Goal: Information Seeking & Learning: Learn about a topic

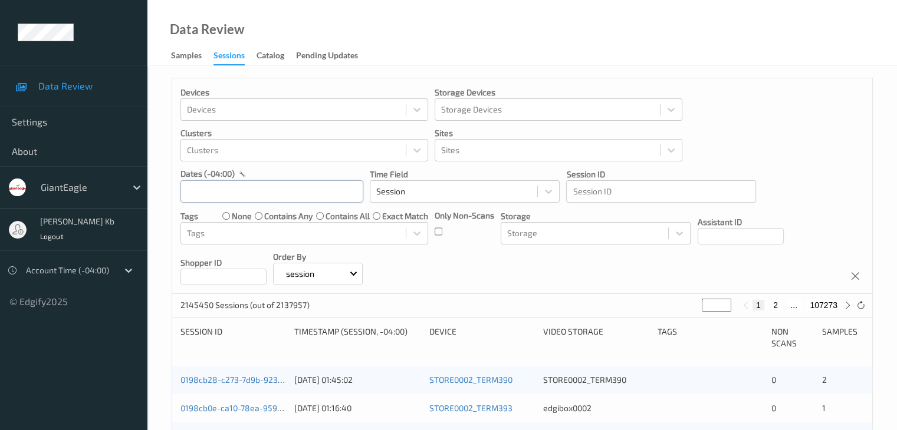
click at [333, 194] on input "text" at bounding box center [271, 191] width 183 height 22
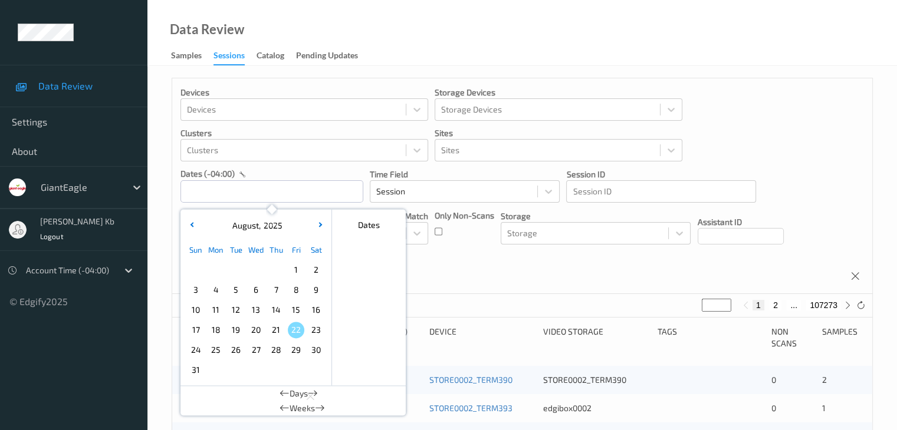
click at [196, 333] on span "17" at bounding box center [195, 330] width 17 height 17
click at [198, 328] on span "17" at bounding box center [195, 330] width 17 height 17
type input "[DATE] 00:00 -> [DATE] 23:59"
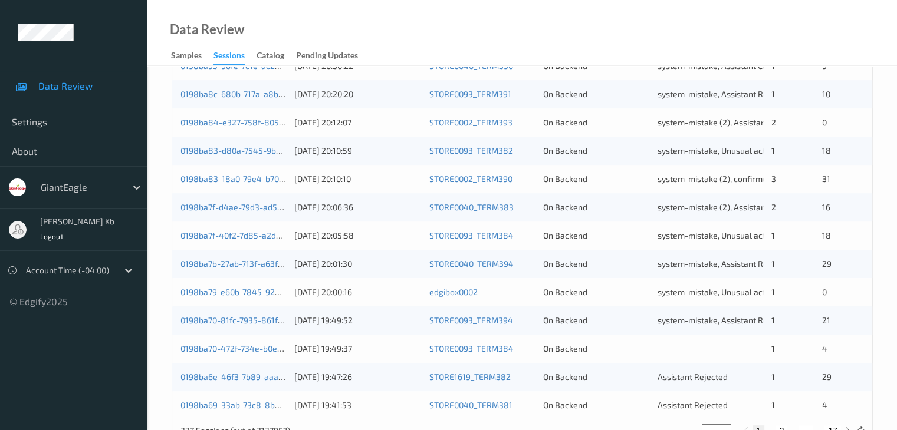
scroll to position [549, 0]
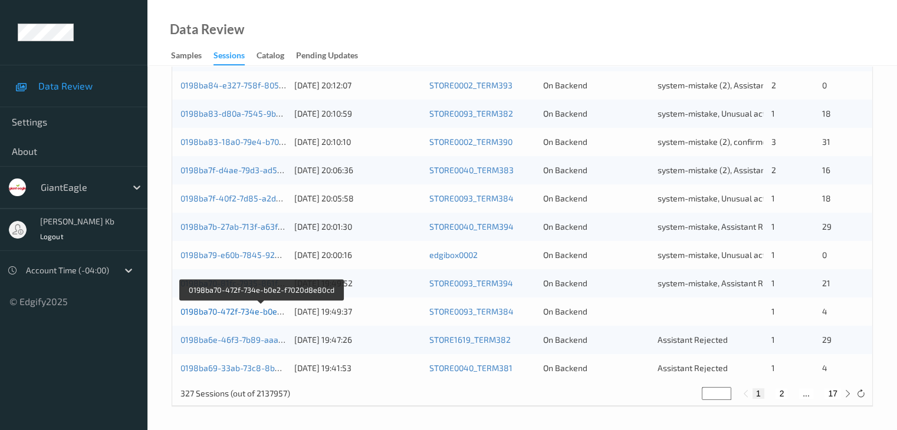
click at [261, 314] on link "0198ba70-472f-734e-b0e2-f7020d8e80cd" at bounding box center [260, 312] width 160 height 10
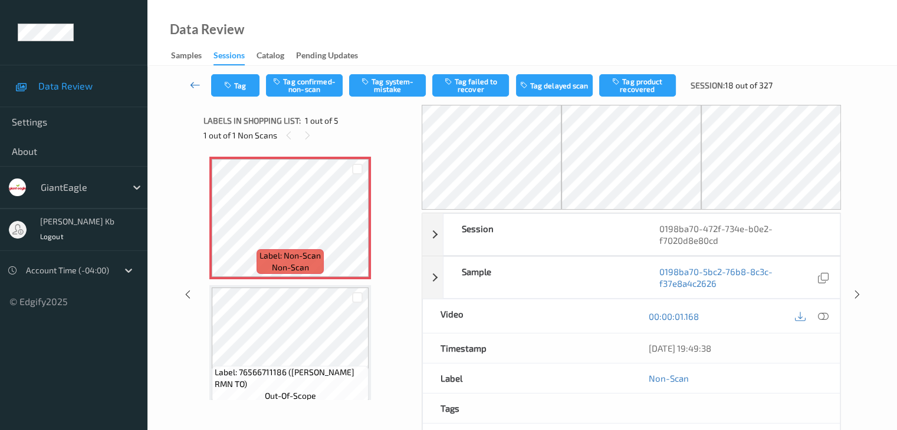
click at [191, 83] on icon at bounding box center [195, 85] width 11 height 12
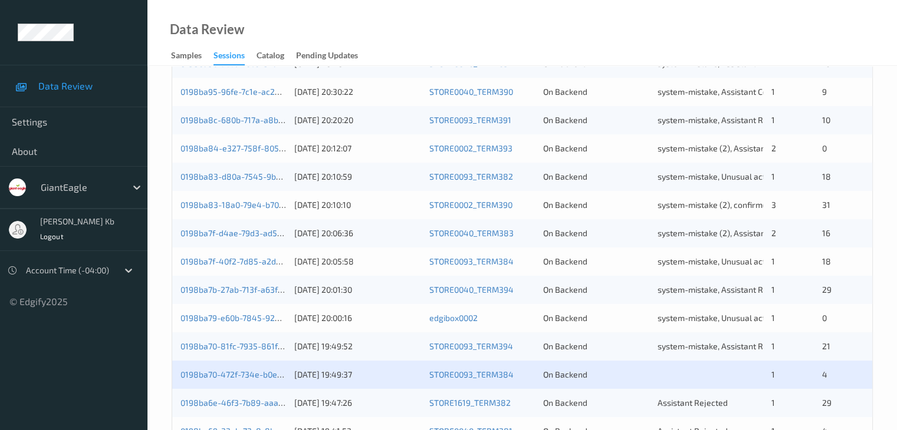
scroll to position [531, 0]
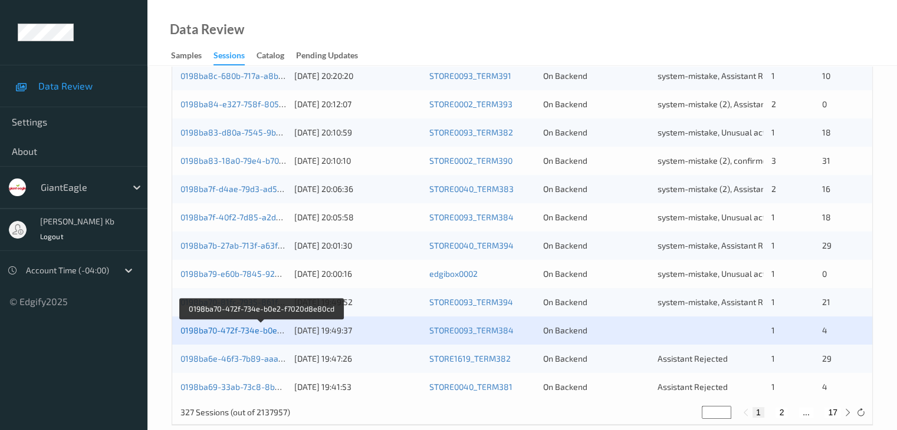
click at [242, 333] on link "0198ba70-472f-734e-b0e2-f7020d8e80cd" at bounding box center [260, 330] width 160 height 10
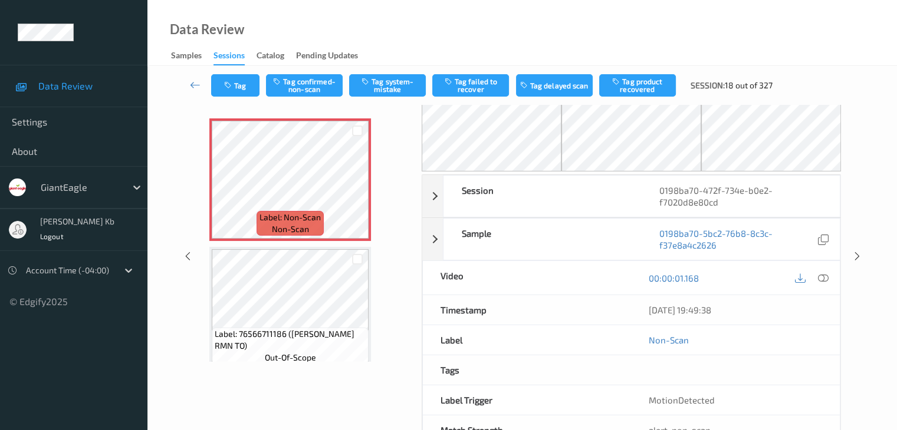
scroll to position [18, 0]
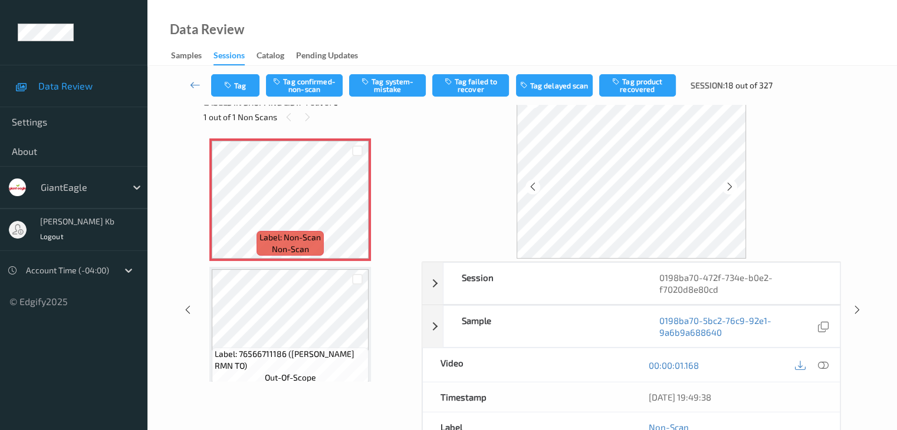
click at [821, 365] on icon at bounding box center [822, 365] width 11 height 11
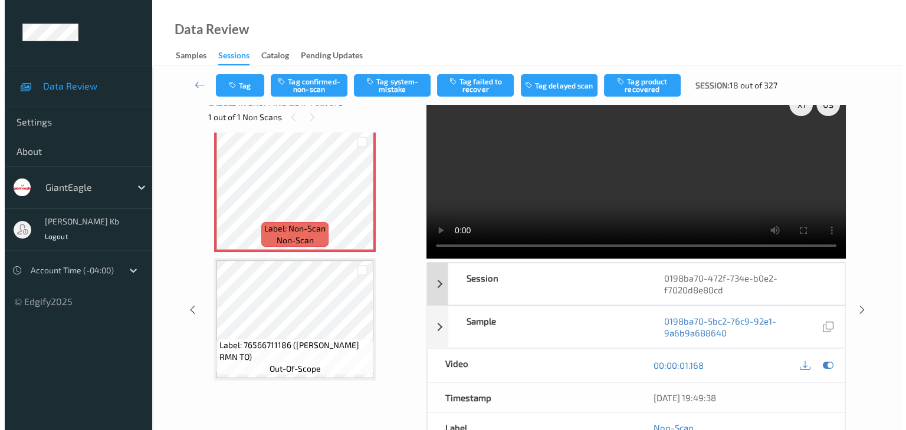
scroll to position [0, 0]
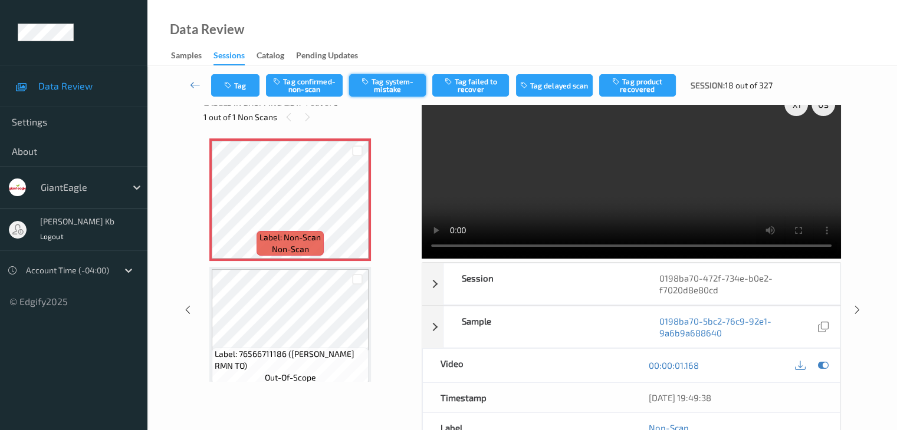
click at [384, 84] on button "Tag system-mistake" at bounding box center [387, 85] width 77 height 22
click at [248, 83] on button "Tag" at bounding box center [235, 85] width 48 height 22
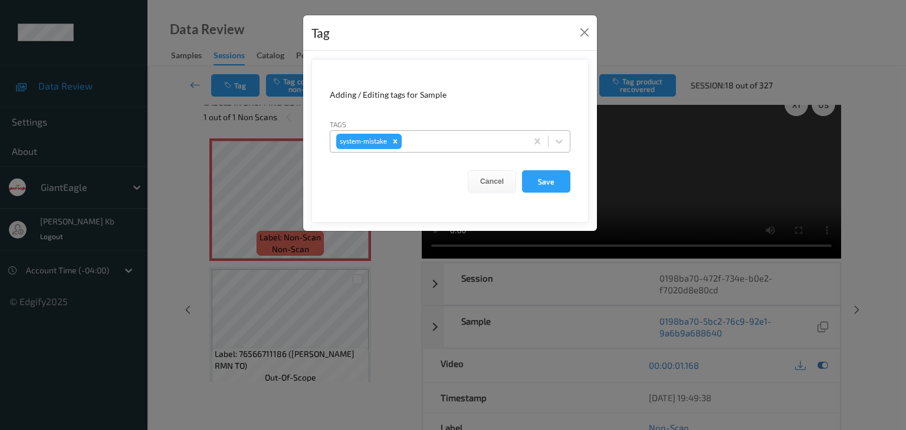
click at [432, 142] on div at bounding box center [462, 141] width 117 height 14
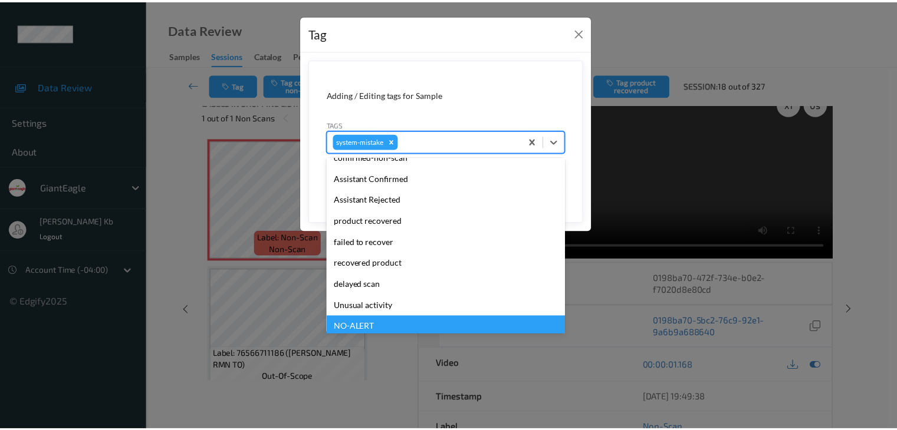
scroll to position [125, 0]
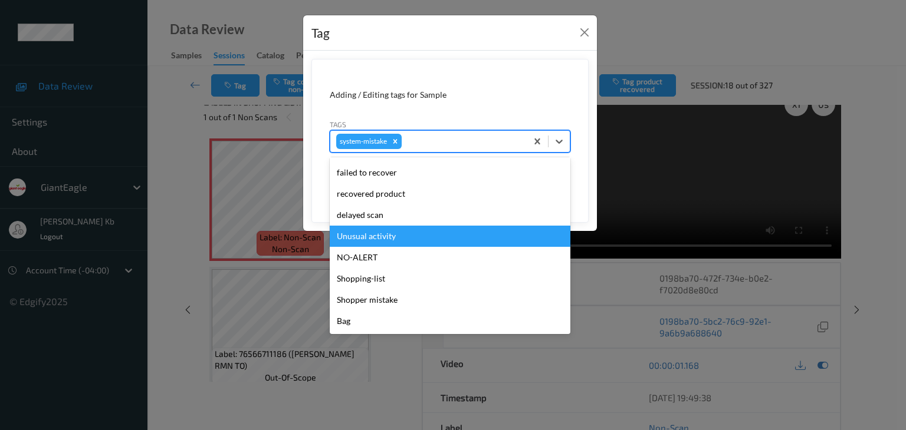
click at [390, 239] on div "Unusual activity" at bounding box center [450, 236] width 241 height 21
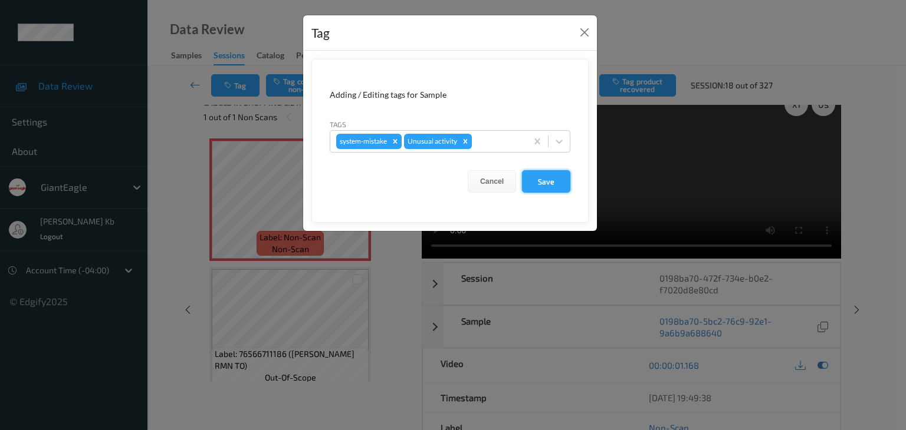
click at [547, 180] on button "Save" at bounding box center [546, 181] width 48 height 22
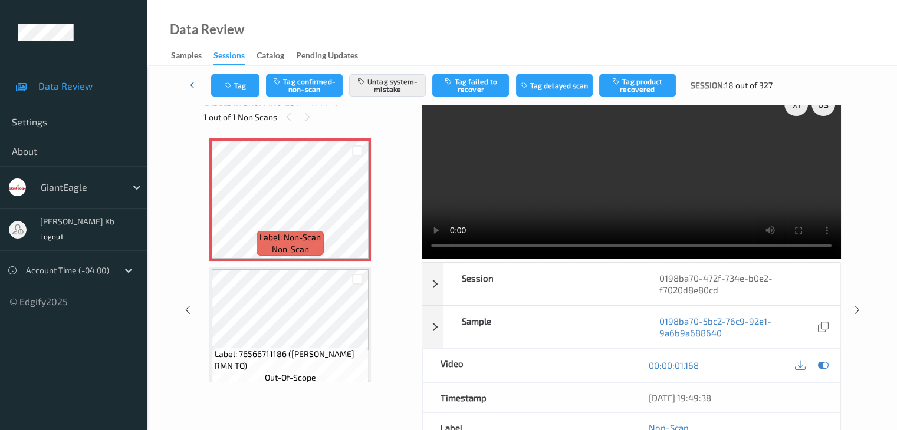
click at [196, 84] on icon at bounding box center [195, 85] width 11 height 12
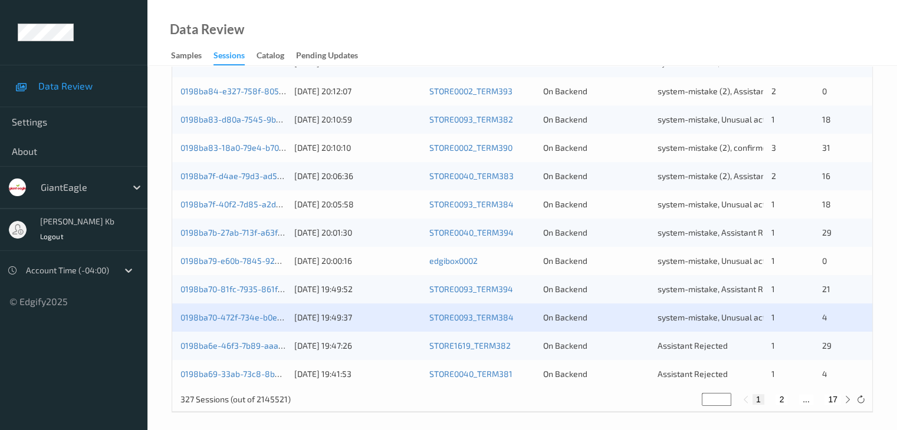
scroll to position [549, 0]
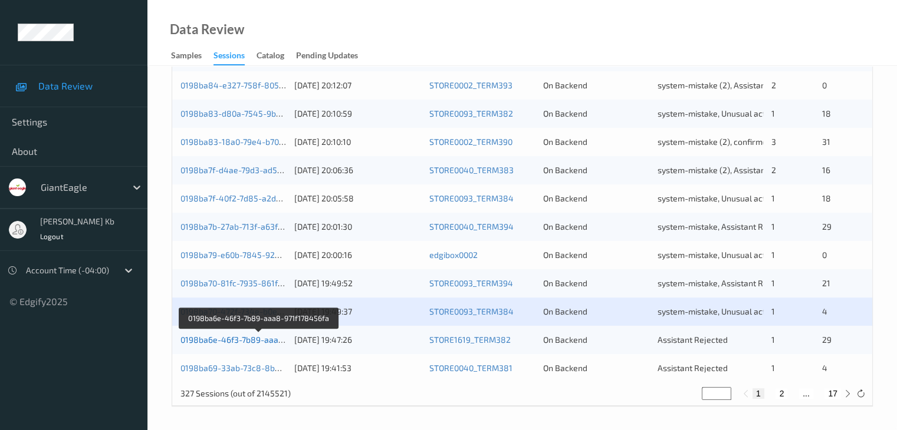
click at [259, 342] on link "0198ba6e-46f3-7b89-aaa8-971f178456fa" at bounding box center [258, 340] width 157 height 10
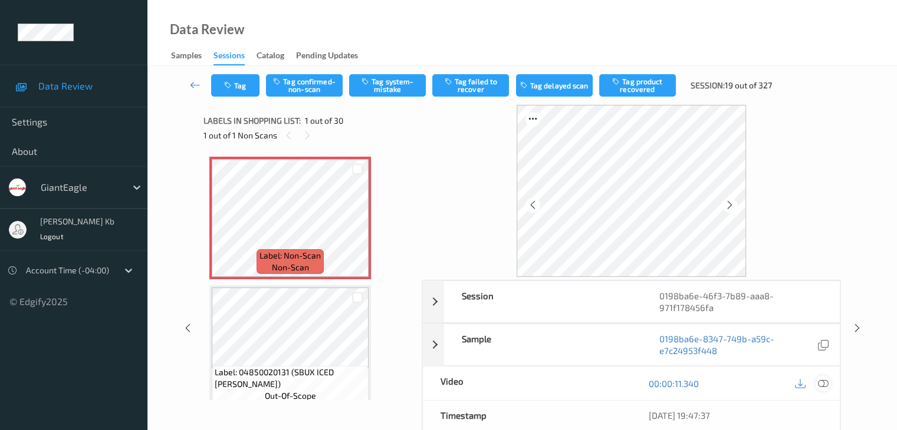
click at [828, 383] on div at bounding box center [823, 384] width 16 height 16
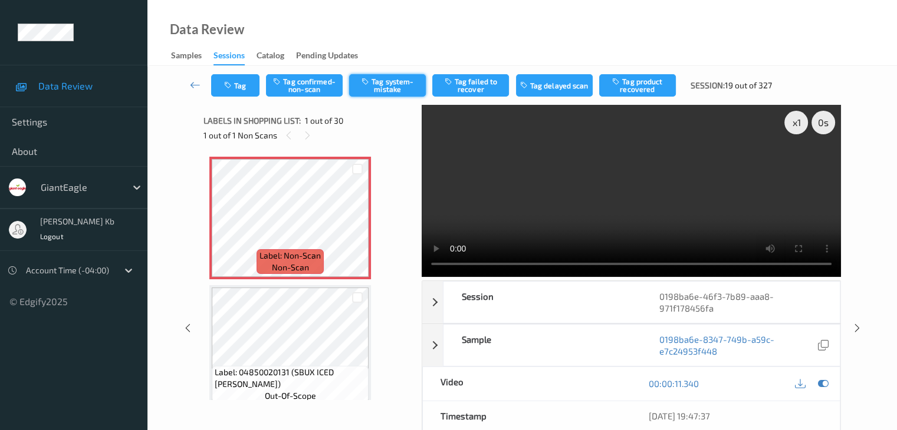
click at [399, 82] on button "Tag system-mistake" at bounding box center [387, 85] width 77 height 22
click at [195, 82] on icon at bounding box center [195, 85] width 11 height 12
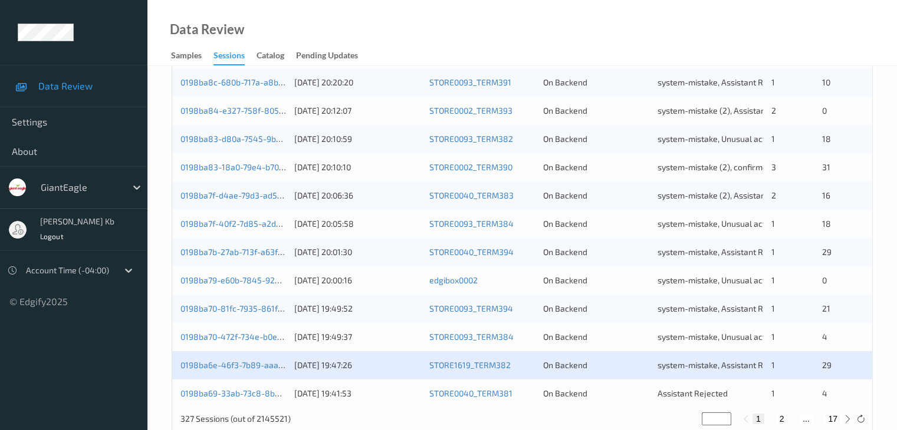
scroll to position [549, 0]
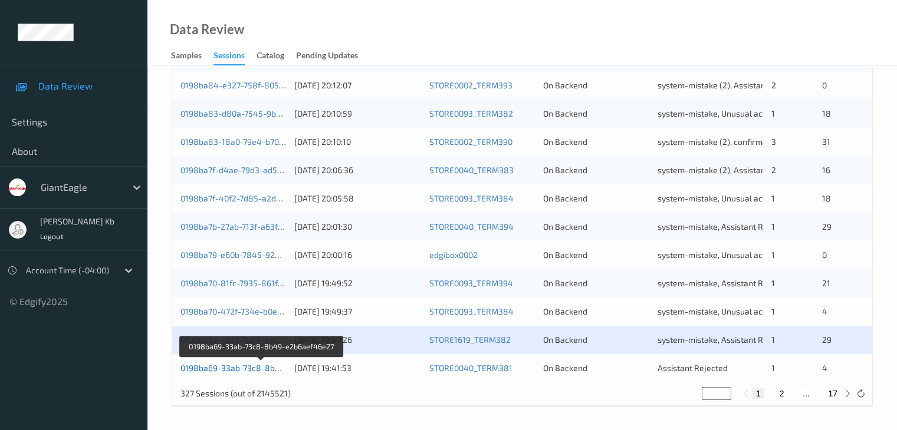
click at [235, 368] on link "0198ba69-33ab-73c8-8b49-e2b6aef46e27" at bounding box center [261, 368] width 163 height 10
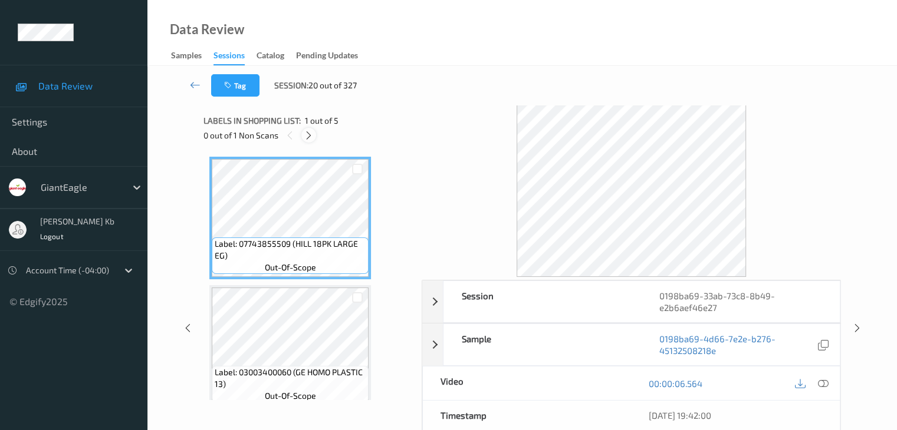
click at [311, 135] on icon at bounding box center [309, 135] width 10 height 11
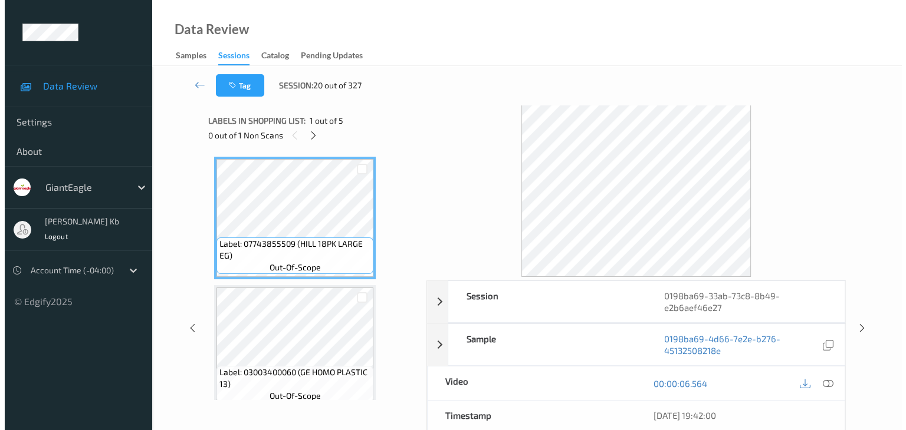
scroll to position [391, 0]
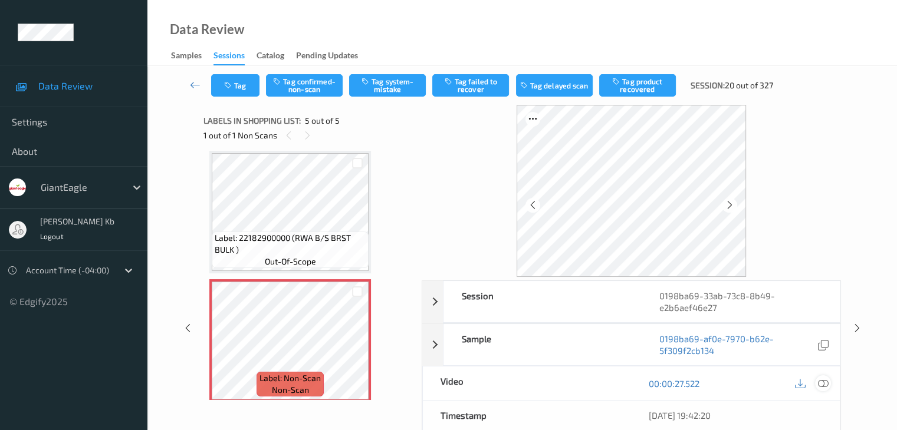
click at [823, 381] on icon at bounding box center [822, 383] width 11 height 11
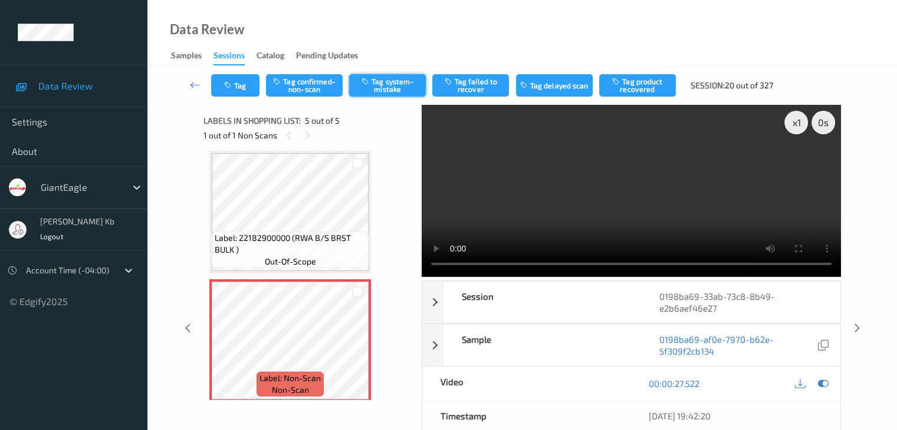
click at [386, 84] on button "Tag system-mistake" at bounding box center [387, 85] width 77 height 22
click at [246, 78] on button "Tag" at bounding box center [235, 85] width 48 height 22
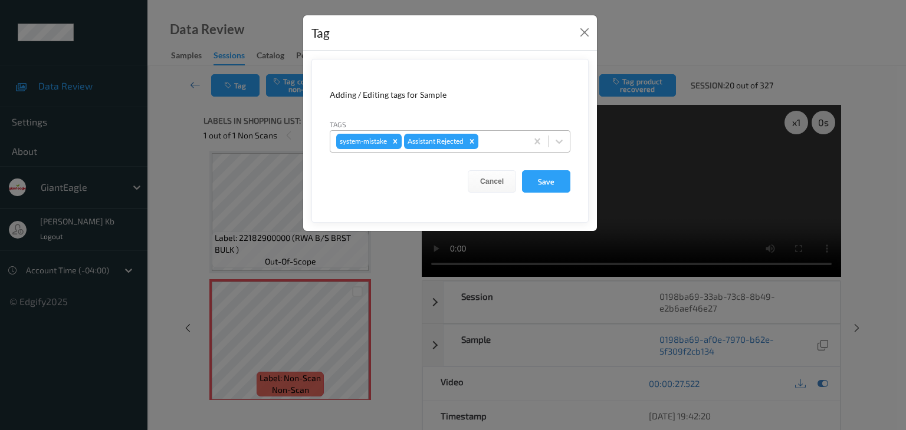
click at [503, 140] on div at bounding box center [500, 141] width 40 height 14
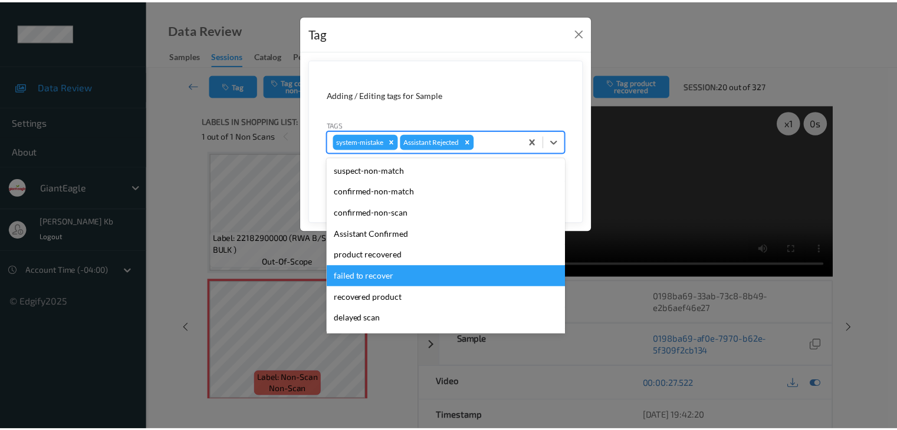
scroll to position [104, 0]
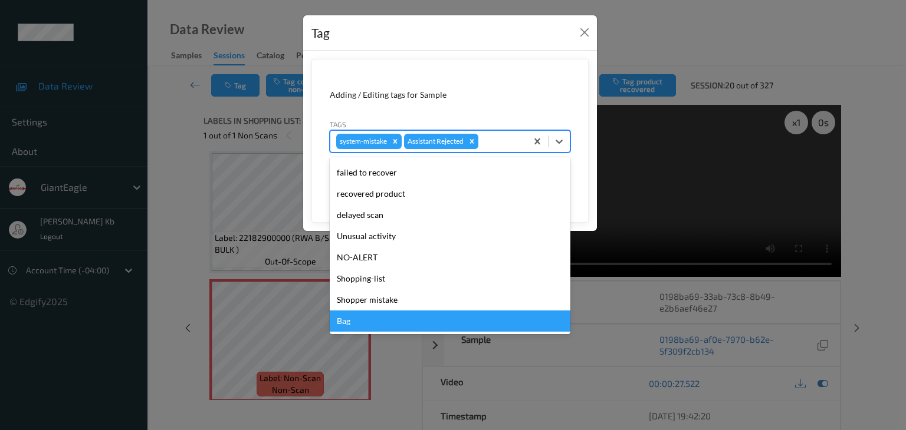
click at [374, 322] on div "Bag" at bounding box center [450, 321] width 241 height 21
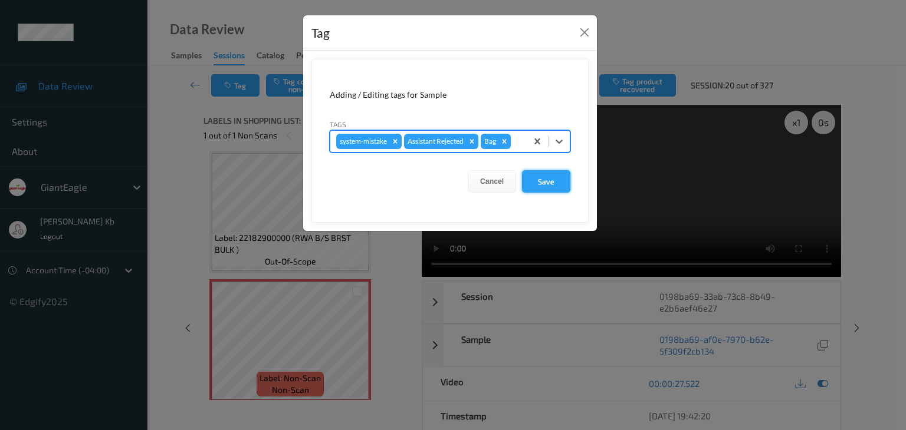
click at [557, 180] on button "Save" at bounding box center [546, 181] width 48 height 22
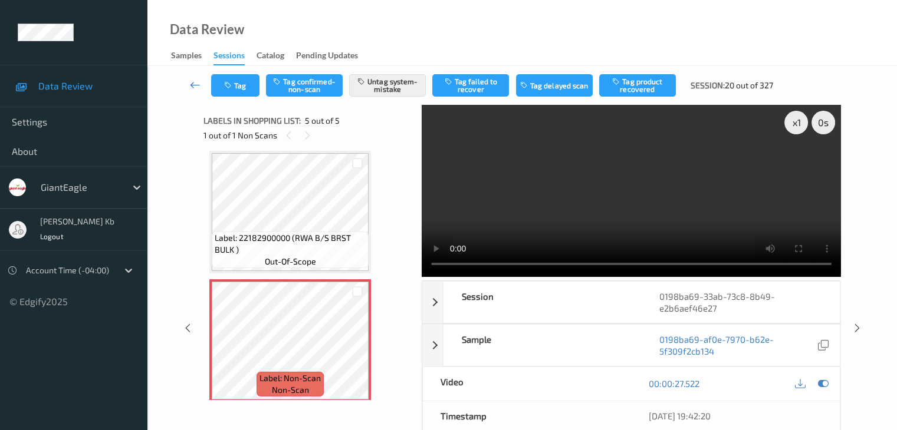
click at [196, 84] on icon at bounding box center [195, 85] width 11 height 12
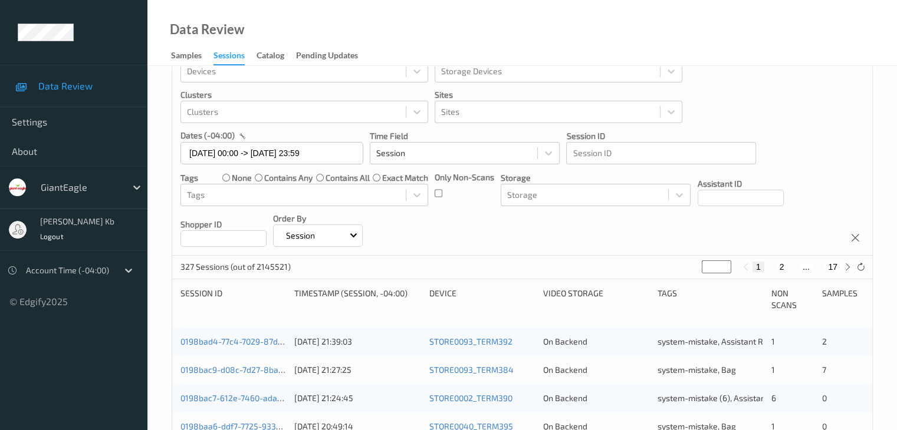
scroll to position [59, 0]
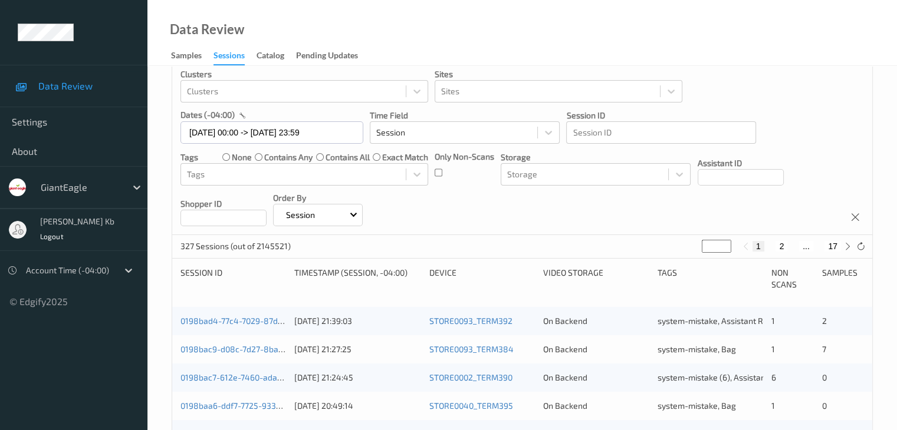
click at [782, 245] on button "2" at bounding box center [781, 246] width 12 height 11
type input "*"
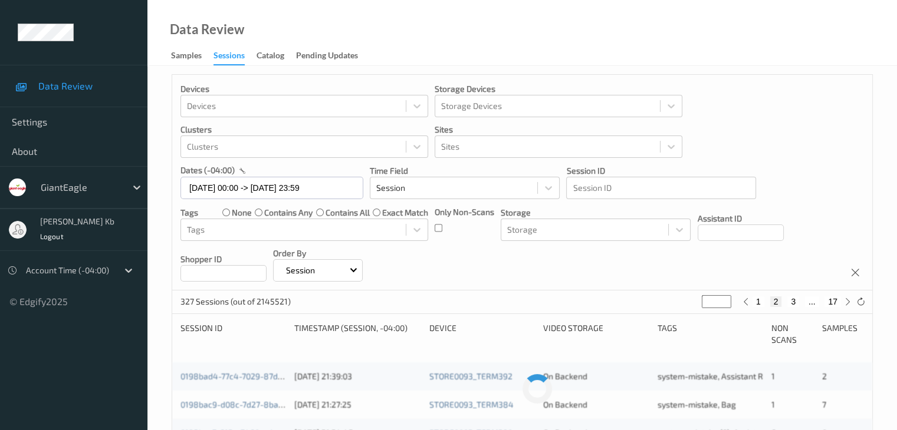
scroll to position [0, 0]
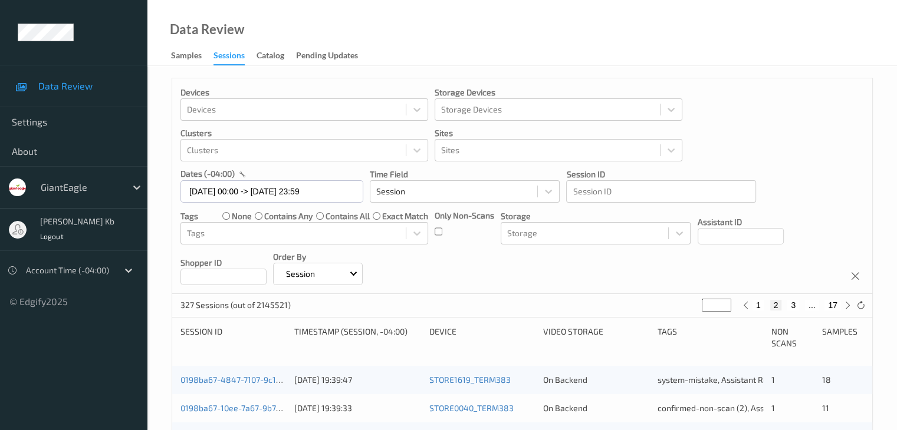
click at [793, 306] on button "3" at bounding box center [793, 305] width 12 height 11
type input "*"
click at [799, 305] on button "4" at bounding box center [800, 305] width 12 height 11
type input "*"
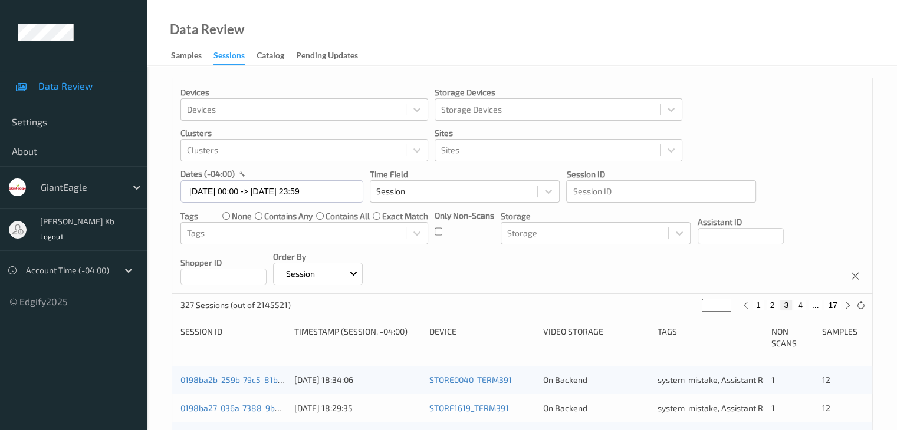
type input "*"
click at [804, 305] on button "5" at bounding box center [805, 305] width 12 height 11
type input "*"
click at [804, 305] on button "6" at bounding box center [805, 305] width 12 height 11
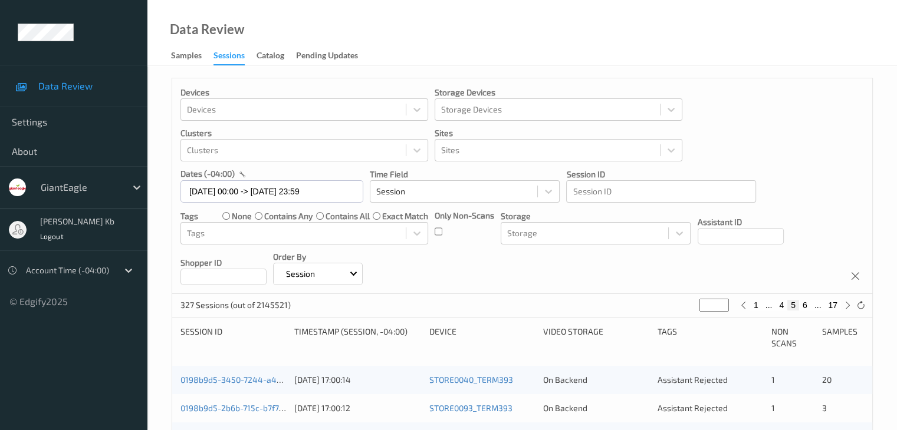
type input "*"
click at [805, 306] on button "7" at bounding box center [805, 305] width 12 height 11
type input "*"
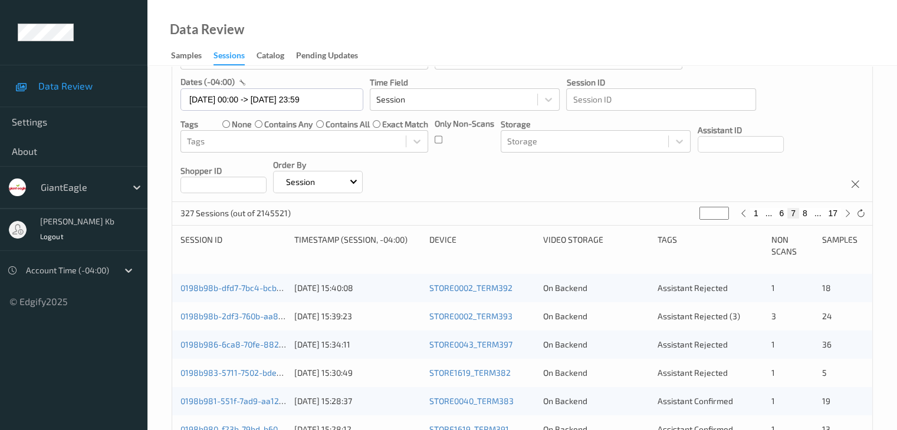
scroll to position [118, 0]
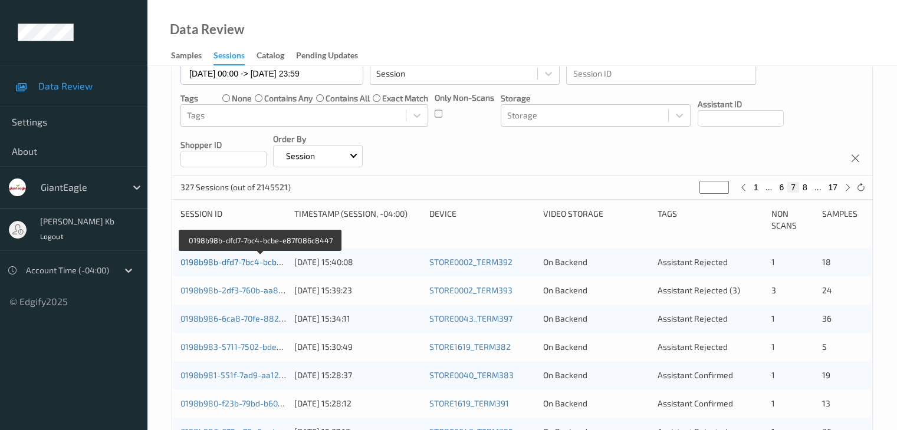
click at [243, 263] on link "0198b98b-dfd7-7bc4-bcbe-e87f086c8447" at bounding box center [260, 262] width 160 height 10
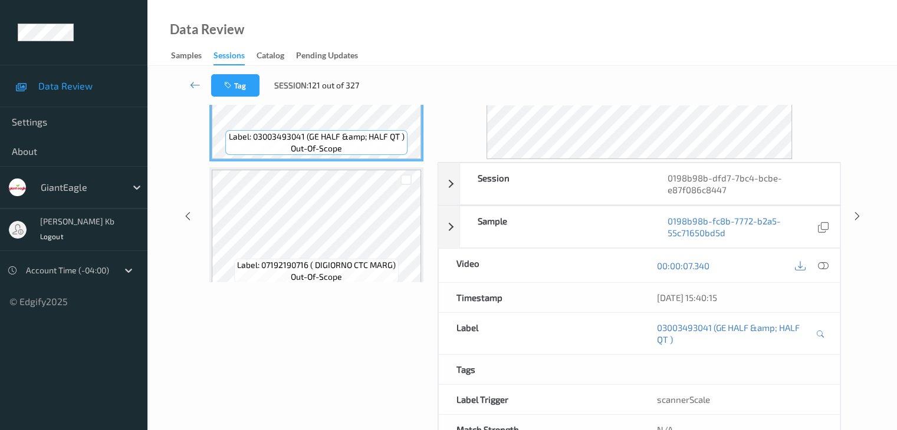
drag, startPoint x: 259, startPoint y: 2, endPoint x: 625, endPoint y: 29, distance: 367.1
click at [625, 29] on div "Data Review Samples Sessions Catalog Pending Updates" at bounding box center [521, 33] width 749 height 66
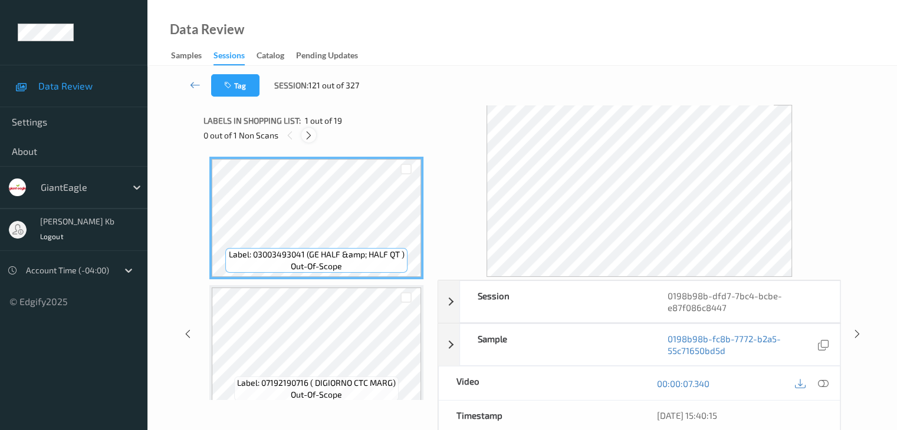
click at [310, 137] on icon at bounding box center [309, 135] width 10 height 11
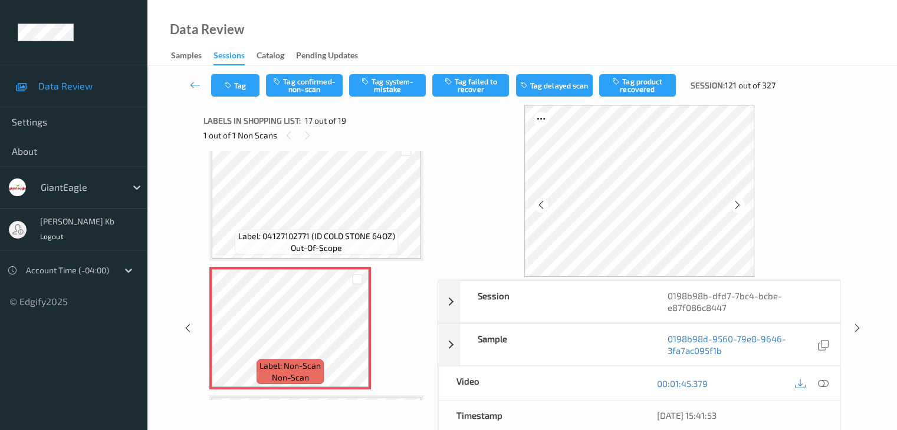
scroll to position [1934, 0]
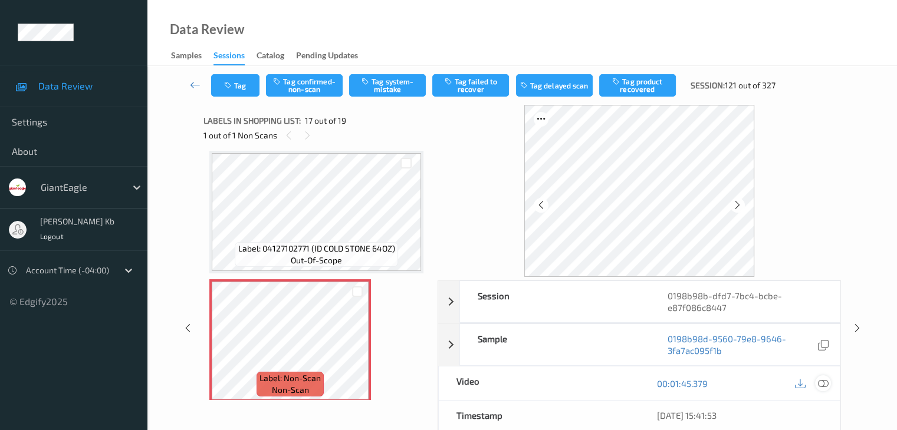
click at [825, 384] on icon at bounding box center [822, 383] width 11 height 11
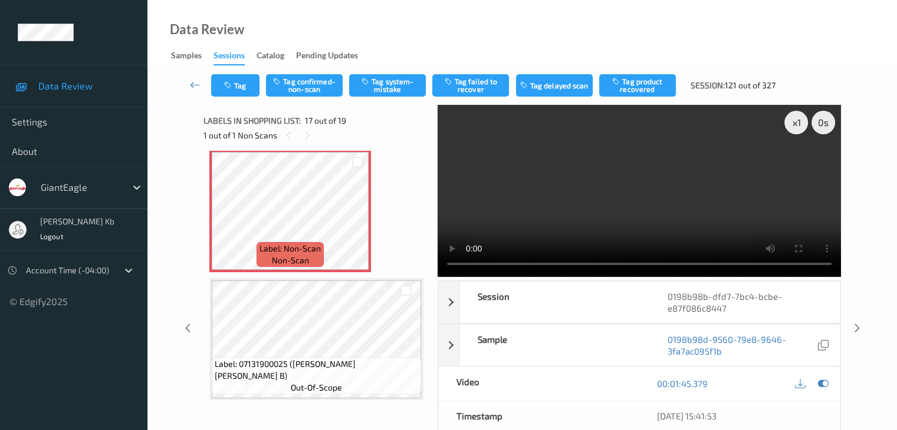
scroll to position [2004, 0]
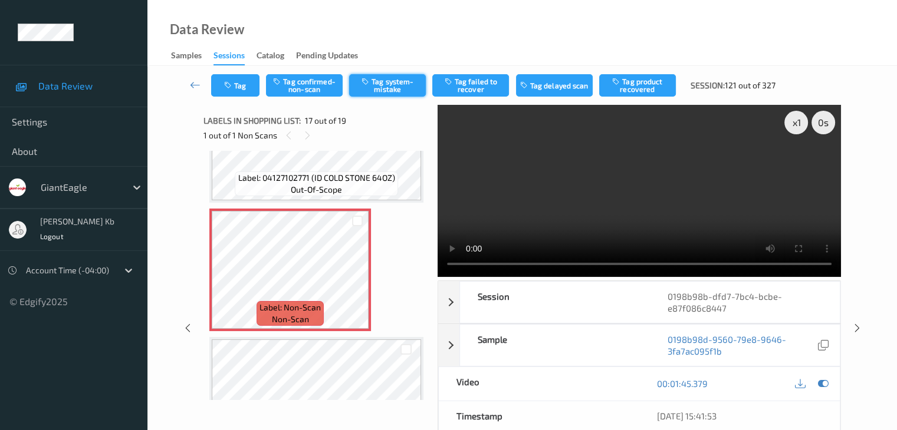
click at [391, 87] on button "Tag system-mistake" at bounding box center [387, 85] width 77 height 22
click at [222, 281] on icon at bounding box center [223, 280] width 10 height 11
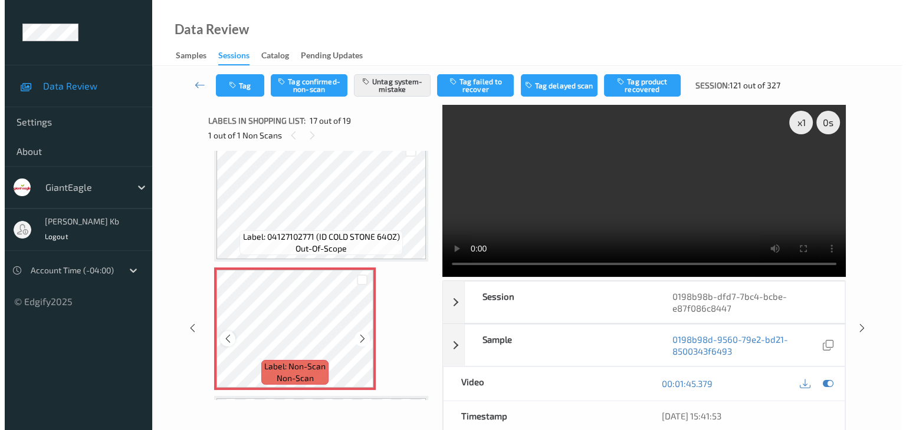
scroll to position [1945, 0]
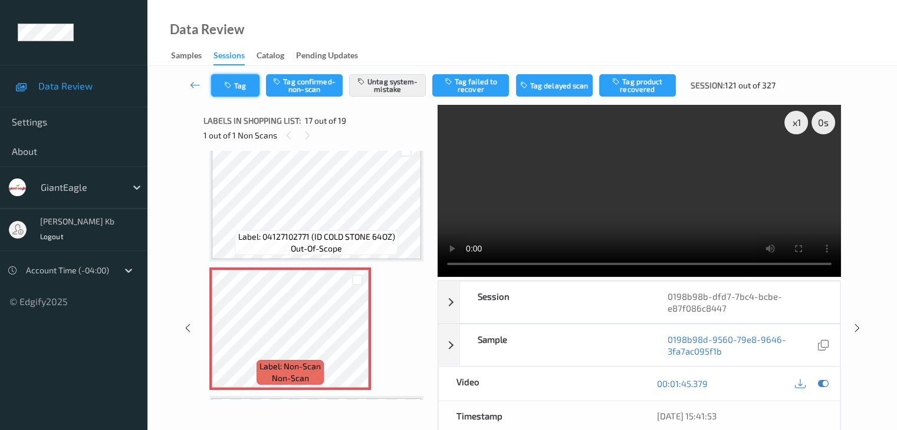
click at [249, 83] on button "Tag" at bounding box center [235, 85] width 48 height 22
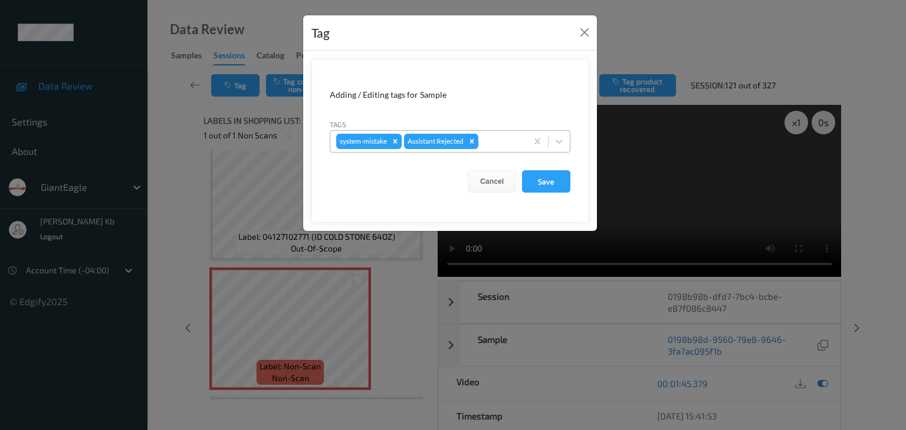
click at [509, 143] on div at bounding box center [500, 141] width 40 height 14
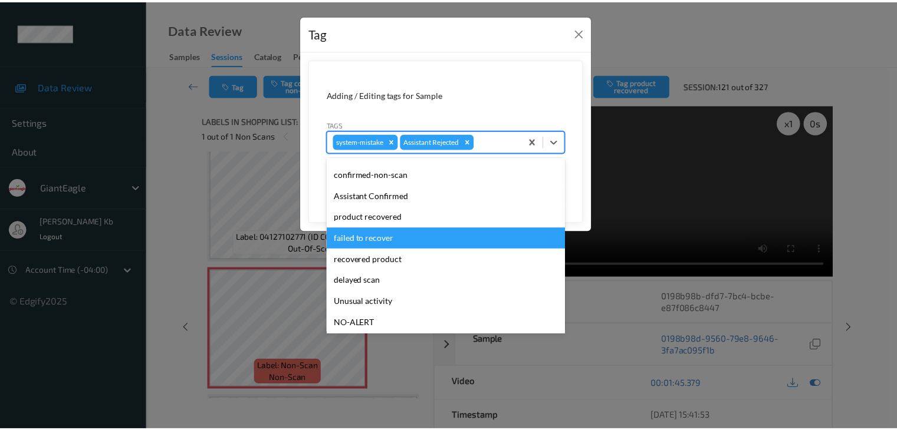
scroll to position [104, 0]
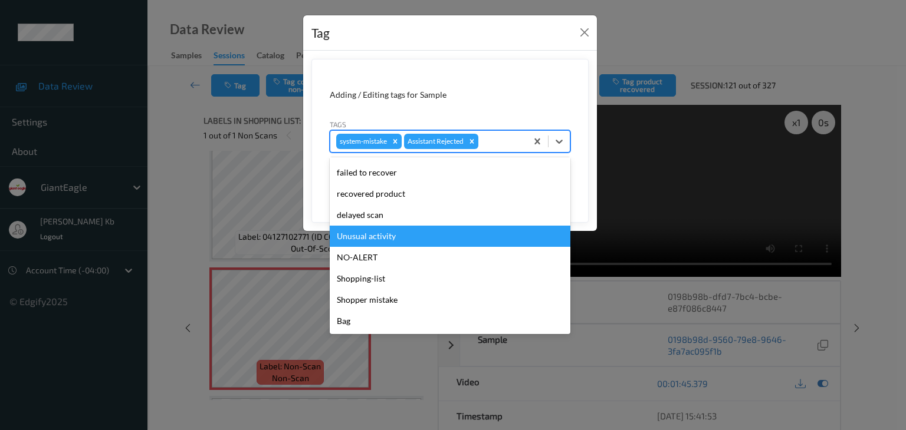
click at [373, 241] on div "Unusual activity" at bounding box center [450, 236] width 241 height 21
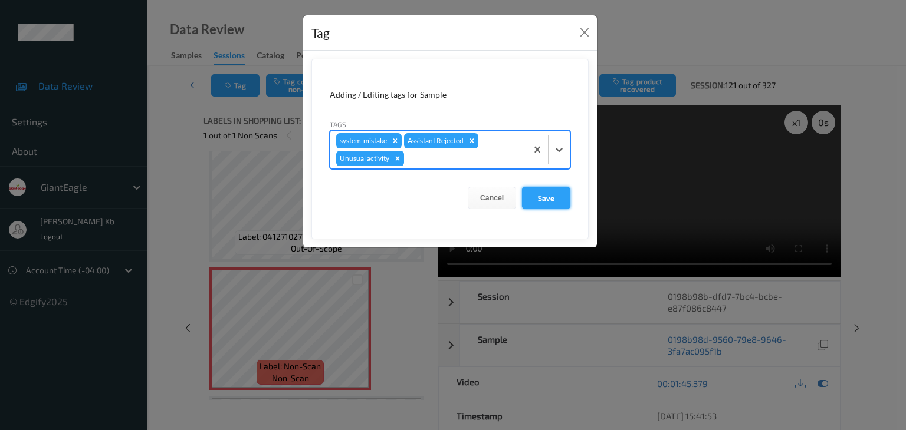
click at [548, 198] on button "Save" at bounding box center [546, 198] width 48 height 22
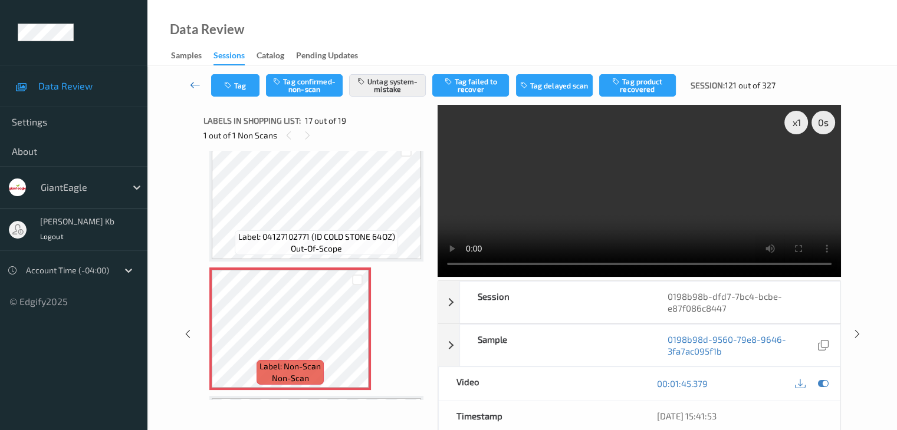
click at [195, 84] on icon at bounding box center [195, 85] width 11 height 12
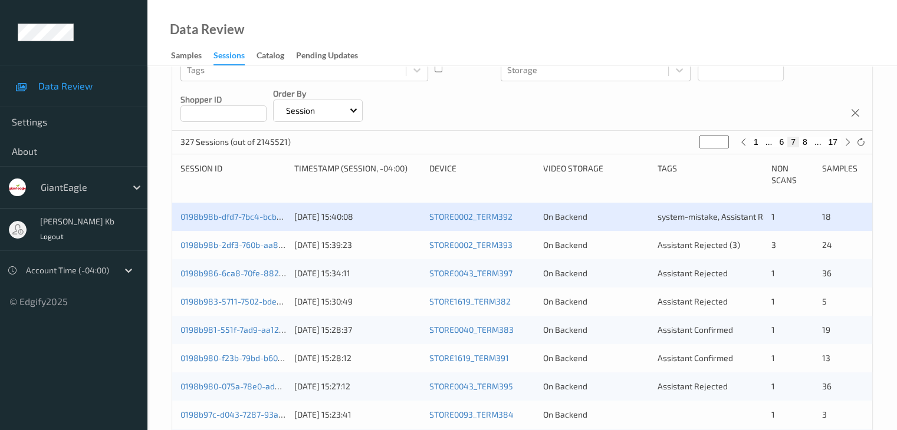
scroll to position [177, 0]
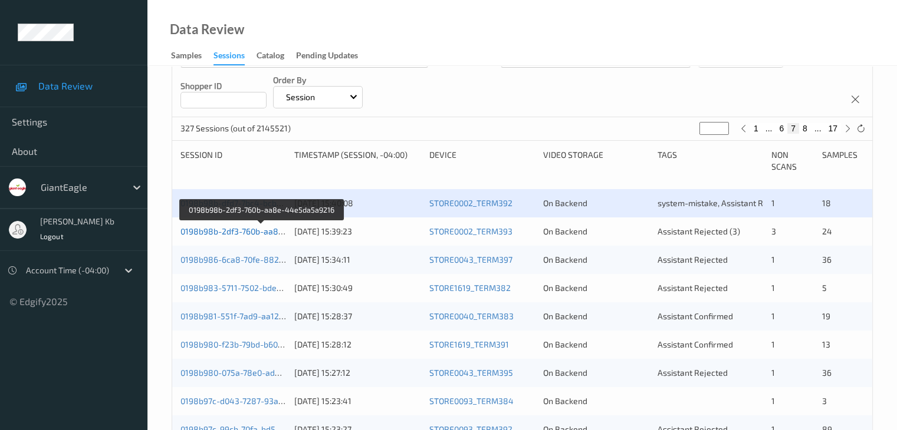
click at [255, 233] on link "0198b98b-2df3-760b-aa8e-44e5da5a9216" at bounding box center [261, 231] width 163 height 10
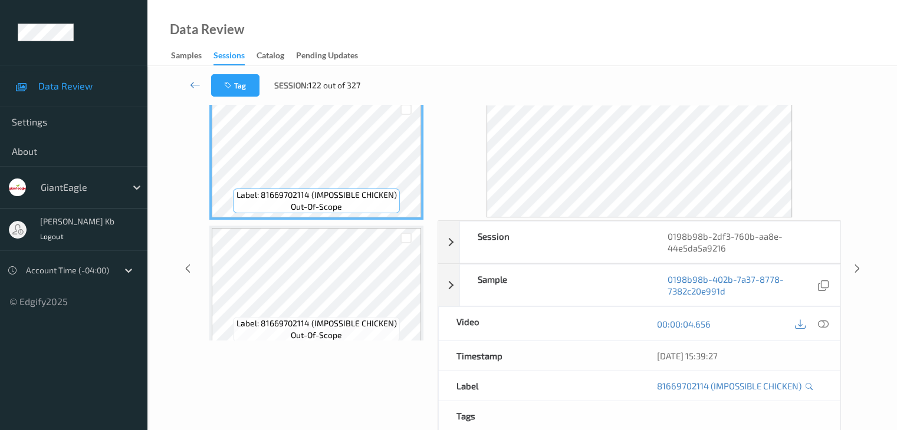
scroll to position [26, 0]
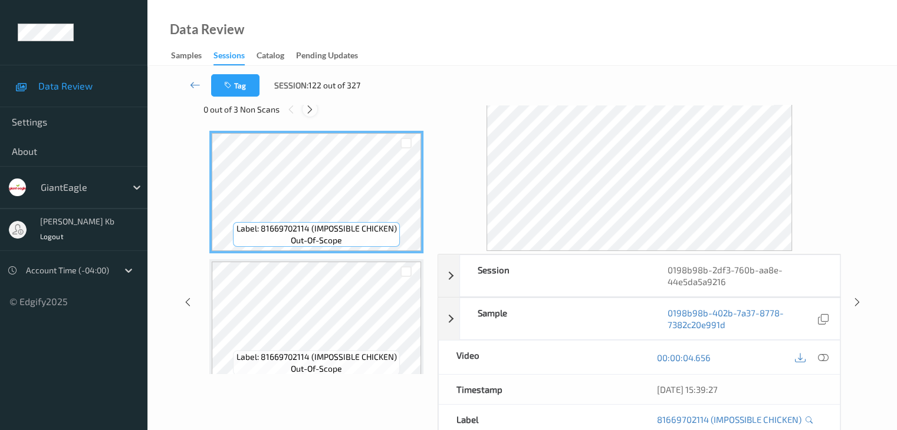
click at [314, 107] on icon at bounding box center [310, 109] width 10 height 11
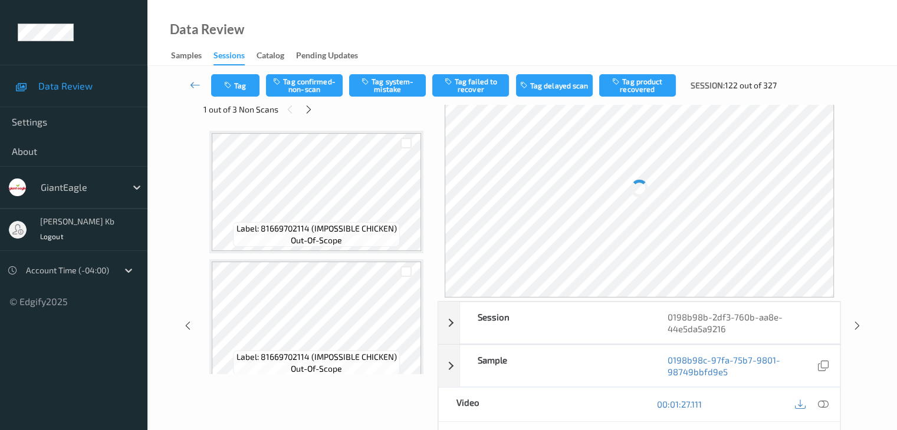
scroll to position [1163, 0]
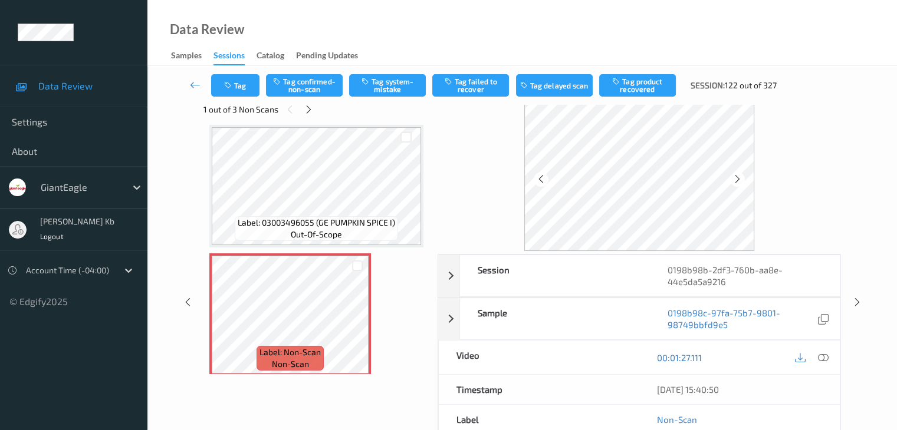
click at [825, 357] on icon at bounding box center [822, 358] width 11 height 11
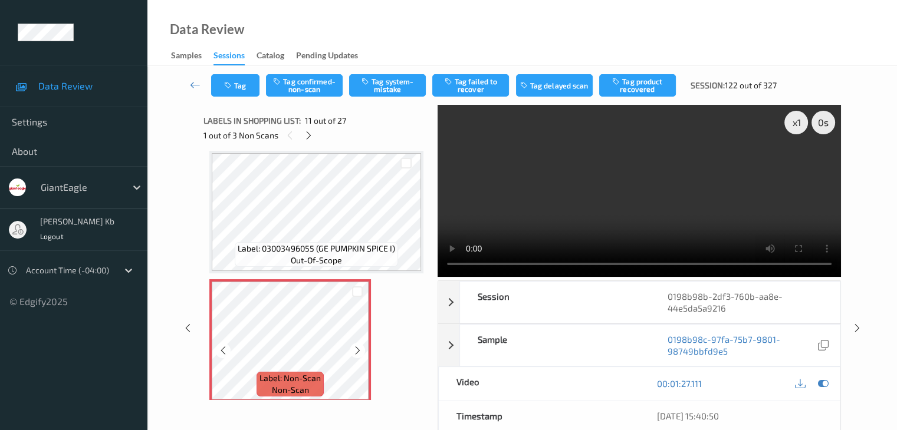
scroll to position [1221, 0]
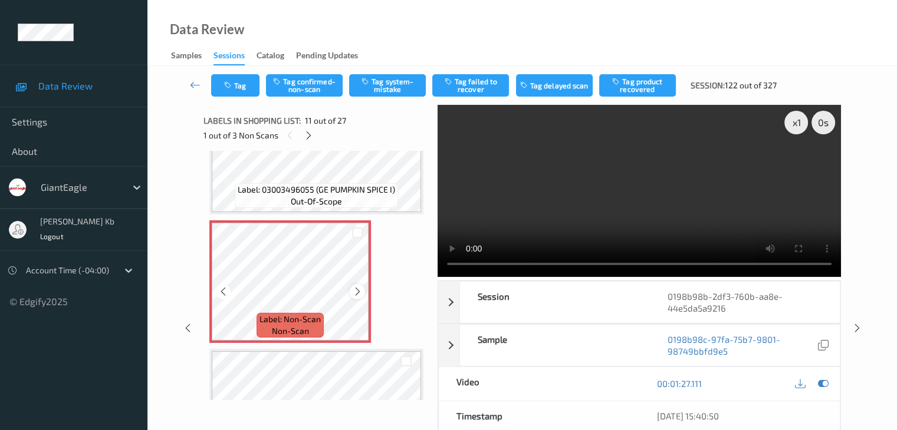
click at [361, 291] on icon at bounding box center [358, 292] width 10 height 11
click at [219, 290] on icon at bounding box center [223, 292] width 10 height 11
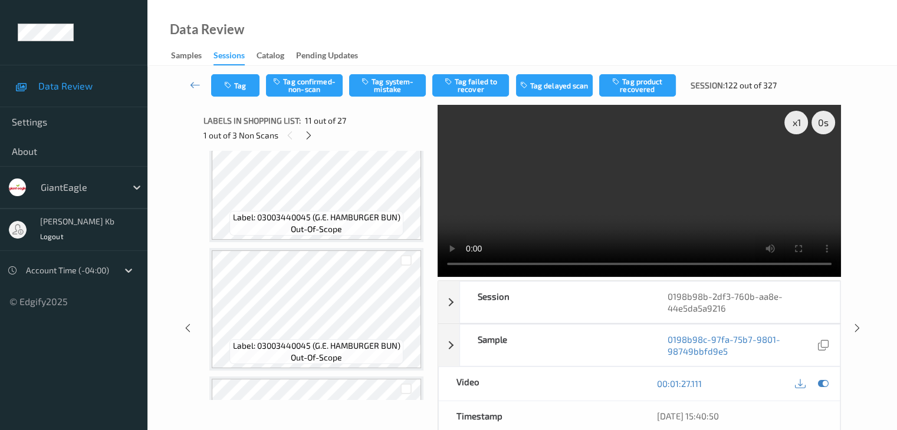
scroll to position [1398, 0]
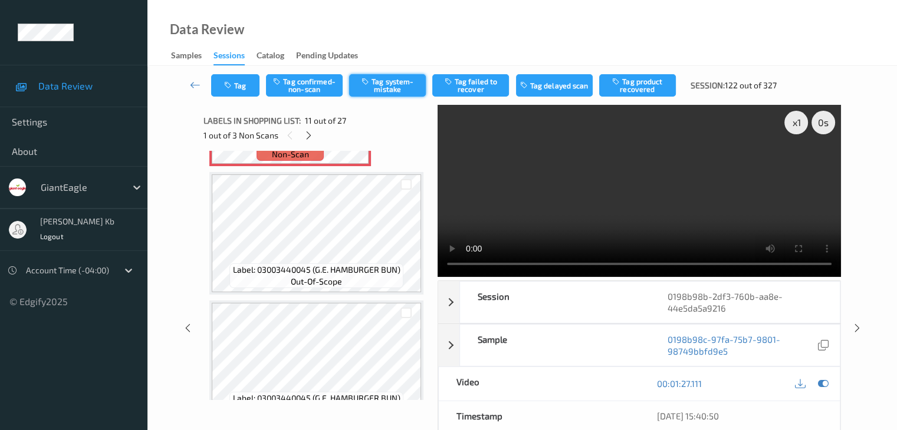
click at [386, 78] on button "Tag system-mistake" at bounding box center [387, 85] width 77 height 22
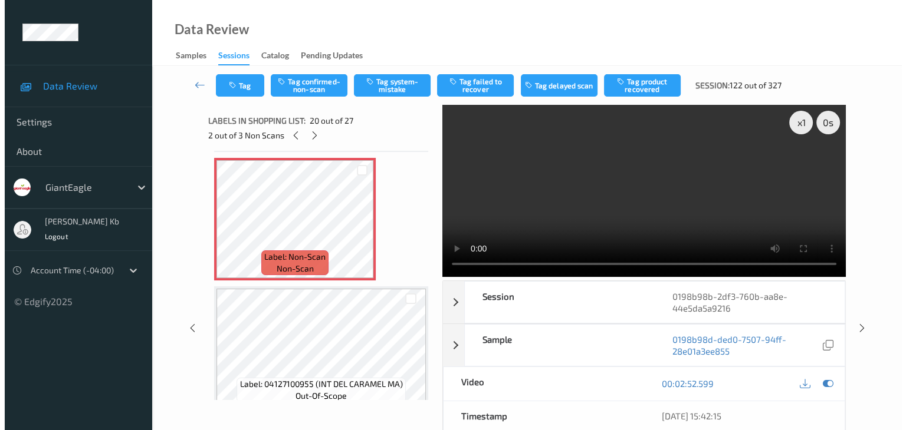
scroll to position [2459, 0]
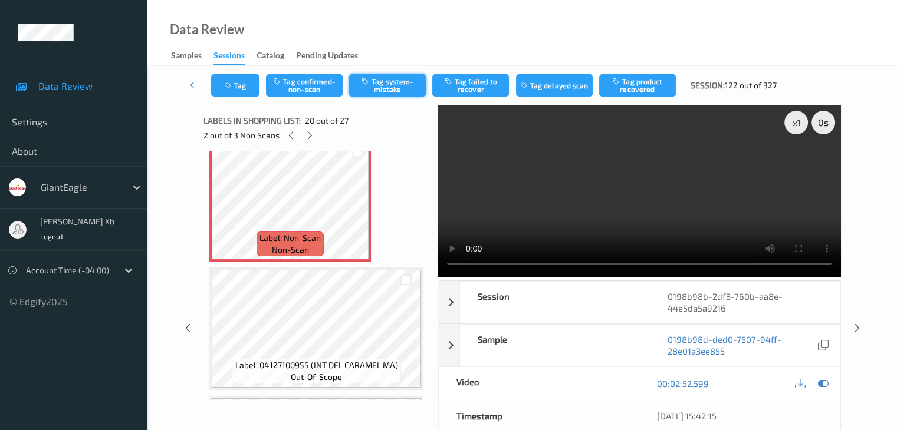
click at [387, 90] on button "Tag system-mistake" at bounding box center [387, 85] width 77 height 22
click at [243, 81] on button "Tag" at bounding box center [235, 85] width 48 height 22
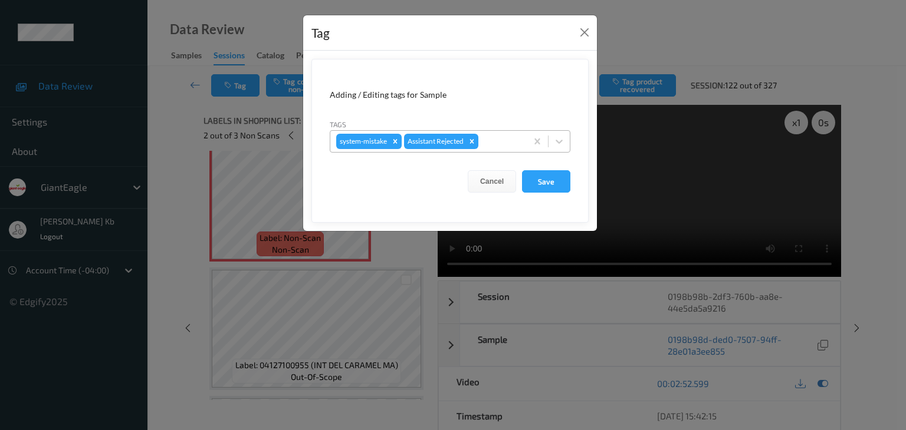
click at [508, 141] on div at bounding box center [500, 141] width 40 height 14
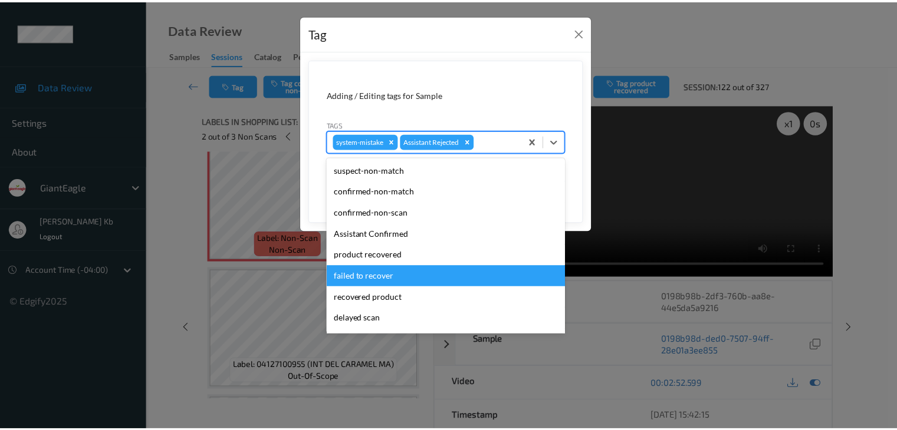
scroll to position [104, 0]
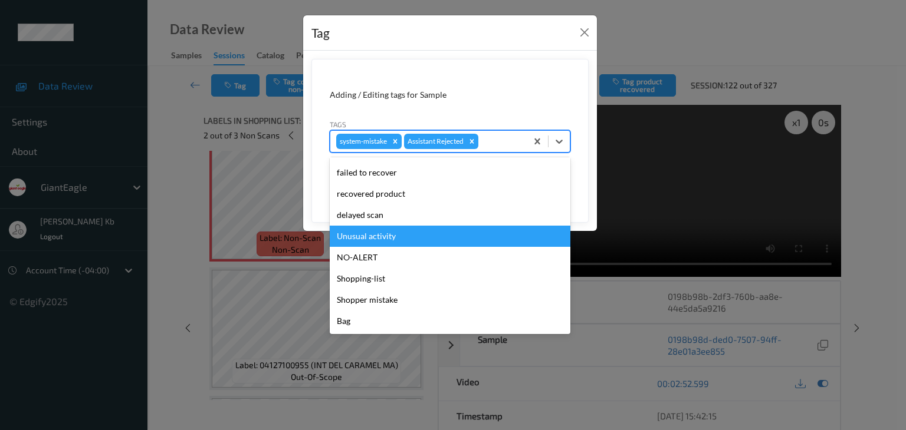
click at [389, 234] on div "Unusual activity" at bounding box center [450, 236] width 241 height 21
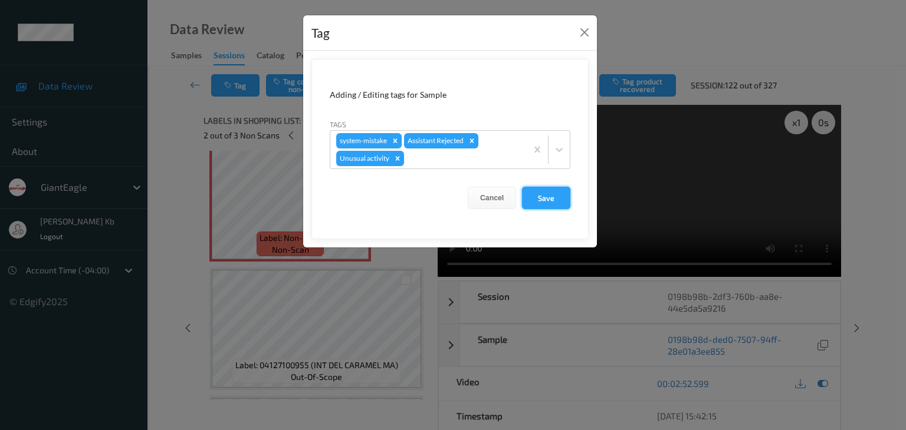
click at [556, 197] on button "Save" at bounding box center [546, 198] width 48 height 22
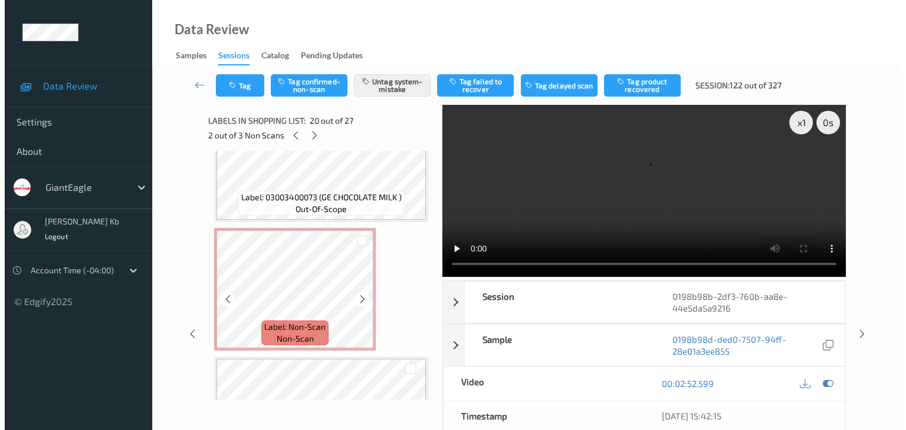
scroll to position [2813, 0]
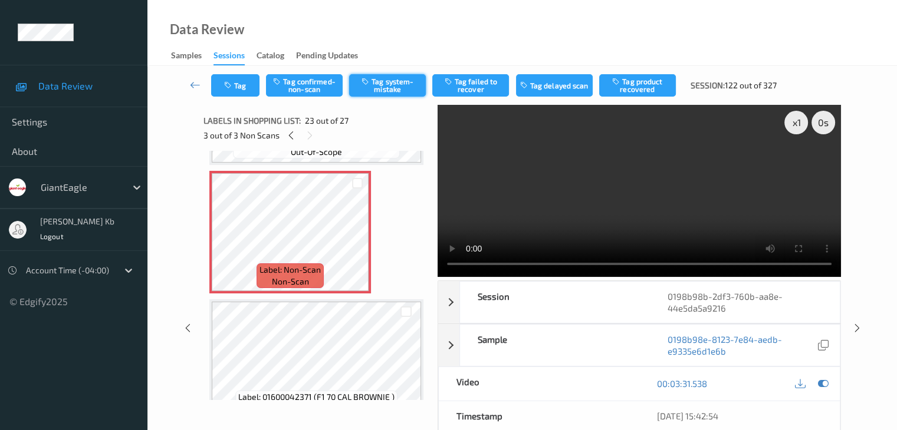
click at [391, 85] on button "Tag system-mistake" at bounding box center [387, 85] width 77 height 22
click at [236, 85] on button "Tag" at bounding box center [235, 85] width 48 height 22
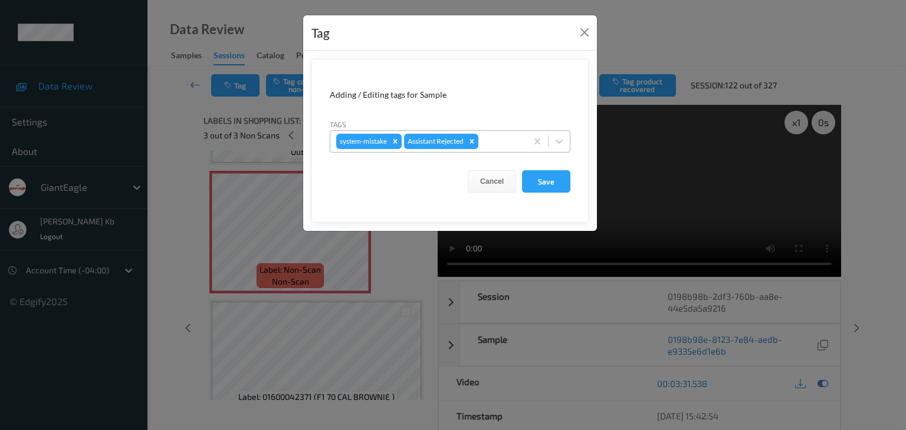
click at [504, 139] on div at bounding box center [500, 141] width 40 height 14
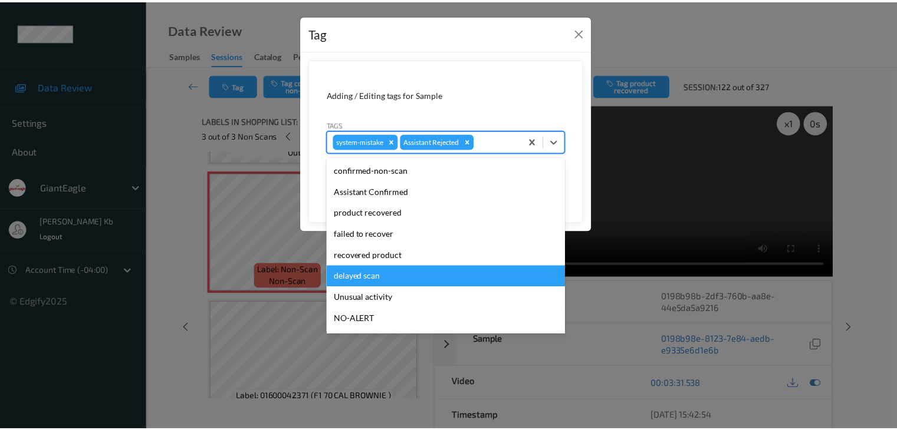
scroll to position [59, 0]
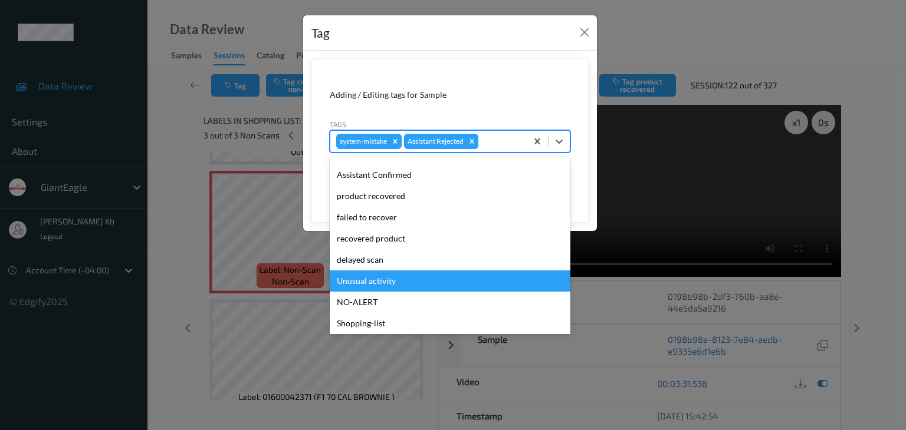
click at [384, 283] on div "Unusual activity" at bounding box center [450, 281] width 241 height 21
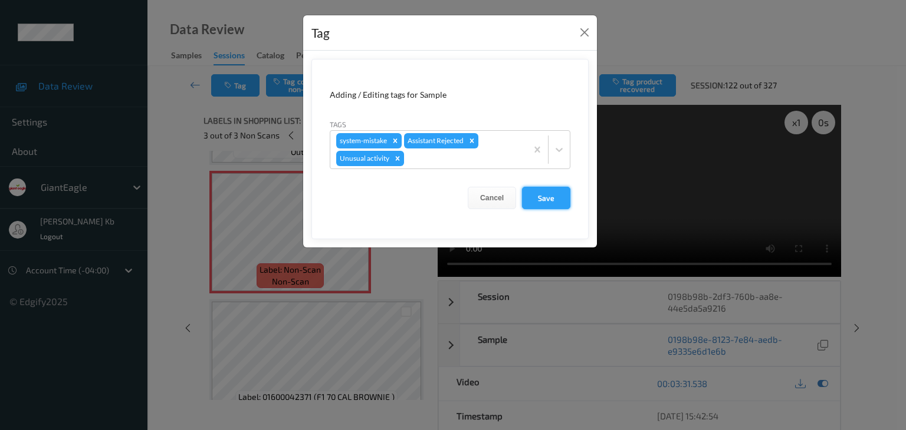
click at [552, 194] on button "Save" at bounding box center [546, 198] width 48 height 22
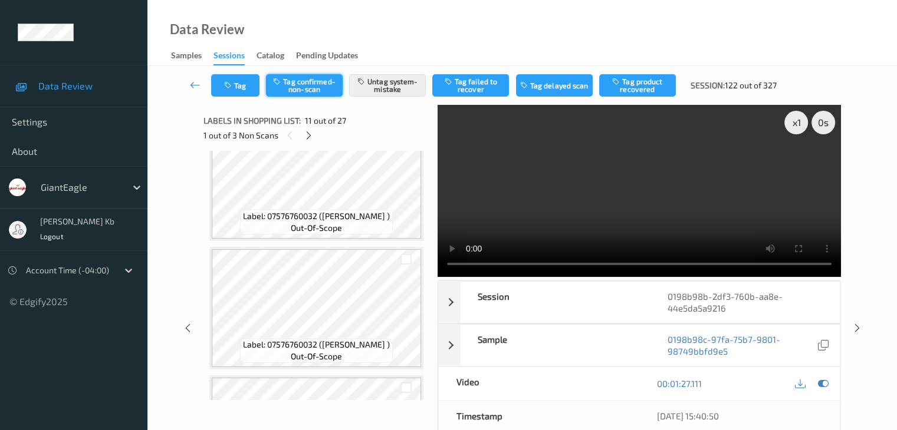
scroll to position [927, 0]
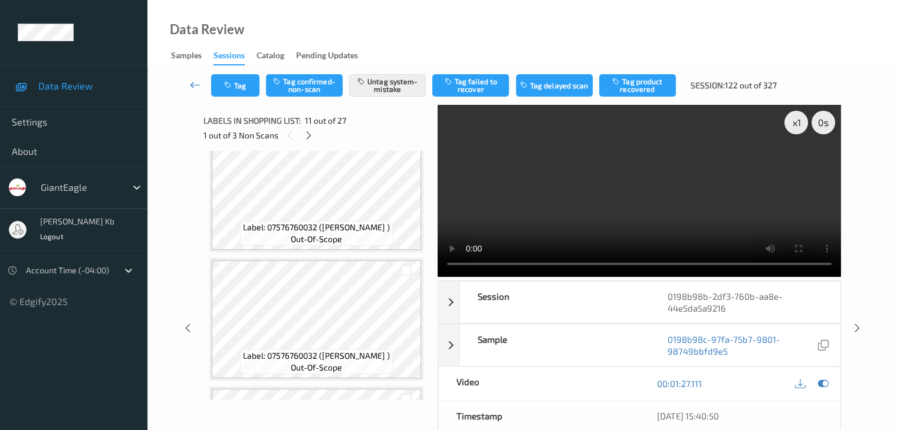
click at [193, 85] on icon at bounding box center [195, 85] width 11 height 12
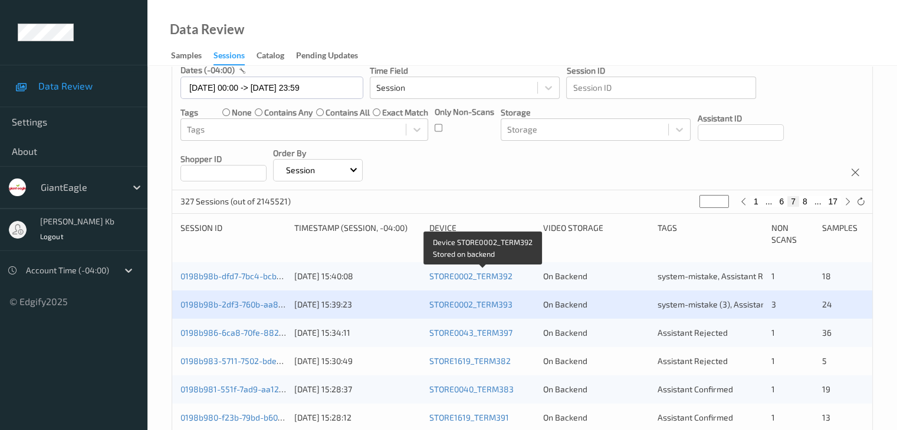
scroll to position [118, 0]
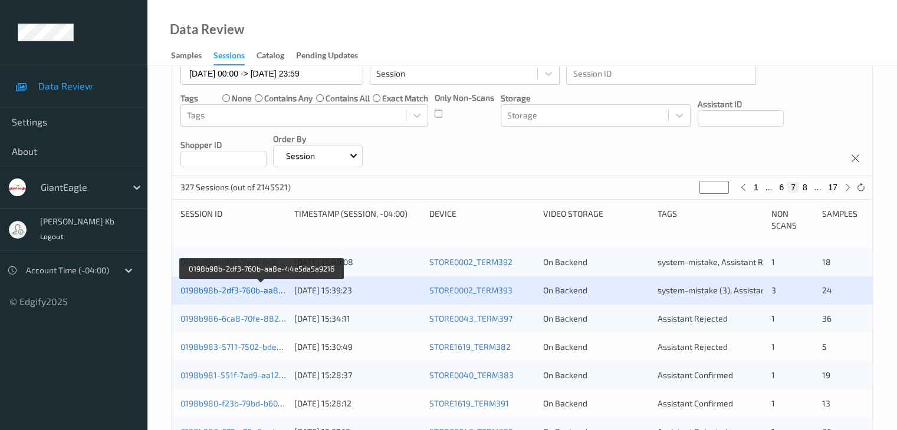
click at [245, 292] on link "0198b98b-2df3-760b-aa8e-44e5da5a9216" at bounding box center [261, 290] width 163 height 10
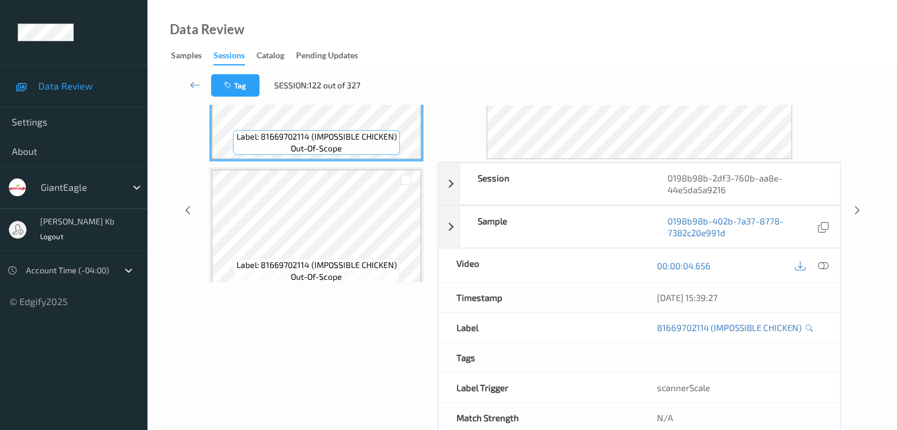
click at [340, 359] on div "Labels in shopping list: 1 out of 27 0 out of 3 Non Scans Label: 81669702114 (I…" at bounding box center [316, 210] width 226 height 447
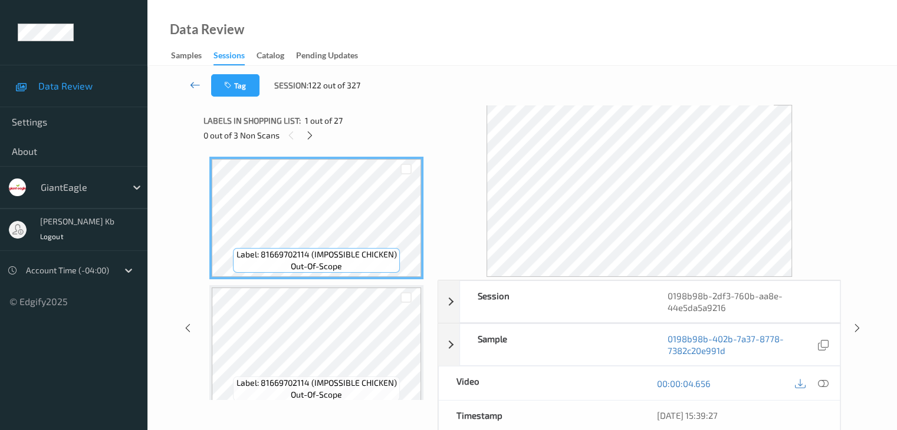
click at [194, 85] on icon at bounding box center [195, 85] width 11 height 12
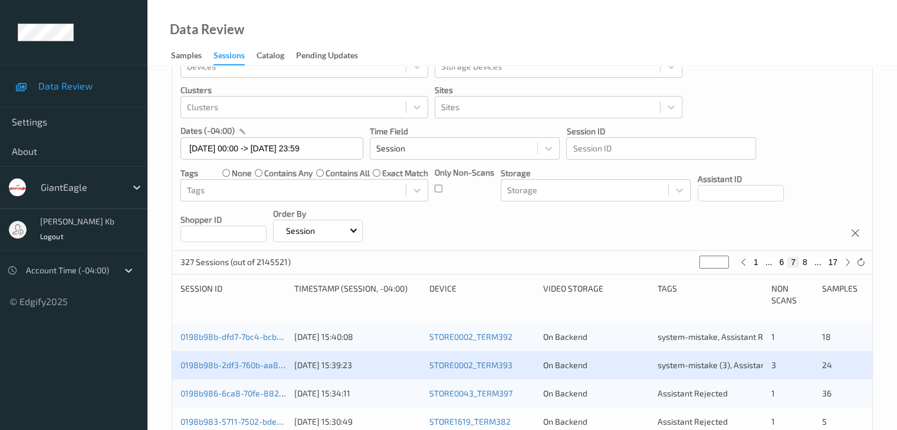
scroll to position [177, 0]
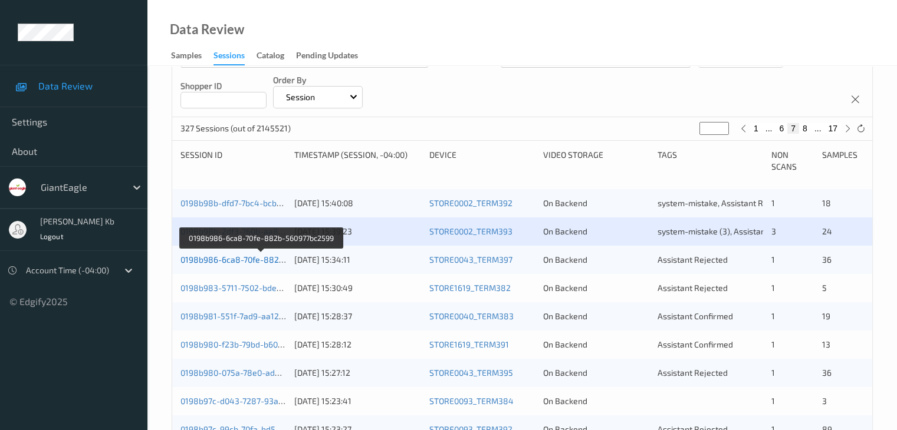
click at [249, 256] on link "0198b986-6ca8-70fe-882b-560977bc2599" at bounding box center [261, 260] width 162 height 10
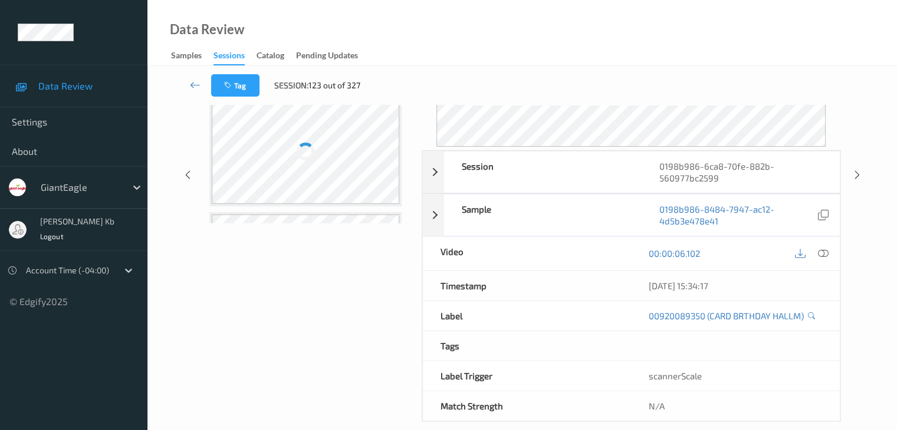
scroll to position [144, 0]
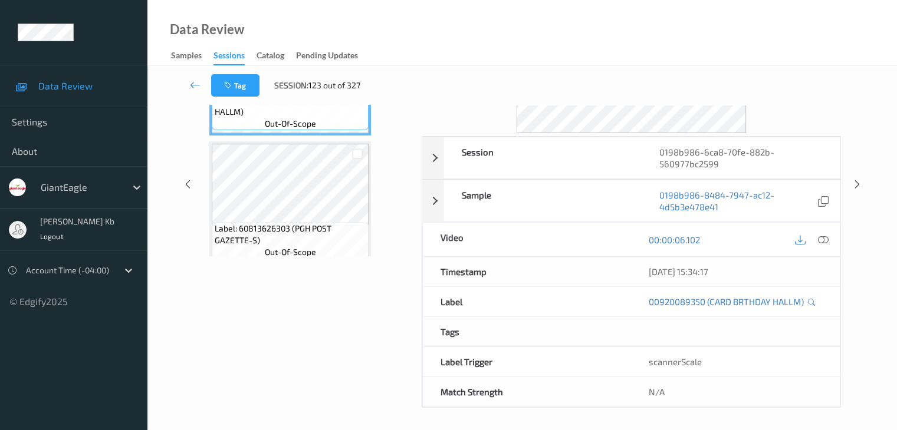
click at [247, 345] on div "Labels in shopping list: 1 out of 37 0 out of 1 Non Scans Label: 00920089350 (C…" at bounding box center [308, 184] width 210 height 447
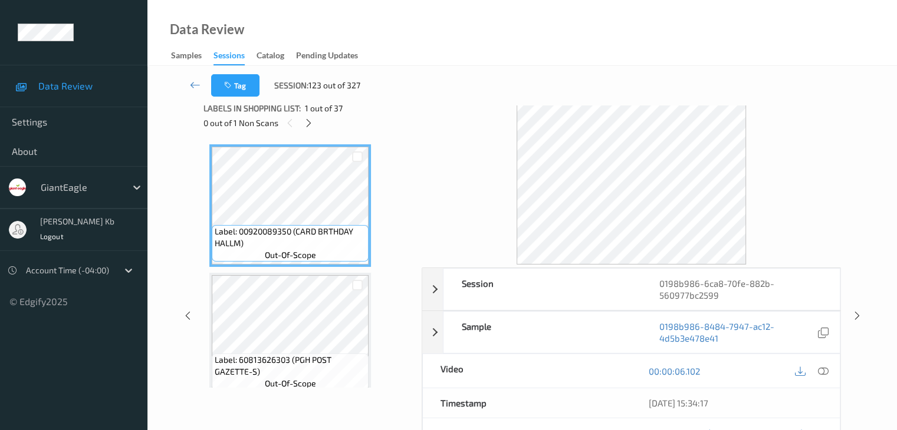
scroll to position [0, 0]
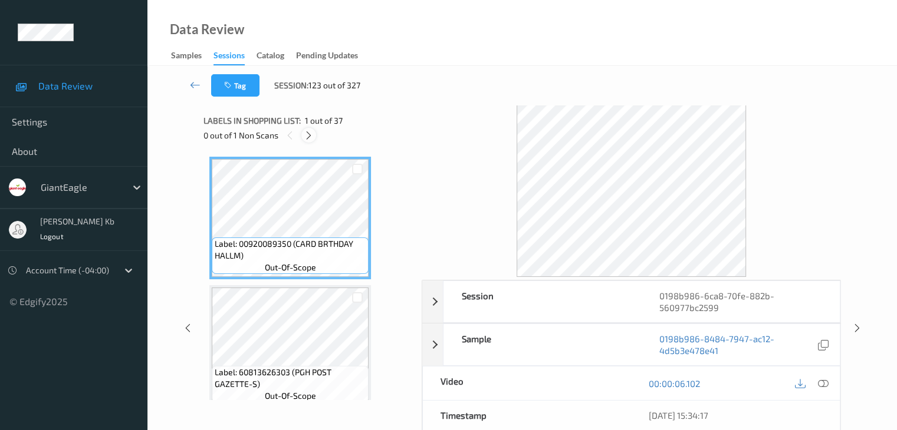
click at [309, 134] on icon at bounding box center [309, 135] width 10 height 11
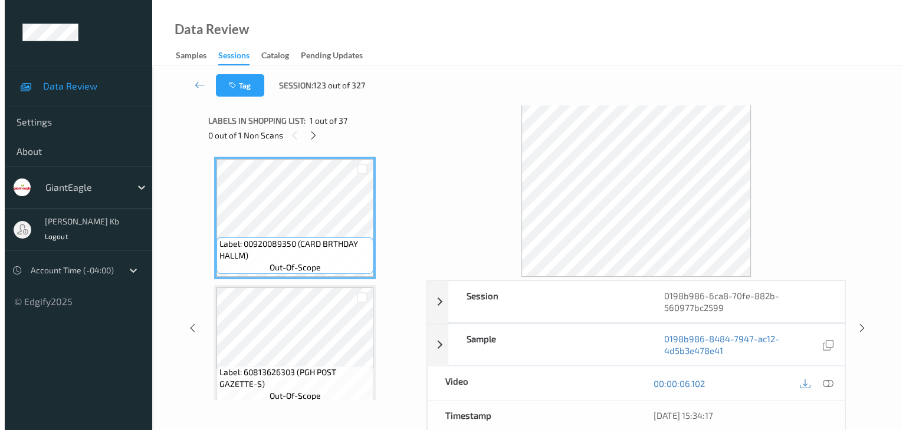
scroll to position [3733, 0]
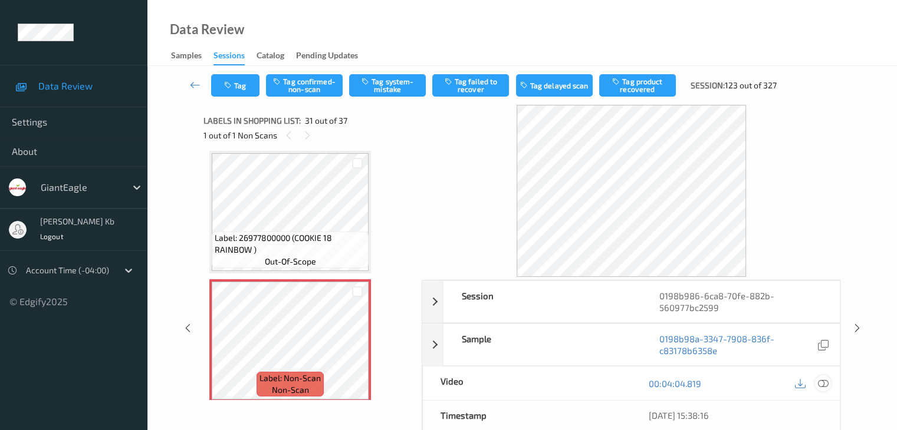
click at [825, 381] on icon at bounding box center [822, 383] width 11 height 11
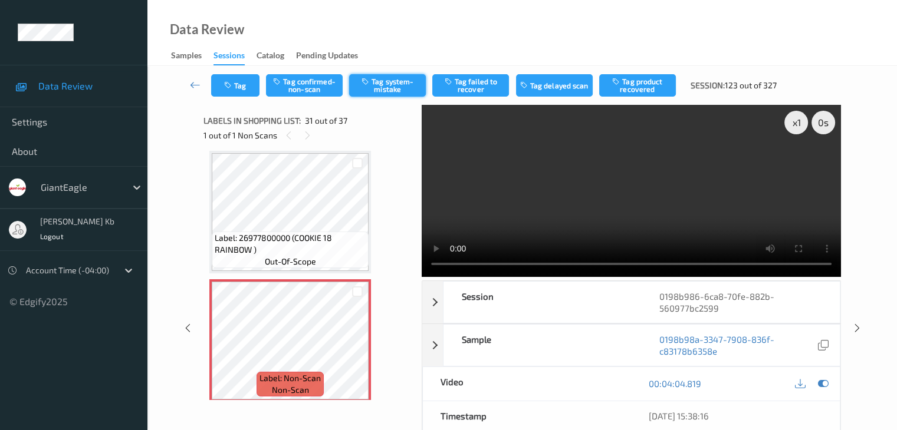
click at [396, 84] on button "Tag system-mistake" at bounding box center [387, 85] width 77 height 22
click at [248, 82] on button "Tag" at bounding box center [235, 85] width 48 height 22
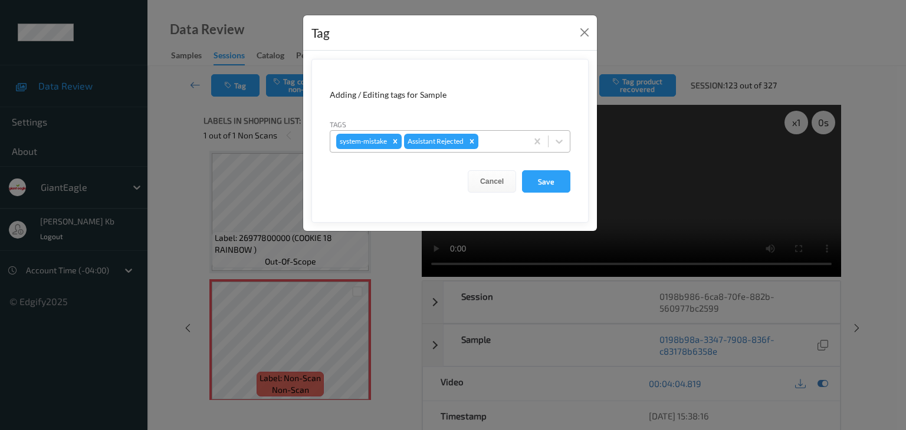
click at [502, 141] on div at bounding box center [500, 141] width 40 height 14
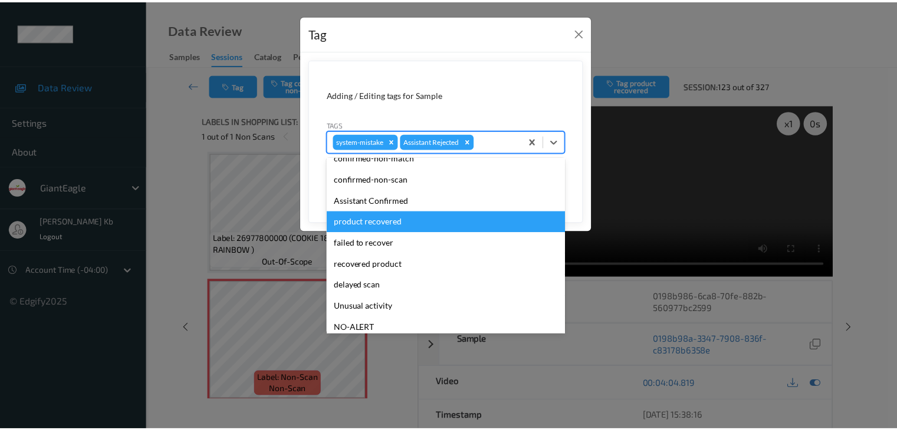
scroll to position [59, 0]
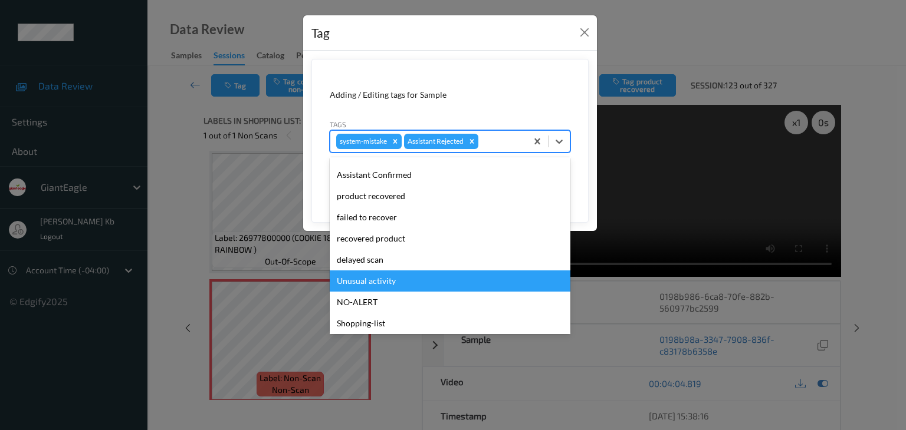
click at [375, 281] on div "Unusual activity" at bounding box center [450, 281] width 241 height 21
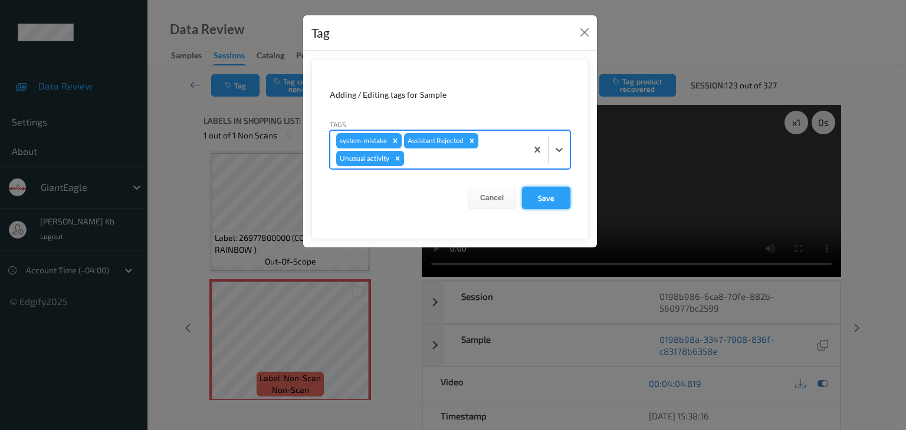
click at [553, 201] on button "Save" at bounding box center [546, 198] width 48 height 22
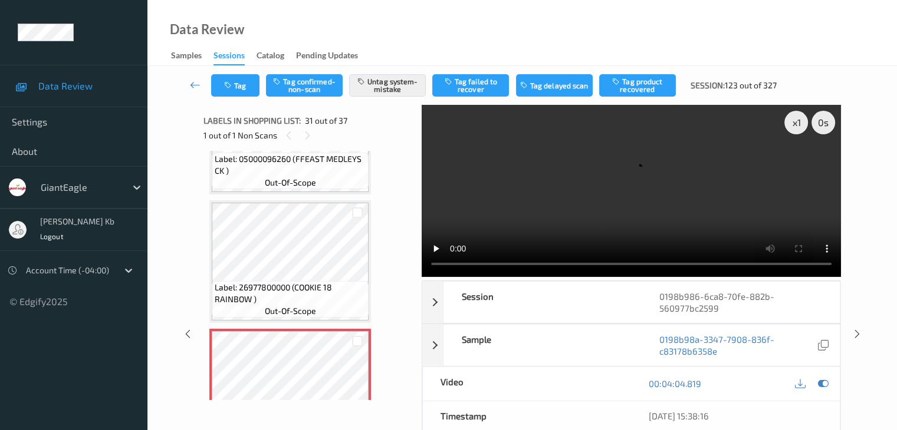
scroll to position [3615, 0]
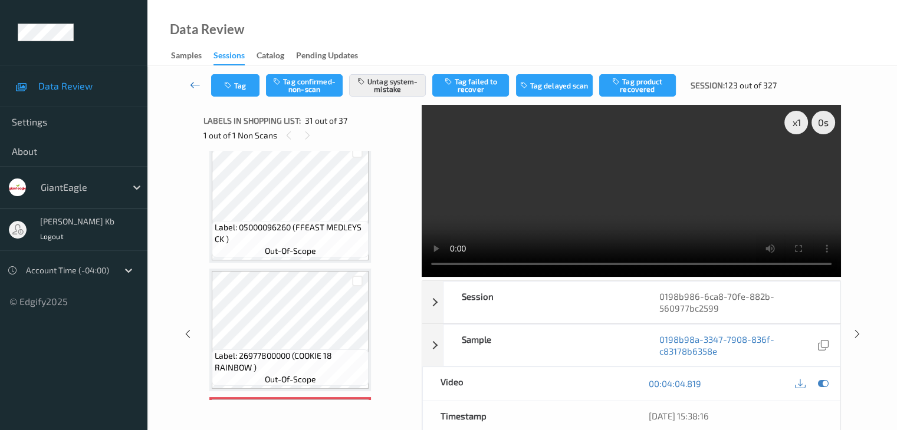
click at [196, 81] on icon at bounding box center [195, 85] width 11 height 12
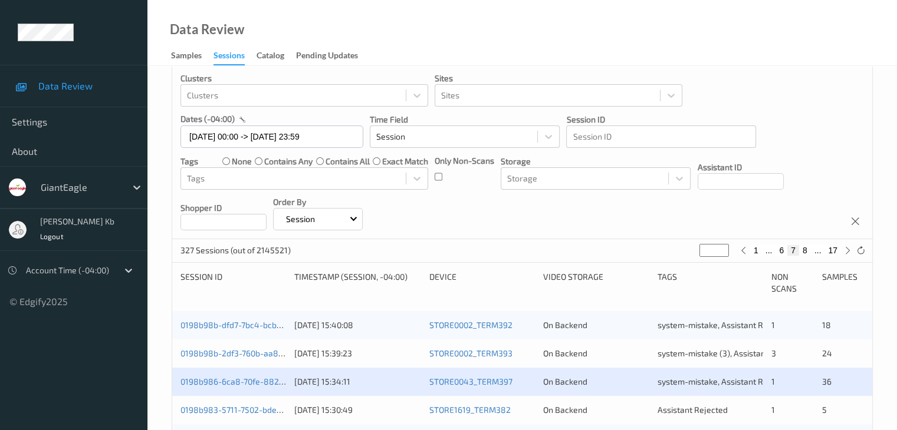
scroll to position [177, 0]
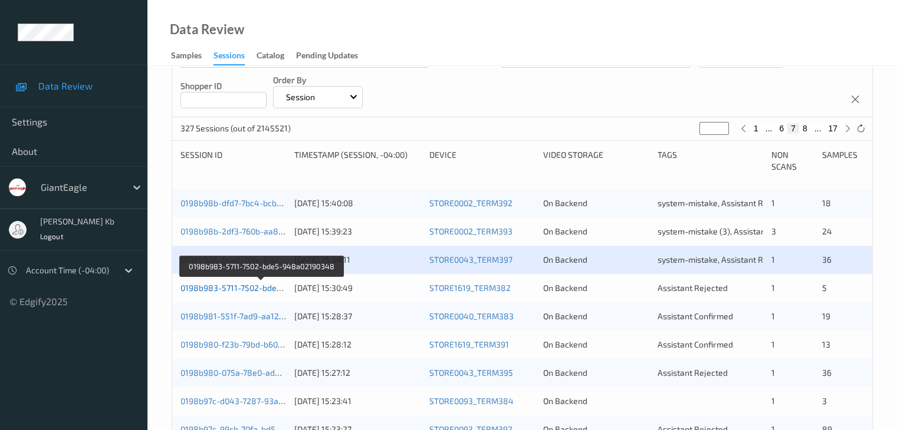
click at [229, 292] on link "0198b983-5711-7502-bde5-948a02190348" at bounding box center [261, 288] width 162 height 10
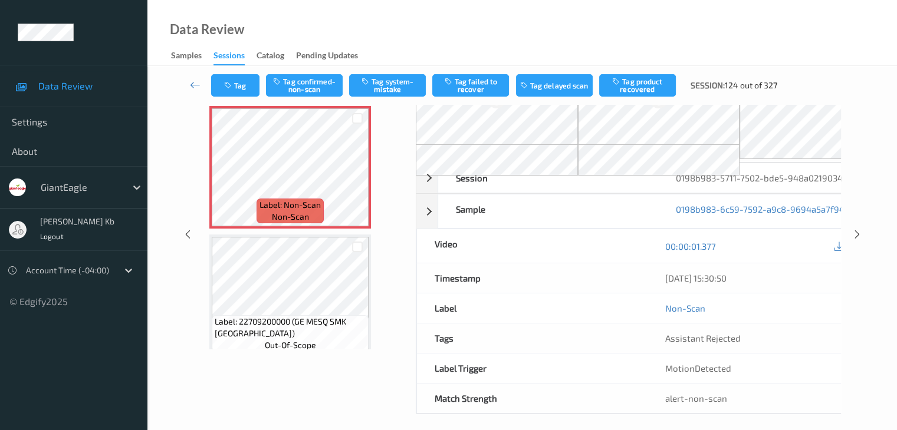
scroll to position [77, 0]
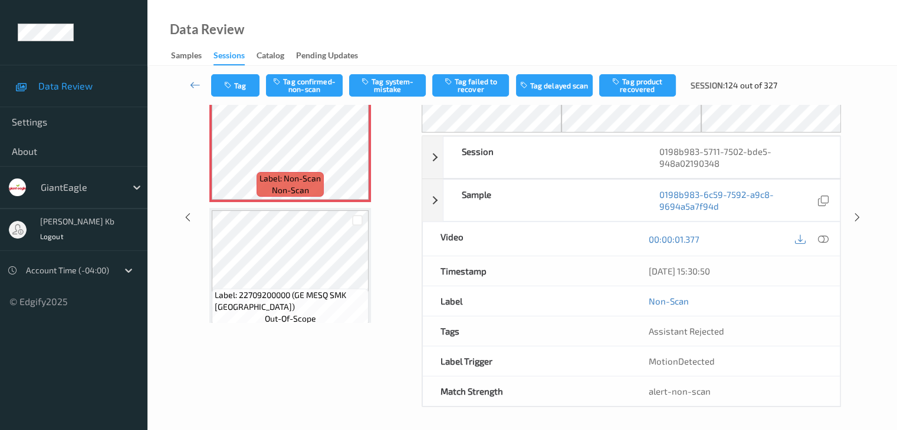
click at [258, 377] on div "Labels in shopping list: 1 out of 6 1 out of 1 Non Scans Label: Non-Scan non-sc…" at bounding box center [308, 218] width 210 height 380
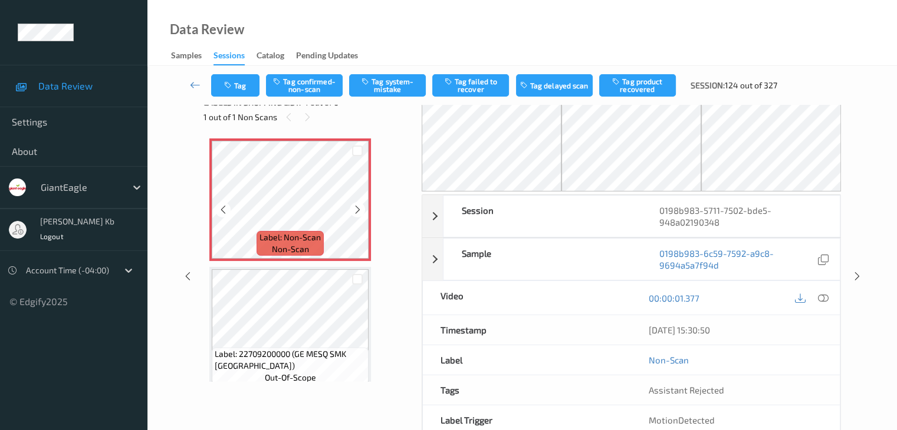
scroll to position [0, 0]
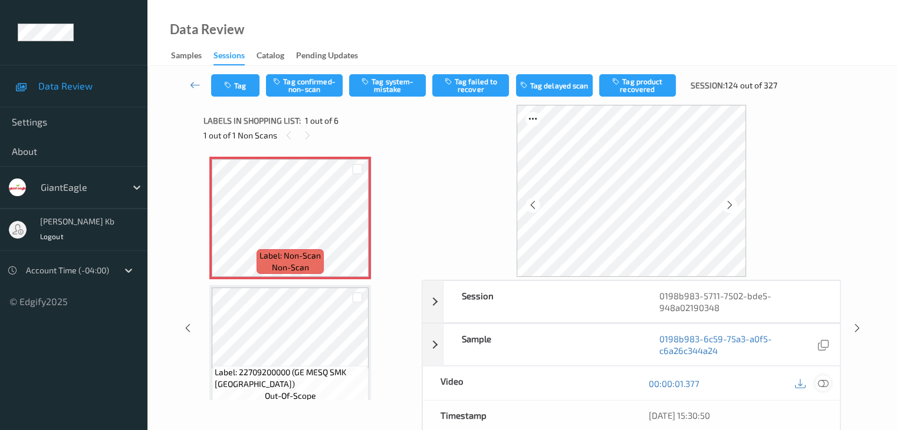
click at [825, 383] on icon at bounding box center [822, 383] width 11 height 11
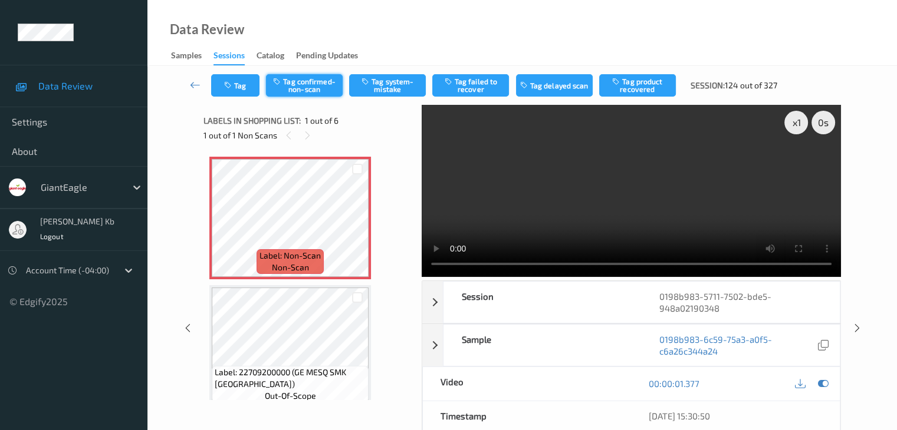
click at [320, 83] on button "Tag confirmed-non-scan" at bounding box center [304, 85] width 77 height 22
click at [632, 86] on button "Tag product recovered" at bounding box center [637, 85] width 77 height 22
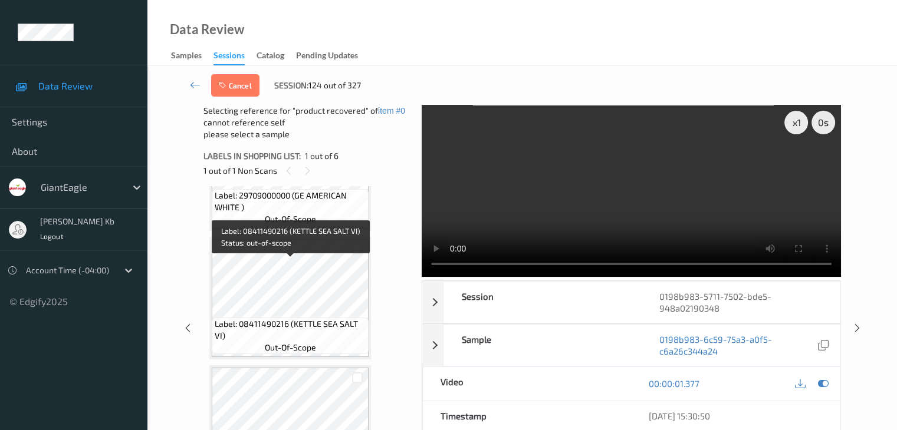
scroll to position [469, 0]
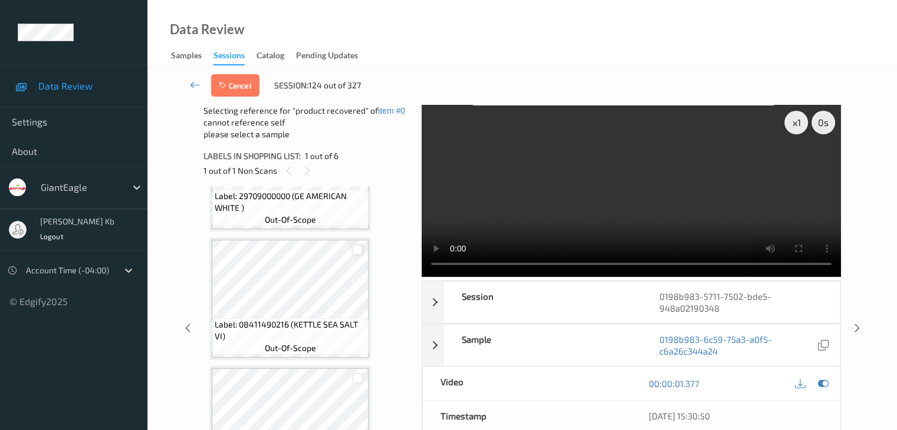
click at [359, 249] on div at bounding box center [357, 250] width 11 height 11
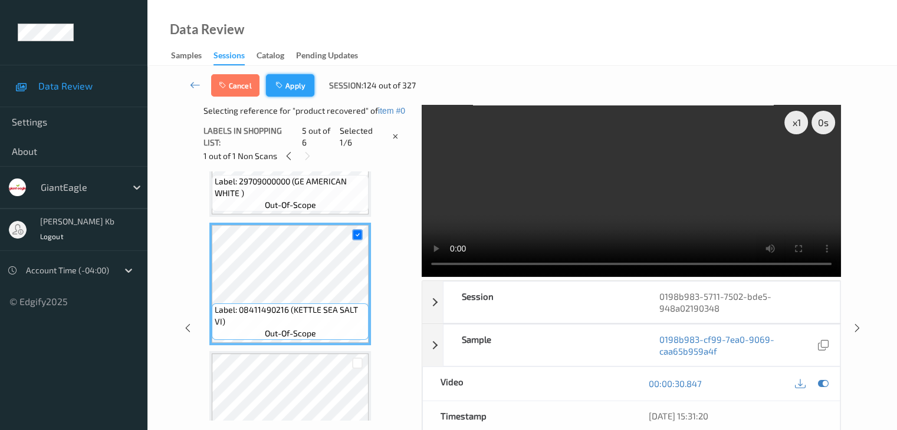
click at [291, 85] on button "Apply" at bounding box center [290, 85] width 48 height 22
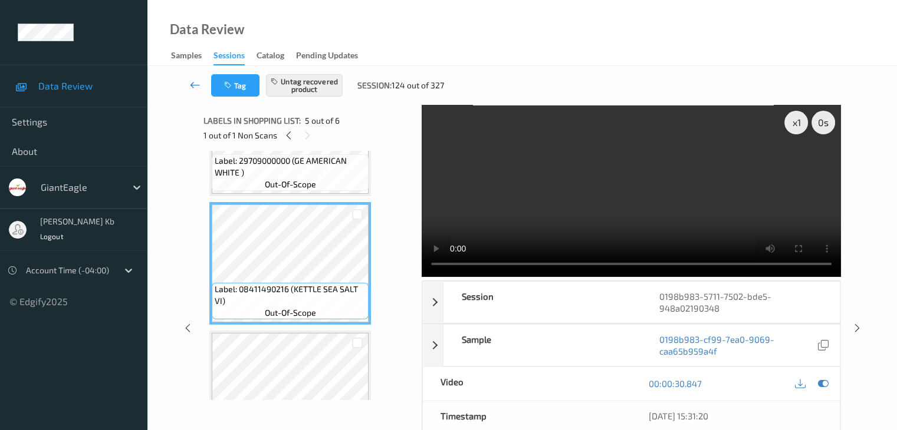
click at [189, 91] on link at bounding box center [195, 85] width 31 height 22
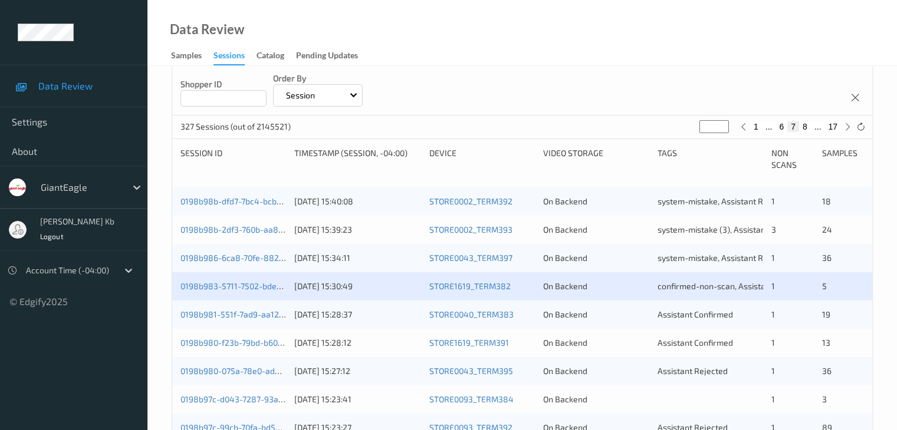
scroll to position [295, 0]
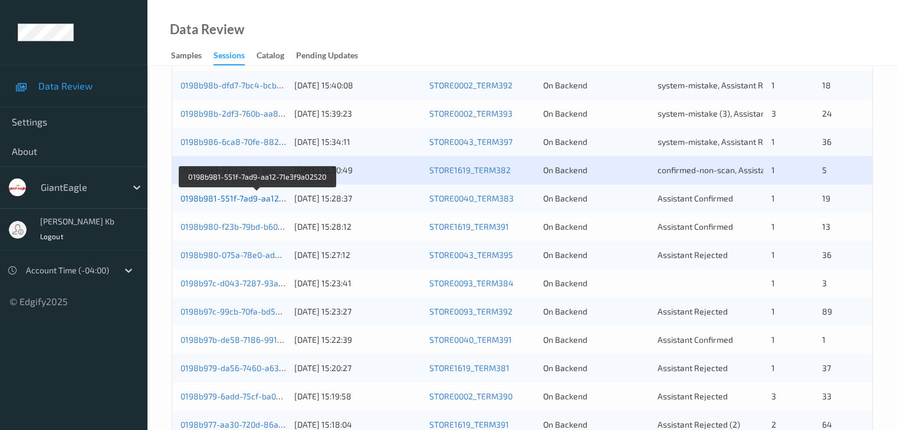
click at [243, 200] on link "0198b981-551f-7ad9-aa12-71e3f9a02520" at bounding box center [257, 198] width 154 height 10
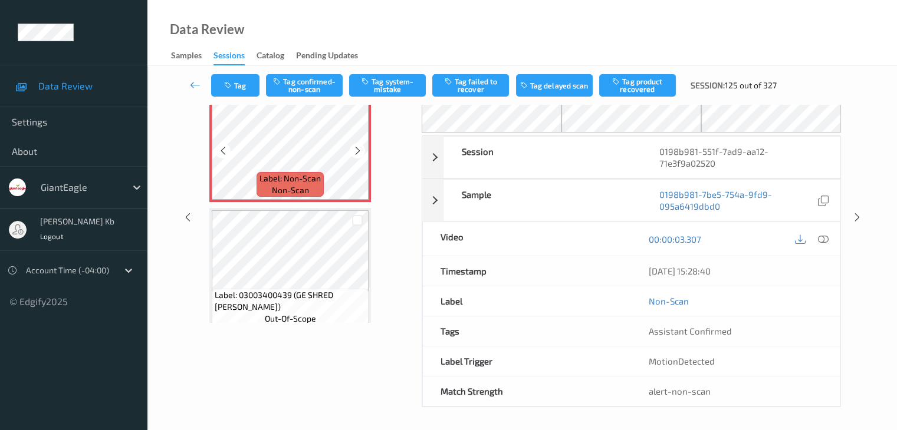
scroll to position [18, 0]
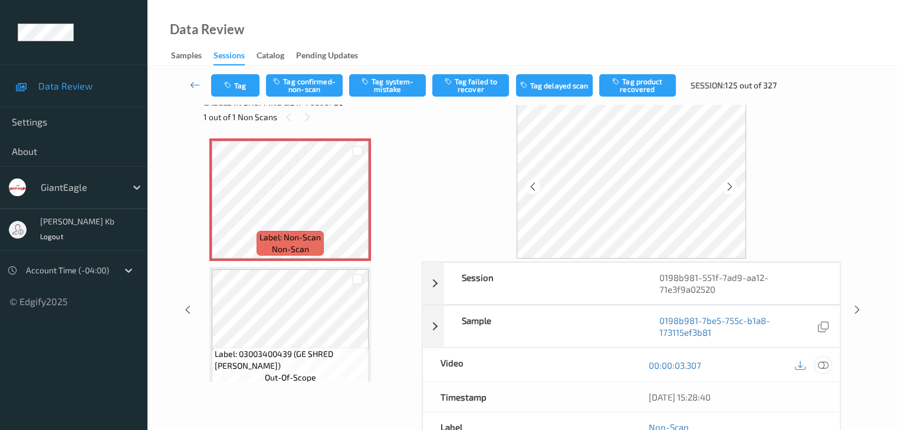
click at [822, 366] on icon at bounding box center [822, 365] width 11 height 11
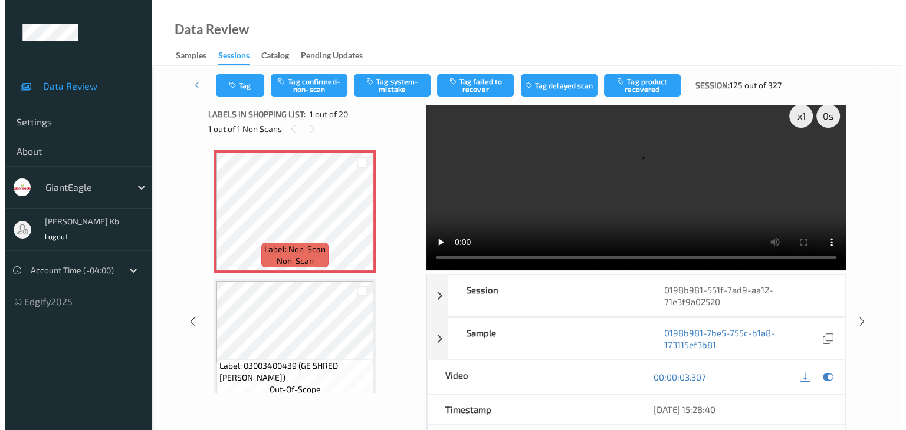
scroll to position [0, 0]
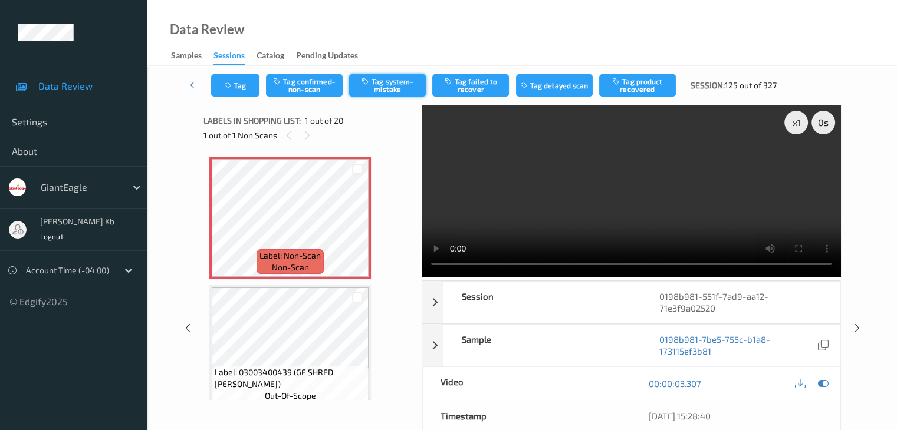
click at [380, 87] on button "Tag system-mistake" at bounding box center [387, 85] width 77 height 22
click at [247, 87] on button "Tag" at bounding box center [235, 85] width 48 height 22
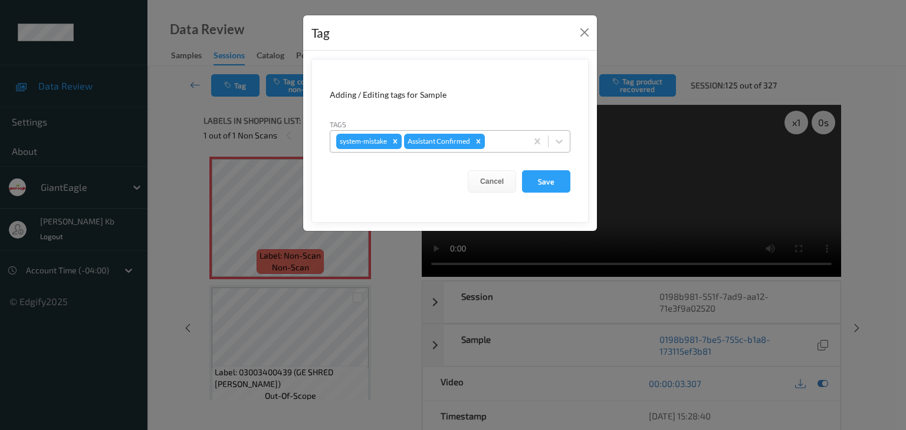
click at [505, 138] on div at bounding box center [504, 141] width 34 height 14
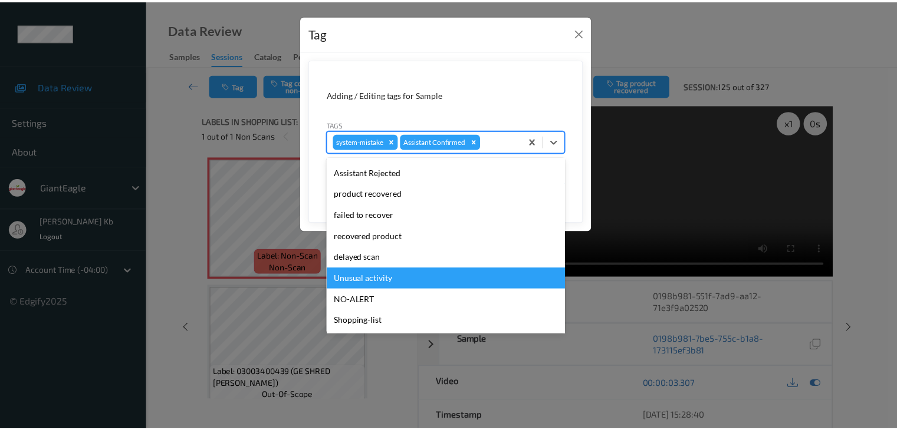
scroll to position [104, 0]
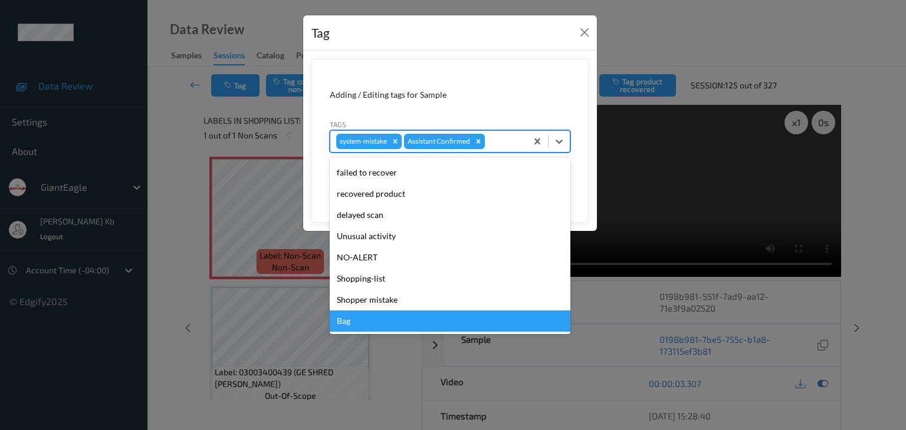
click at [373, 322] on div "Bag" at bounding box center [450, 321] width 241 height 21
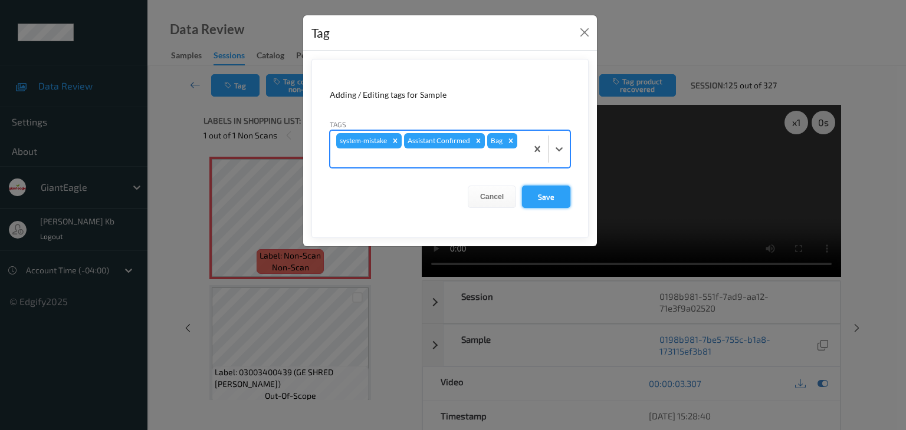
click at [547, 199] on button "Save" at bounding box center [546, 197] width 48 height 22
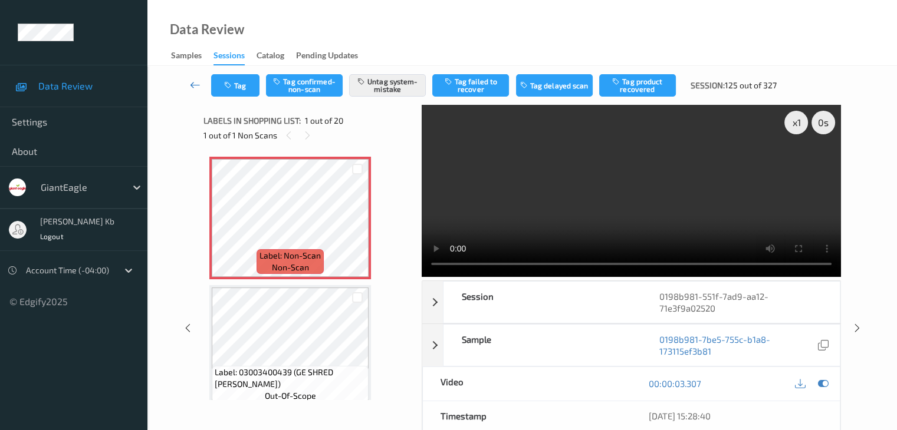
click at [196, 83] on icon at bounding box center [195, 85] width 11 height 12
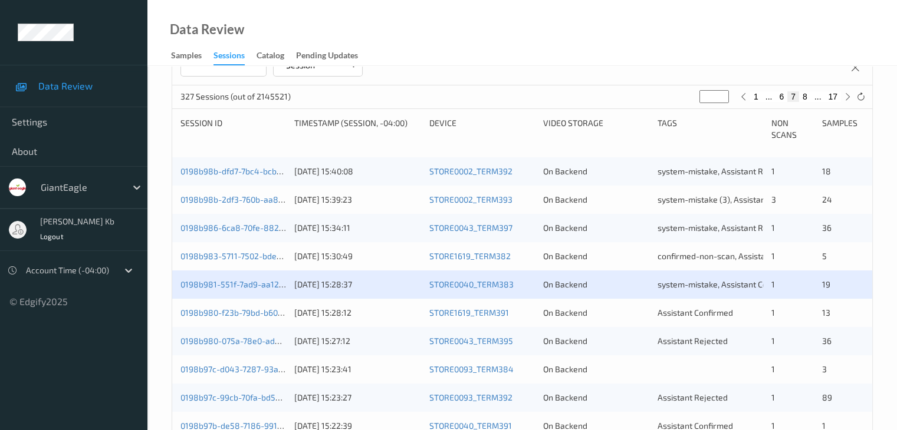
scroll to position [236, 0]
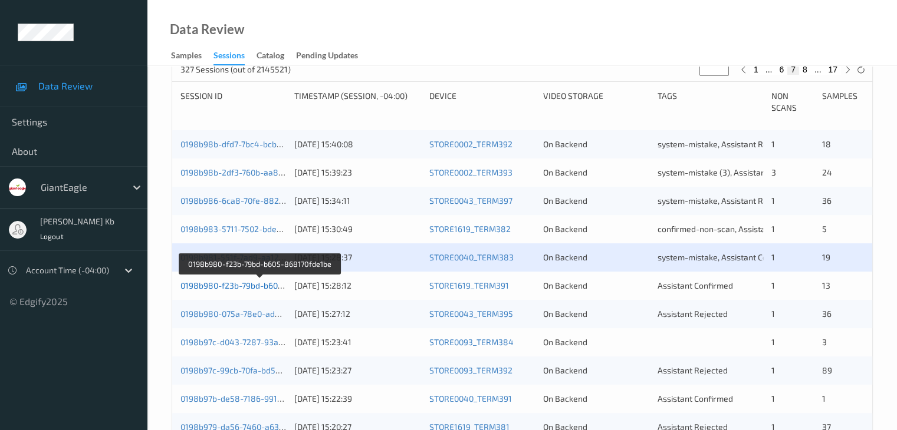
click at [249, 286] on link "0198b980-f23b-79bd-b605-868170fde1be" at bounding box center [259, 286] width 159 height 10
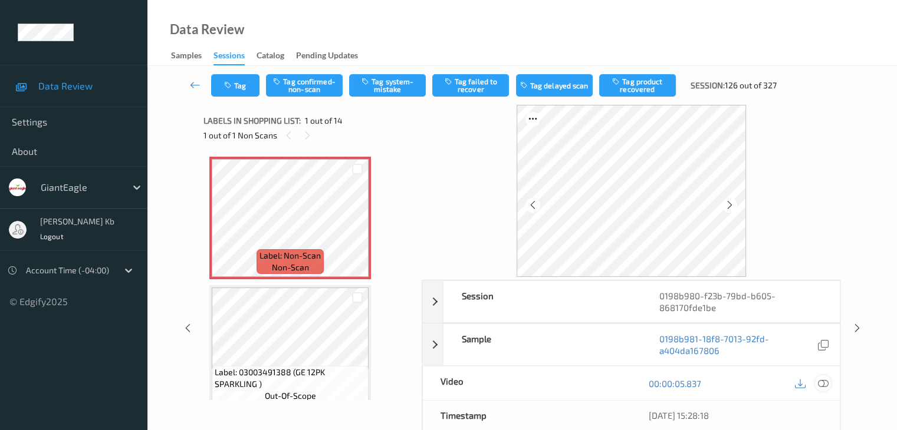
click at [825, 383] on icon at bounding box center [822, 383] width 11 height 11
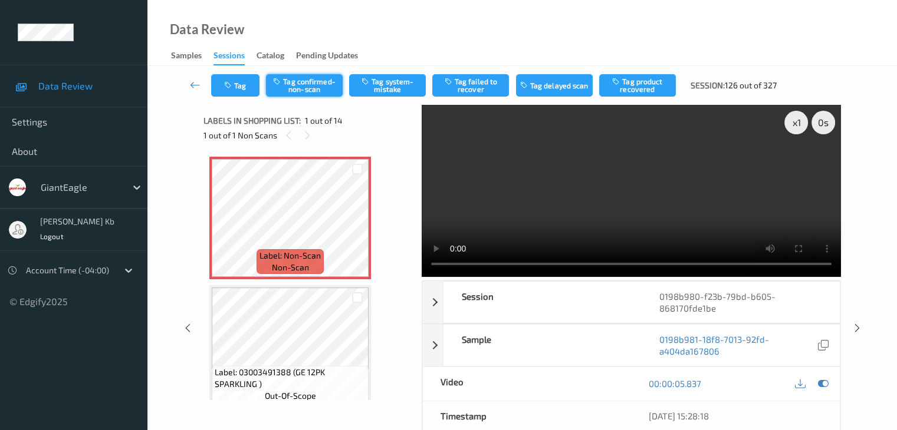
click at [325, 88] on button "Tag confirmed-non-scan" at bounding box center [304, 85] width 77 height 22
click at [639, 84] on button "Tag product recovered" at bounding box center [637, 85] width 77 height 22
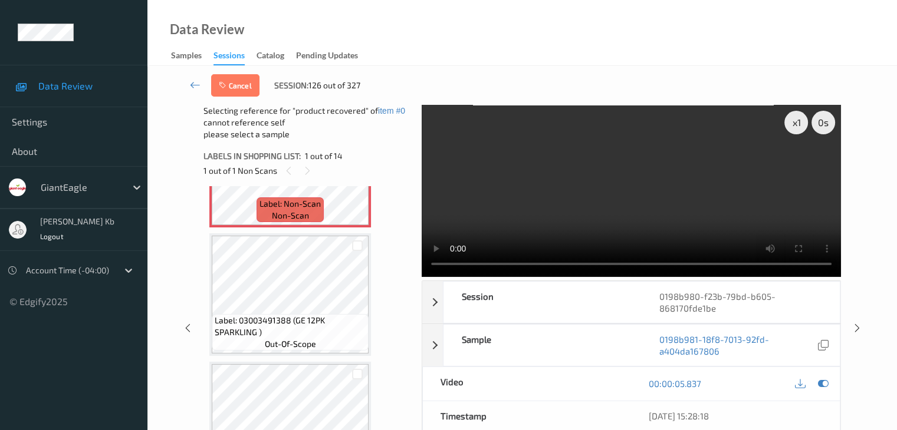
scroll to position [59, 0]
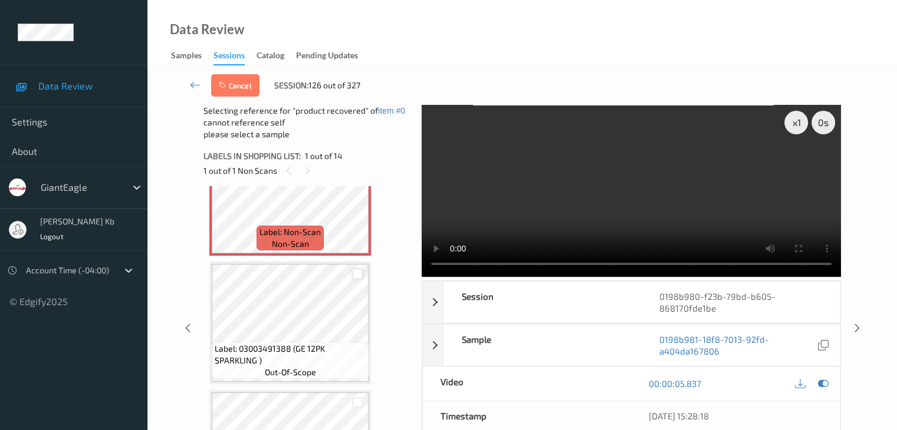
click at [354, 274] on div at bounding box center [357, 274] width 11 height 11
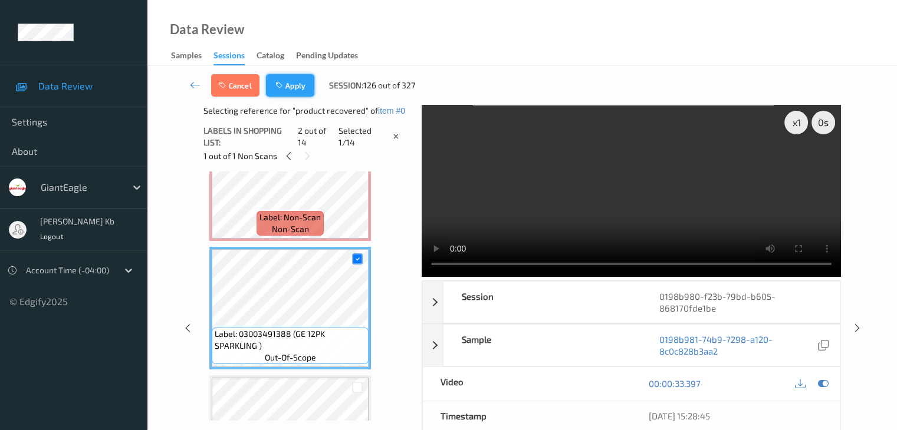
click at [296, 80] on button "Apply" at bounding box center [290, 85] width 48 height 22
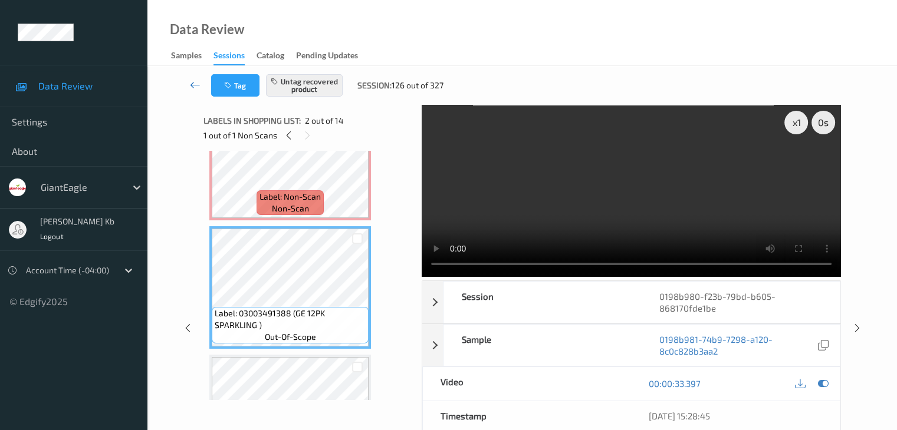
click at [198, 84] on icon at bounding box center [195, 85] width 11 height 12
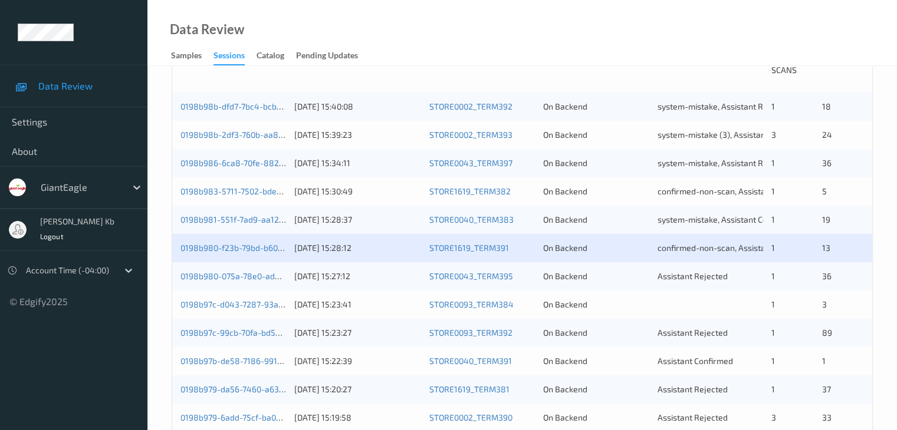
scroll to position [295, 0]
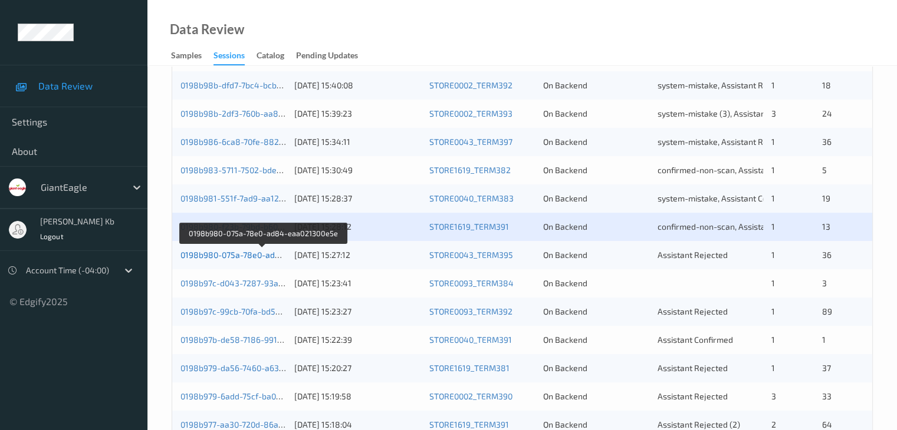
click at [245, 255] on link "0198b980-075a-78e0-ad84-eaa021300e5e" at bounding box center [262, 255] width 164 height 10
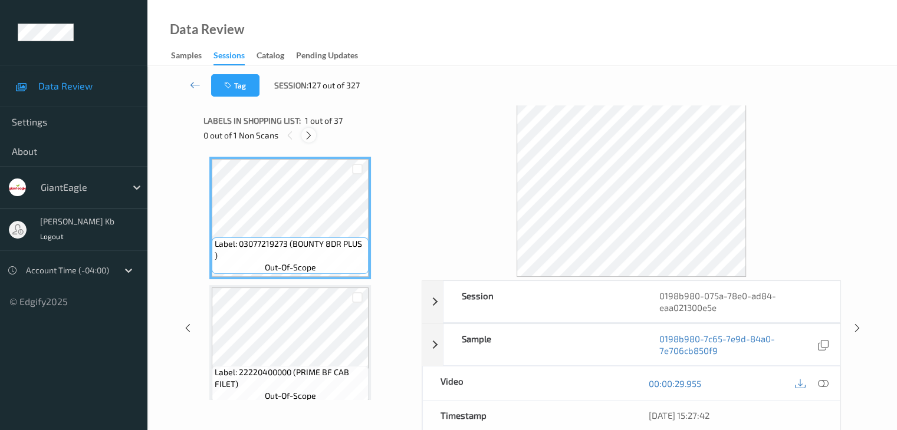
click at [307, 136] on icon at bounding box center [309, 135] width 10 height 11
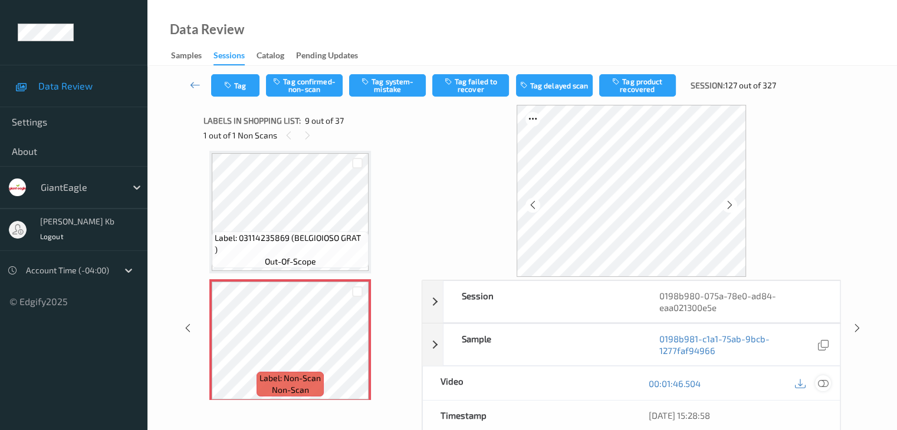
click at [821, 383] on icon at bounding box center [822, 383] width 11 height 11
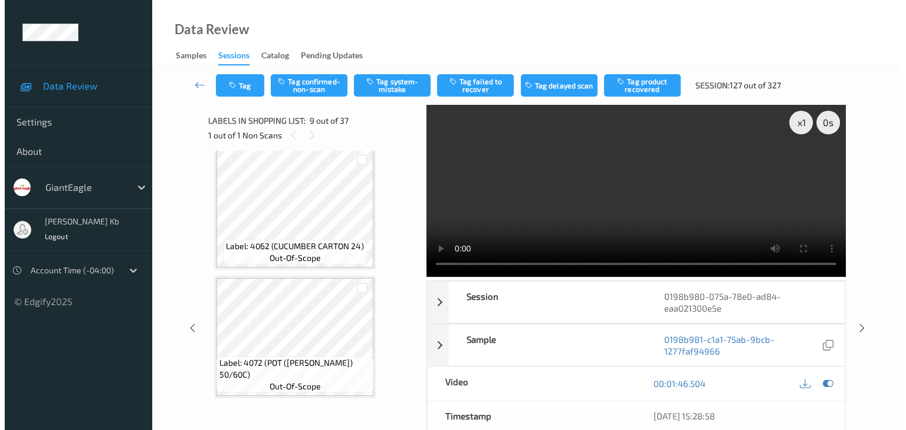
scroll to position [1082, 0]
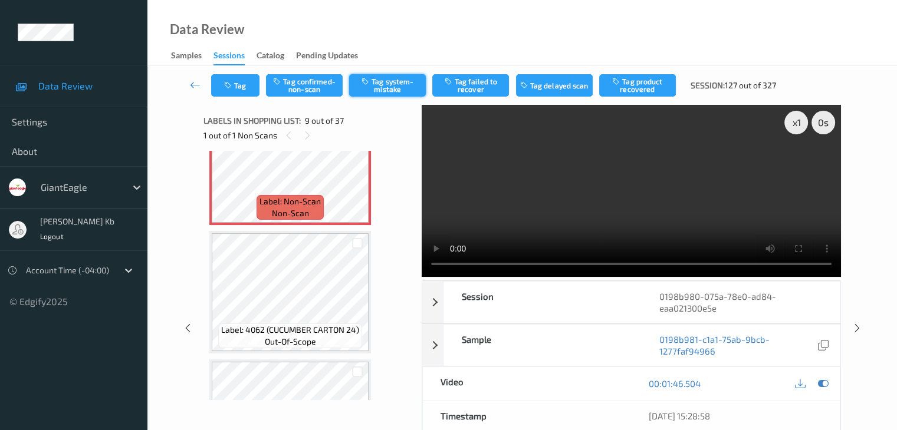
click at [397, 84] on button "Tag system-mistake" at bounding box center [387, 85] width 77 height 22
click at [249, 81] on button "Tag" at bounding box center [235, 85] width 48 height 22
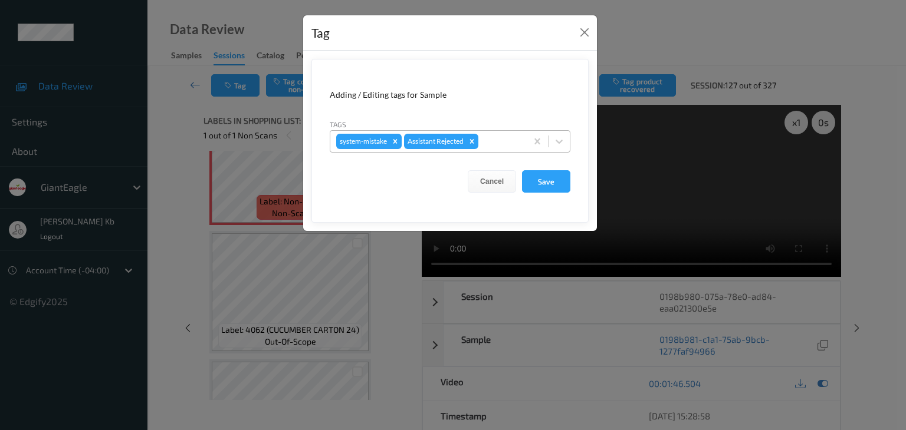
click at [507, 140] on div at bounding box center [500, 141] width 40 height 14
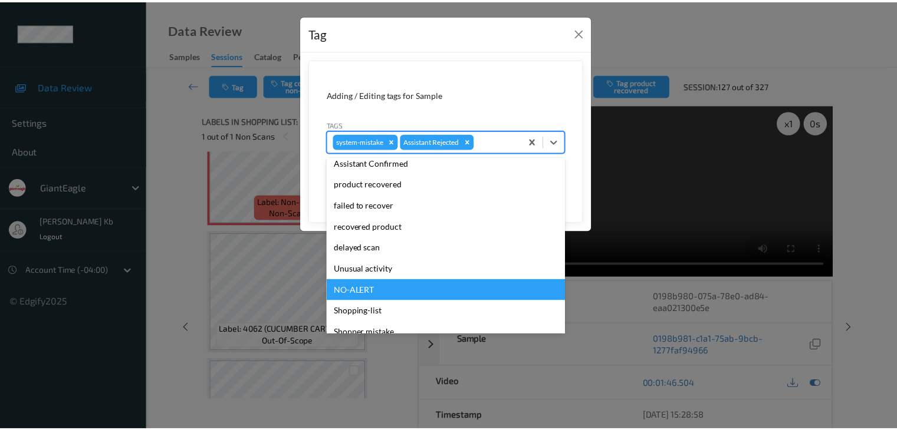
scroll to position [104, 0]
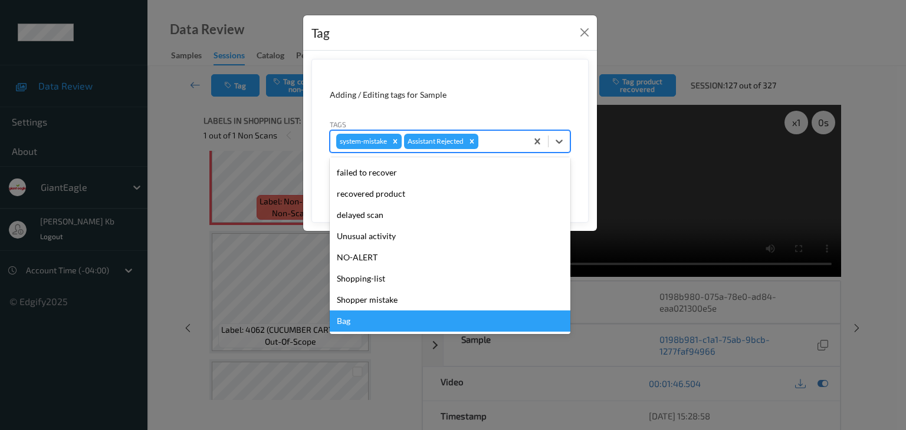
click at [360, 324] on div "Bag" at bounding box center [450, 321] width 241 height 21
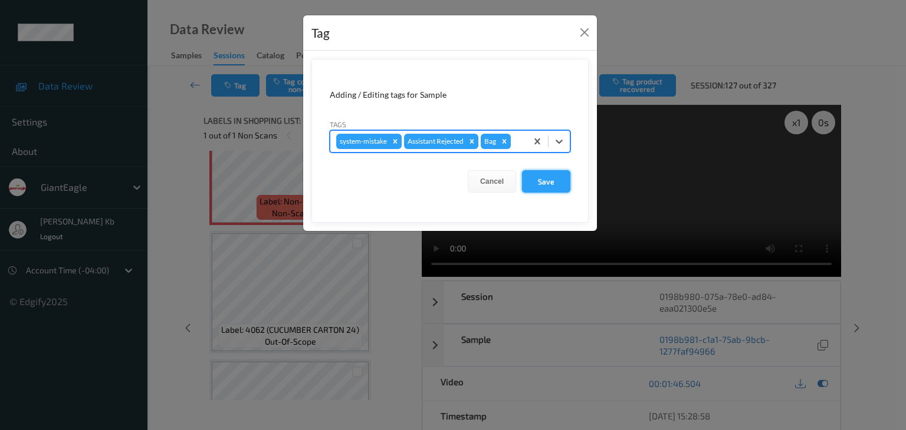
click at [554, 182] on button "Save" at bounding box center [546, 181] width 48 height 22
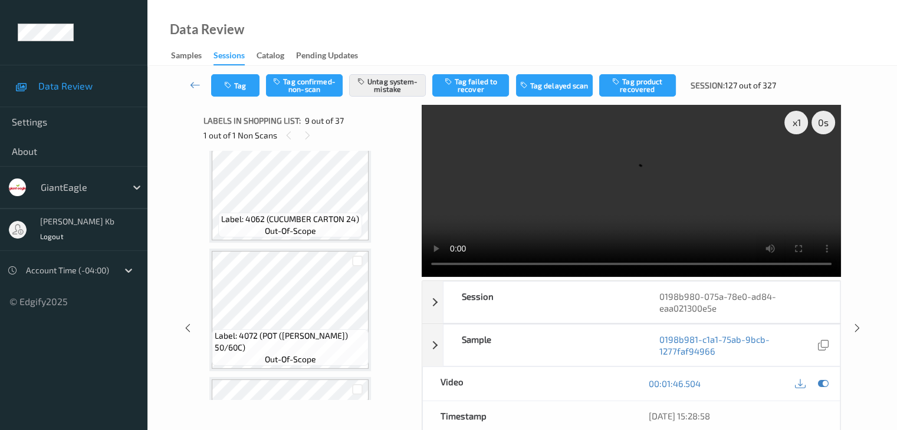
scroll to position [1082, 0]
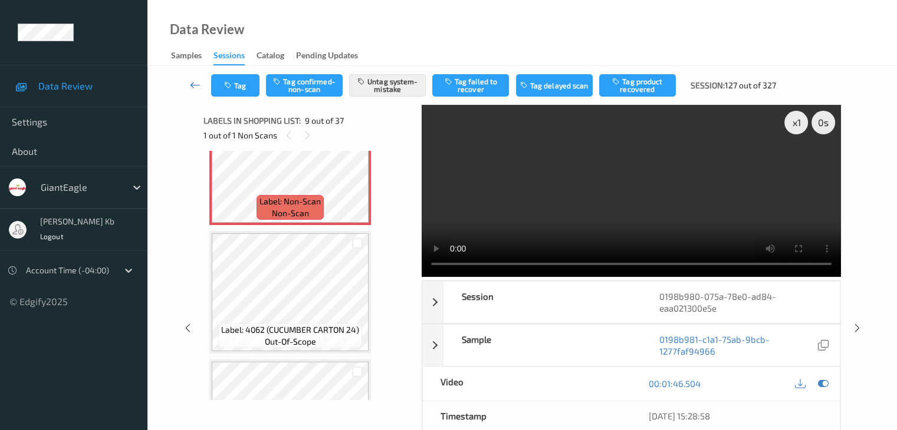
drag, startPoint x: 197, startPoint y: 84, endPoint x: 244, endPoint y: 12, distance: 85.7
click at [197, 83] on icon at bounding box center [195, 85] width 11 height 12
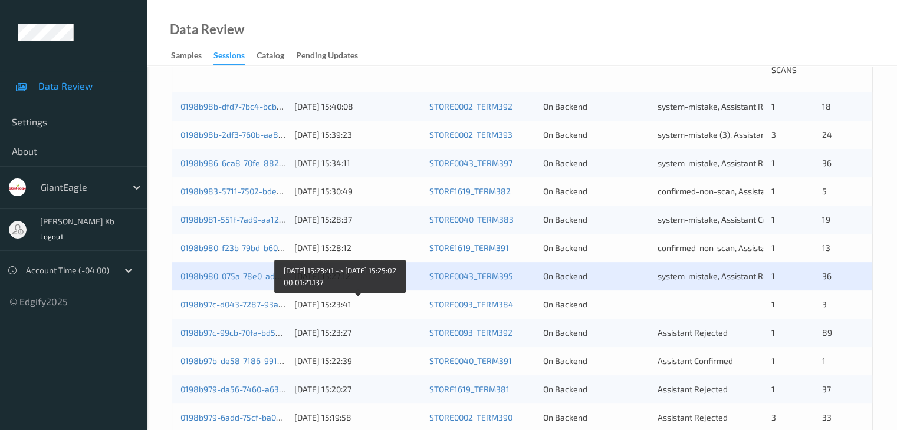
scroll to position [295, 0]
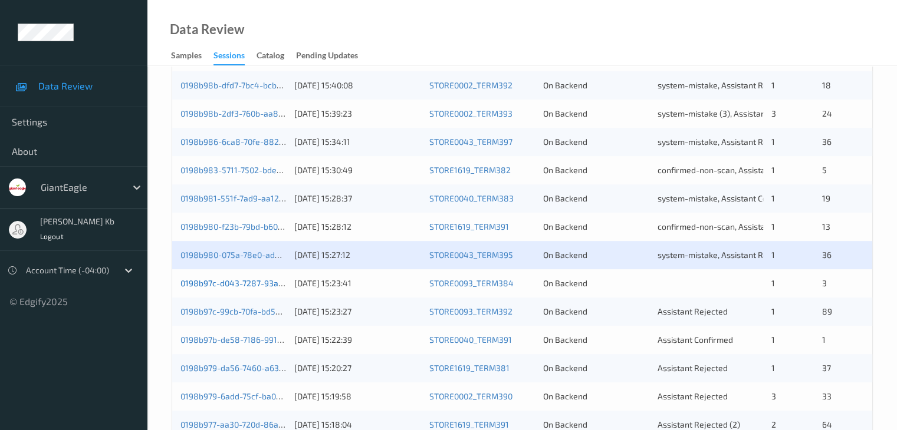
click at [245, 285] on link "0198b97c-d043-7287-93a0-5c9c35b3ae6e" at bounding box center [261, 283] width 162 height 10
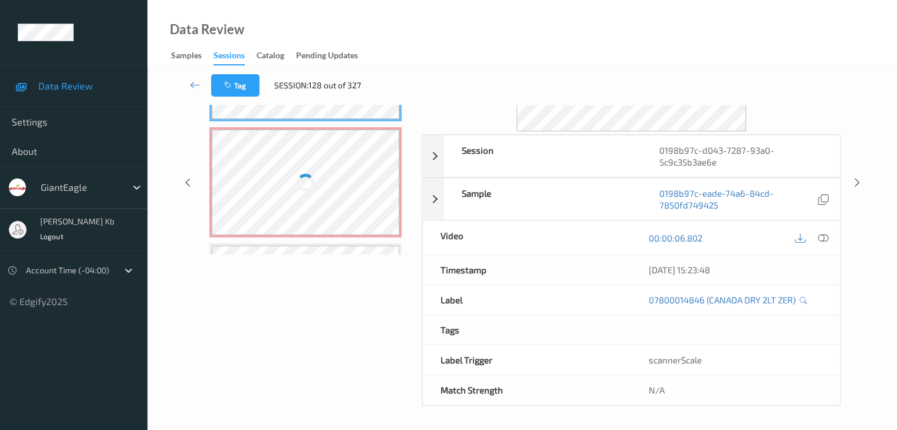
scroll to position [144, 0]
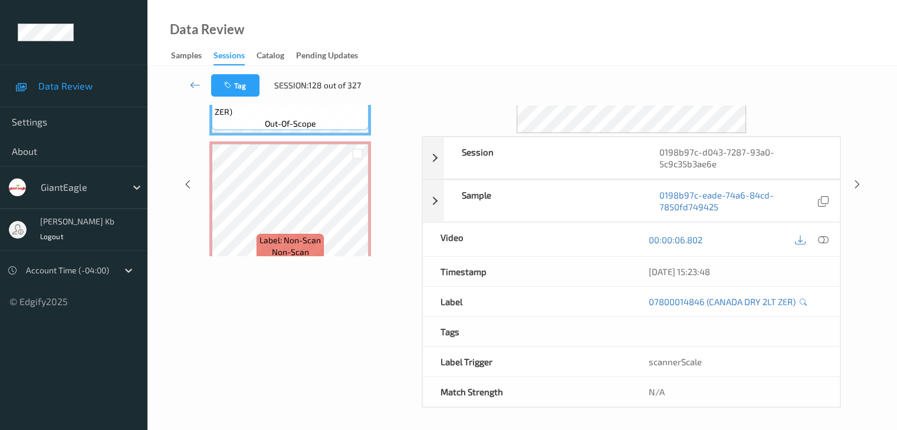
drag, startPoint x: 266, startPoint y: 0, endPoint x: 485, endPoint y: 19, distance: 220.2
click at [625, 34] on div "Data Review Samples Sessions Catalog Pending Updates" at bounding box center [521, 33] width 749 height 66
click at [198, 84] on icon at bounding box center [195, 85] width 11 height 12
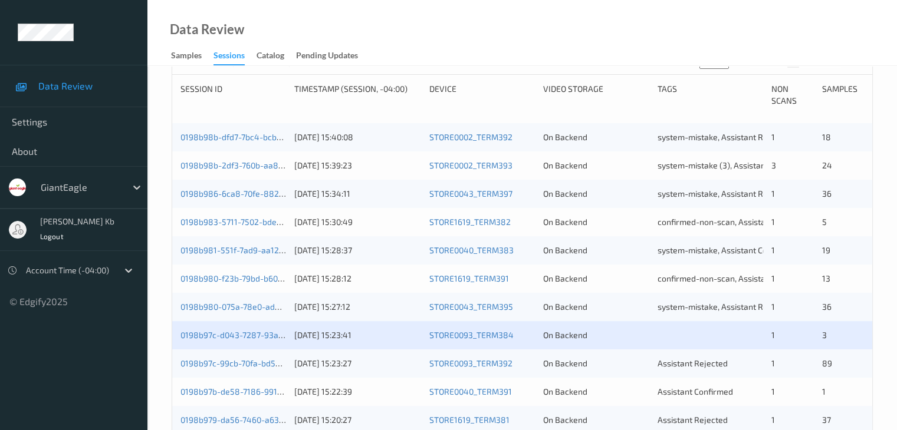
scroll to position [295, 0]
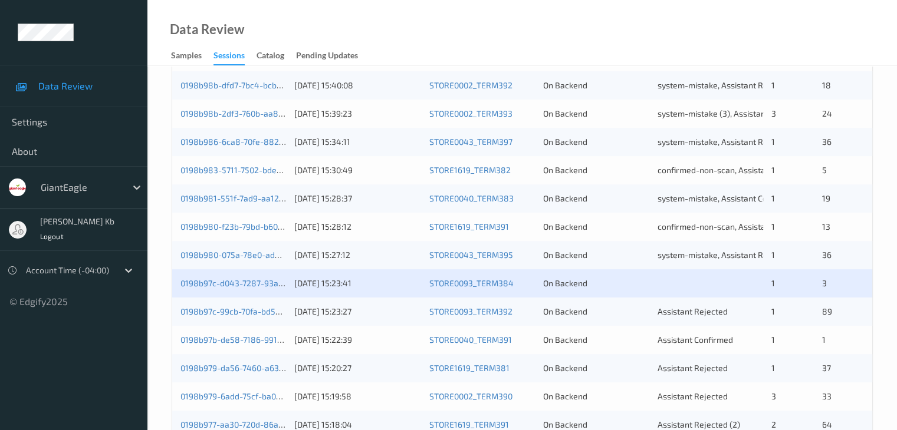
click at [243, 288] on div "0198b97c-d043-7287-93a0-5c9c35b3ae6e" at bounding box center [233, 284] width 106 height 12
click at [226, 278] on link "0198b97c-d043-7287-93a0-5c9c35b3ae6e" at bounding box center [261, 283] width 162 height 10
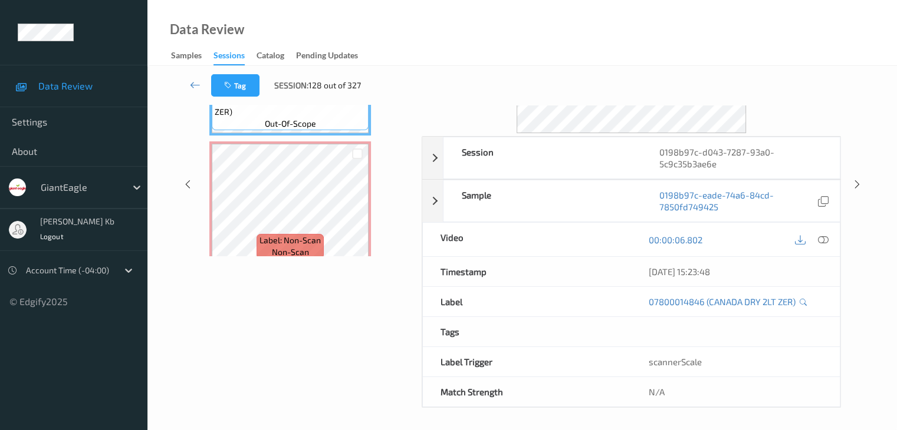
scroll to position [26, 0]
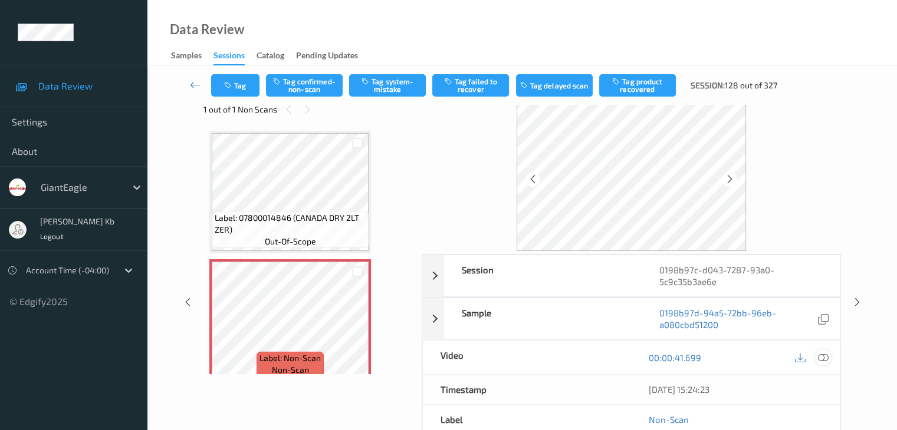
click at [823, 355] on icon at bounding box center [822, 358] width 11 height 11
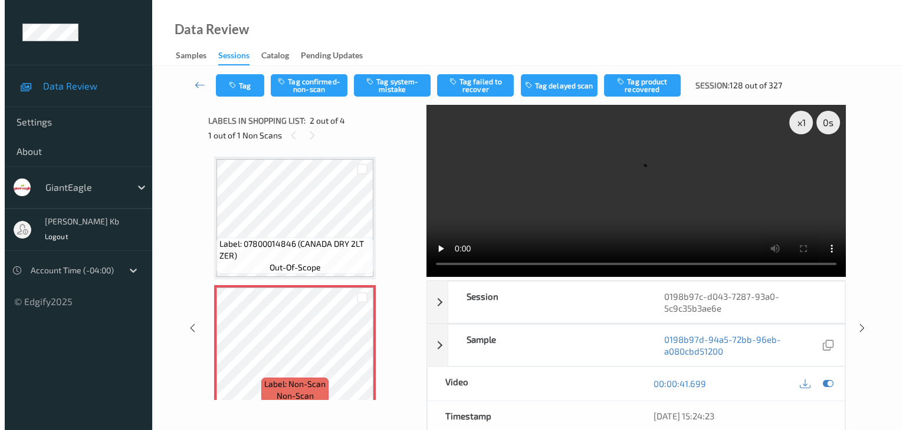
scroll to position [0, 0]
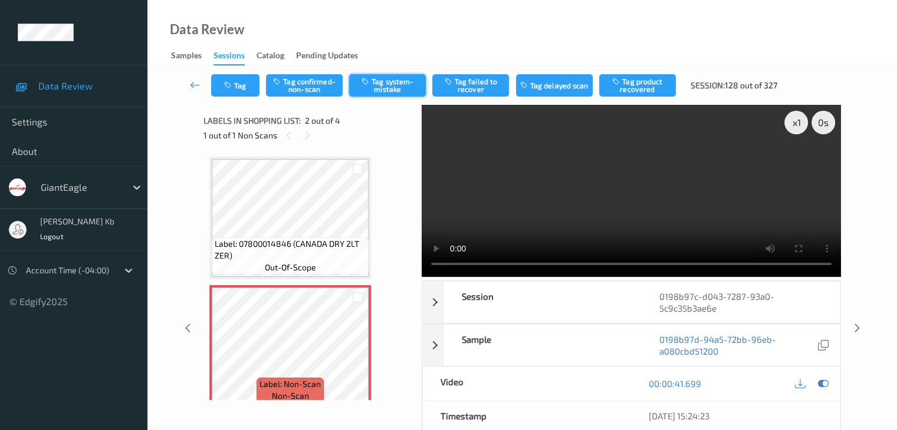
click at [401, 90] on button "Tag system-mistake" at bounding box center [387, 85] width 77 height 22
click at [250, 83] on button "Tag" at bounding box center [235, 85] width 48 height 22
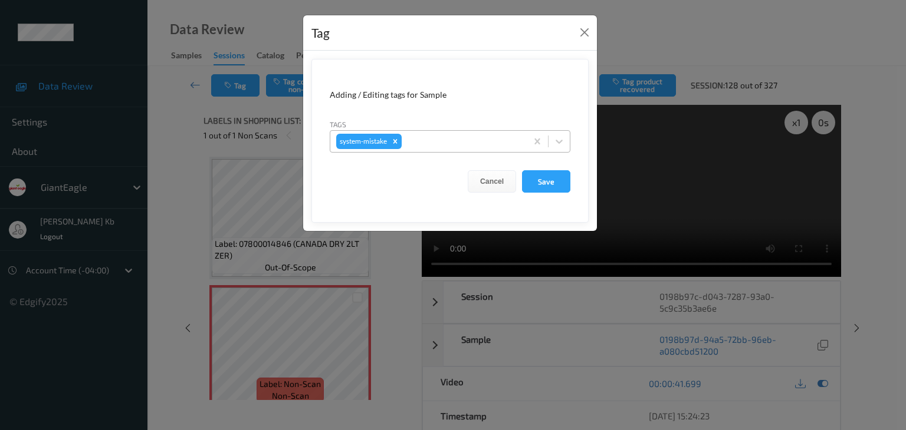
click at [457, 137] on div at bounding box center [462, 141] width 117 height 14
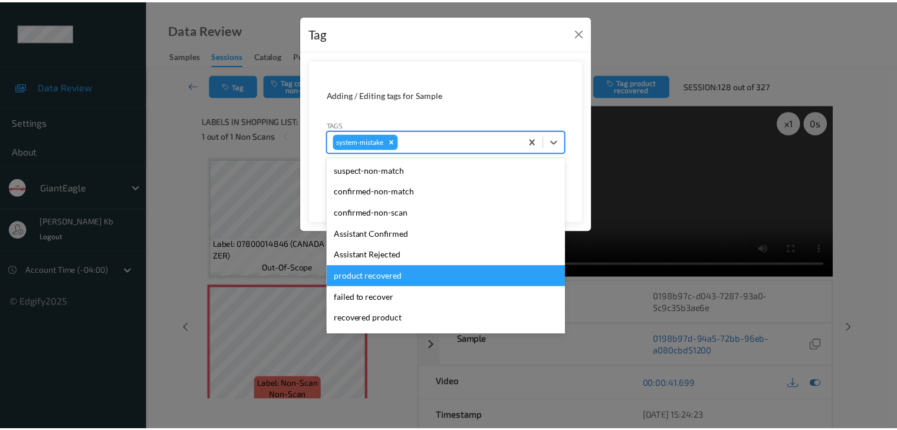
scroll to position [118, 0]
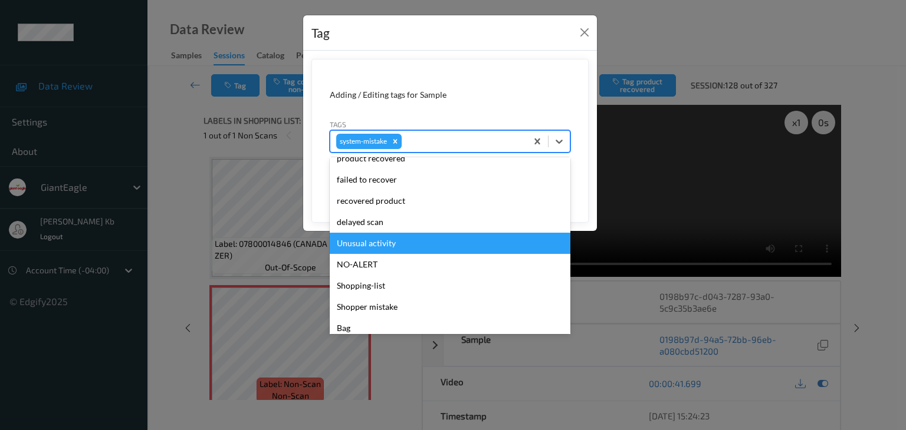
click at [373, 242] on div "Unusual activity" at bounding box center [450, 243] width 241 height 21
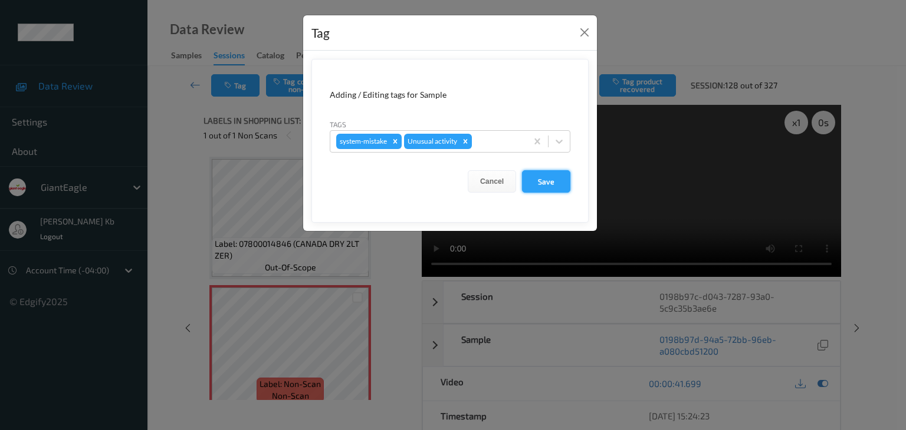
click at [549, 183] on button "Save" at bounding box center [546, 181] width 48 height 22
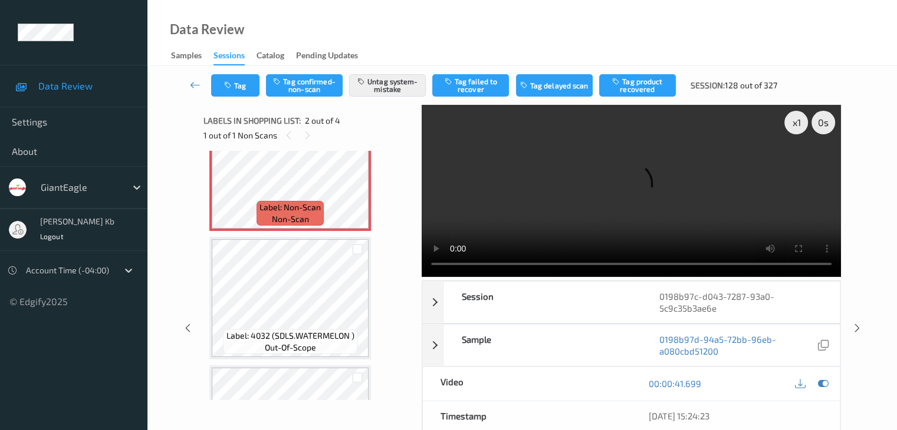
scroll to position [271, 0]
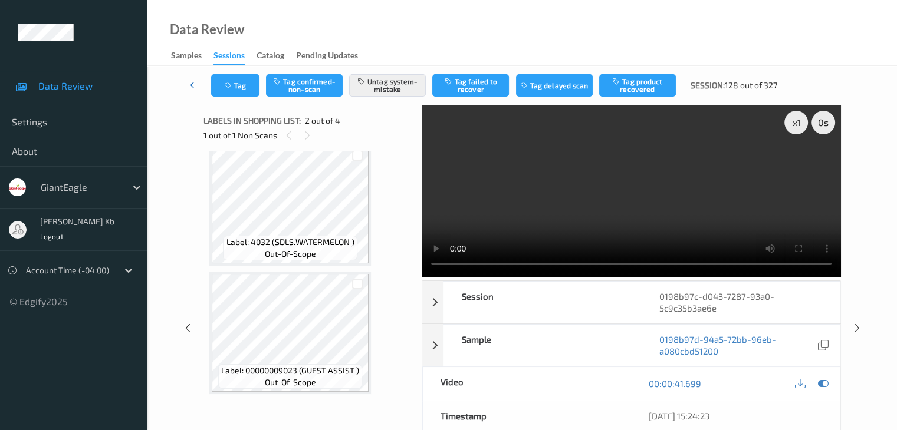
click at [193, 84] on icon at bounding box center [195, 85] width 11 height 12
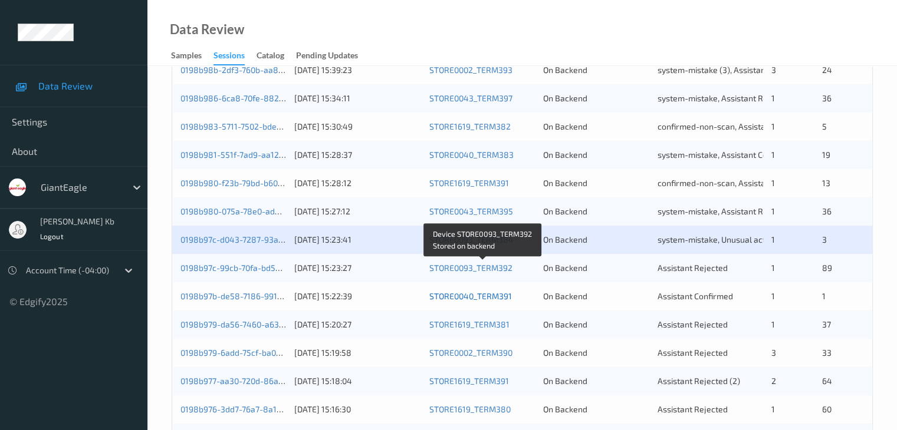
scroll to position [354, 0]
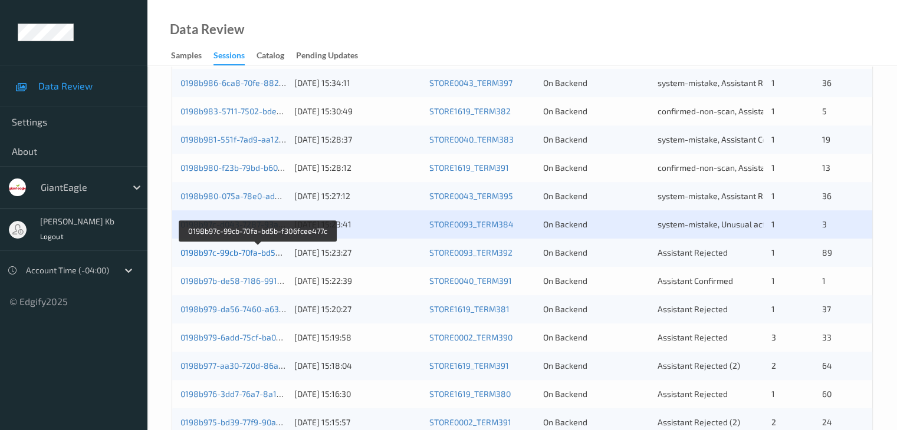
click at [262, 252] on link "0198b97c-99cb-70fa-bd5b-f306fcee477c" at bounding box center [257, 253] width 154 height 10
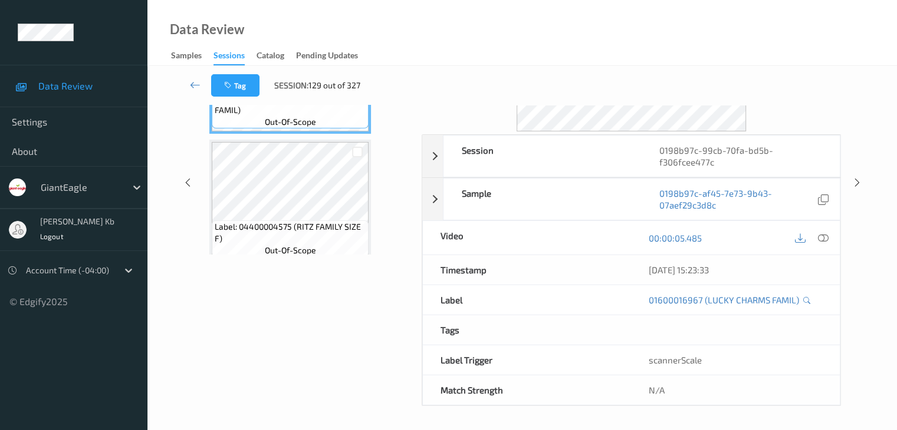
scroll to position [144, 0]
drag, startPoint x: 332, startPoint y: 5, endPoint x: 560, endPoint y: 18, distance: 228.5
click at [611, 18] on div "Data Review Samples Sessions Catalog Pending Updates" at bounding box center [521, 33] width 749 height 66
click at [261, 314] on div "Labels in shopping list: 1 out of 90 0 out of 1 Non Scans Label: 01600016967 (L…" at bounding box center [308, 184] width 210 height 447
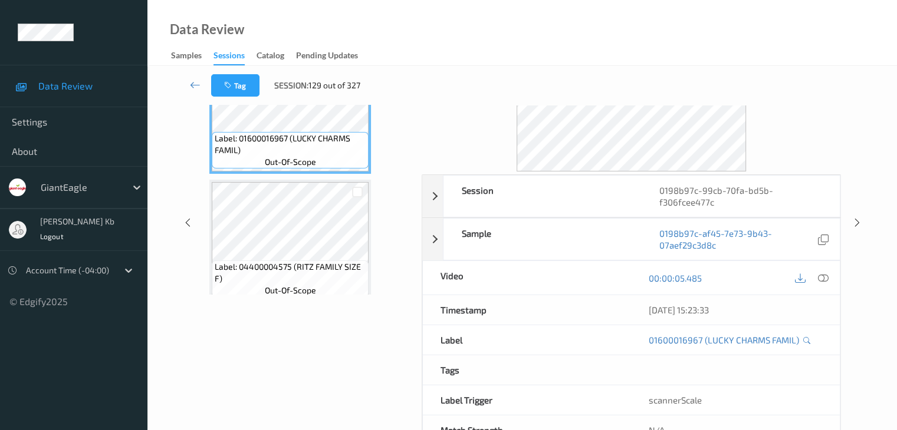
scroll to position [85, 0]
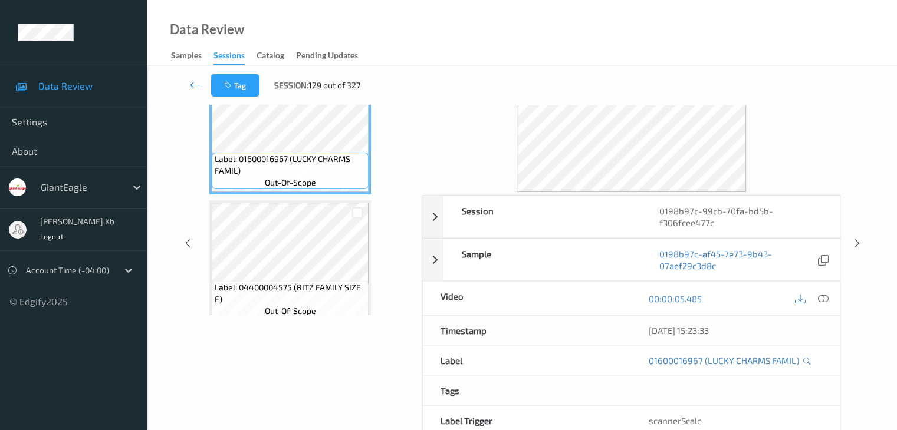
click at [191, 86] on icon at bounding box center [195, 85] width 11 height 12
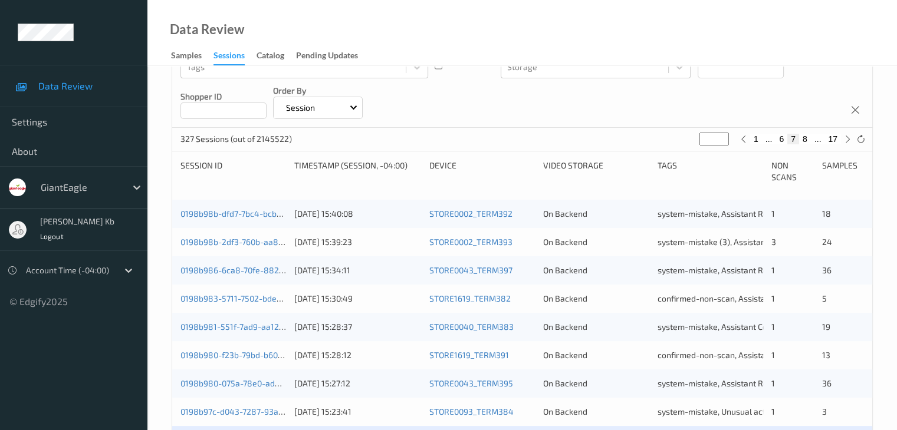
scroll to position [236, 0]
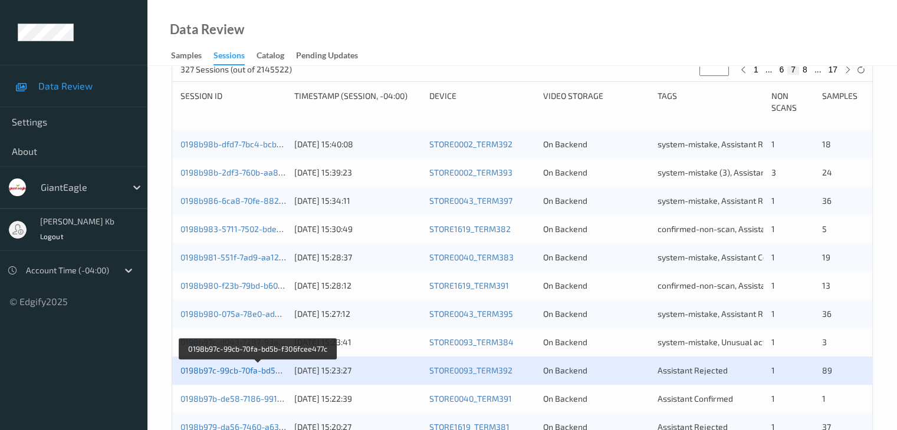
click at [250, 368] on link "0198b97c-99cb-70fa-bd5b-f306fcee477c" at bounding box center [257, 371] width 154 height 10
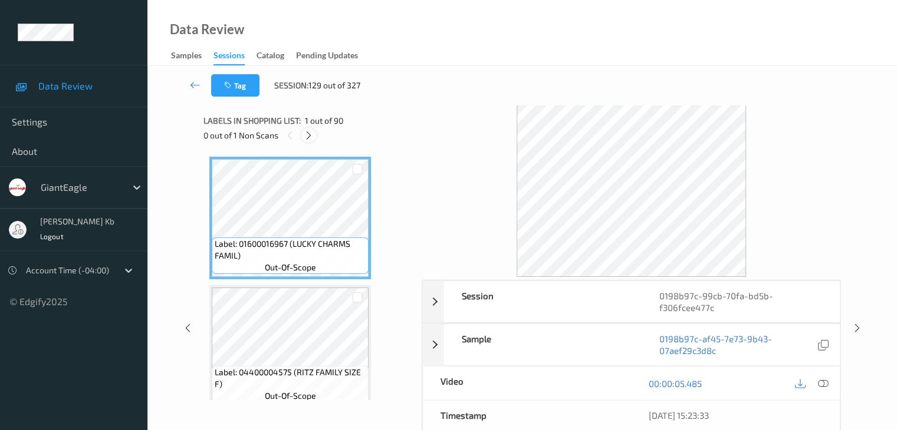
click at [309, 137] on icon at bounding box center [309, 135] width 10 height 11
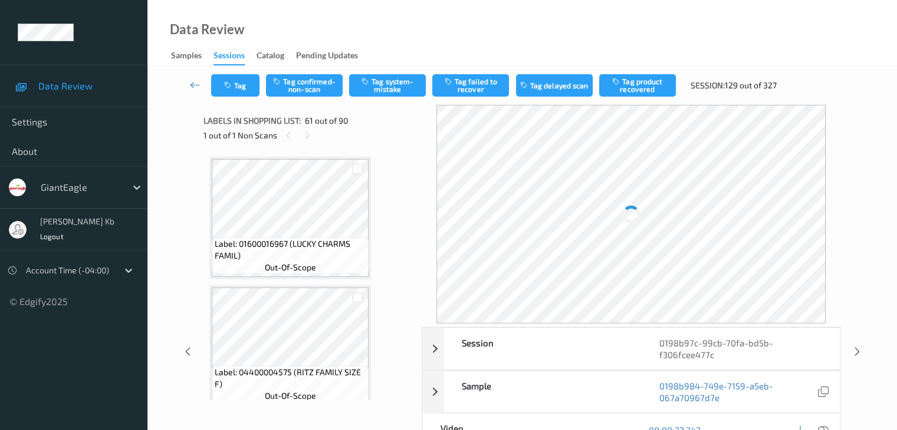
scroll to position [7588, 0]
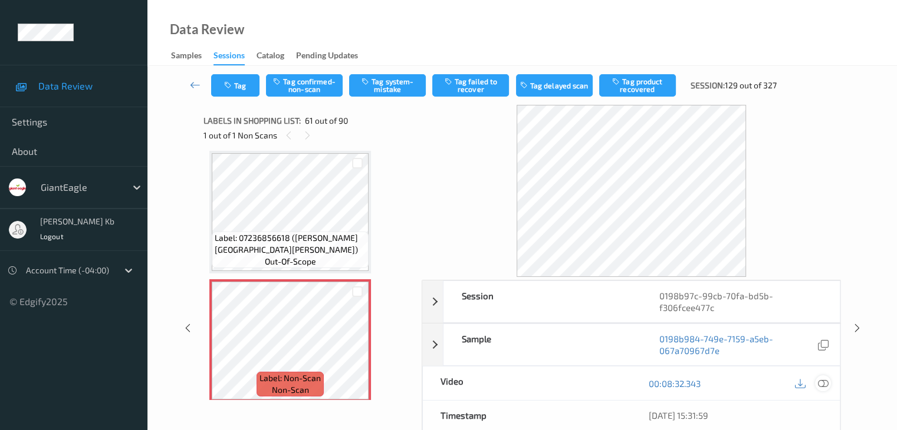
click at [824, 383] on icon at bounding box center [822, 383] width 11 height 11
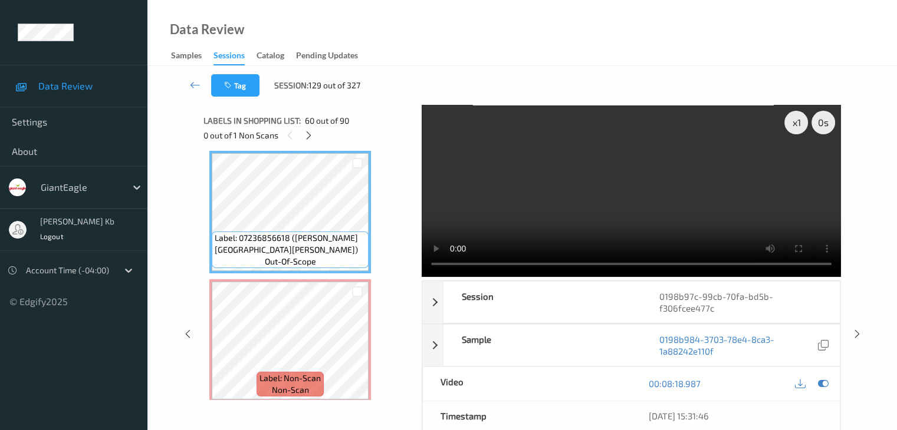
click at [832, 19] on div "Data Review Samples Sessions Catalog Pending Updates" at bounding box center [521, 33] width 749 height 66
click at [830, 18] on div "Data Review Samples Sessions Catalog Pending Updates" at bounding box center [521, 33] width 749 height 66
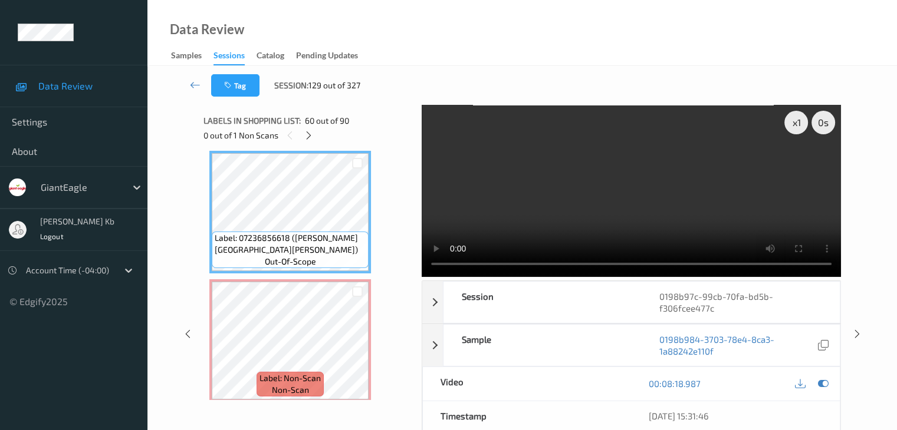
click at [830, 18] on div "Data Review Samples Sessions Catalog Pending Updates" at bounding box center [521, 33] width 749 height 66
click at [323, 405] on div "Labels in shopping list: 60 out of 90 0 out of 1 Non Scans Label: 01600016967 (…" at bounding box center [308, 334] width 210 height 459
click at [323, 406] on div "Labels in shopping list: 60 out of 90 0 out of 1 Non Scans Label: 01600016967 (…" at bounding box center [308, 334] width 210 height 459
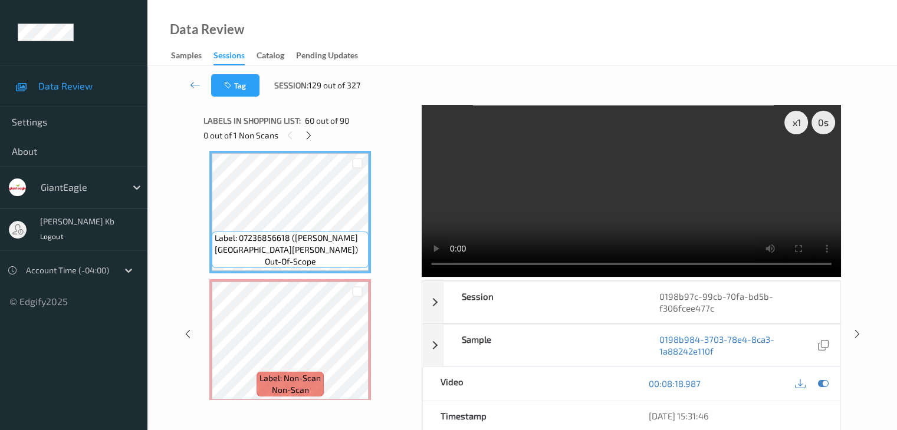
click at [419, 404] on div "x 1 0 s Session 0198b97c-99cb-70fa-bd5b-f306fcee477c Session ID 0198b97c-99cb-7…" at bounding box center [521, 334] width 637 height 459
click at [600, 406] on div "Timestamp" at bounding box center [527, 415] width 209 height 29
click at [588, 405] on div "Timestamp" at bounding box center [527, 415] width 209 height 29
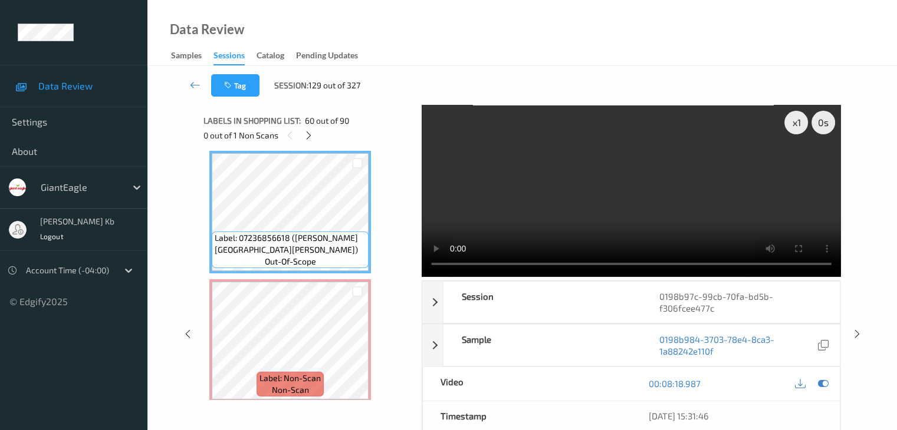
click at [588, 404] on div "Timestamp" at bounding box center [527, 415] width 209 height 29
click at [588, 403] on div "Timestamp" at bounding box center [527, 415] width 209 height 29
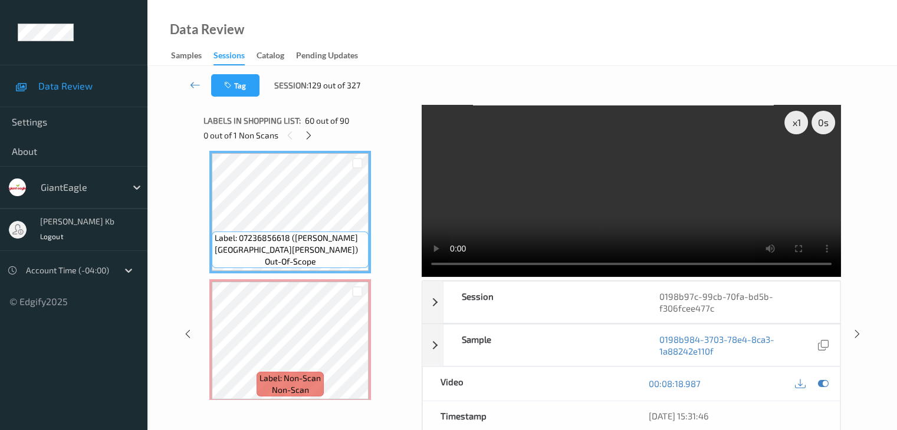
click at [592, 404] on div "Timestamp" at bounding box center [527, 415] width 209 height 29
click at [593, 404] on div "Timestamp" at bounding box center [527, 415] width 209 height 29
click at [594, 403] on div "Timestamp" at bounding box center [527, 415] width 209 height 29
click at [594, 405] on div "Timestamp" at bounding box center [527, 415] width 209 height 29
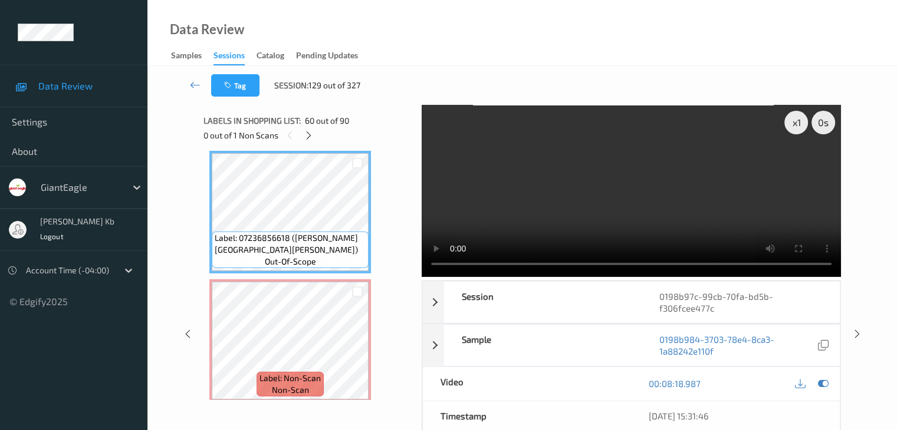
click at [594, 405] on div "Timestamp" at bounding box center [527, 415] width 209 height 29
click at [828, 22] on div "Data Review Samples Sessions Catalog Pending Updates" at bounding box center [521, 33] width 749 height 66
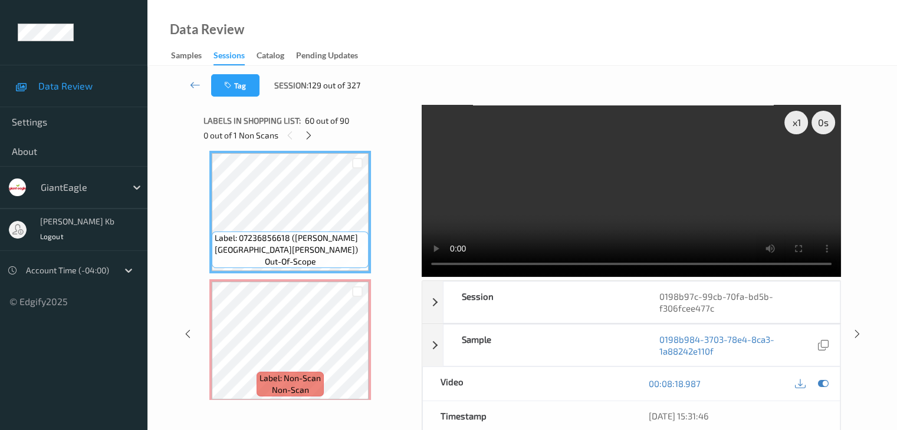
click at [827, 22] on div "Data Review Samples Sessions Catalog Pending Updates" at bounding box center [521, 33] width 749 height 66
click at [320, 409] on div "Labels in shopping list: 60 out of 90 0 out of 1 Non Scans Label: 01600016967 (…" at bounding box center [308, 334] width 210 height 459
click at [324, 408] on div "Labels in shopping list: 60 out of 90 0 out of 1 Non Scans Label: 01600016967 (…" at bounding box center [308, 334] width 210 height 459
click at [325, 410] on div "Labels in shopping list: 60 out of 90 0 out of 1 Non Scans Label: 01600016967 (…" at bounding box center [308, 334] width 210 height 459
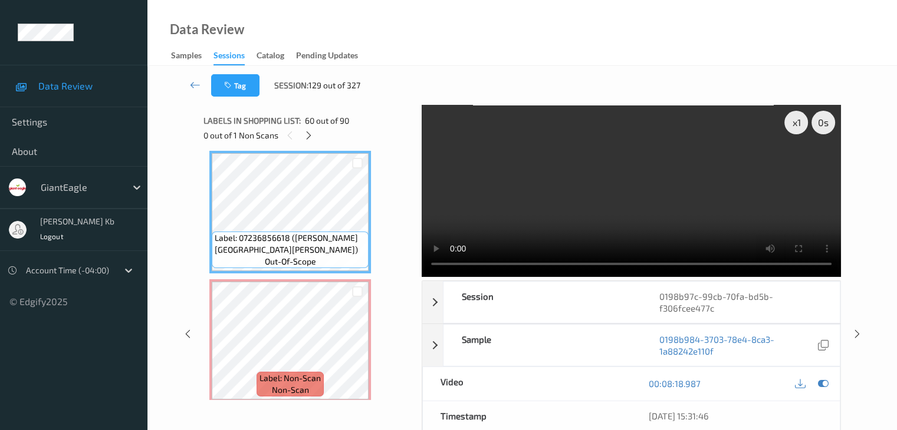
click at [325, 410] on div "Labels in shopping list: 60 out of 90 0 out of 1 Non Scans Label: 01600016967 (…" at bounding box center [308, 334] width 210 height 459
click at [865, 22] on div "Data Review Samples Sessions Catalog Pending Updates" at bounding box center [521, 33] width 749 height 66
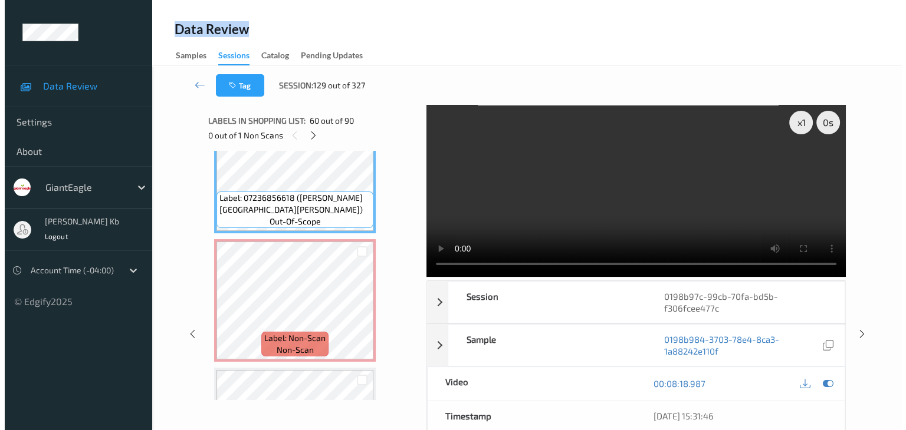
scroll to position [7647, 0]
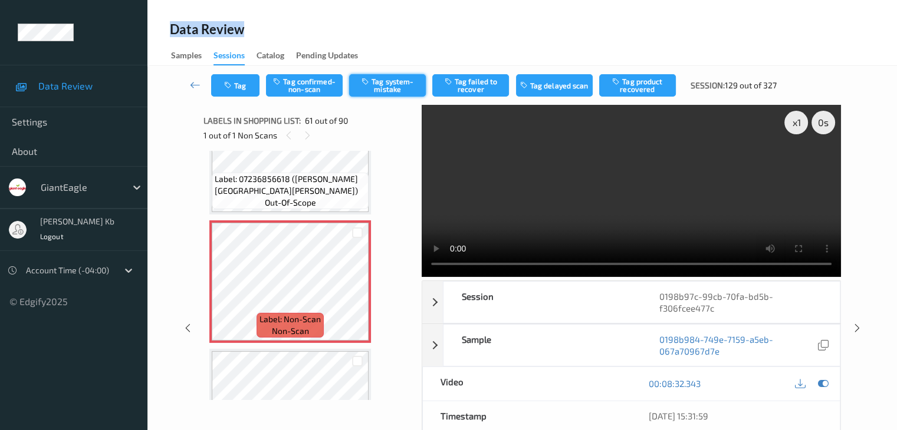
click at [408, 88] on button "Tag system-mistake" at bounding box center [387, 85] width 77 height 22
click at [250, 83] on button "Tag" at bounding box center [235, 85] width 48 height 22
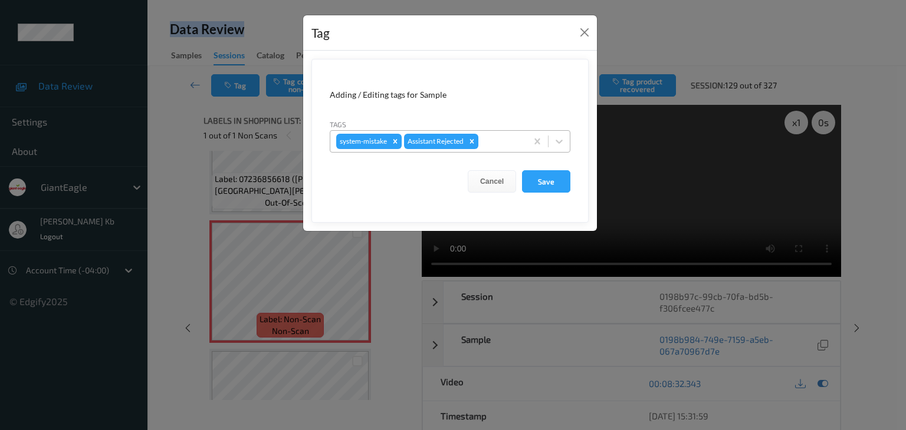
click at [508, 141] on div at bounding box center [500, 141] width 40 height 14
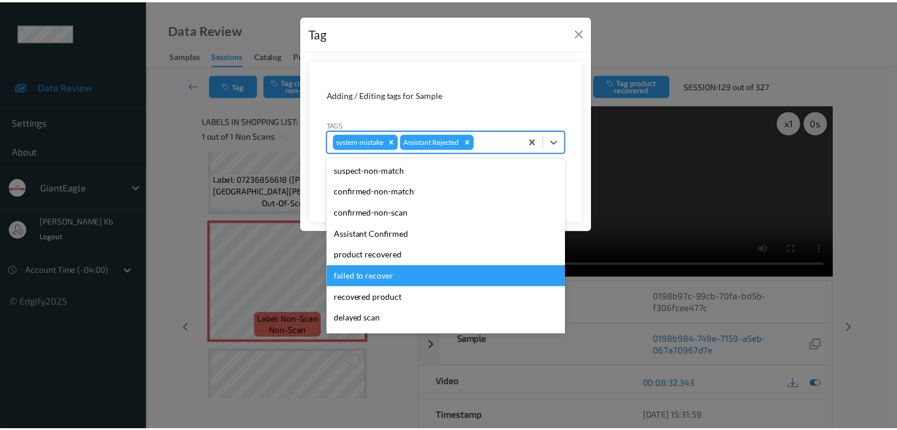
scroll to position [59, 0]
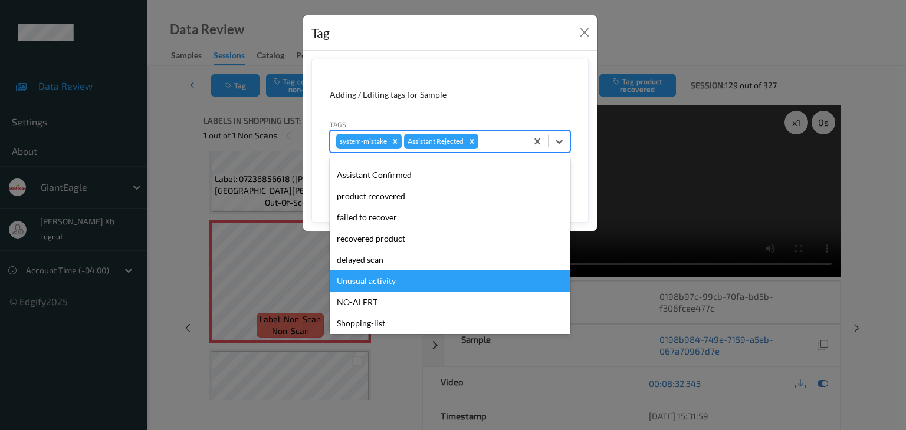
click at [380, 282] on div "Unusual activity" at bounding box center [450, 281] width 241 height 21
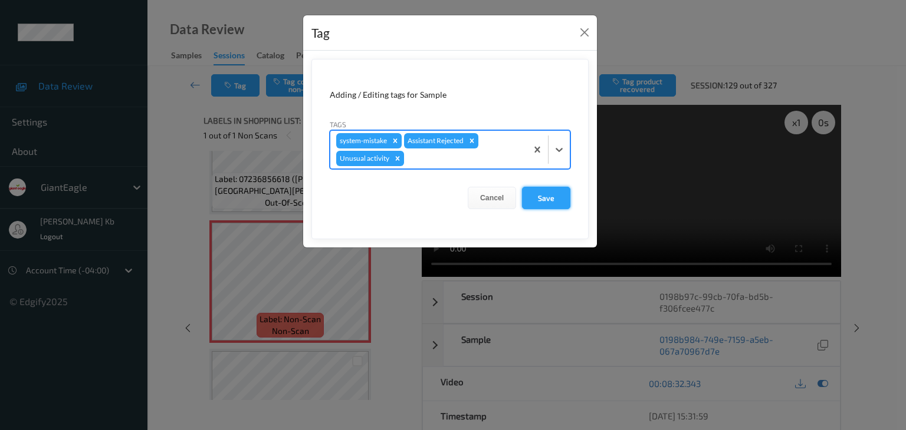
click at [554, 197] on button "Save" at bounding box center [546, 198] width 48 height 22
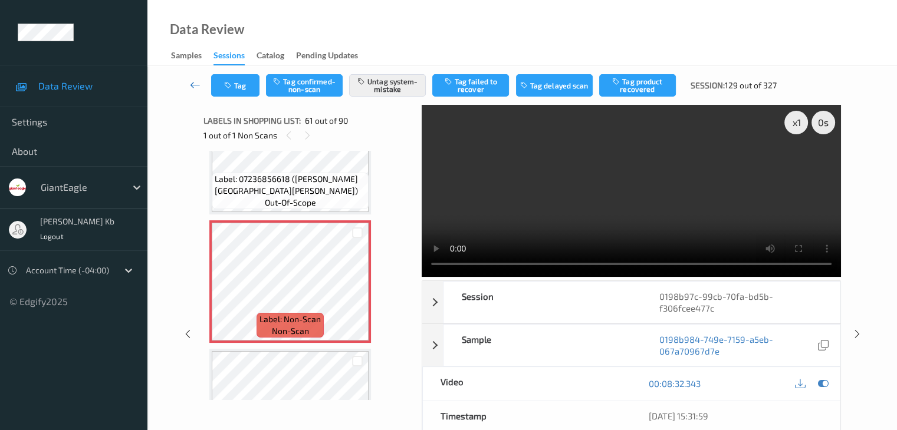
click at [197, 84] on icon at bounding box center [195, 85] width 11 height 12
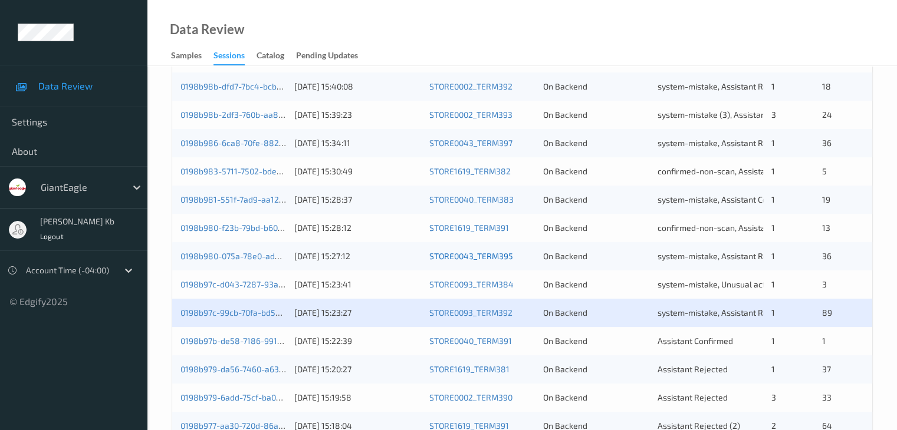
scroll to position [295, 0]
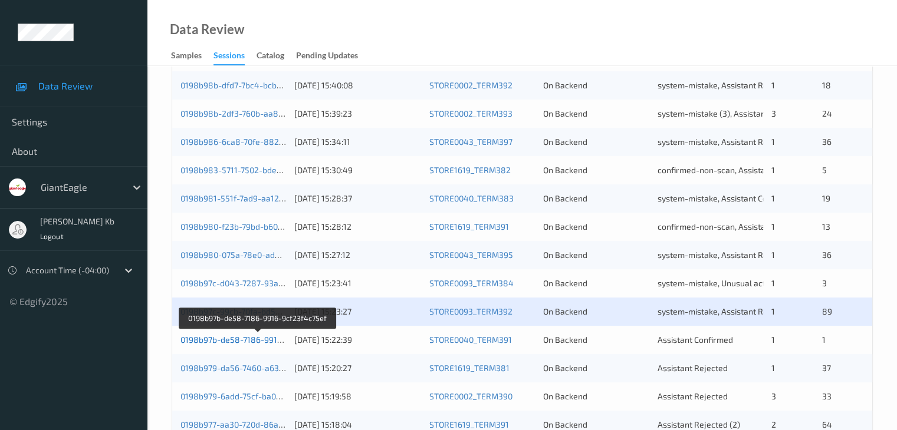
click at [248, 341] on link "0198b97b-de58-7186-9916-9cf23f4c75ef" at bounding box center [257, 340] width 155 height 10
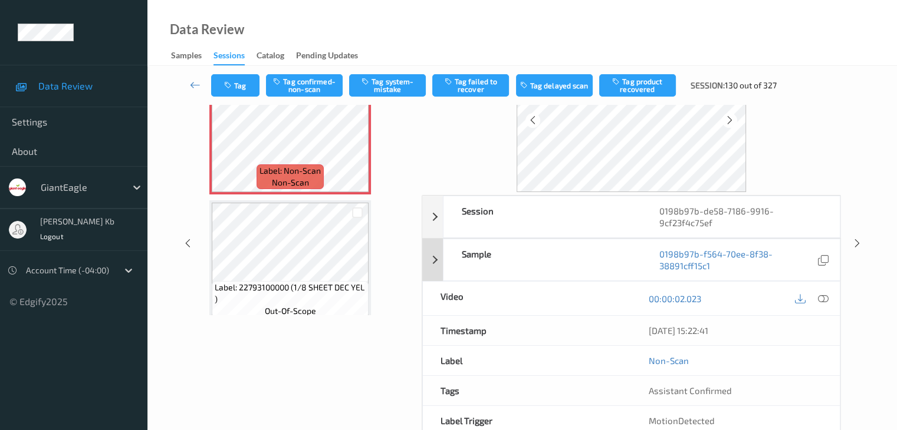
scroll to position [26, 0]
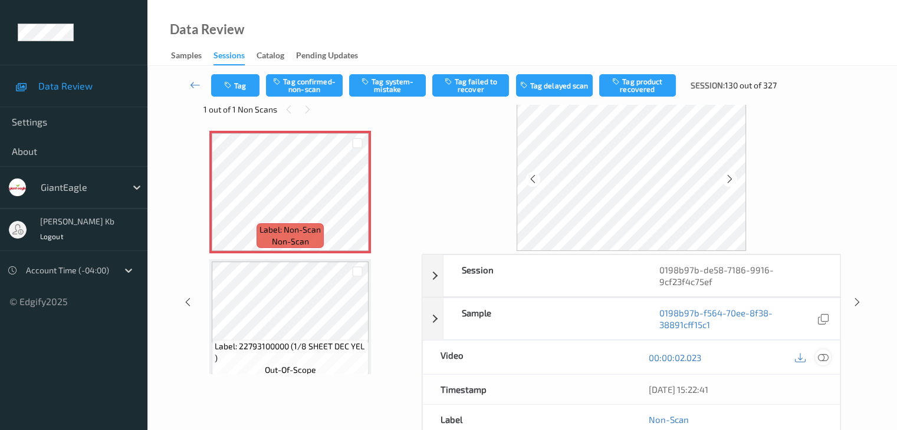
click at [823, 357] on icon at bounding box center [822, 358] width 11 height 11
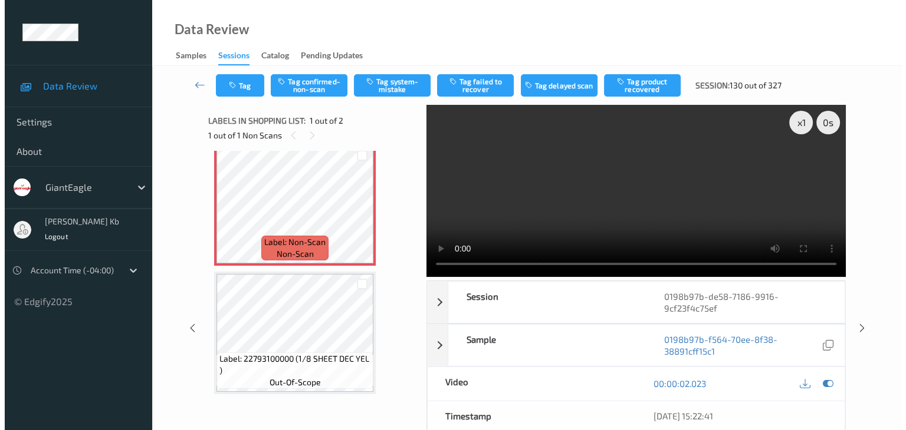
scroll to position [0, 0]
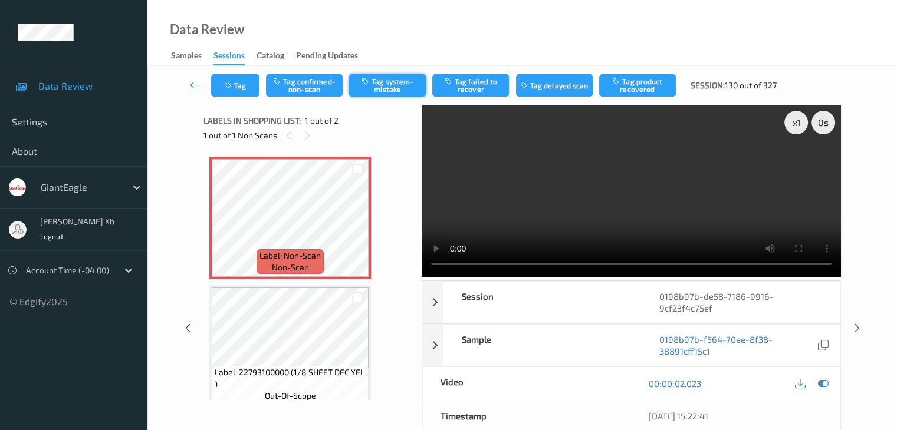
click at [386, 88] on button "Tag system-mistake" at bounding box center [387, 85] width 77 height 22
click at [241, 81] on button "Tag" at bounding box center [235, 85] width 48 height 22
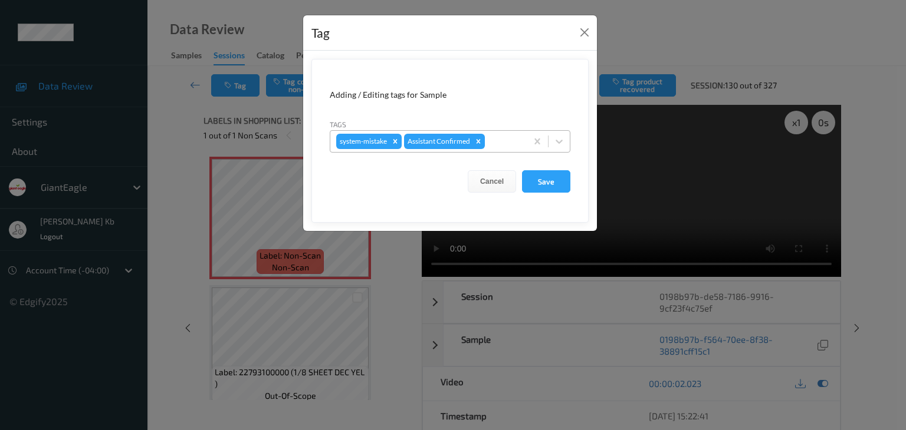
click at [504, 140] on div at bounding box center [504, 141] width 34 height 14
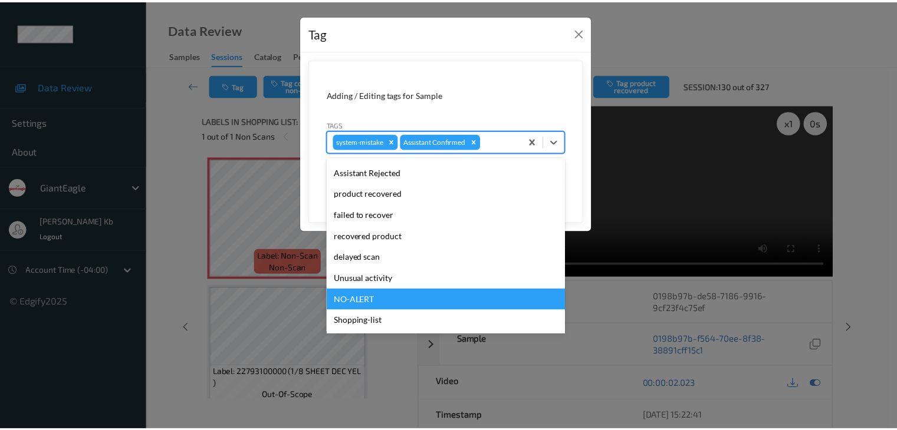
scroll to position [104, 0]
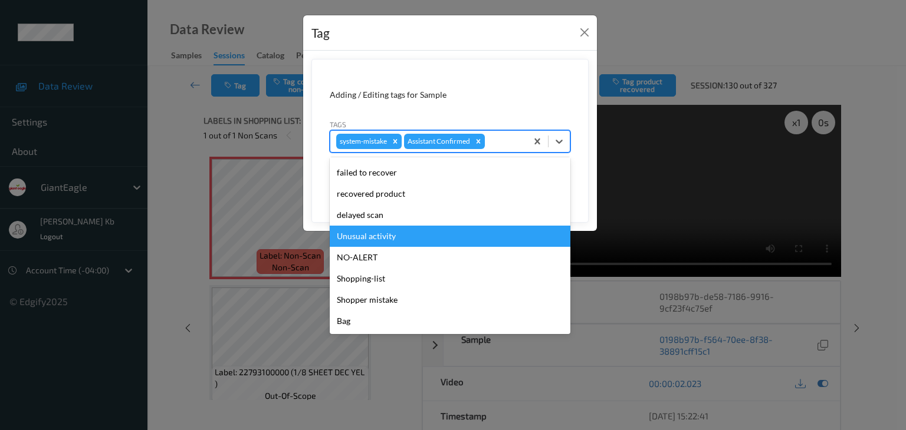
click at [387, 236] on div "Unusual activity" at bounding box center [450, 236] width 241 height 21
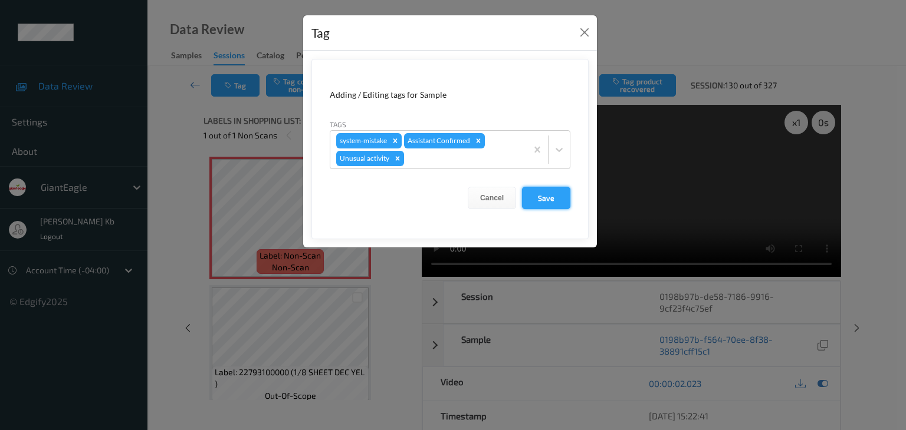
click at [544, 201] on button "Save" at bounding box center [546, 198] width 48 height 22
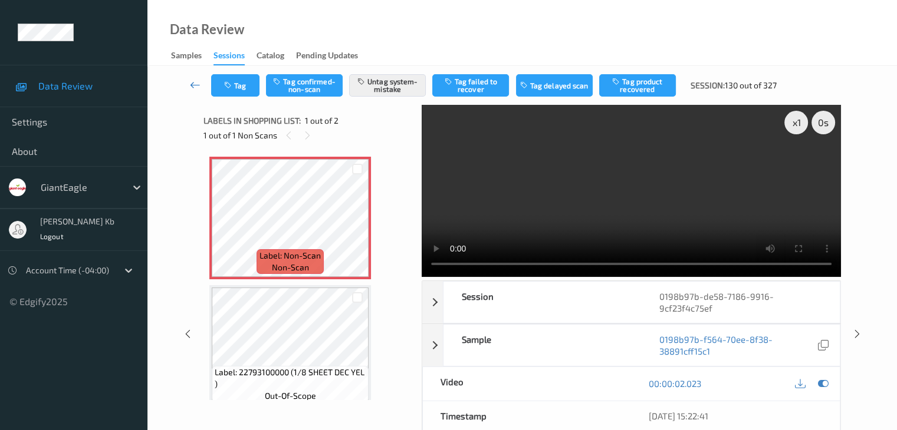
click at [192, 81] on icon at bounding box center [195, 85] width 11 height 12
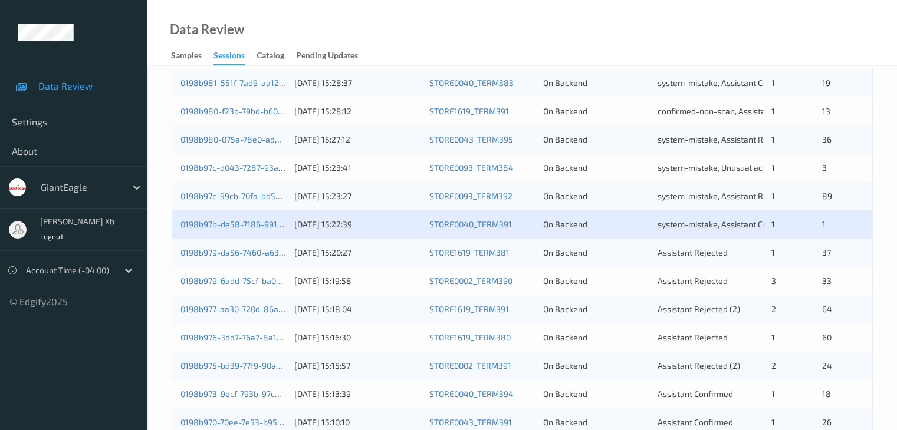
scroll to position [413, 0]
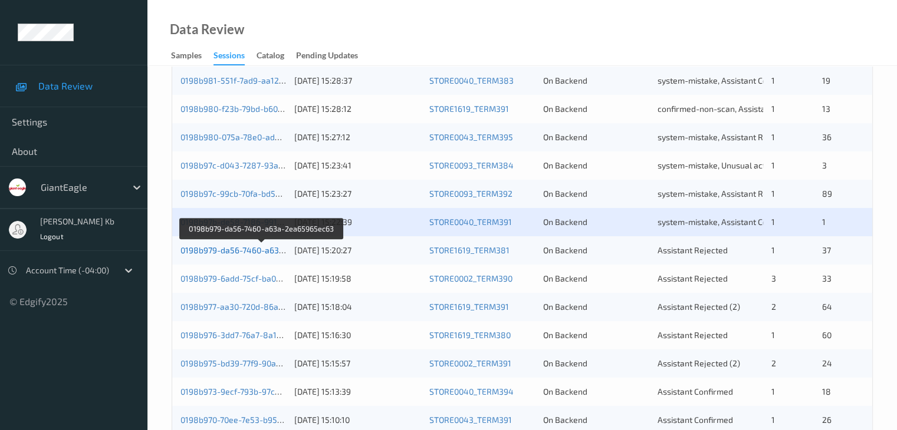
click at [244, 253] on link "0198b979-da56-7460-a63a-2ea65965ec63" at bounding box center [261, 250] width 163 height 10
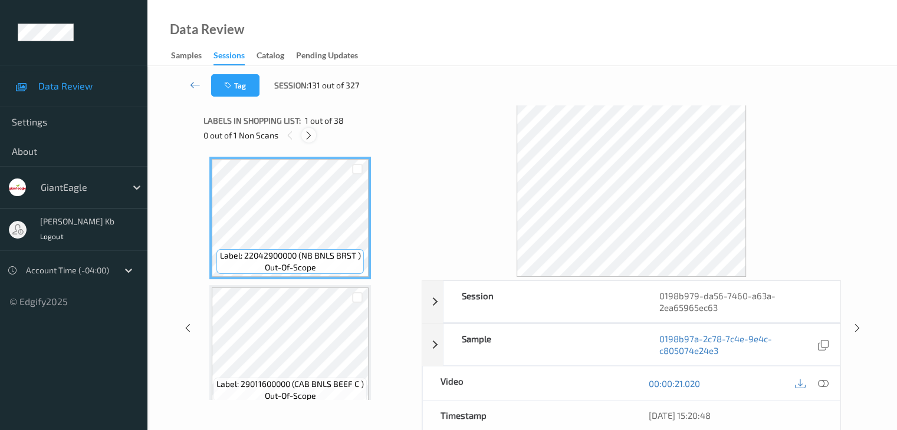
click at [314, 135] on icon at bounding box center [309, 135] width 10 height 11
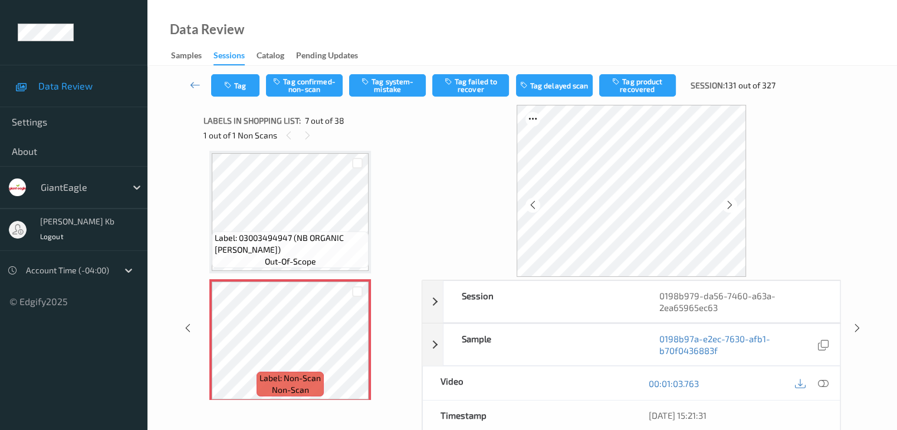
click at [820, 380] on icon at bounding box center [822, 383] width 11 height 11
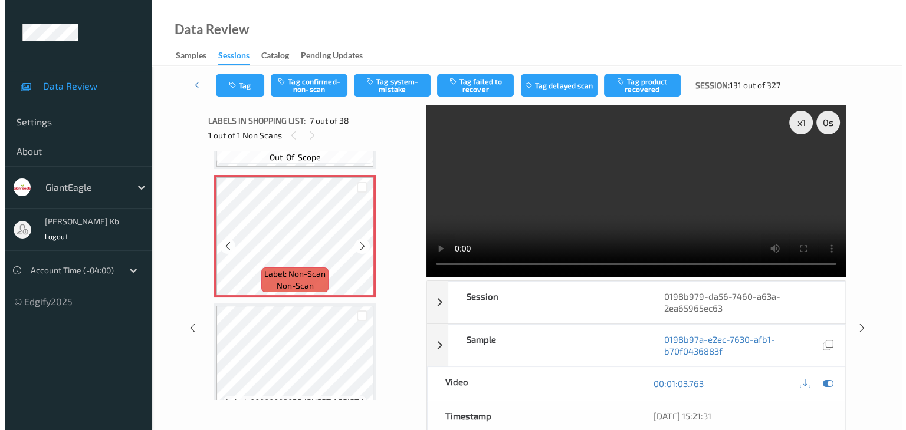
scroll to position [825, 0]
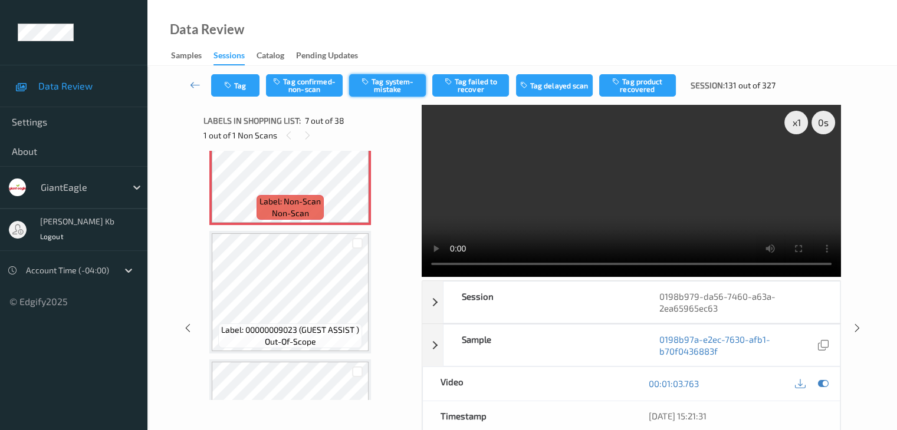
click at [395, 84] on button "Tag system-mistake" at bounding box center [387, 85] width 77 height 22
click at [240, 81] on button "Tag" at bounding box center [235, 85] width 48 height 22
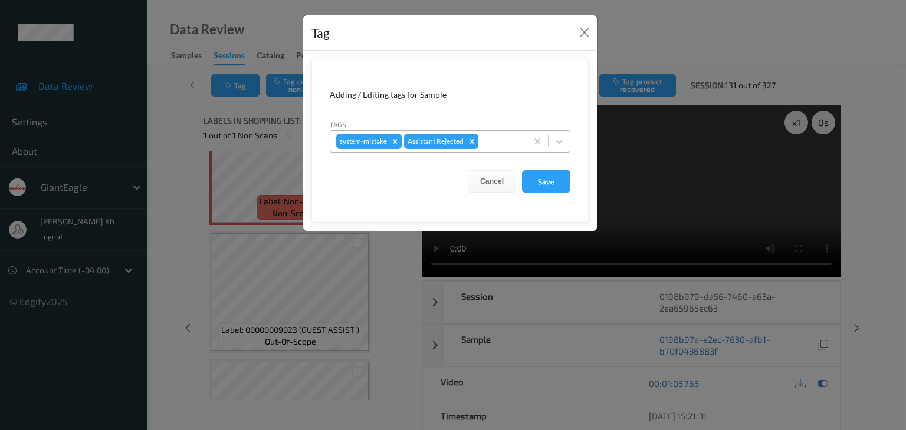
click at [501, 137] on div at bounding box center [500, 141] width 40 height 14
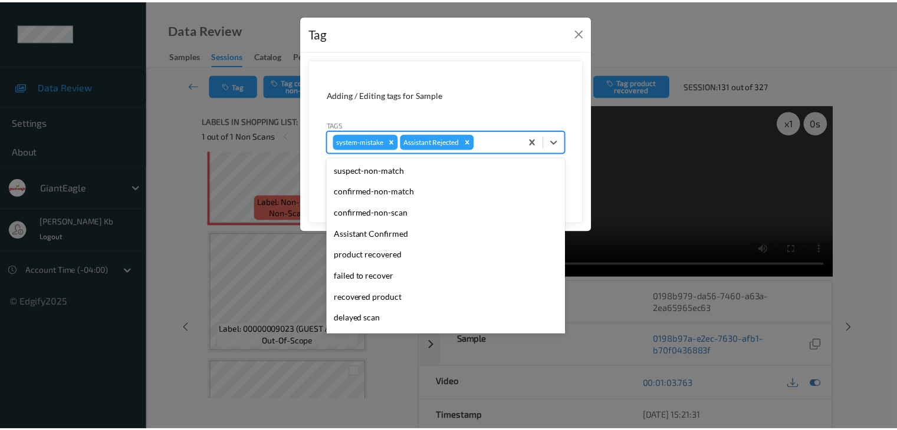
scroll to position [104, 0]
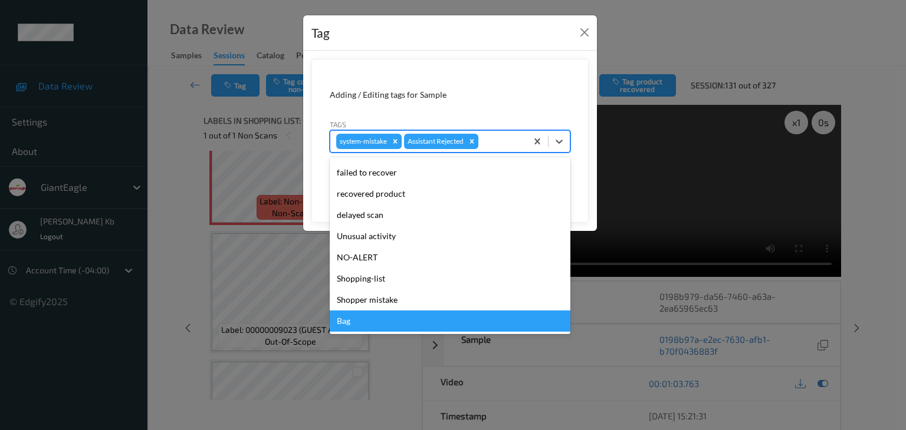
click at [358, 324] on div "Bag" at bounding box center [450, 321] width 241 height 21
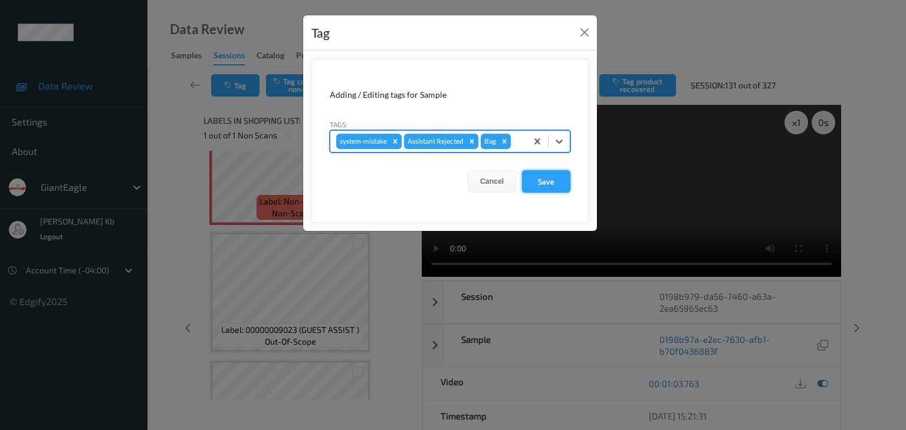
click at [549, 179] on button "Save" at bounding box center [546, 181] width 48 height 22
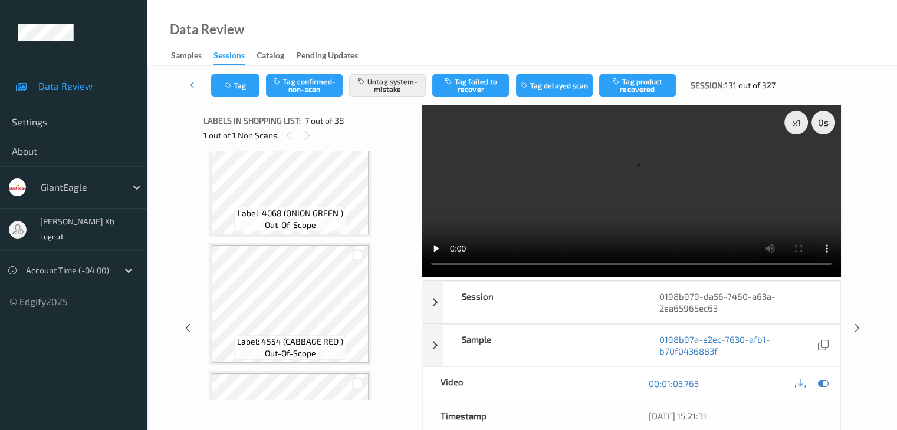
scroll to position [1179, 0]
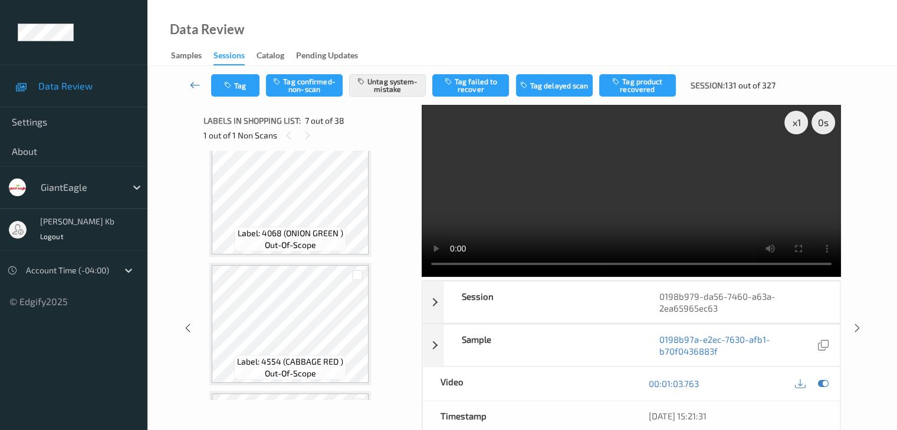
click at [193, 84] on icon at bounding box center [195, 85] width 11 height 12
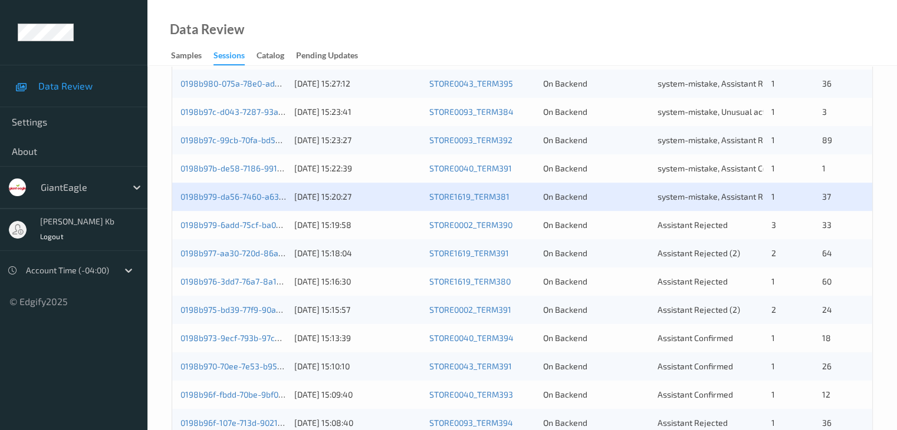
scroll to position [531, 0]
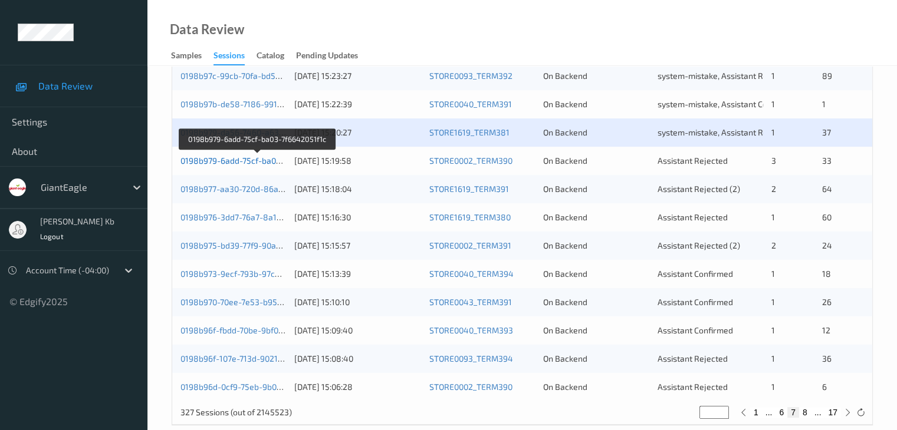
click at [229, 164] on link "0198b979-6add-75cf-ba03-7f6642051f1c" at bounding box center [256, 161] width 153 height 10
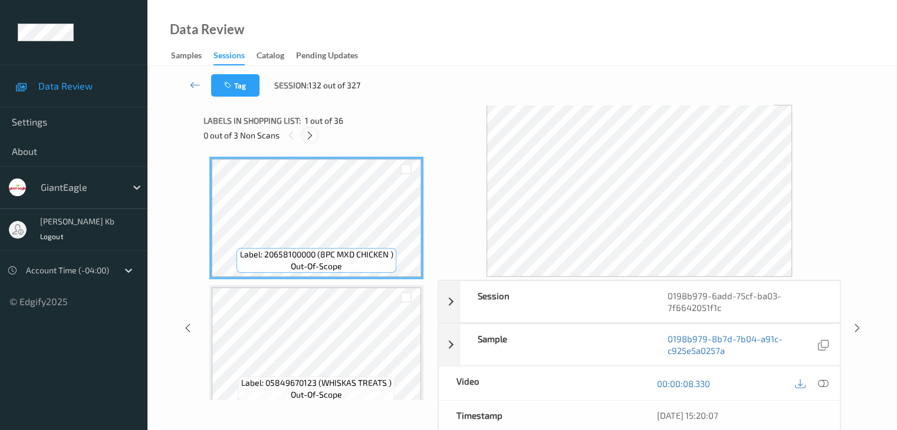
click at [315, 135] on icon at bounding box center [310, 135] width 10 height 11
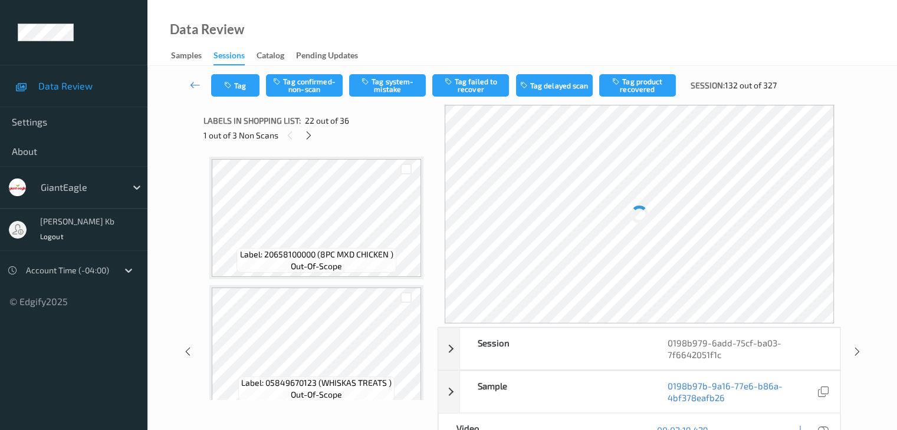
scroll to position [2576, 0]
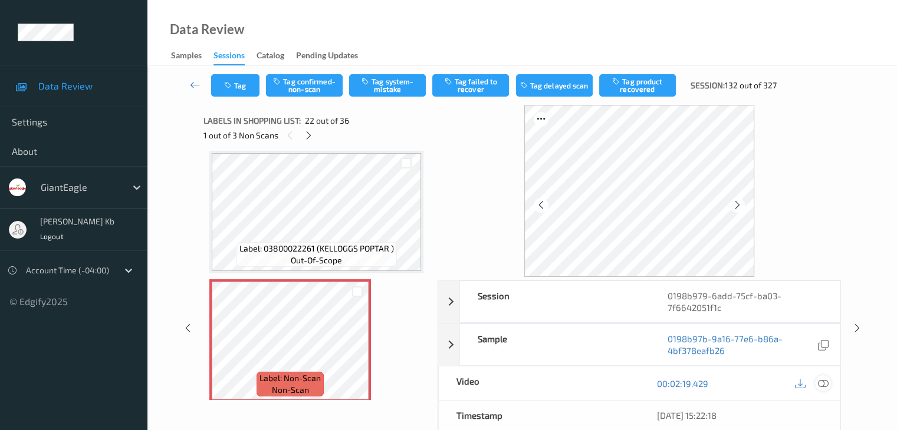
click at [823, 383] on icon at bounding box center [822, 383] width 11 height 11
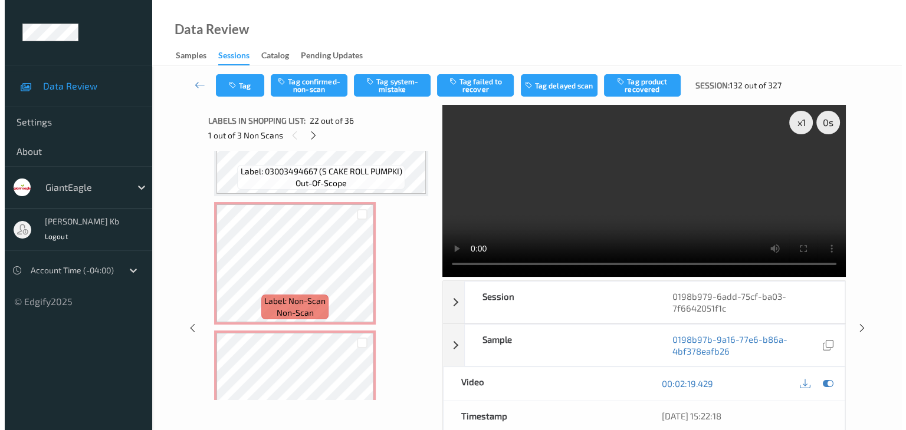
scroll to position [4345, 0]
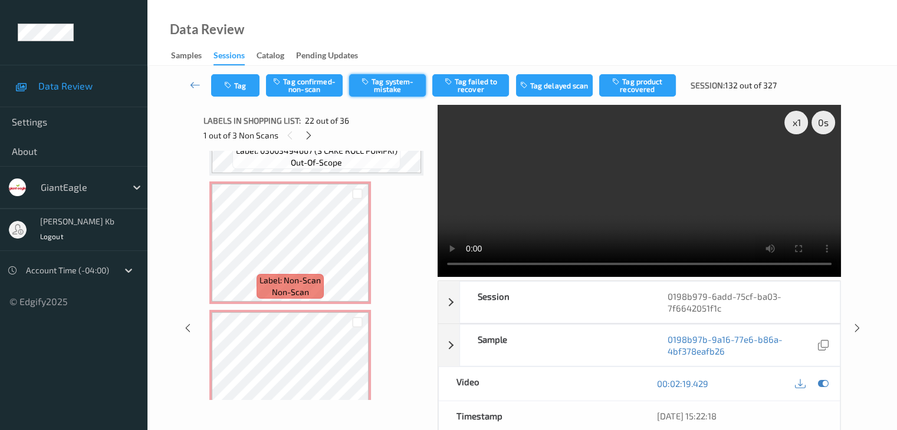
click at [394, 83] on button "Tag system-mistake" at bounding box center [387, 85] width 77 height 22
click at [252, 85] on button "Tag" at bounding box center [235, 85] width 48 height 22
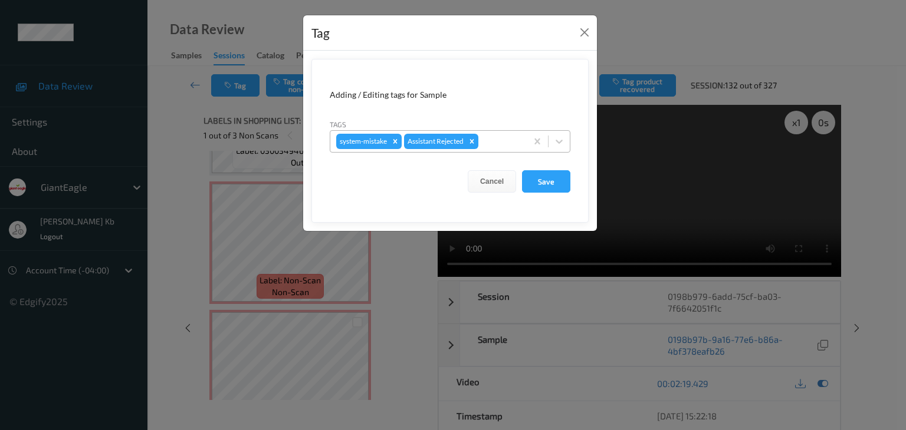
click at [498, 139] on div at bounding box center [500, 141] width 40 height 14
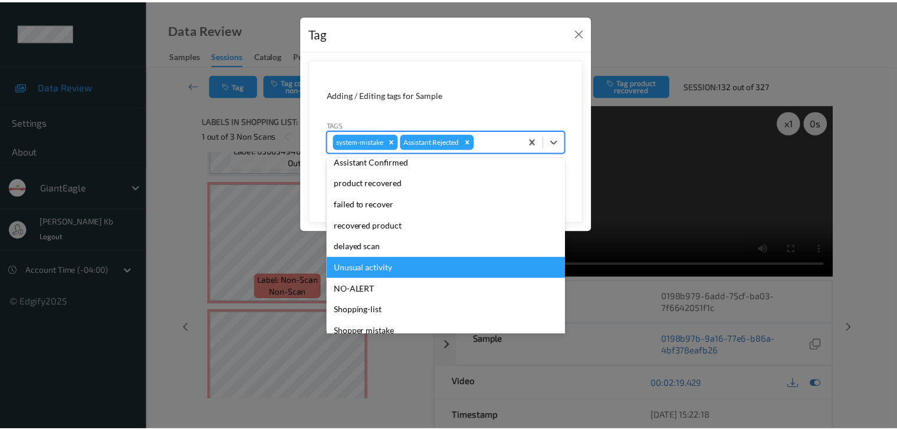
scroll to position [104, 0]
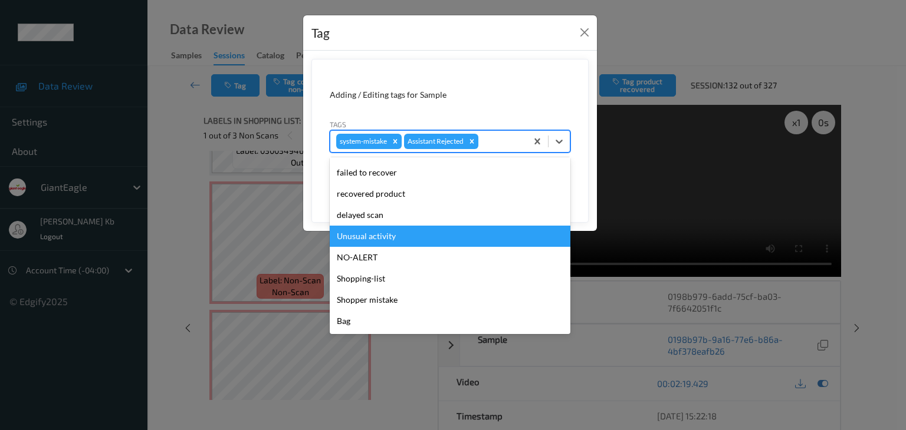
click at [380, 235] on div "Unusual activity" at bounding box center [450, 236] width 241 height 21
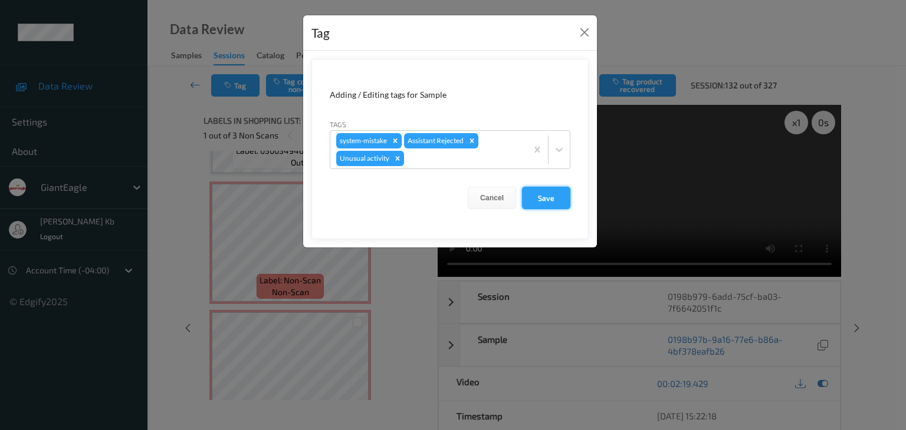
click at [545, 196] on button "Save" at bounding box center [546, 198] width 48 height 22
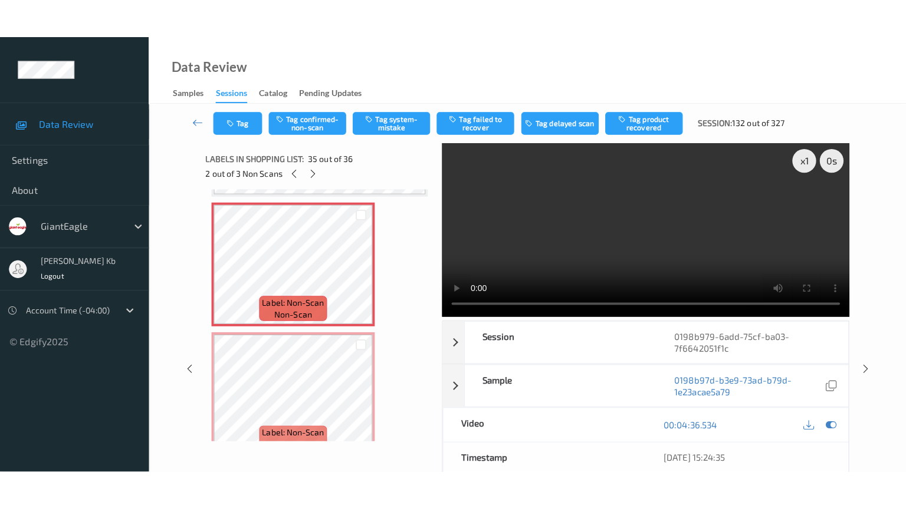
scroll to position [4383, 0]
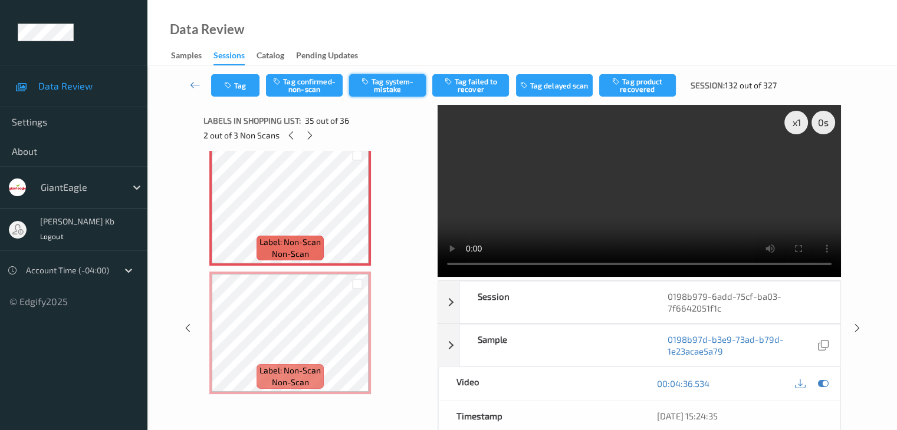
click at [410, 82] on button "Tag system-mistake" at bounding box center [387, 85] width 77 height 22
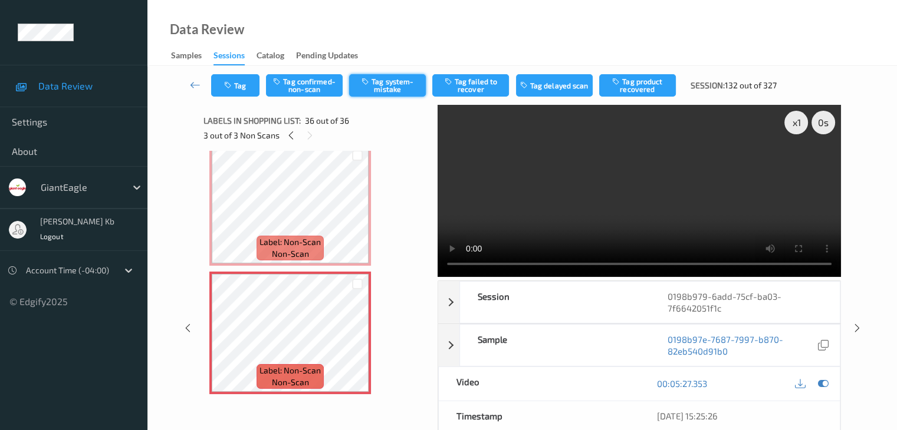
click at [389, 82] on button "Tag system-mistake" at bounding box center [387, 85] width 77 height 22
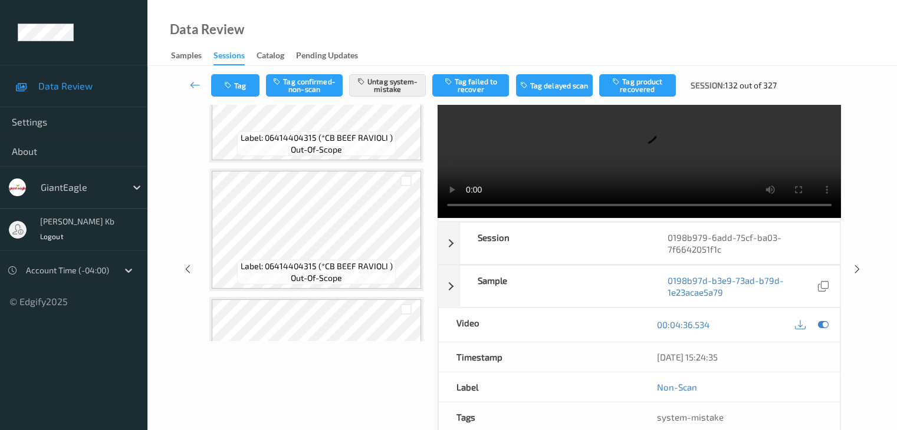
scroll to position [4029, 0]
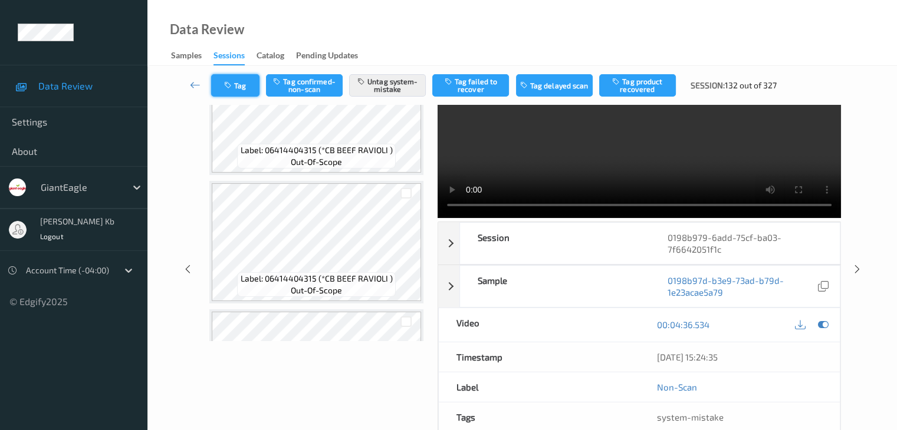
click at [249, 85] on button "Tag" at bounding box center [235, 85] width 48 height 22
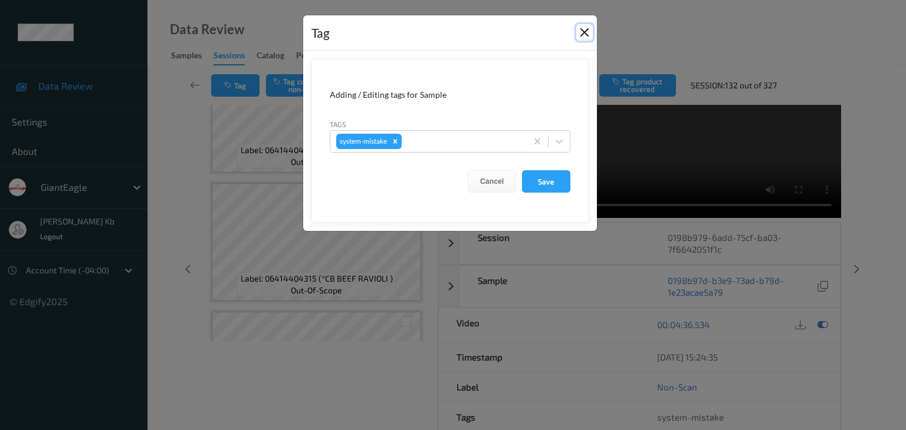
click at [585, 32] on button "Close" at bounding box center [584, 32] width 17 height 17
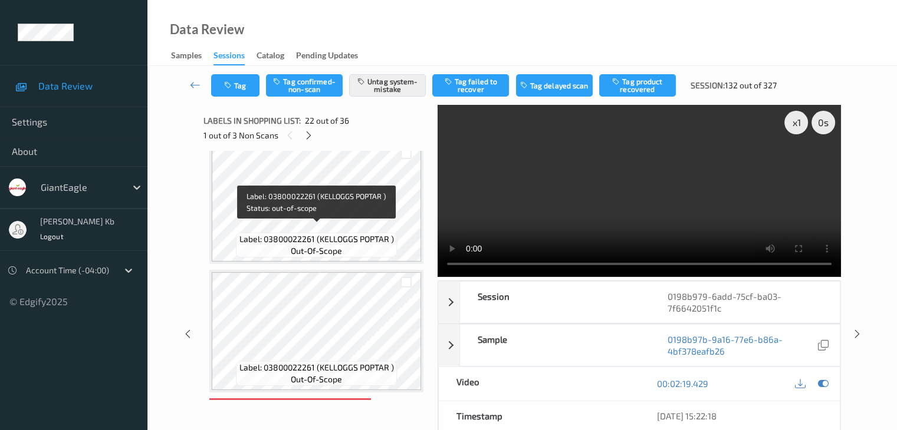
scroll to position [2438, 0]
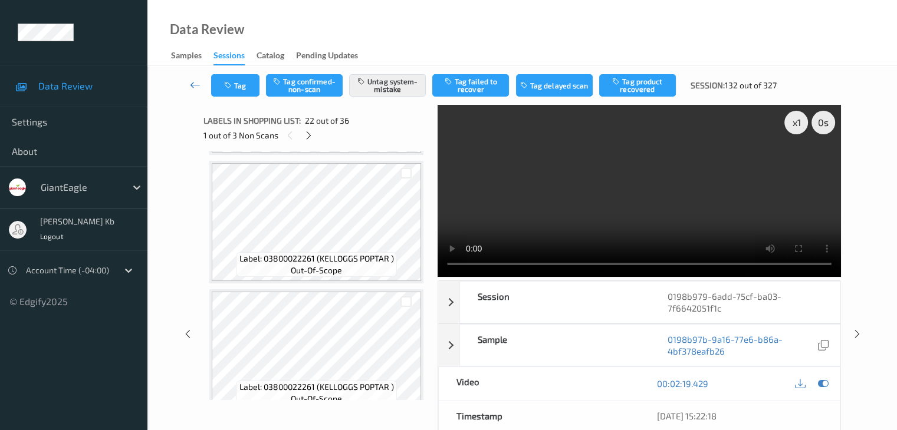
click at [198, 85] on icon at bounding box center [195, 85] width 11 height 12
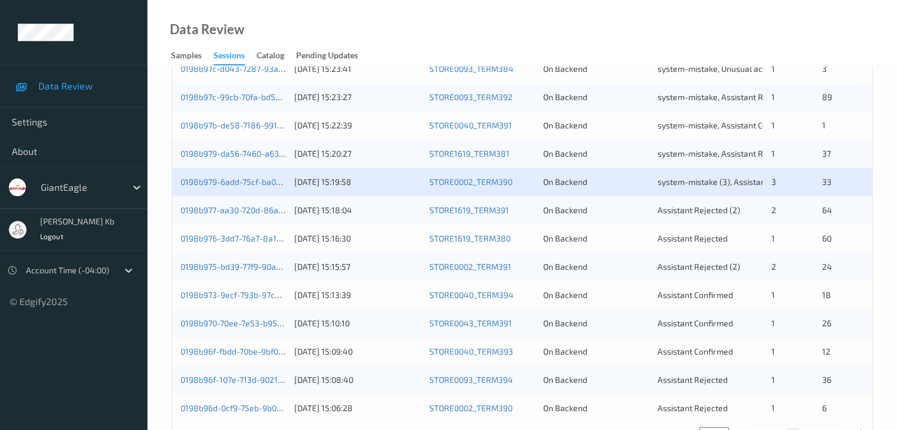
scroll to position [531, 0]
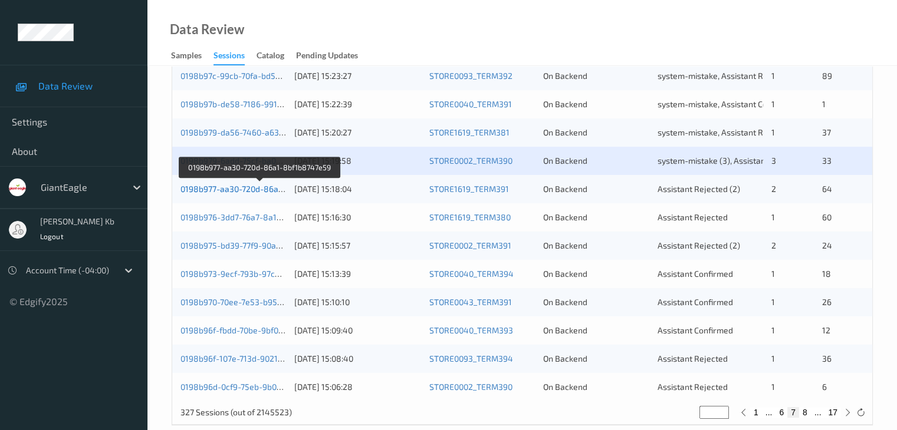
click at [234, 191] on link "0198b977-aa30-720d-86a1-8bf1b8747e59" at bounding box center [259, 189] width 159 height 10
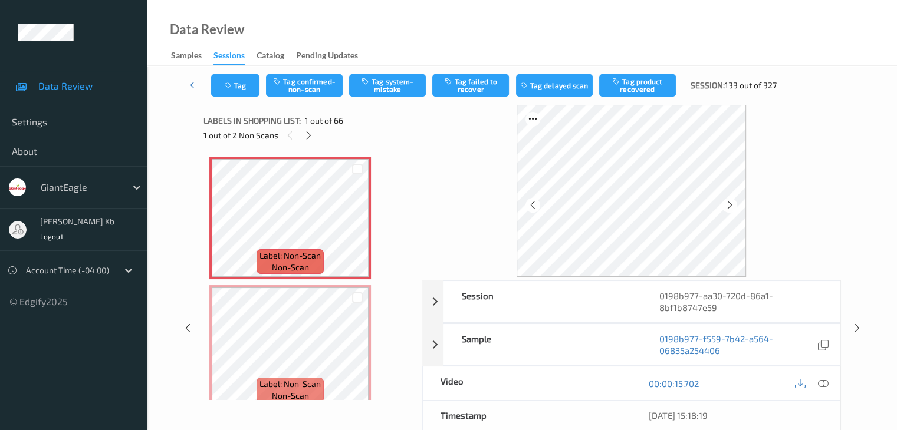
click at [826, 381] on icon at bounding box center [822, 383] width 11 height 11
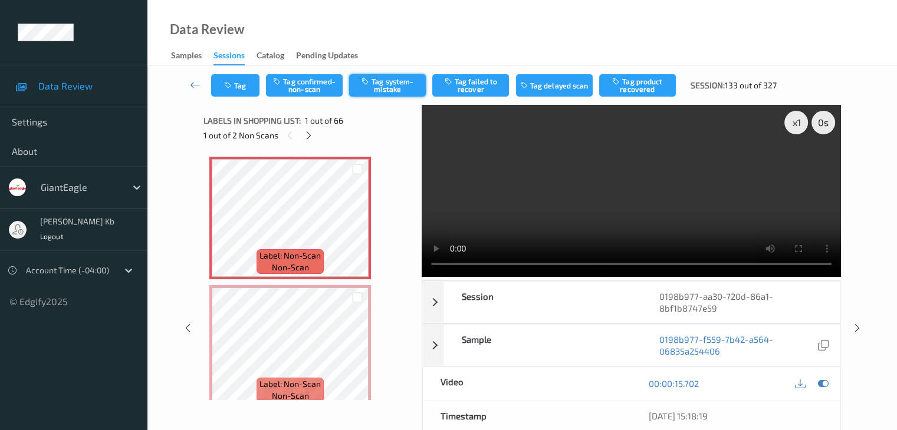
click at [386, 84] on button "Tag system-mistake" at bounding box center [387, 85] width 77 height 22
click at [252, 81] on button "Tag" at bounding box center [235, 85] width 48 height 22
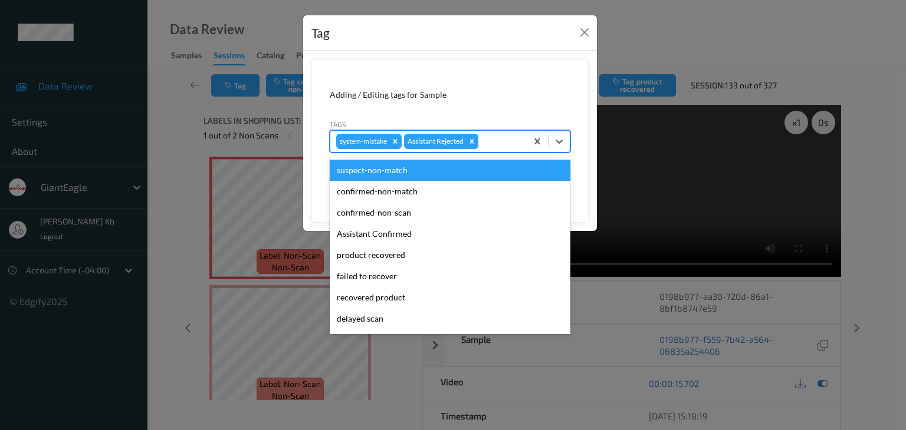
click at [500, 138] on div at bounding box center [500, 141] width 40 height 14
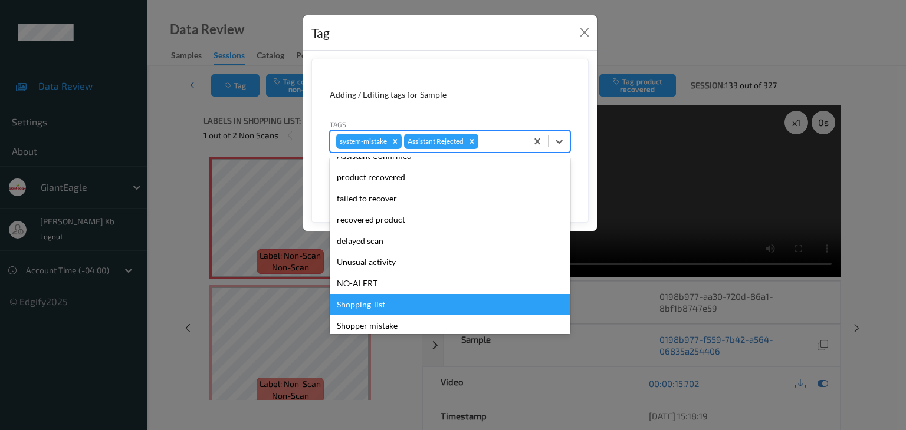
scroll to position [104, 0]
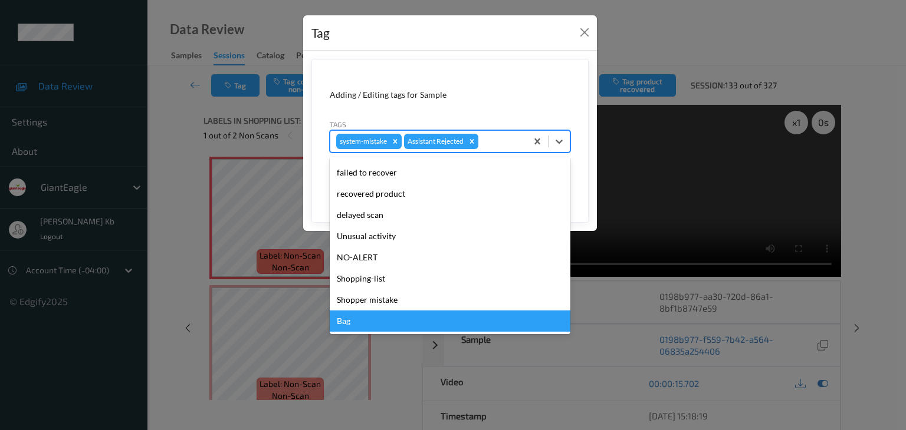
click at [358, 325] on div "Bag" at bounding box center [450, 321] width 241 height 21
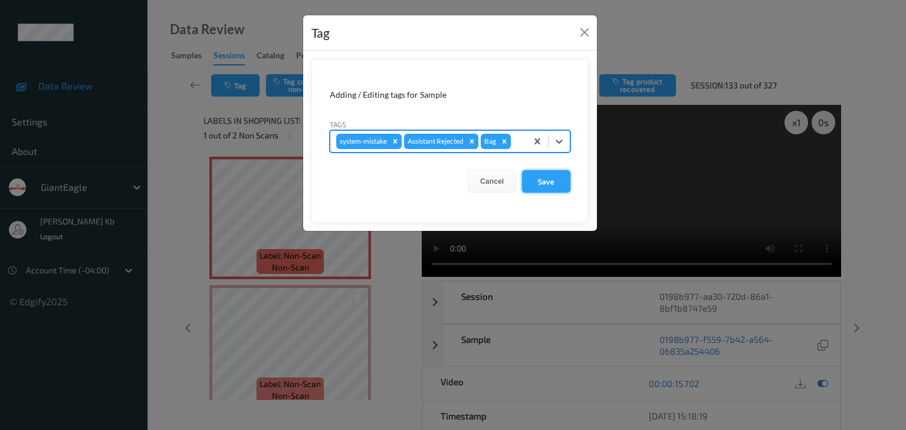
click at [546, 180] on button "Save" at bounding box center [546, 181] width 48 height 22
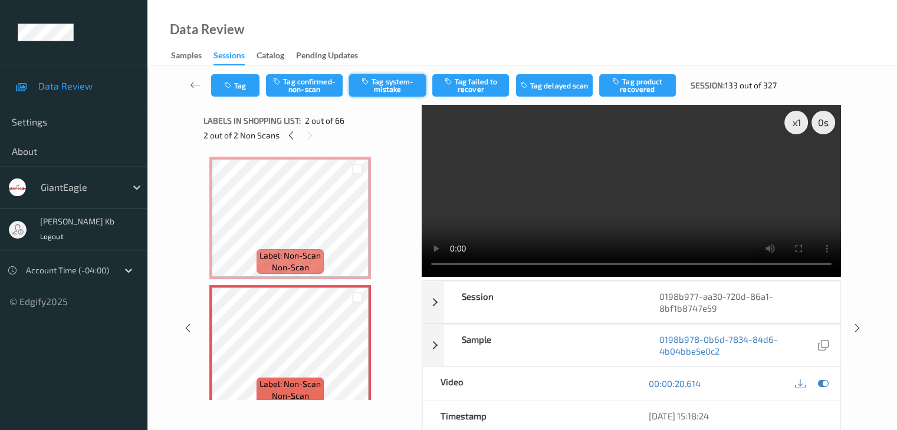
click at [391, 83] on button "Tag system-mistake" at bounding box center [387, 85] width 77 height 22
click at [250, 81] on button "Tag" at bounding box center [235, 85] width 48 height 22
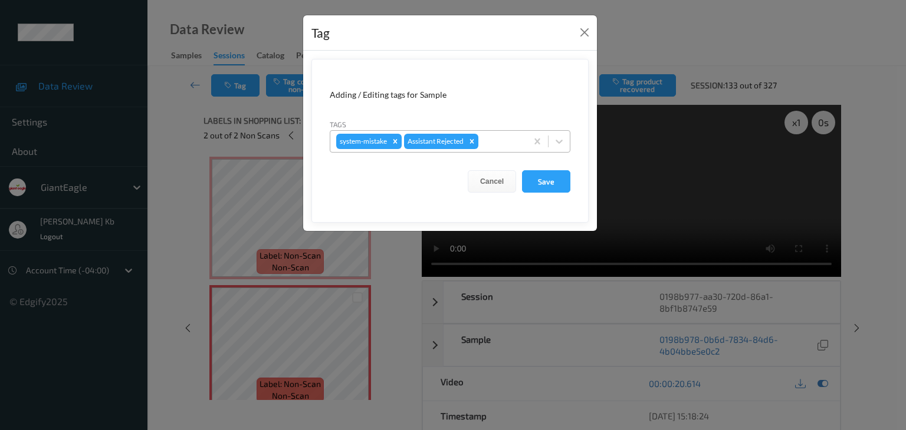
click at [499, 140] on div at bounding box center [500, 141] width 40 height 14
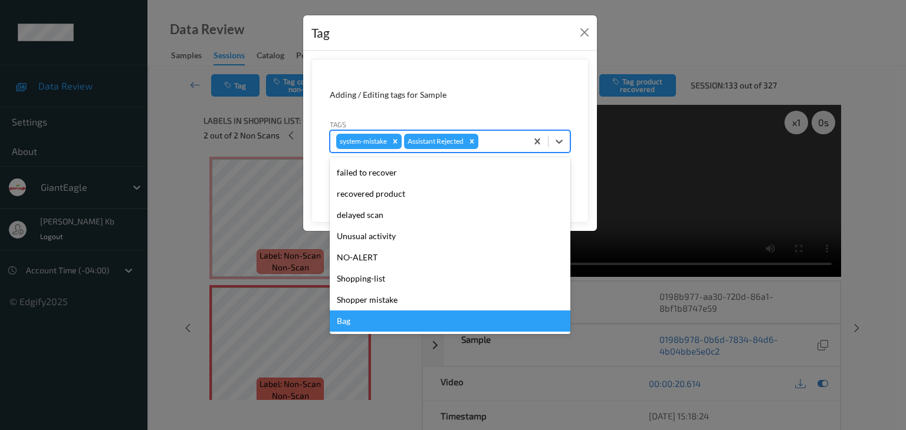
click at [375, 324] on div "Bag" at bounding box center [450, 321] width 241 height 21
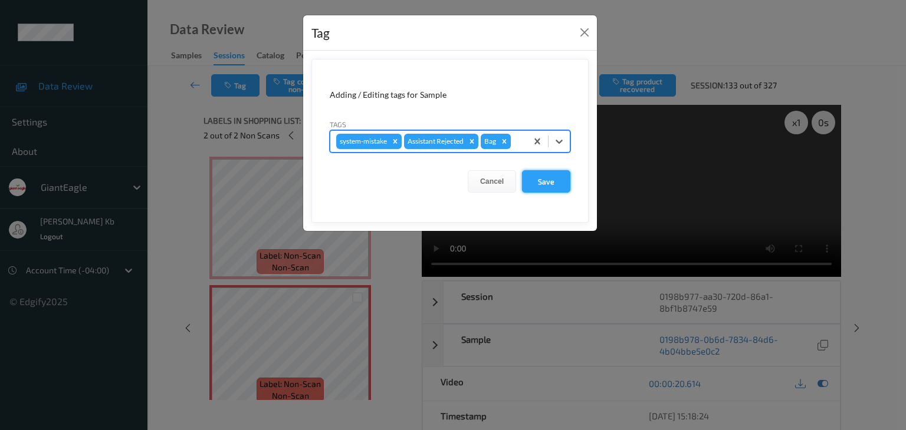
click at [544, 181] on button "Save" at bounding box center [546, 181] width 48 height 22
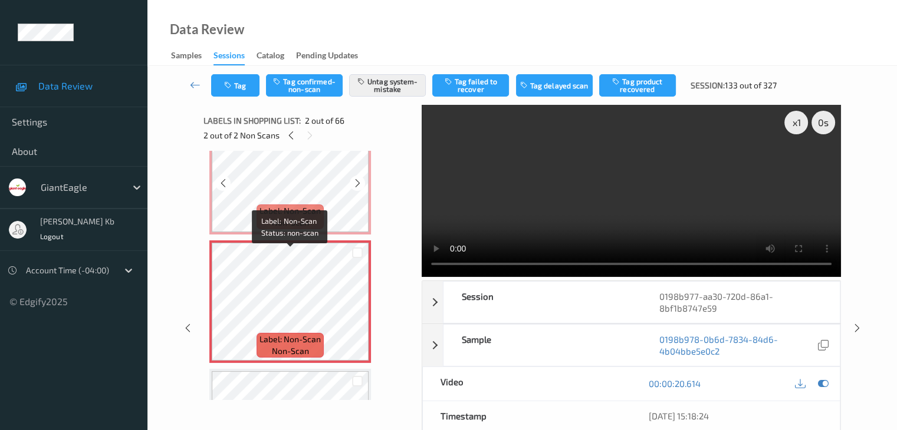
scroll to position [0, 0]
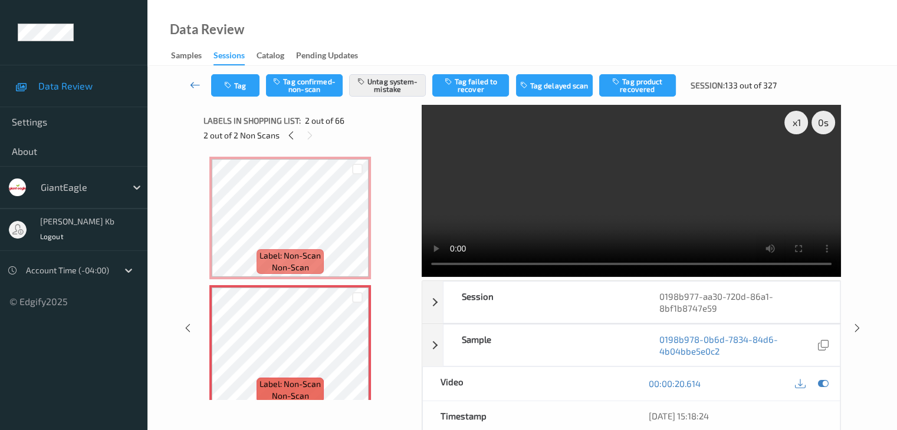
click at [197, 88] on icon at bounding box center [195, 85] width 11 height 12
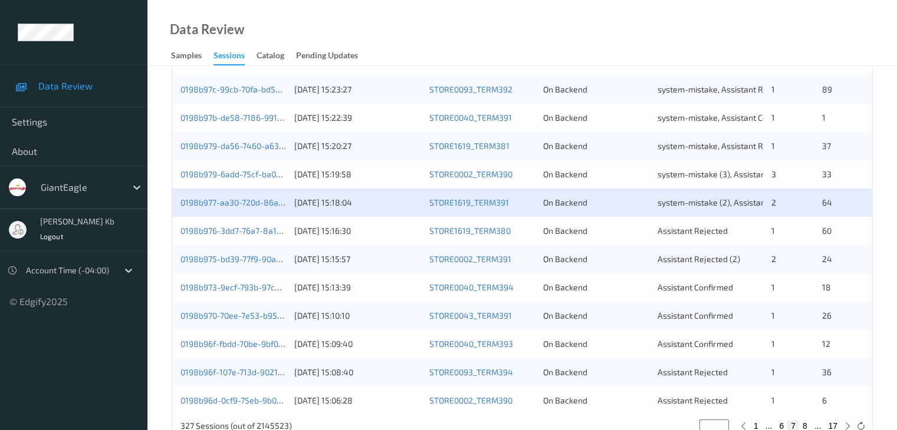
scroll to position [531, 0]
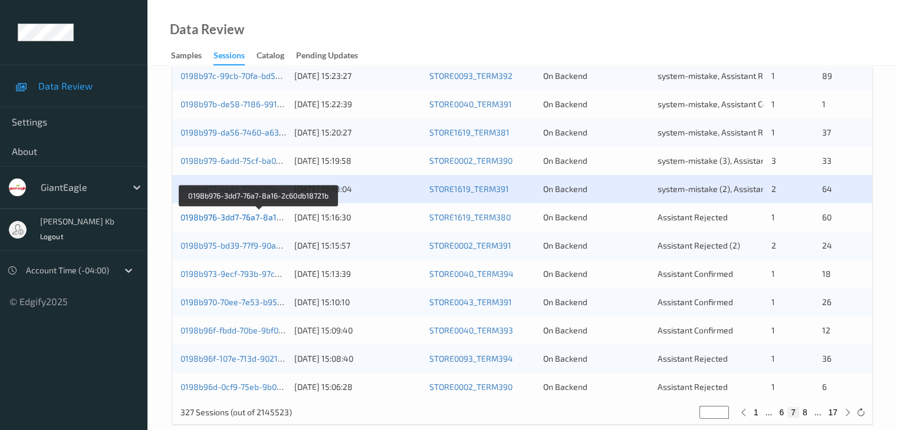
click at [238, 220] on link "0198b976-3dd7-76a7-8a16-2c60db18721b" at bounding box center [259, 217] width 158 height 10
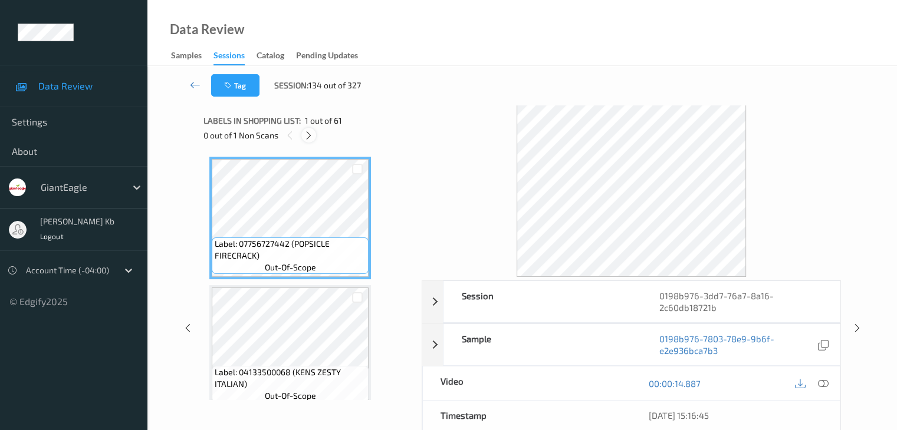
click at [311, 134] on icon at bounding box center [309, 135] width 10 height 11
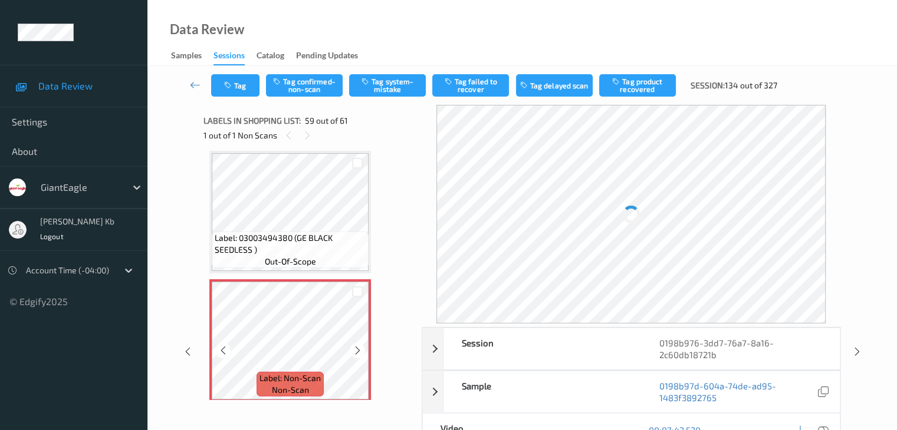
scroll to position [7390, 0]
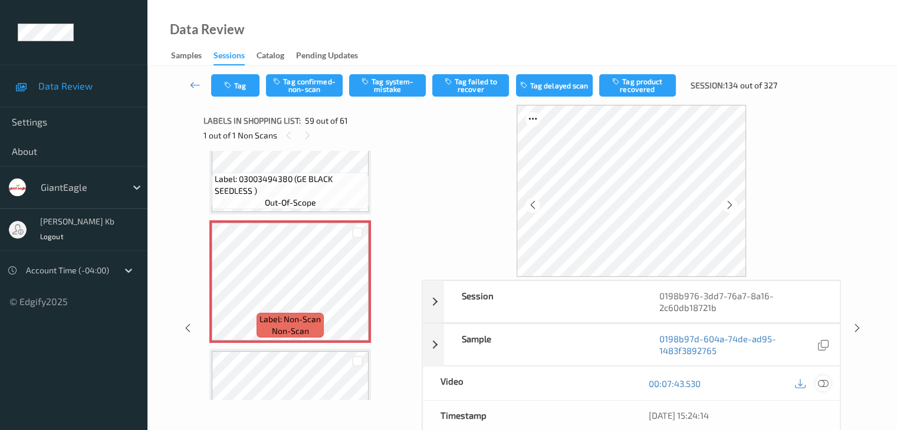
click at [823, 383] on icon at bounding box center [822, 383] width 11 height 11
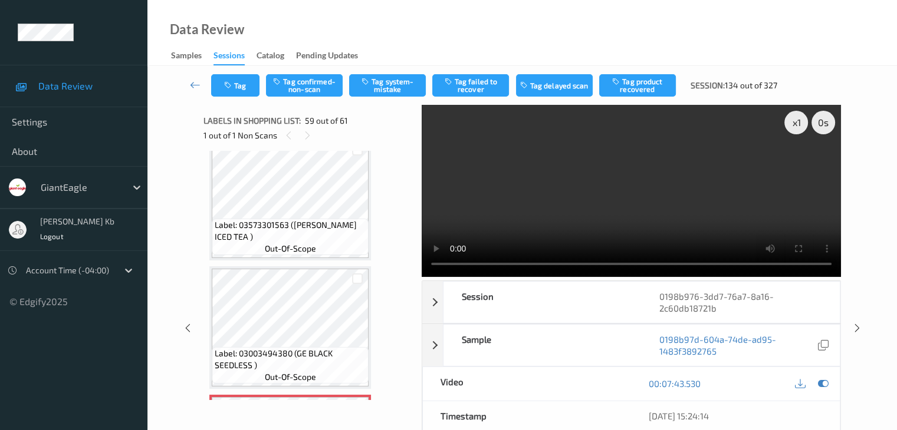
scroll to position [7213, 0]
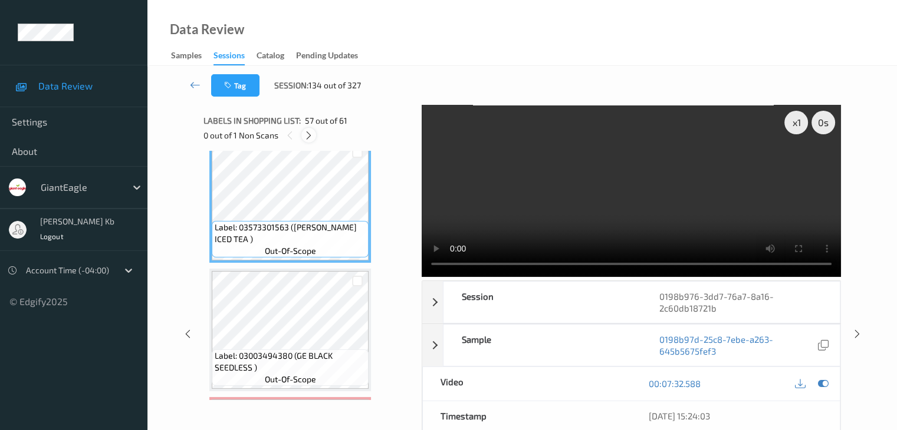
click at [307, 137] on icon at bounding box center [309, 135] width 10 height 11
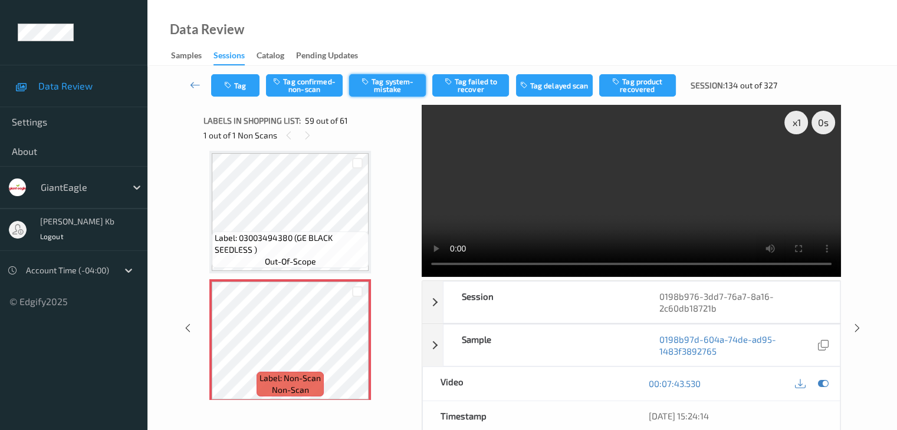
click at [388, 85] on button "Tag system-mistake" at bounding box center [387, 85] width 77 height 22
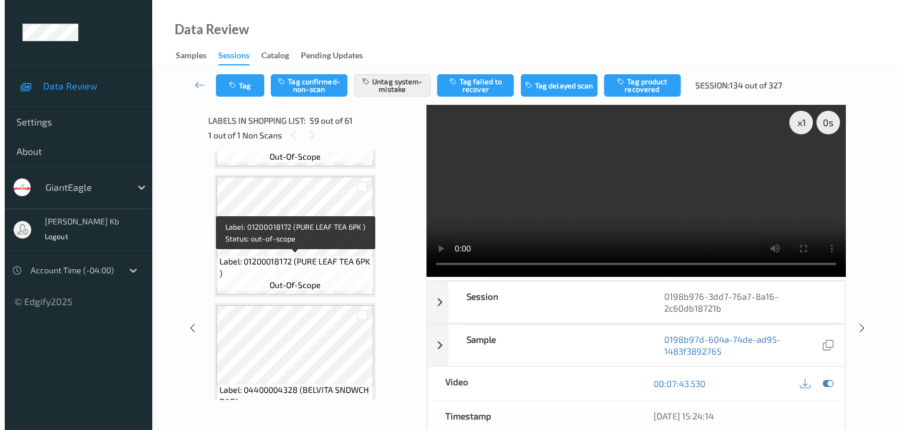
scroll to position [4796, 0]
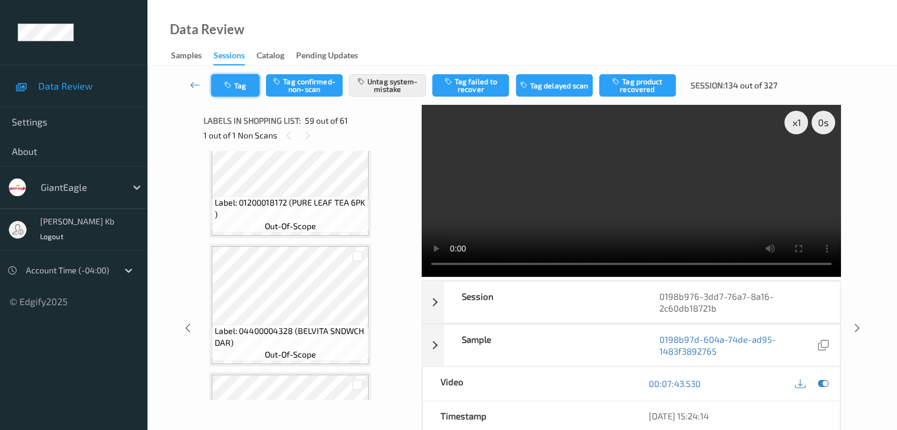
click at [250, 82] on button "Tag" at bounding box center [235, 85] width 48 height 22
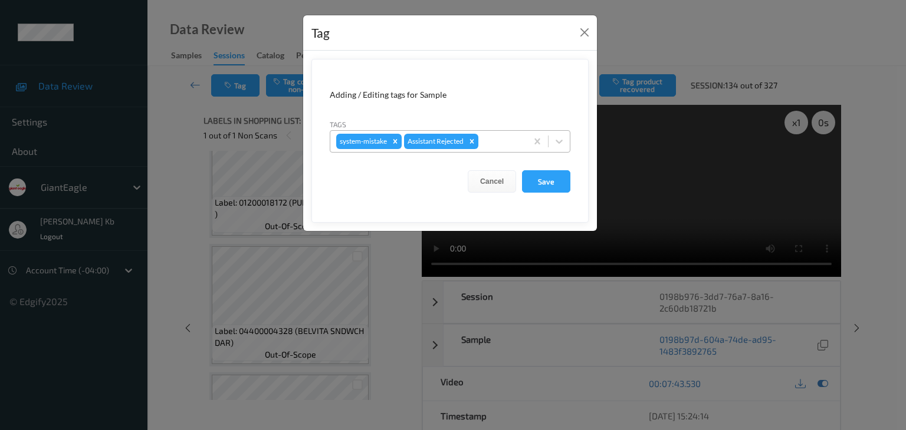
drag, startPoint x: 505, startPoint y: 140, endPoint x: 512, endPoint y: 150, distance: 11.8
click at [505, 140] on div at bounding box center [500, 141] width 40 height 14
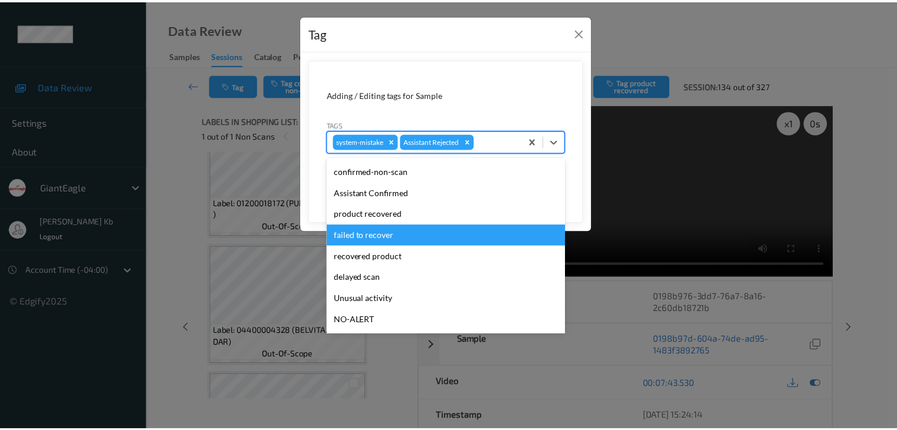
scroll to position [59, 0]
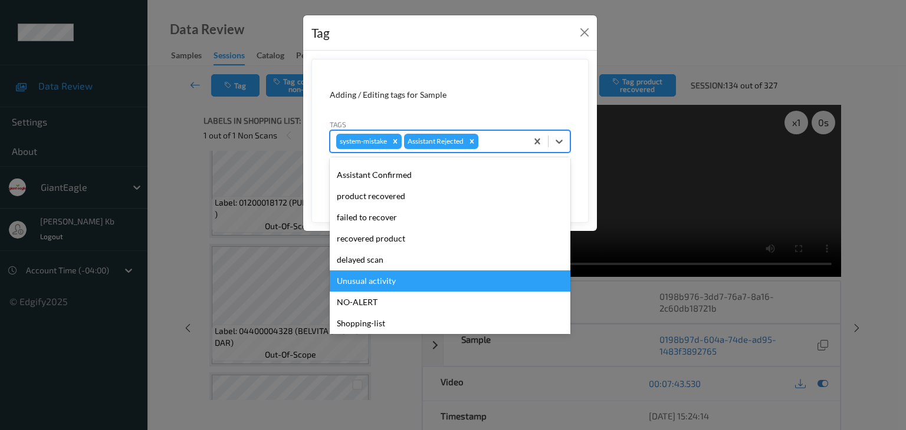
click at [396, 281] on div "Unusual activity" at bounding box center [450, 281] width 241 height 21
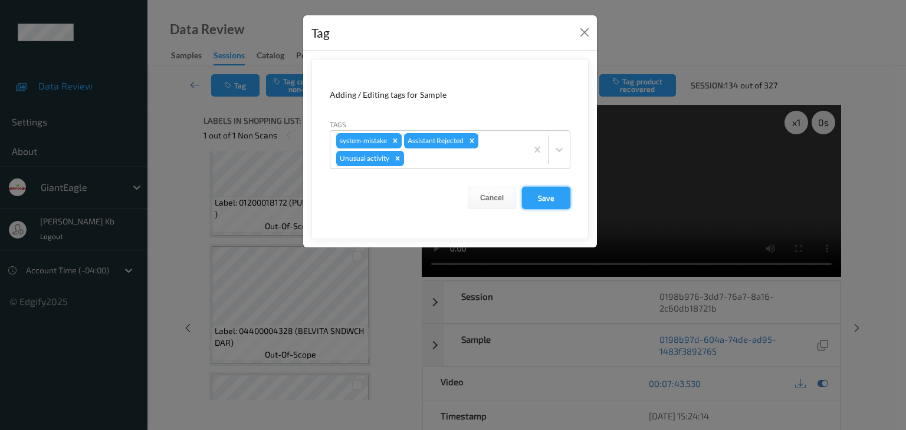
click at [557, 196] on button "Save" at bounding box center [546, 198] width 48 height 22
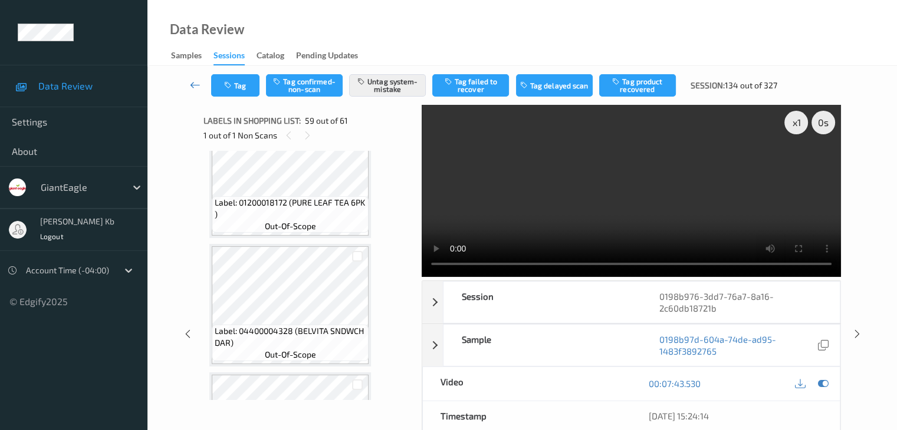
click at [197, 85] on icon at bounding box center [195, 85] width 11 height 12
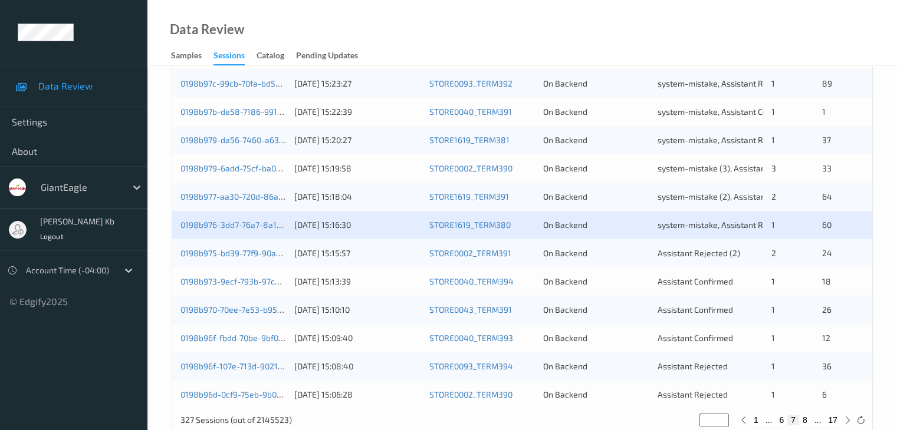
scroll to position [531, 0]
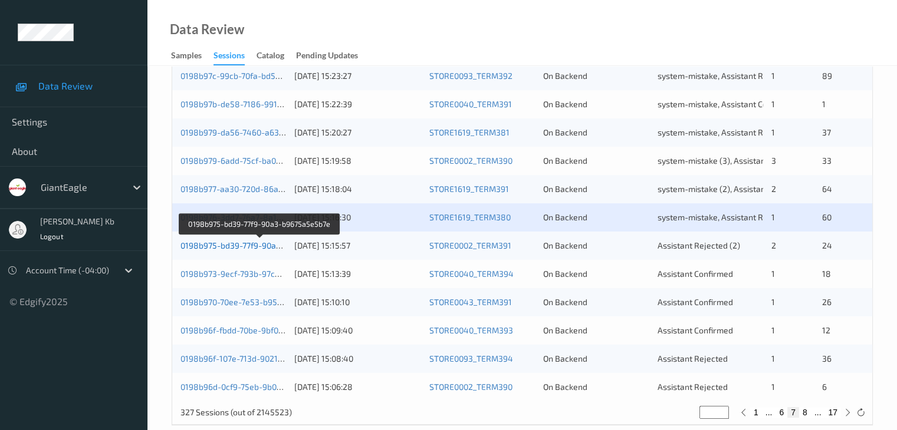
click at [231, 246] on link "0198b975-bd39-77f9-90a3-b9675a5e5b7e" at bounding box center [259, 246] width 159 height 10
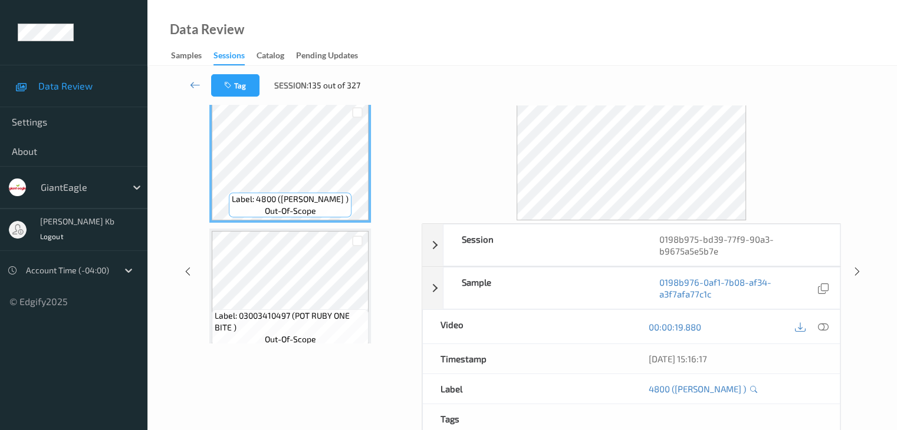
scroll to position [26, 0]
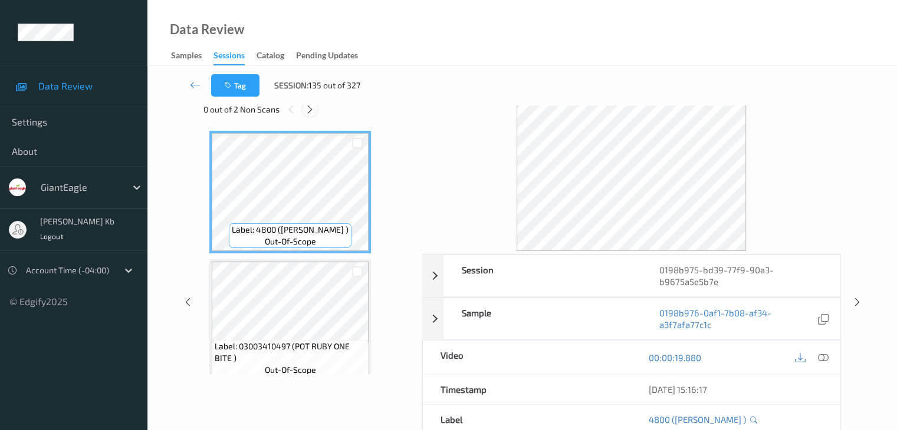
click at [311, 107] on icon at bounding box center [310, 109] width 10 height 11
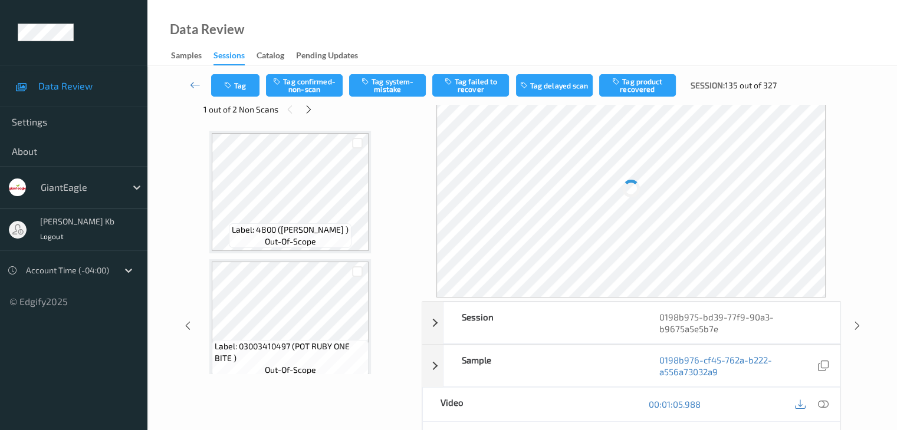
scroll to position [520, 0]
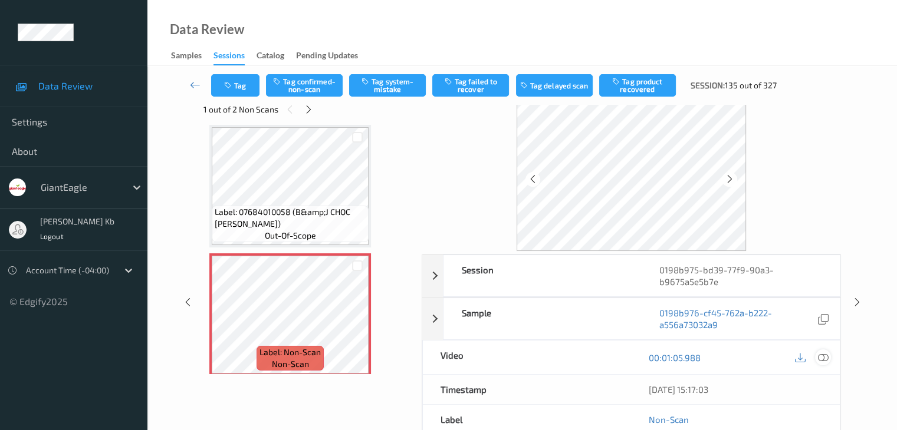
click at [823, 357] on icon at bounding box center [822, 358] width 11 height 11
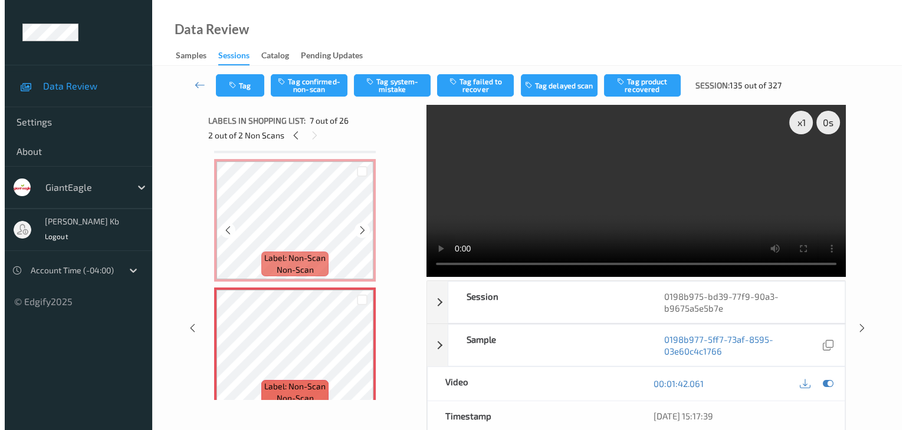
scroll to position [622, 0]
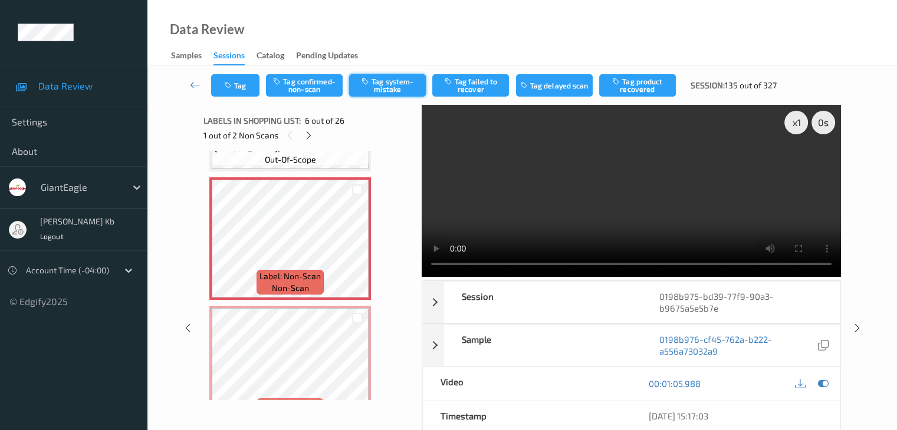
click at [390, 86] on button "Tag system-mistake" at bounding box center [387, 85] width 77 height 22
click at [249, 84] on button "Tag" at bounding box center [235, 85] width 48 height 22
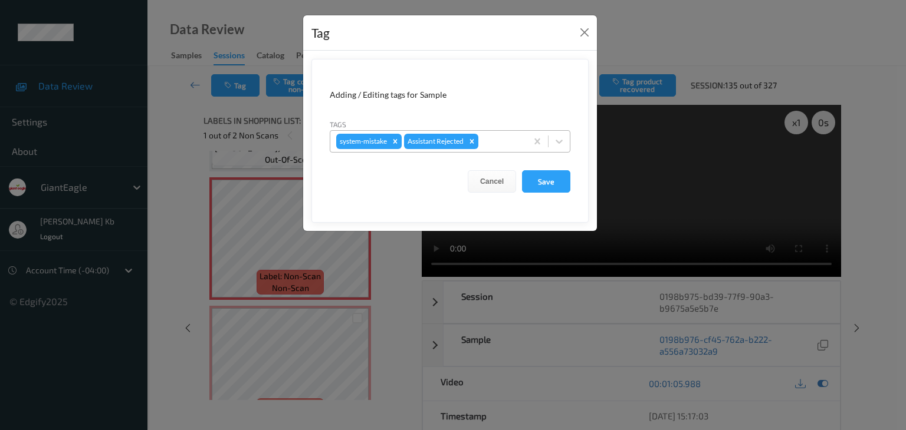
click at [512, 140] on div at bounding box center [500, 141] width 40 height 14
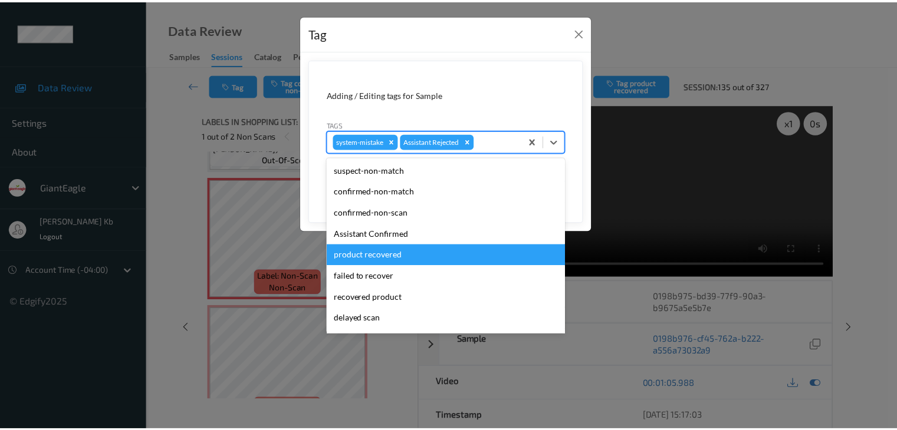
scroll to position [59, 0]
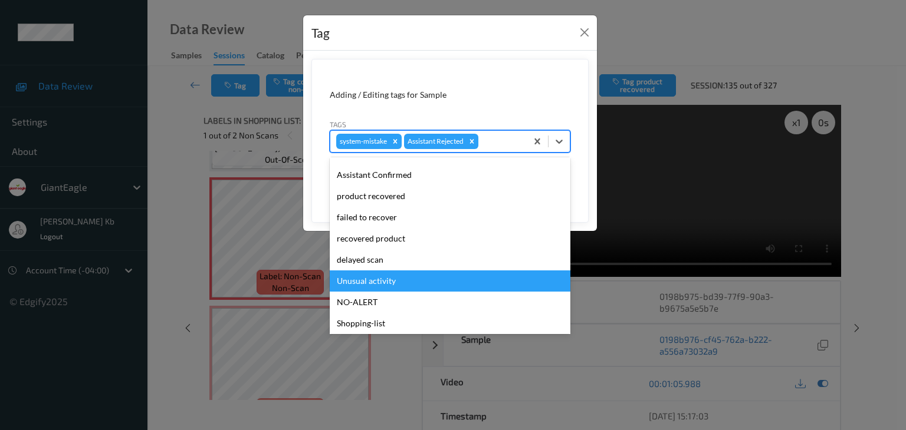
click at [391, 281] on div "Unusual activity" at bounding box center [450, 281] width 241 height 21
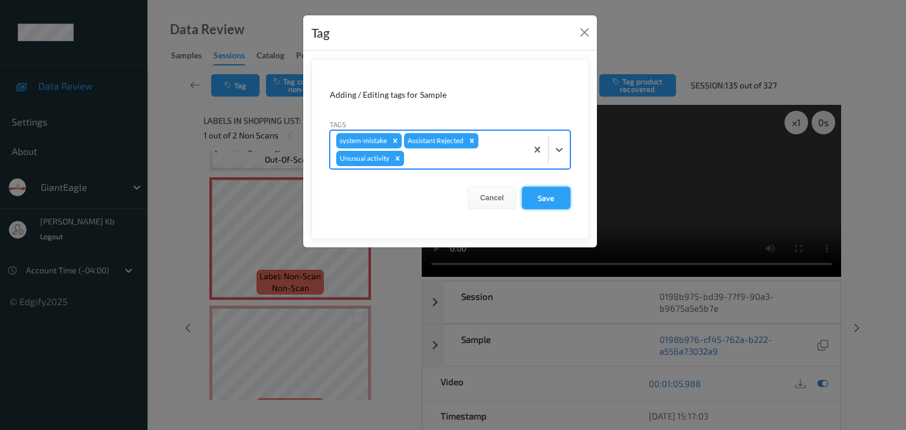
click at [559, 196] on button "Save" at bounding box center [546, 198] width 48 height 22
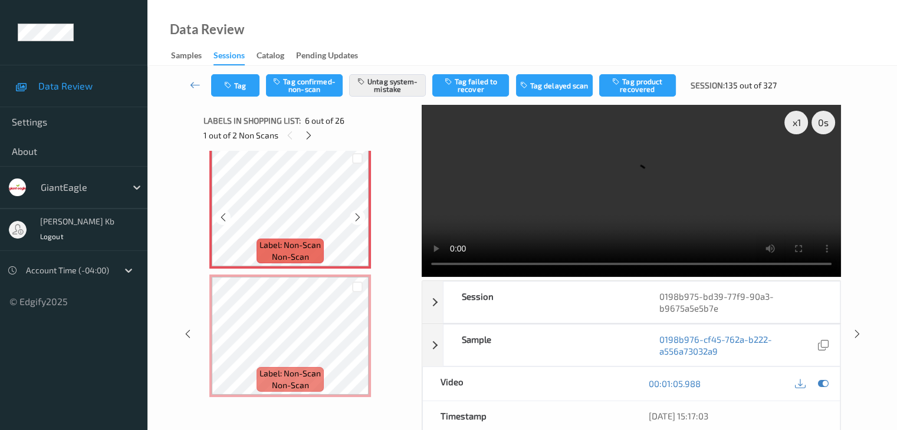
scroll to position [681, 0]
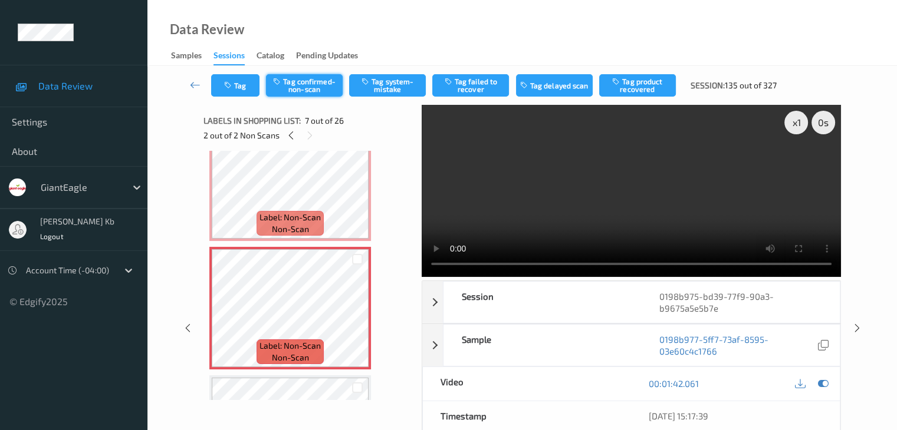
click at [321, 83] on button "Tag confirmed-non-scan" at bounding box center [304, 85] width 77 height 22
click at [195, 87] on icon at bounding box center [195, 85] width 11 height 12
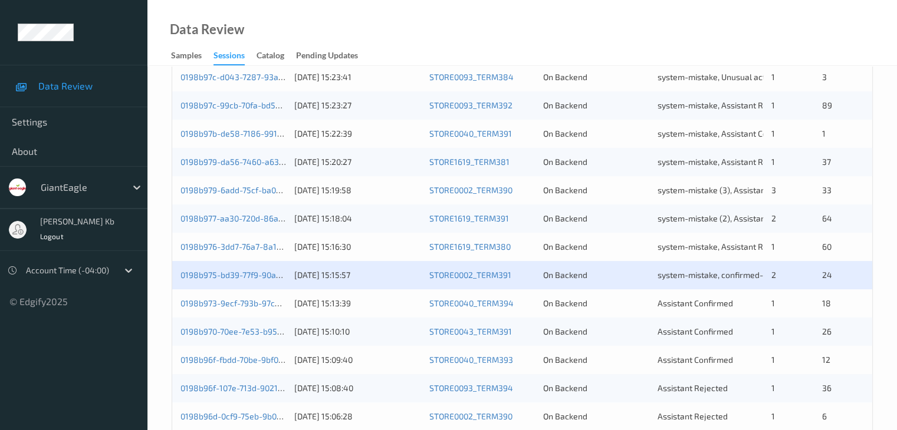
scroll to position [549, 0]
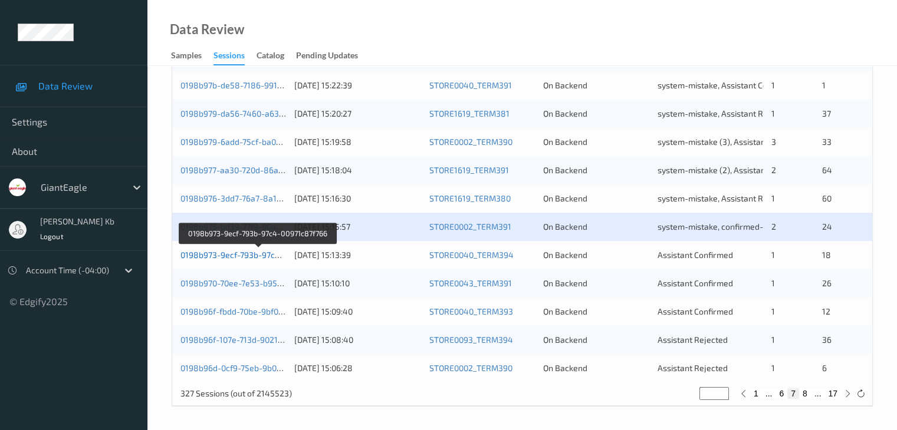
click at [241, 258] on link "0198b973-9ecf-793b-97c4-00971c87f766" at bounding box center [257, 255] width 155 height 10
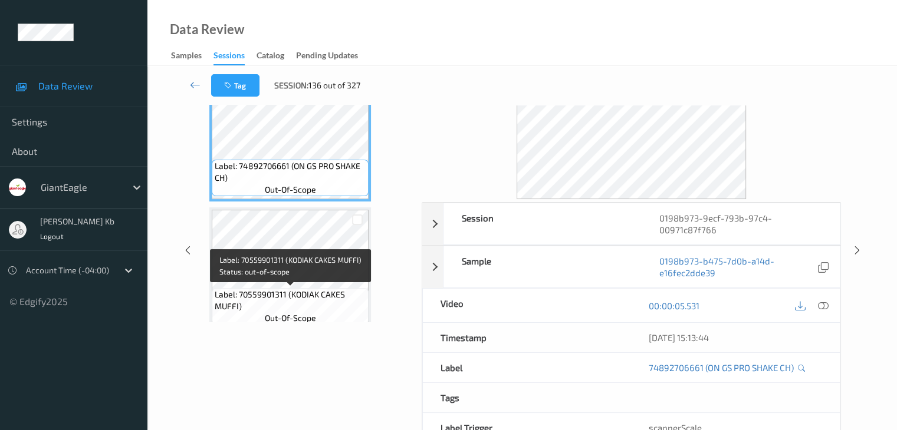
scroll to position [26, 0]
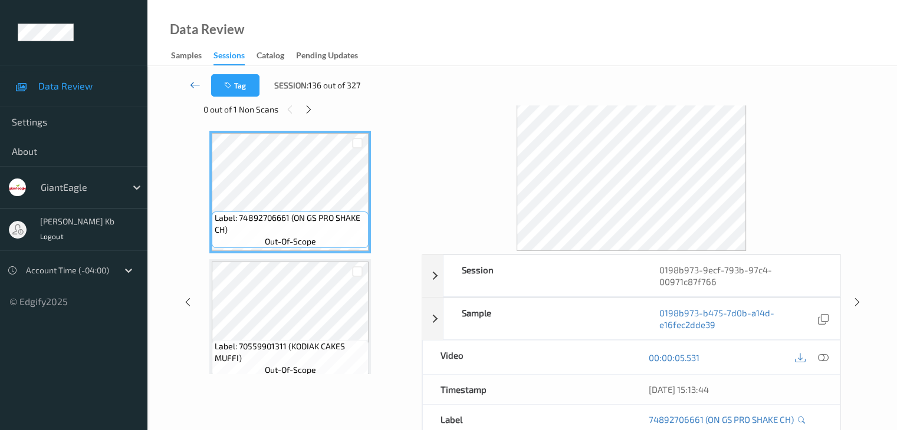
click at [192, 82] on icon at bounding box center [195, 85] width 11 height 12
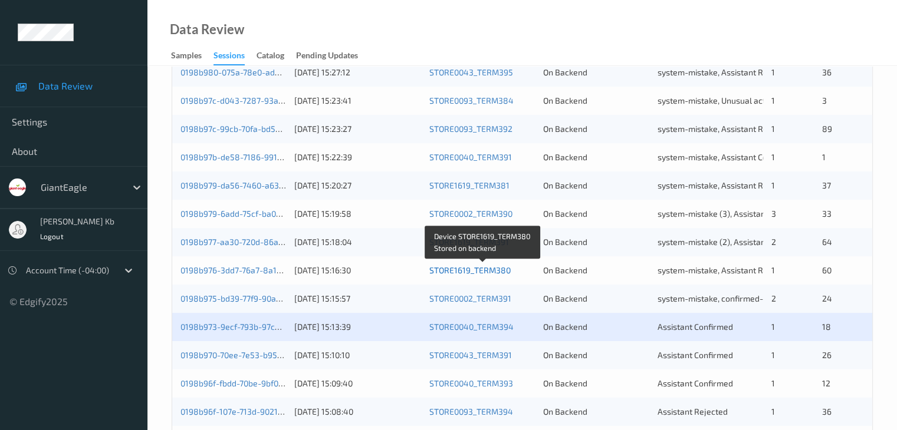
scroll to position [549, 0]
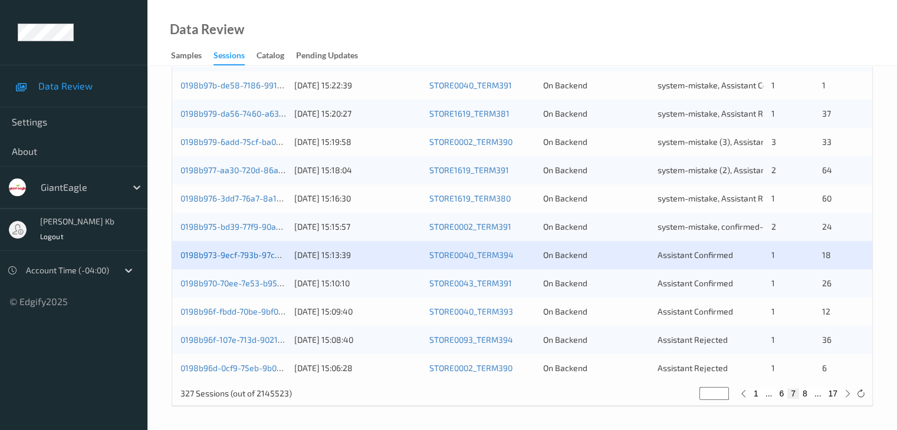
click at [223, 259] on link "0198b973-9ecf-793b-97c4-00971c87f766" at bounding box center [257, 255] width 155 height 10
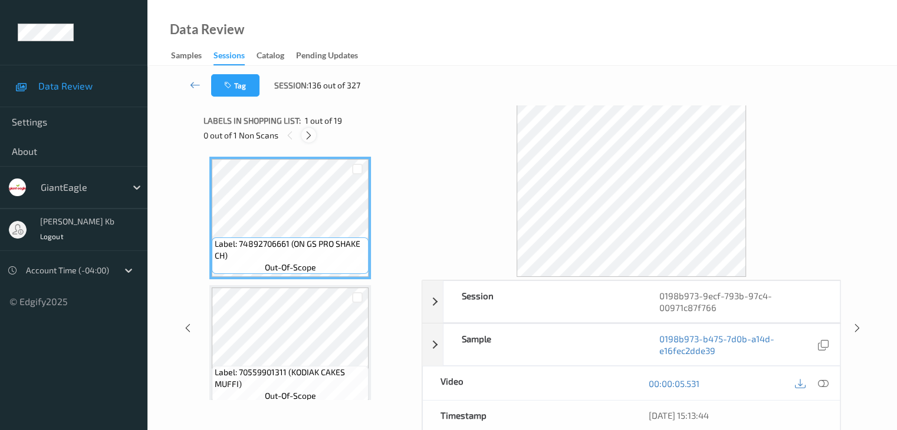
click at [309, 138] on icon at bounding box center [309, 135] width 10 height 11
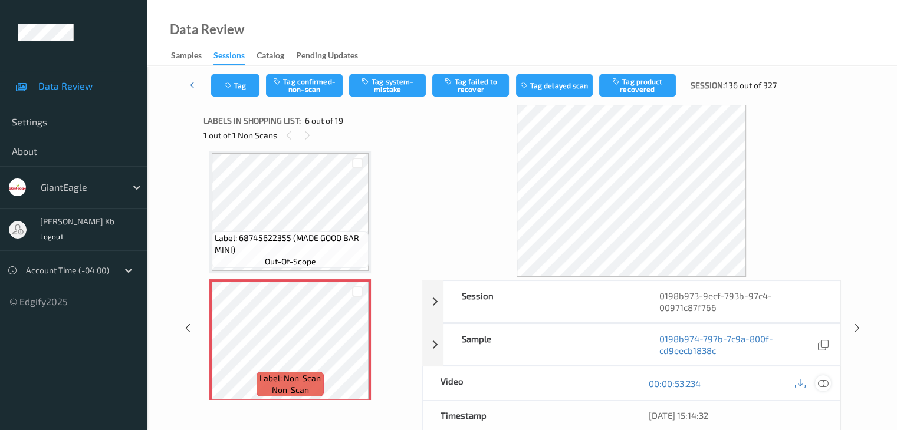
click at [822, 383] on icon at bounding box center [822, 383] width 11 height 11
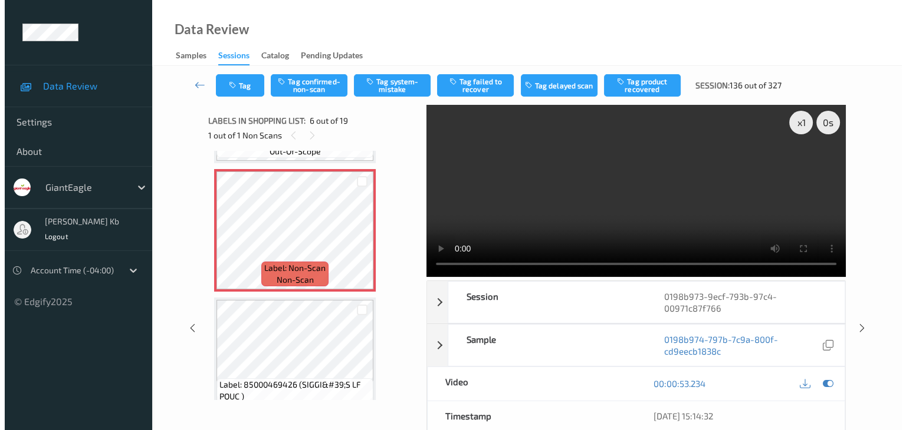
scroll to position [638, 0]
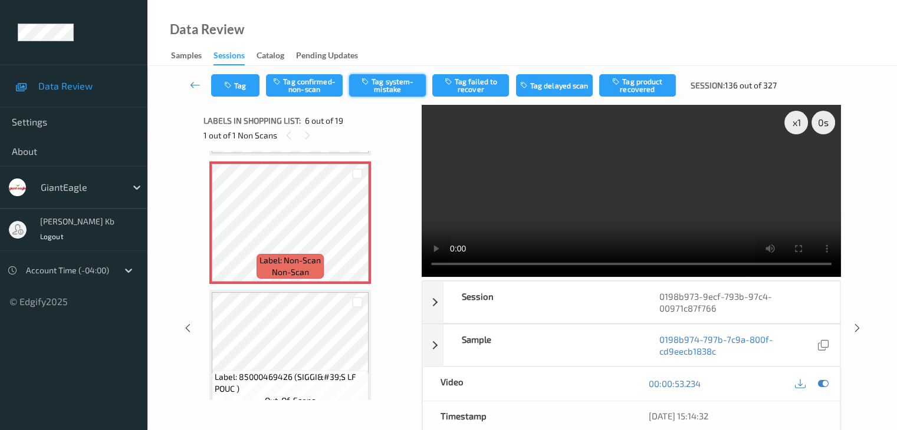
click at [382, 83] on button "Tag system-mistake" at bounding box center [387, 85] width 77 height 22
click at [250, 84] on button "Tag" at bounding box center [235, 85] width 48 height 22
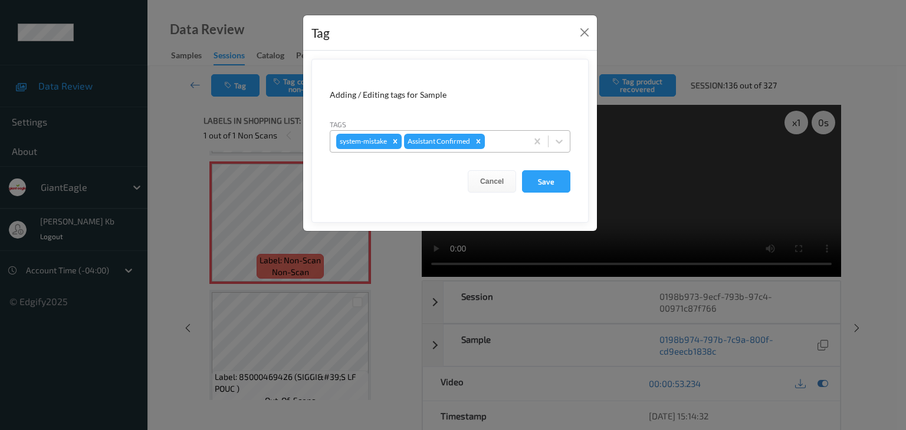
click at [498, 139] on div at bounding box center [504, 141] width 34 height 14
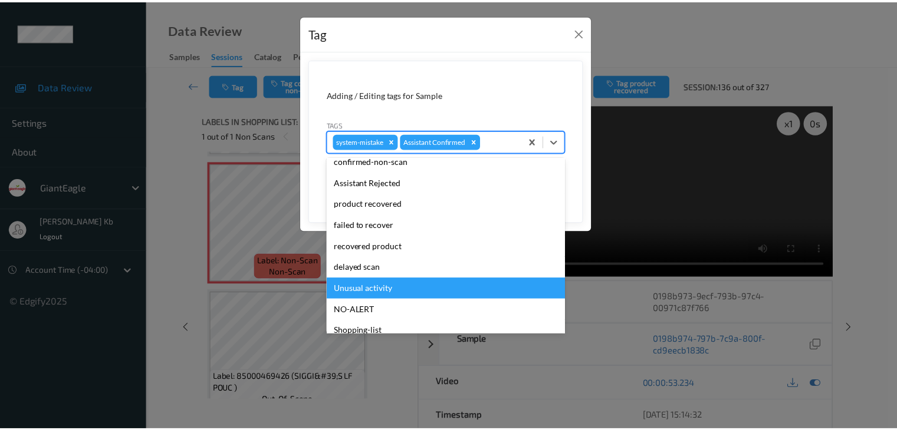
scroll to position [104, 0]
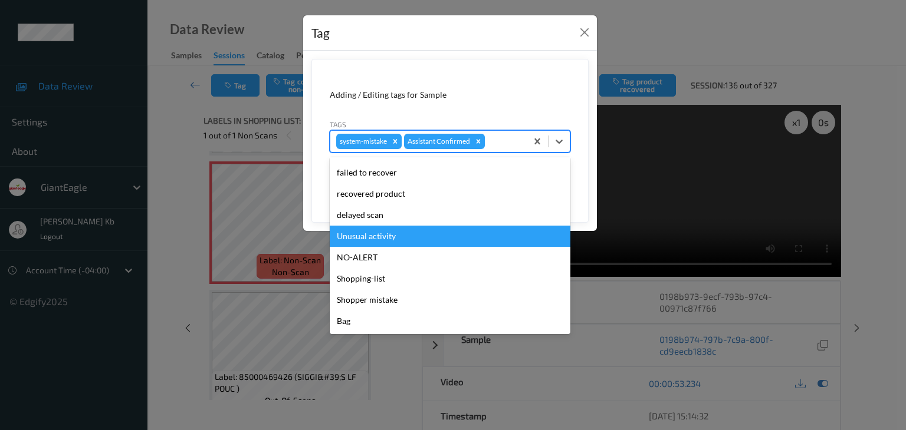
click at [386, 237] on div "Unusual activity" at bounding box center [450, 236] width 241 height 21
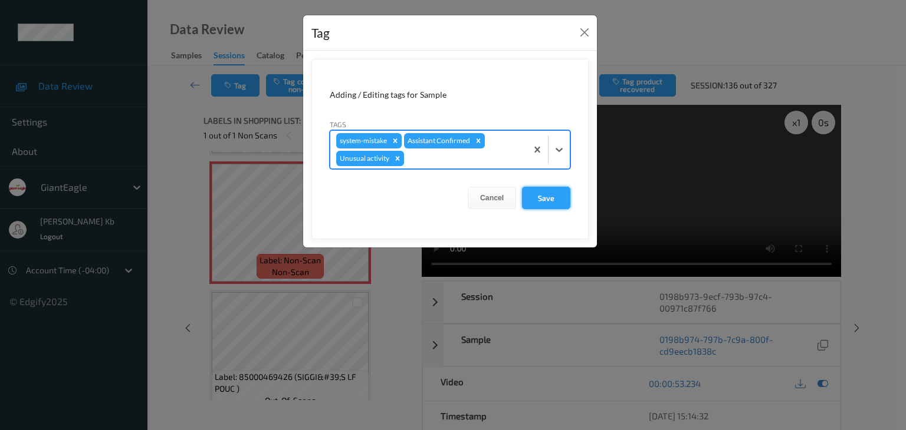
click at [554, 201] on button "Save" at bounding box center [546, 198] width 48 height 22
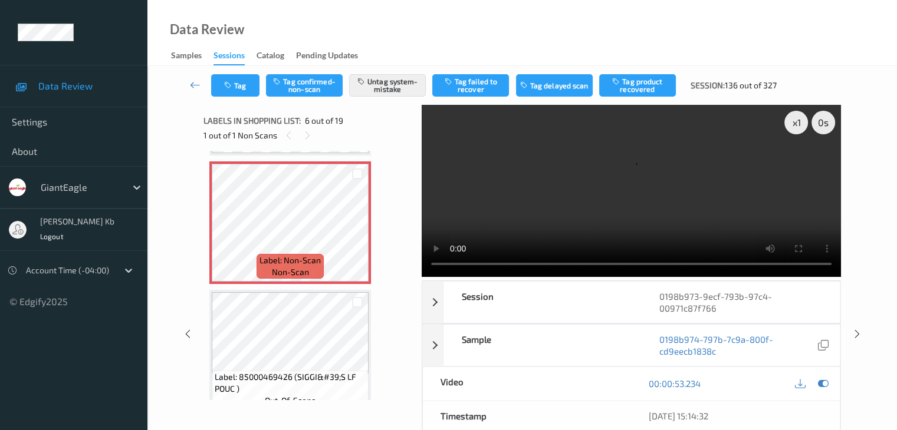
scroll to position [579, 0]
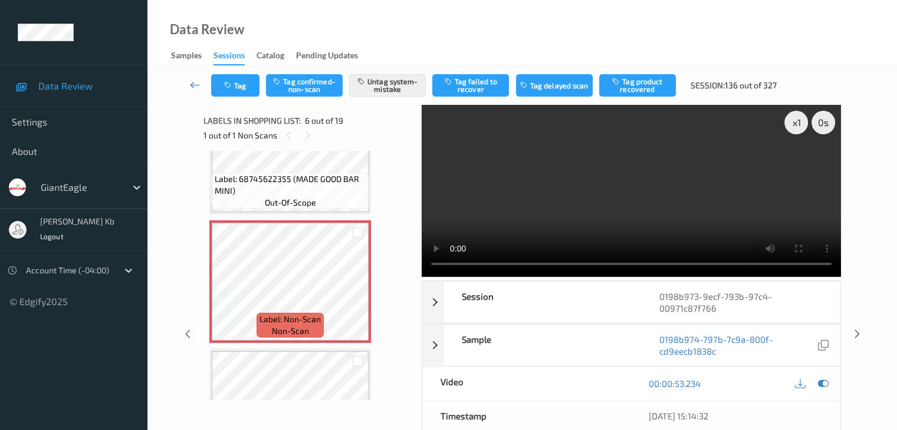
click at [199, 83] on icon at bounding box center [195, 85] width 11 height 12
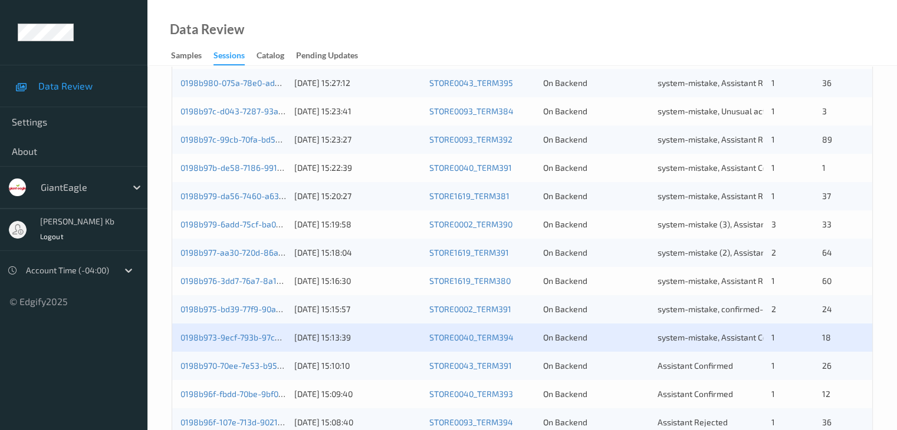
scroll to position [531, 0]
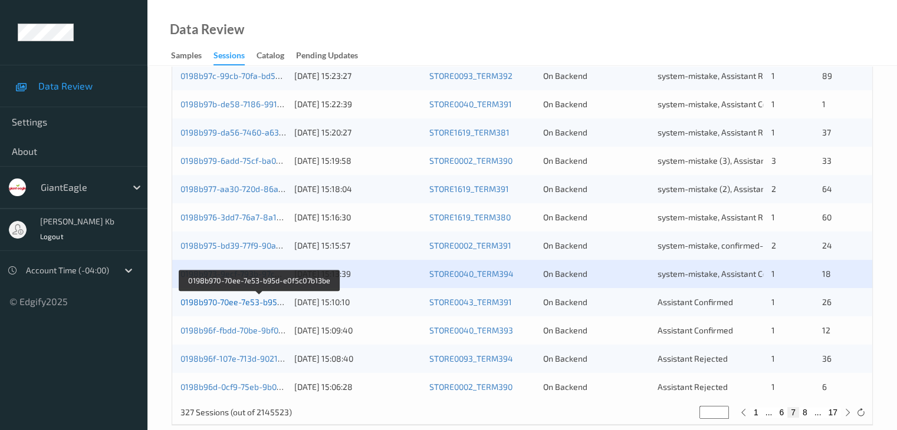
click at [266, 302] on link "0198b970-70ee-7e53-b95d-e0f5c07b13be" at bounding box center [258, 302] width 157 height 10
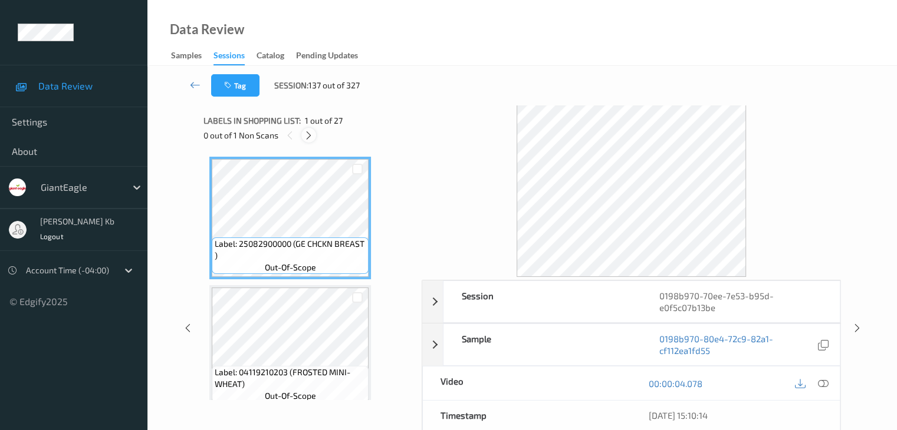
click at [308, 133] on icon at bounding box center [309, 135] width 10 height 11
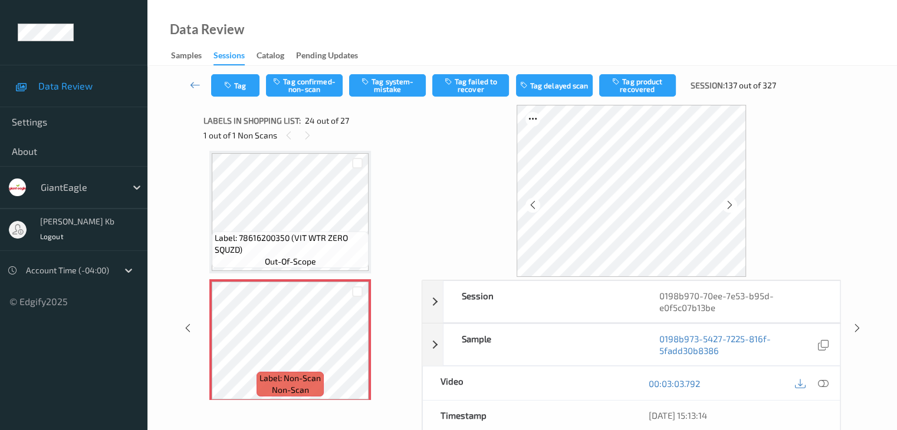
click at [823, 381] on icon at bounding box center [822, 383] width 11 height 11
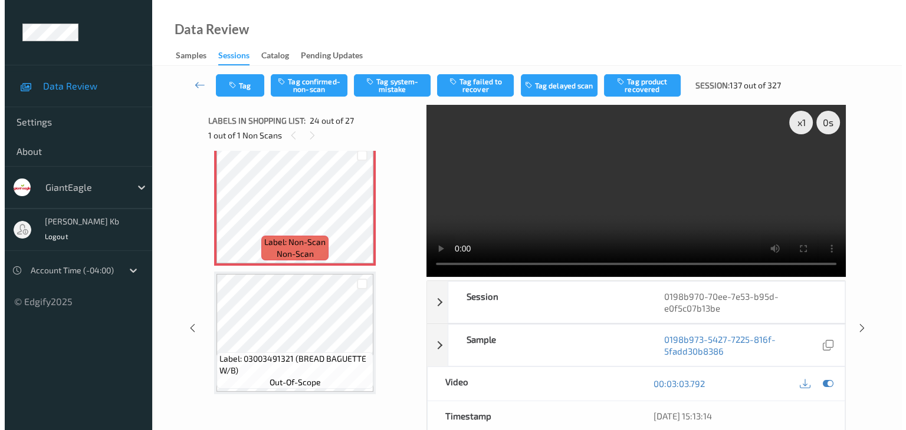
scroll to position [2951, 0]
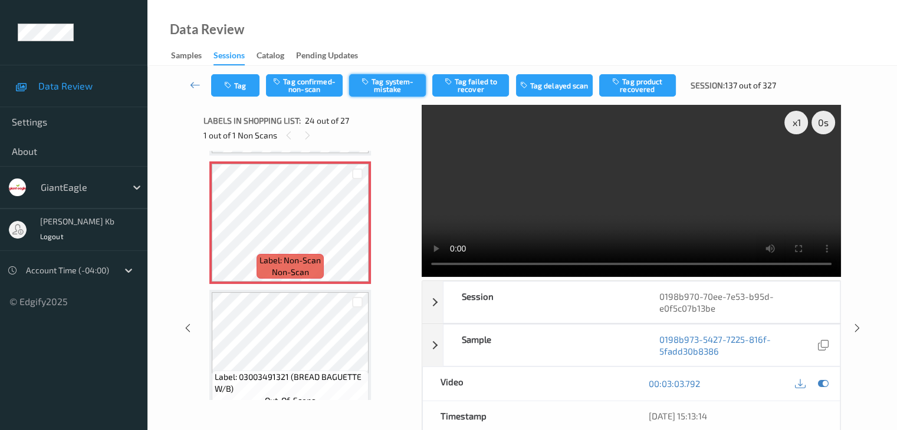
click at [381, 84] on button "Tag system-mistake" at bounding box center [387, 85] width 77 height 22
click at [249, 87] on button "Tag" at bounding box center [235, 85] width 48 height 22
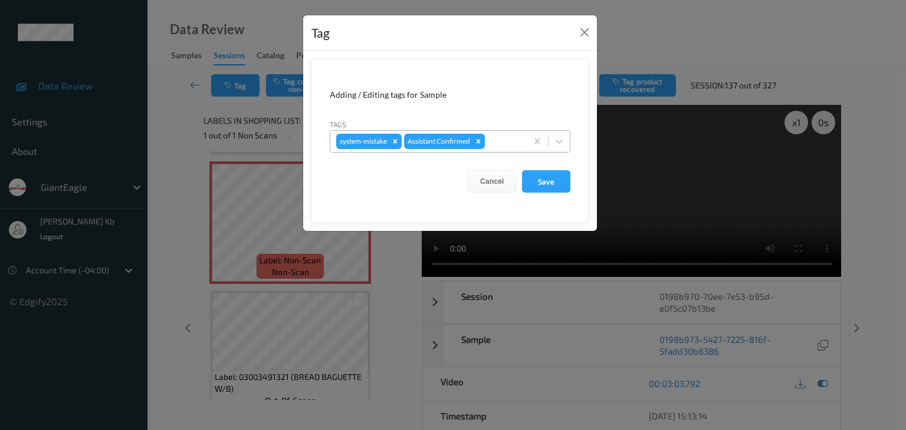
click at [499, 140] on div at bounding box center [504, 141] width 34 height 14
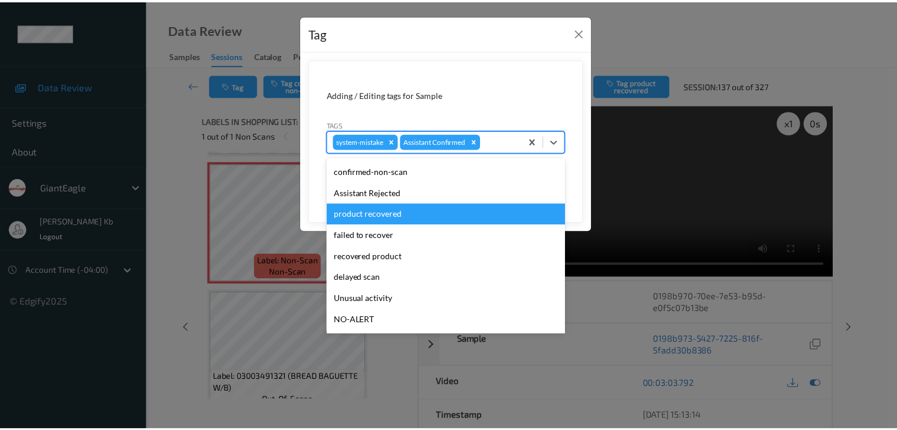
scroll to position [59, 0]
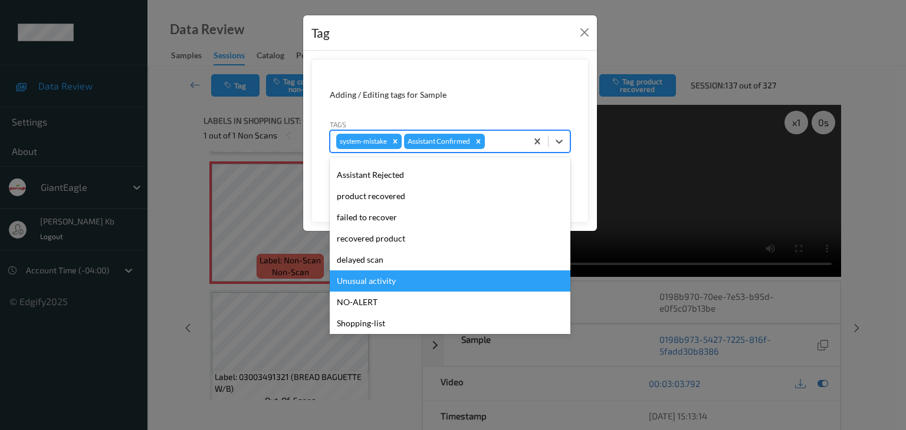
click at [389, 280] on div "Unusual activity" at bounding box center [450, 281] width 241 height 21
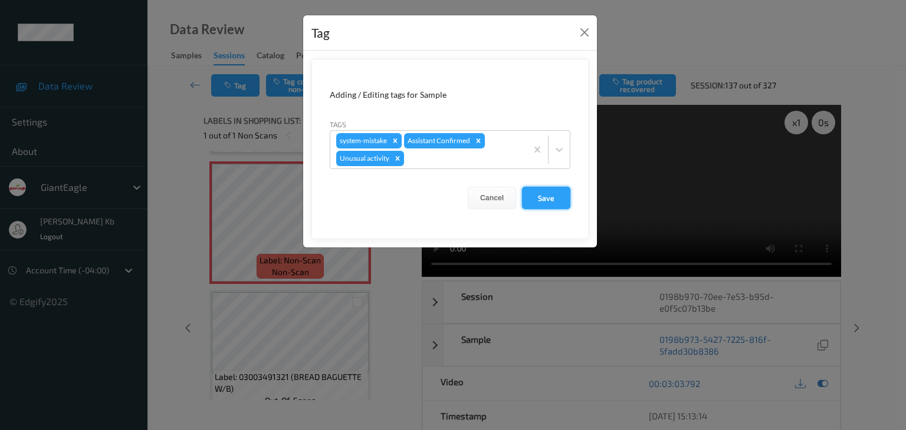
click at [541, 199] on button "Save" at bounding box center [546, 198] width 48 height 22
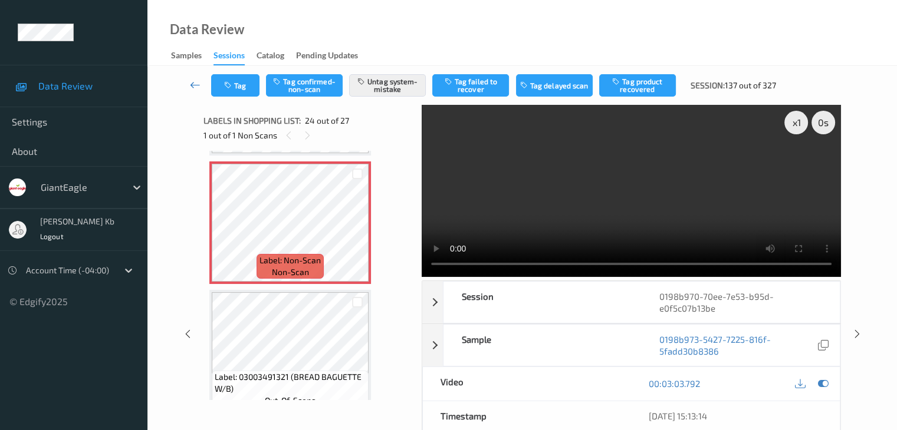
click at [198, 88] on icon at bounding box center [195, 85] width 11 height 12
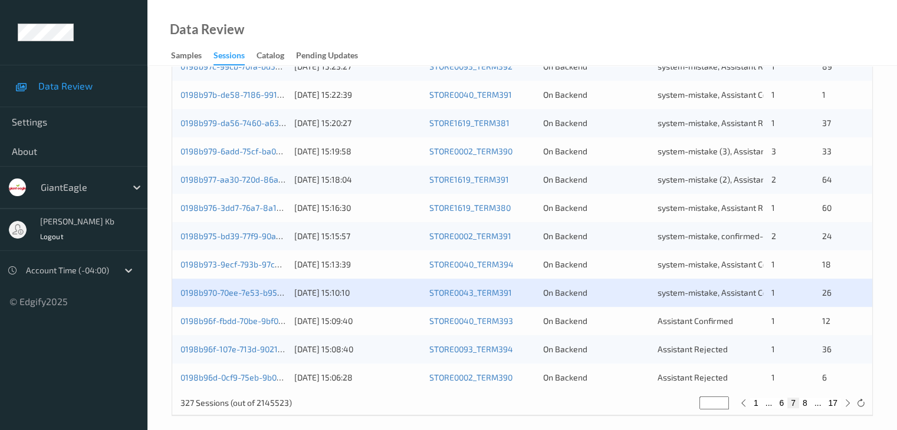
scroll to position [549, 0]
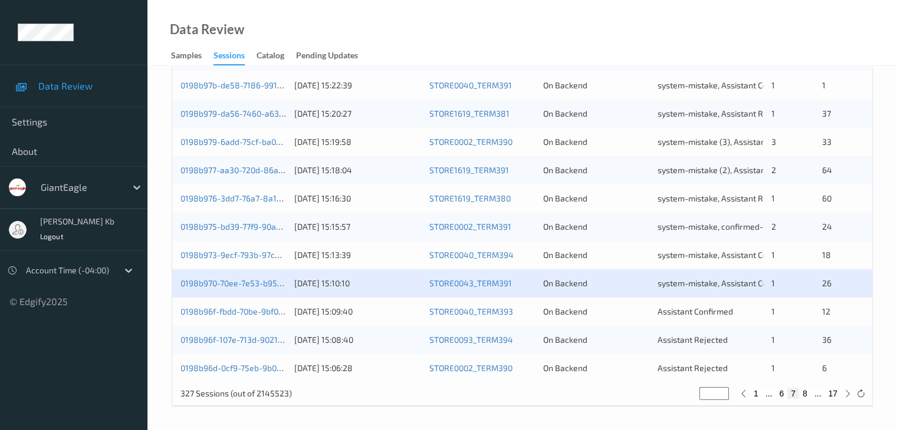
click at [249, 317] on div "0198b96f-fbdd-70be-9bf0-9c0e56bd6c50" at bounding box center [233, 312] width 106 height 12
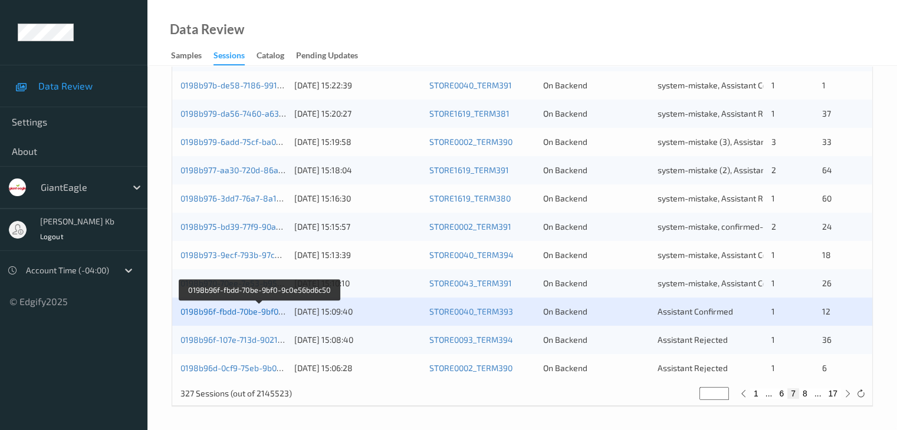
click at [246, 311] on link "0198b96f-fbdd-70be-9bf0-9c0e56bd6c50" at bounding box center [258, 312] width 157 height 10
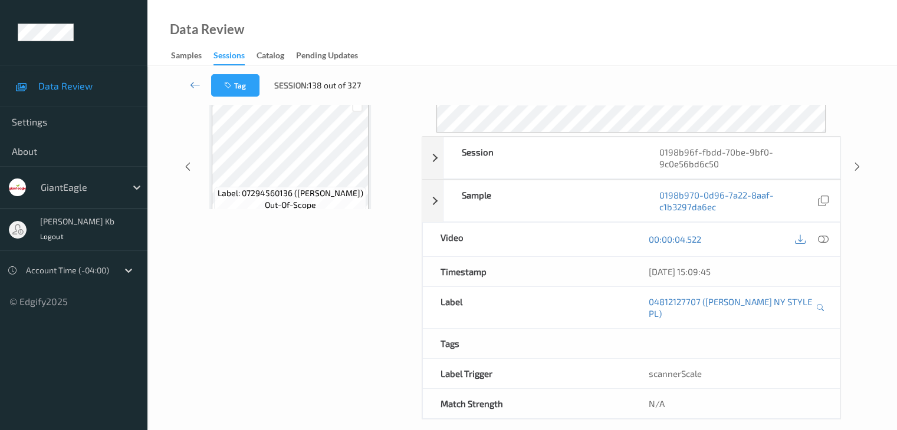
scroll to position [144, 0]
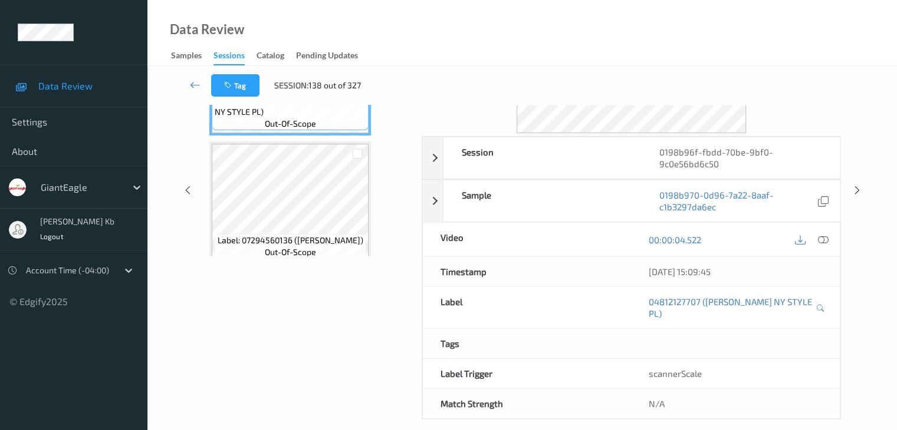
drag, startPoint x: 265, startPoint y: 3, endPoint x: 633, endPoint y: 21, distance: 368.3
click at [634, 21] on div "Data Review Samples Sessions Catalog Pending Updates" at bounding box center [521, 33] width 749 height 66
drag, startPoint x: 415, startPoint y: 0, endPoint x: 673, endPoint y: 37, distance: 260.2
click at [673, 37] on div "Data Review Samples Sessions Catalog Pending Updates" at bounding box center [521, 33] width 749 height 66
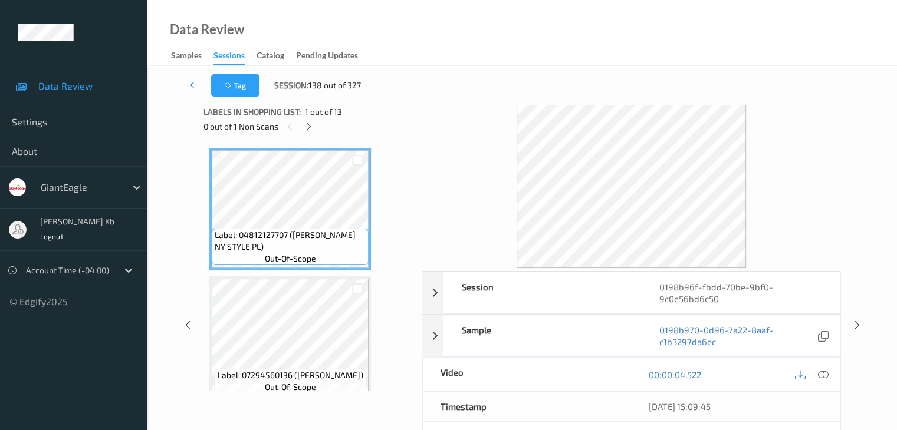
scroll to position [0, 0]
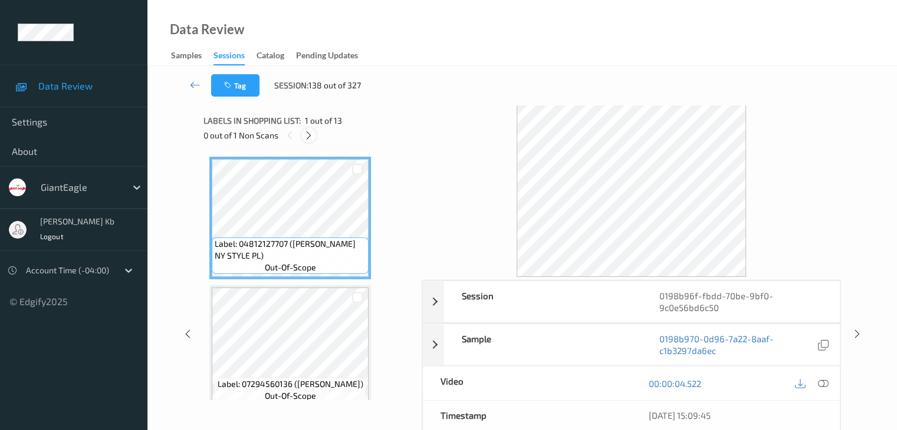
click at [311, 135] on icon at bounding box center [309, 135] width 10 height 11
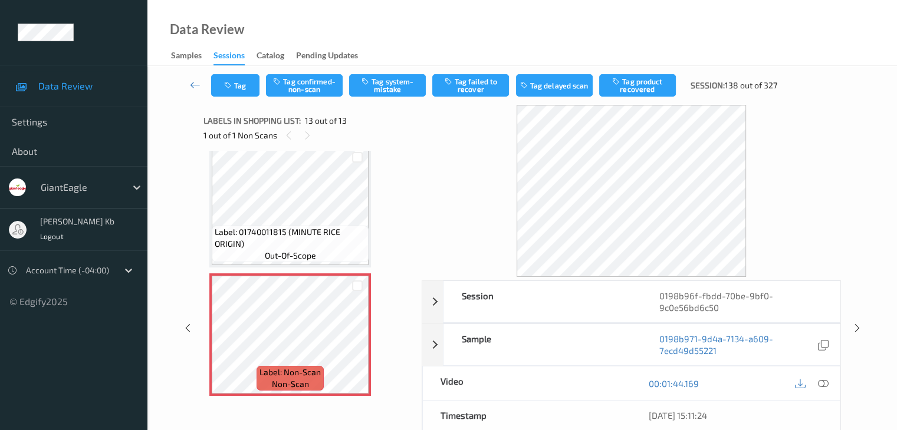
scroll to position [1427, 0]
click at [825, 380] on icon at bounding box center [822, 383] width 11 height 11
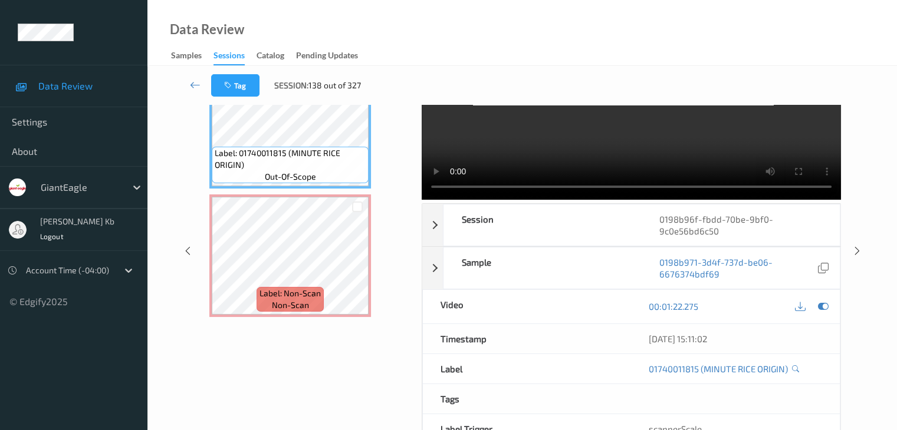
scroll to position [0, 0]
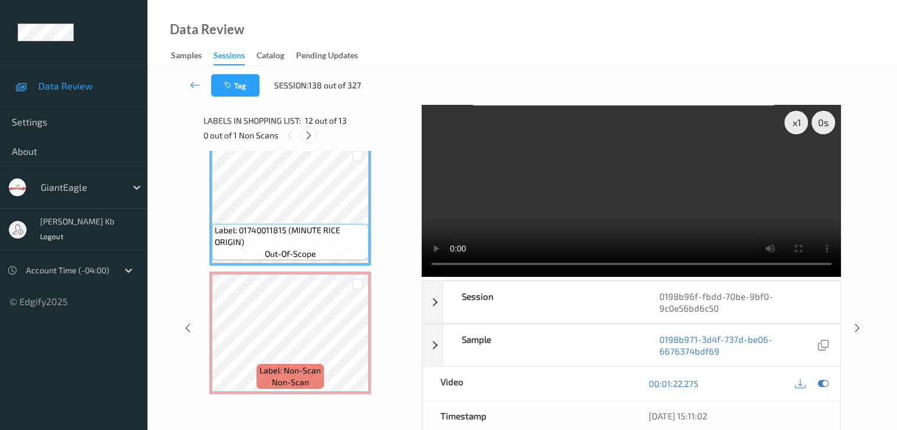
click at [309, 136] on icon at bounding box center [309, 135] width 10 height 11
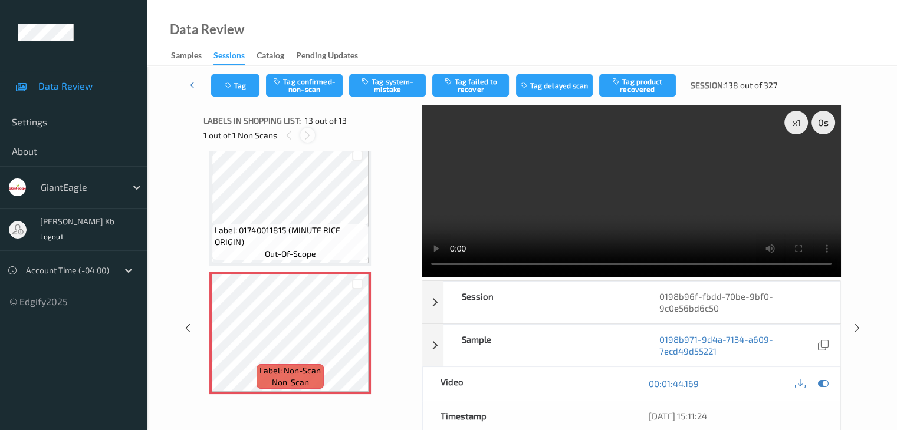
scroll to position [1420, 0]
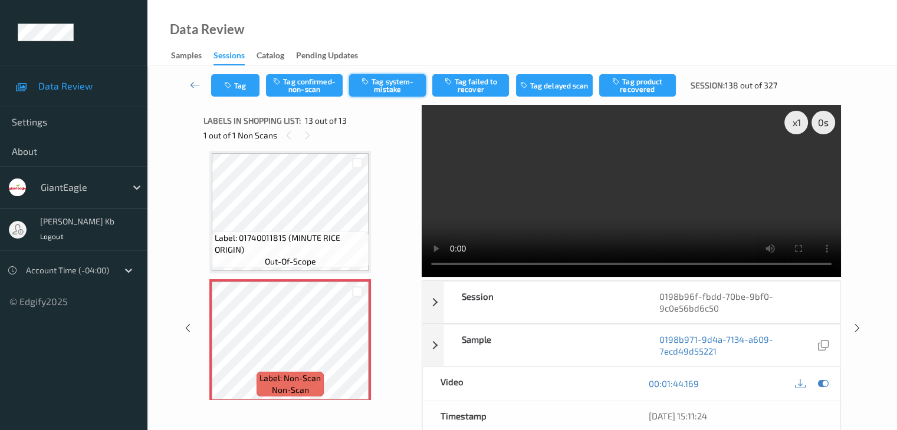
click at [384, 88] on button "Tag system-mistake" at bounding box center [387, 85] width 77 height 22
click at [196, 88] on icon at bounding box center [195, 85] width 11 height 12
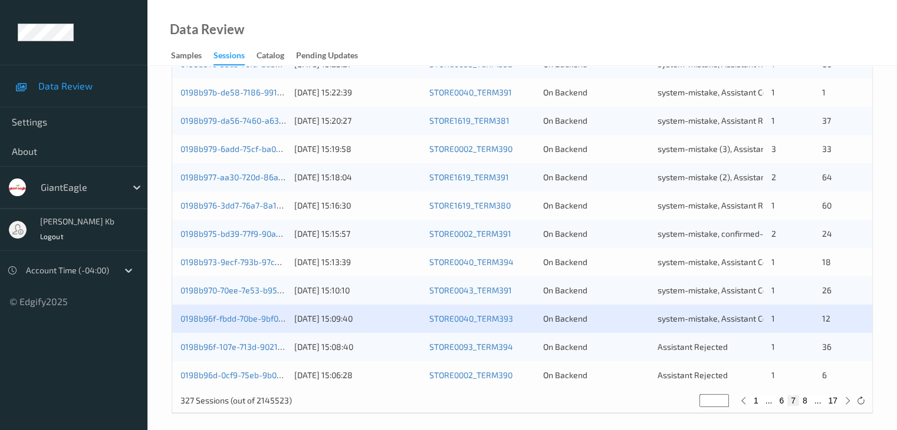
scroll to position [549, 0]
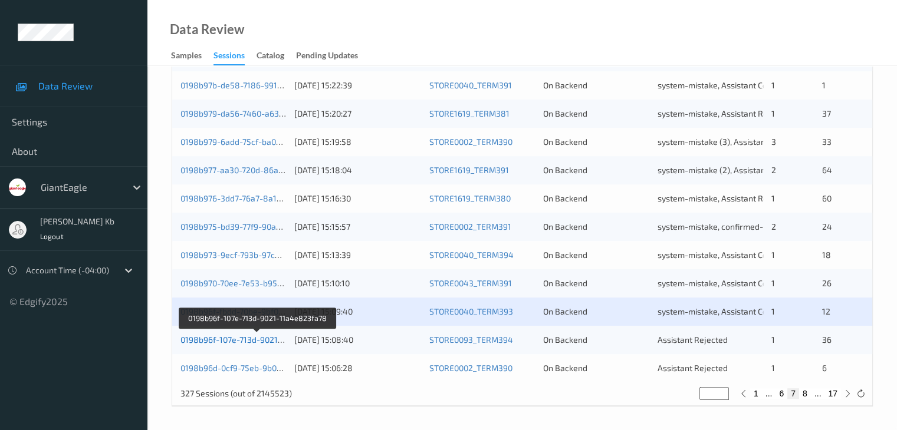
click at [248, 340] on link "0198b96f-107e-713d-9021-11a4e823fa78" at bounding box center [257, 340] width 154 height 10
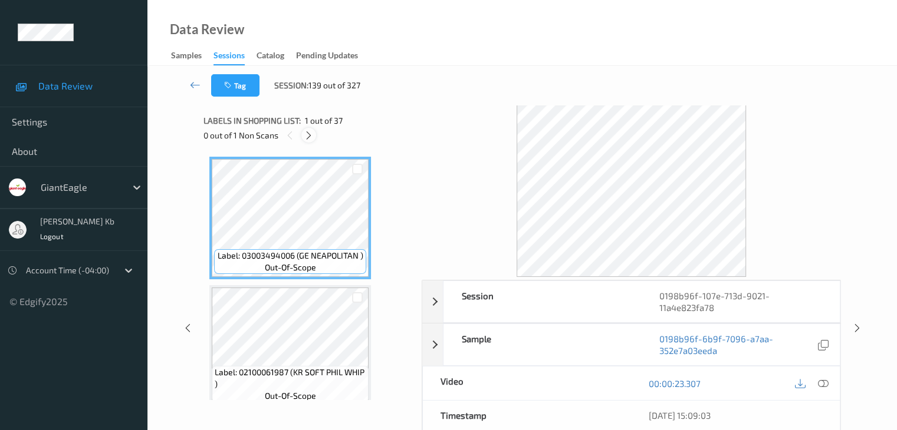
click at [310, 136] on icon at bounding box center [309, 135] width 10 height 11
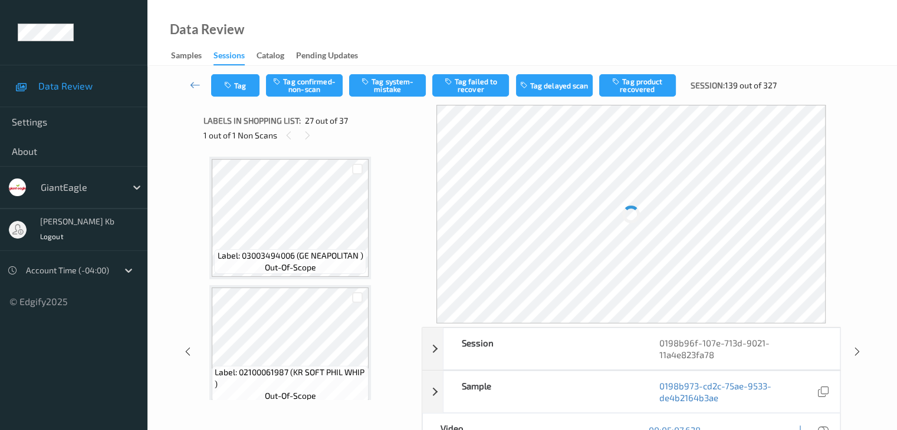
scroll to position [3219, 0]
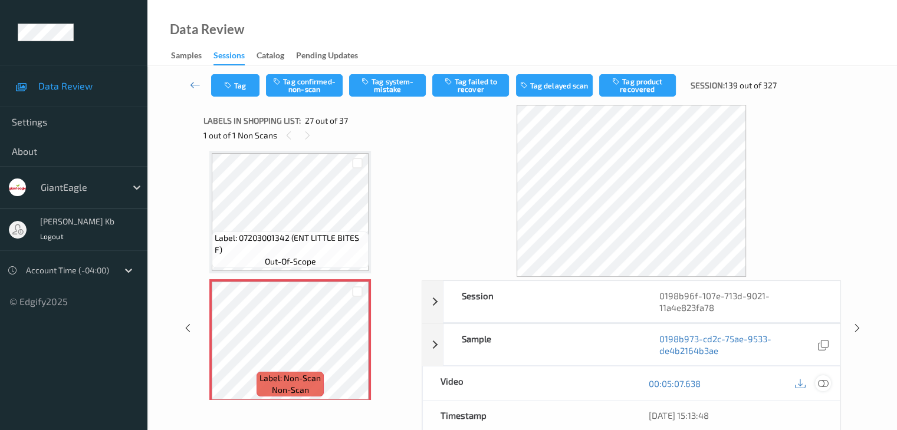
click at [821, 383] on icon at bounding box center [822, 383] width 11 height 11
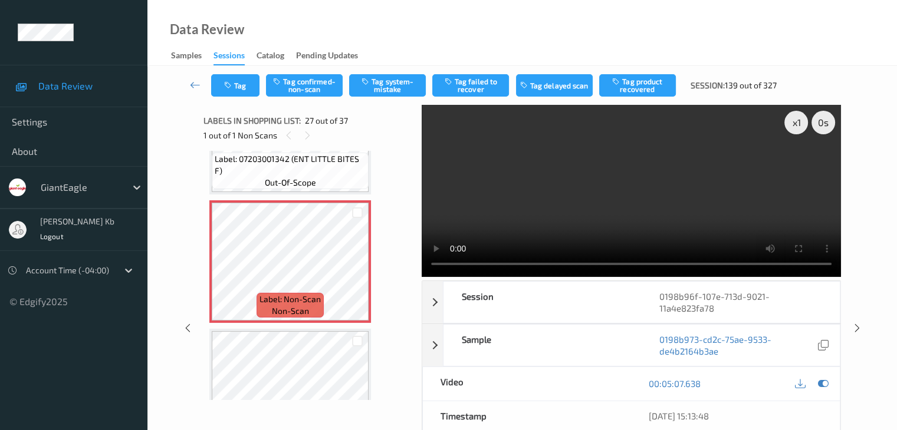
scroll to position [3278, 0]
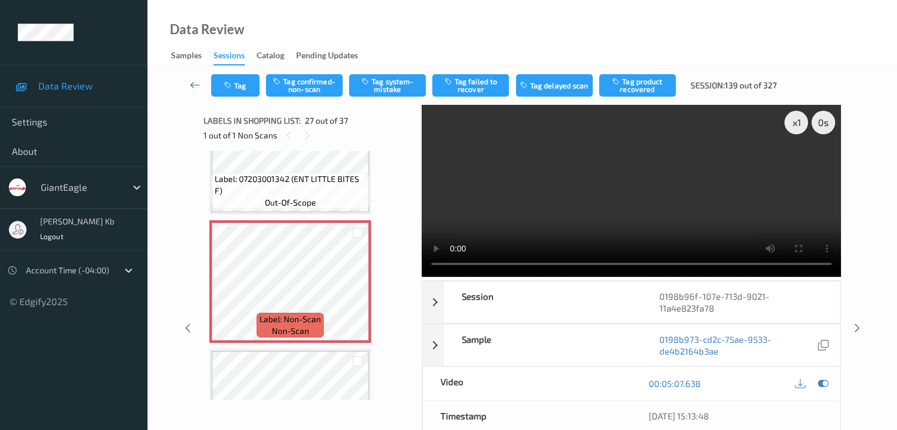
click at [198, 85] on icon at bounding box center [195, 85] width 11 height 12
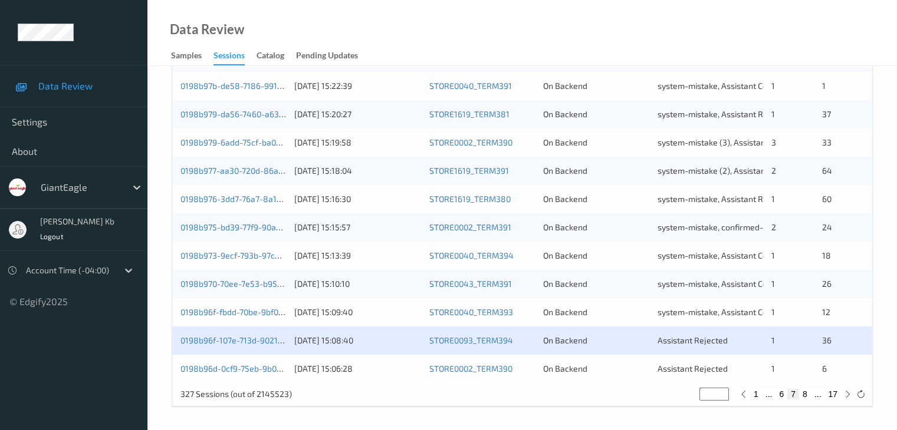
scroll to position [549, 0]
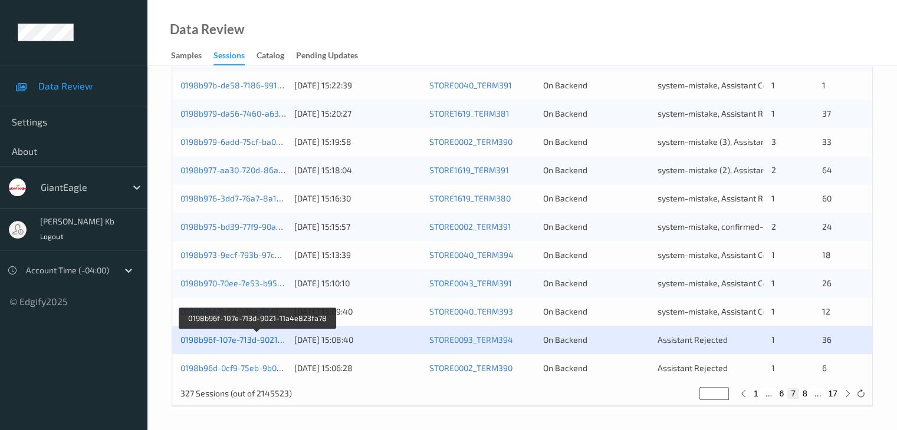
click at [246, 341] on link "0198b96f-107e-713d-9021-11a4e823fa78" at bounding box center [257, 340] width 154 height 10
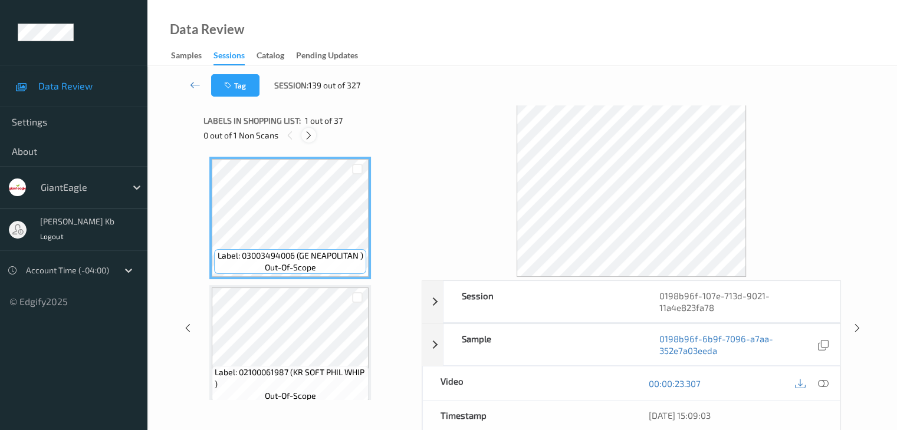
click at [311, 137] on icon at bounding box center [309, 135] width 10 height 11
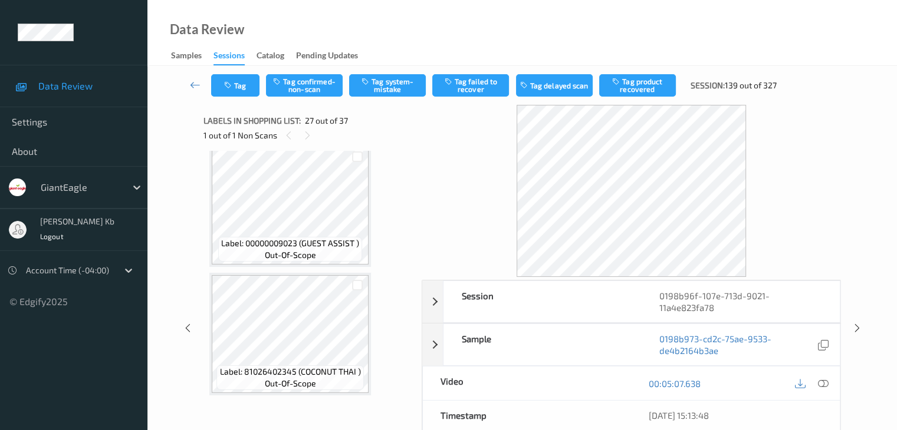
scroll to position [3631, 0]
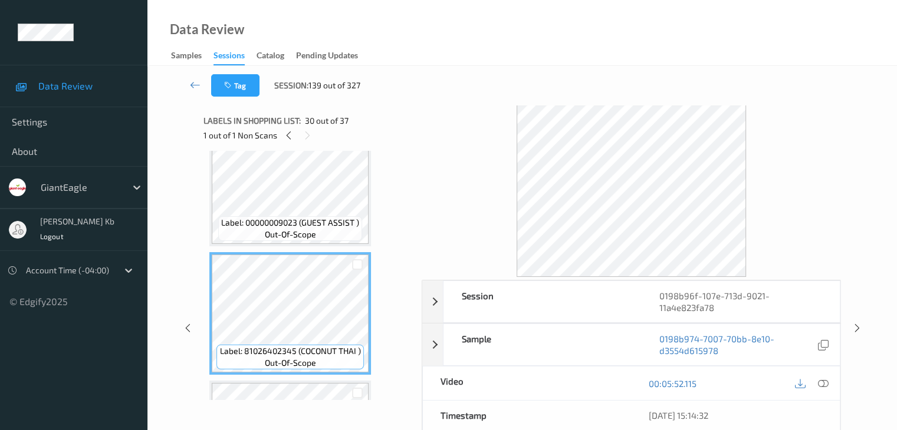
click at [821, 383] on icon at bounding box center [822, 383] width 11 height 11
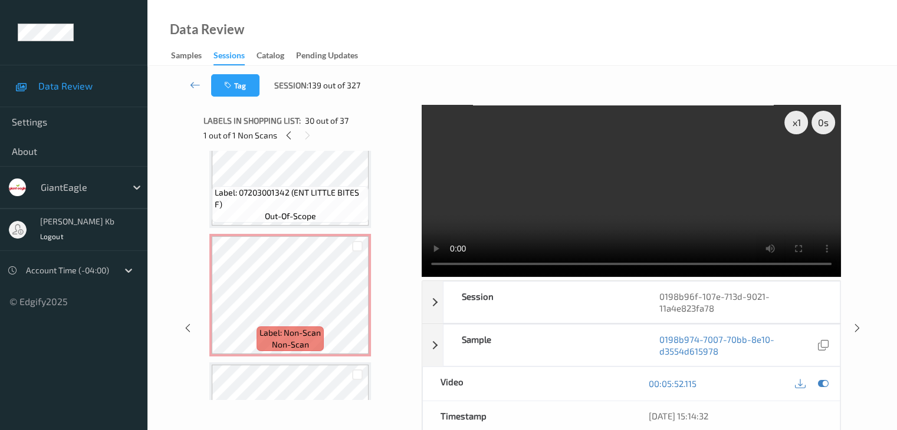
scroll to position [3215, 0]
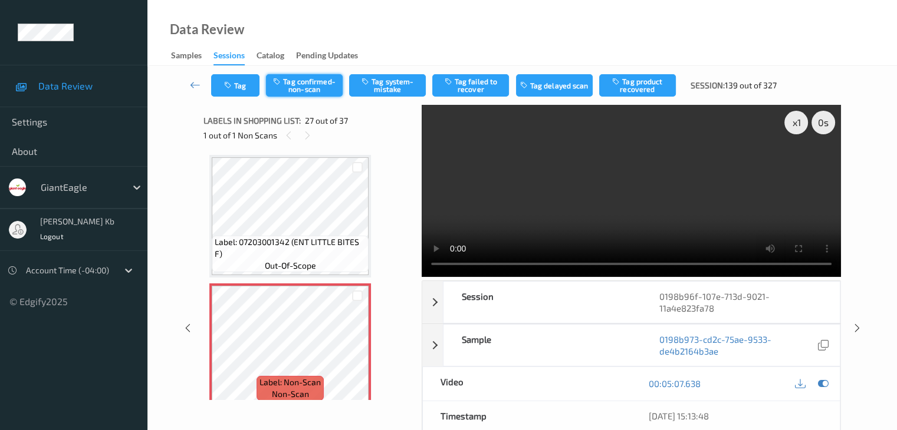
click at [322, 90] on button "Tag confirmed-non-scan" at bounding box center [304, 85] width 77 height 22
click at [465, 90] on button "Tag failed to recover" at bounding box center [470, 85] width 77 height 22
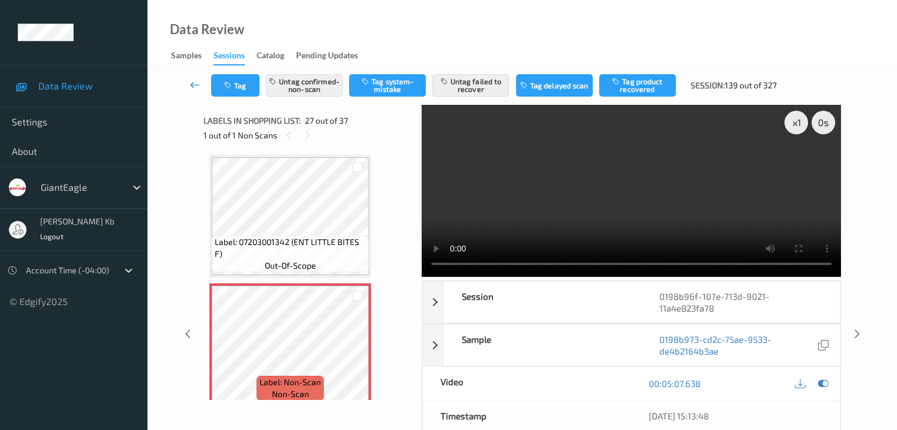
click at [193, 85] on icon at bounding box center [195, 85] width 11 height 12
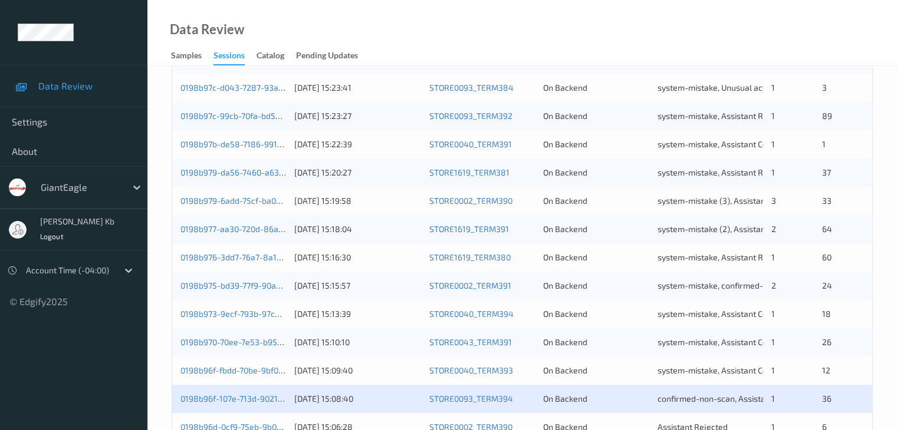
scroll to position [549, 0]
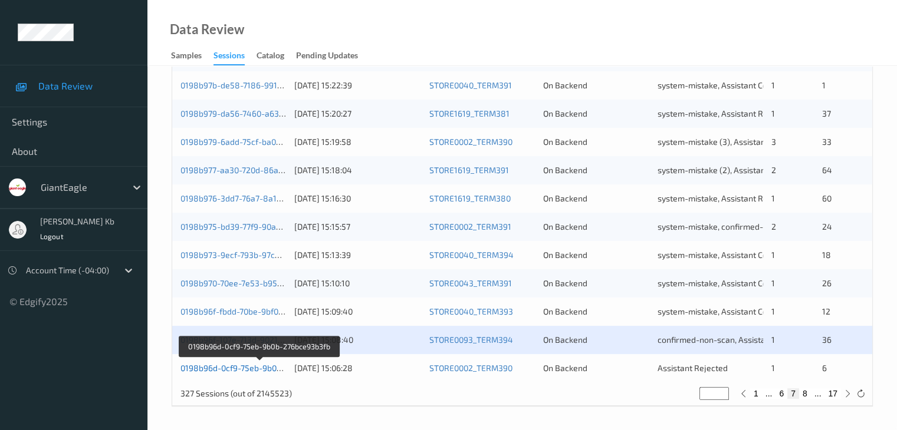
click at [226, 367] on link "0198b96d-0cf9-75eb-9b0b-276bce93b3fb" at bounding box center [259, 368] width 158 height 10
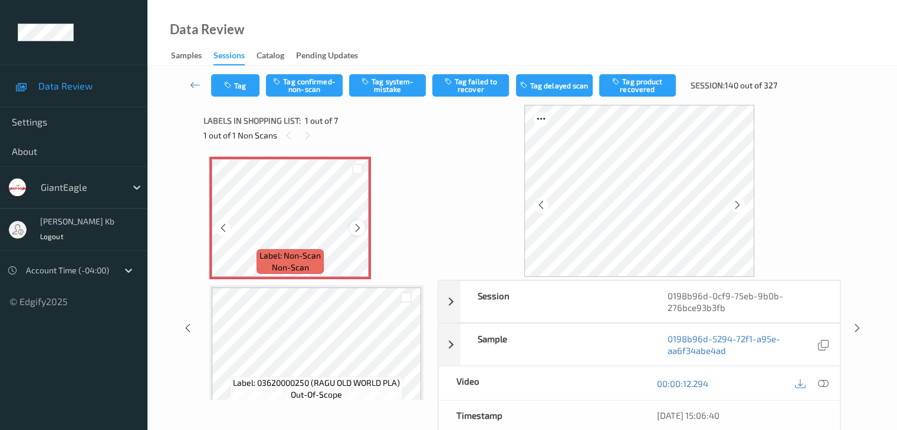
click at [357, 229] on icon at bounding box center [358, 228] width 10 height 11
click at [356, 226] on icon at bounding box center [358, 228] width 10 height 11
click at [825, 383] on icon at bounding box center [822, 383] width 11 height 11
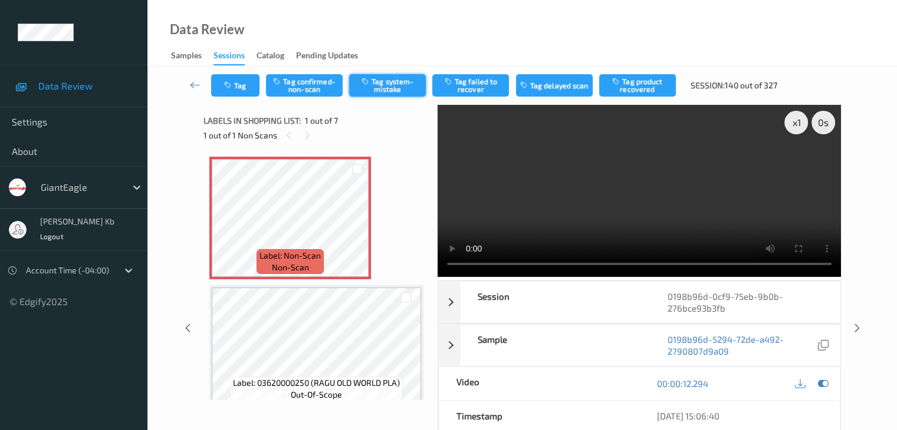
click at [396, 87] on button "Tag system-mistake" at bounding box center [387, 85] width 77 height 22
click at [243, 84] on button "Tag" at bounding box center [235, 85] width 48 height 22
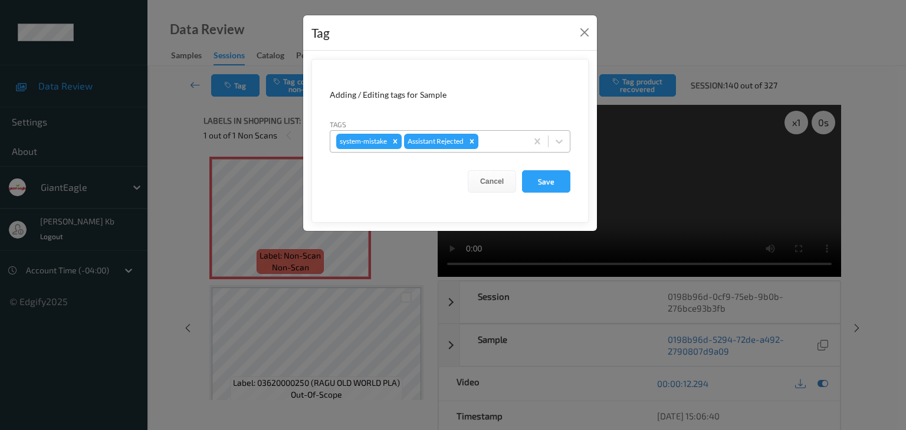
click at [501, 140] on div at bounding box center [500, 141] width 40 height 14
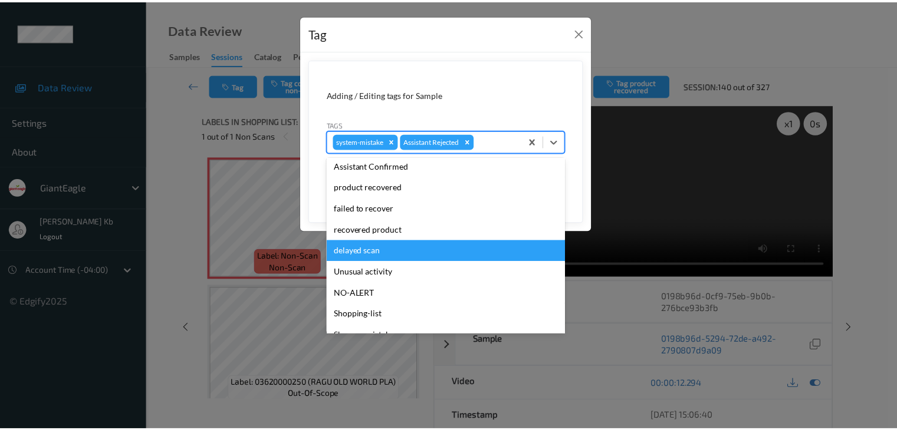
scroll to position [104, 0]
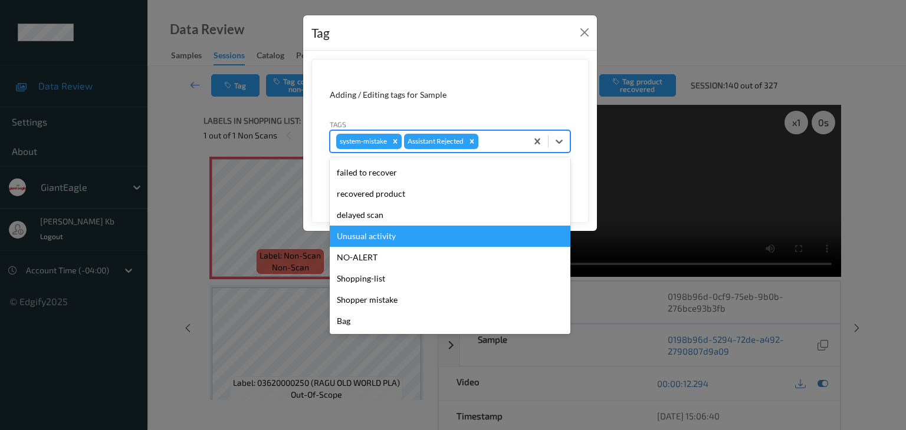
click at [380, 239] on div "Unusual activity" at bounding box center [450, 236] width 241 height 21
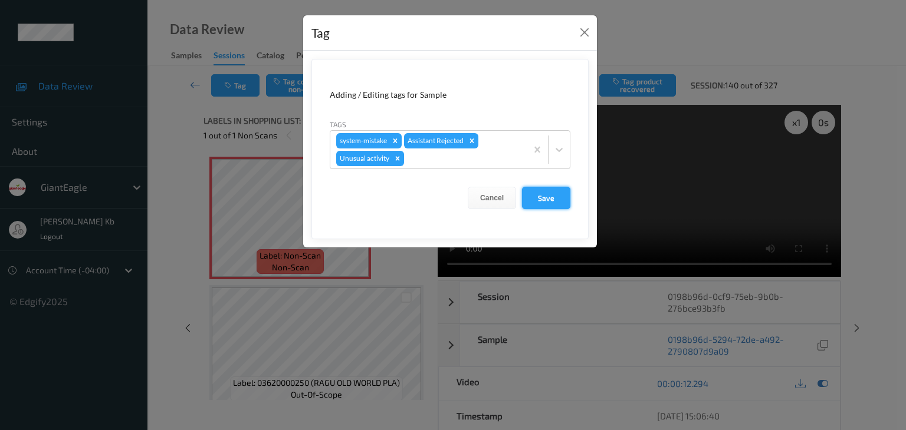
click at [542, 199] on button "Save" at bounding box center [546, 198] width 48 height 22
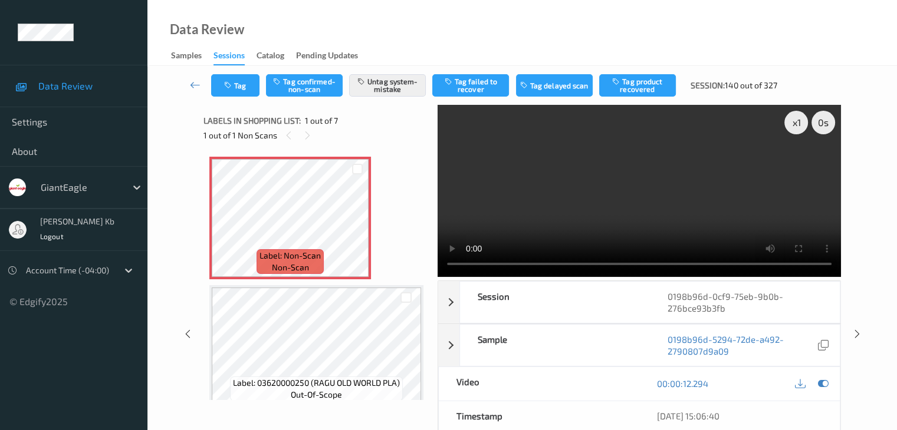
click at [194, 102] on div "Tag Tag confirmed-non-scan Untag system-mistake Tag failed to recover Tag delay…" at bounding box center [522, 85] width 701 height 39
click at [193, 89] on icon at bounding box center [195, 85] width 11 height 12
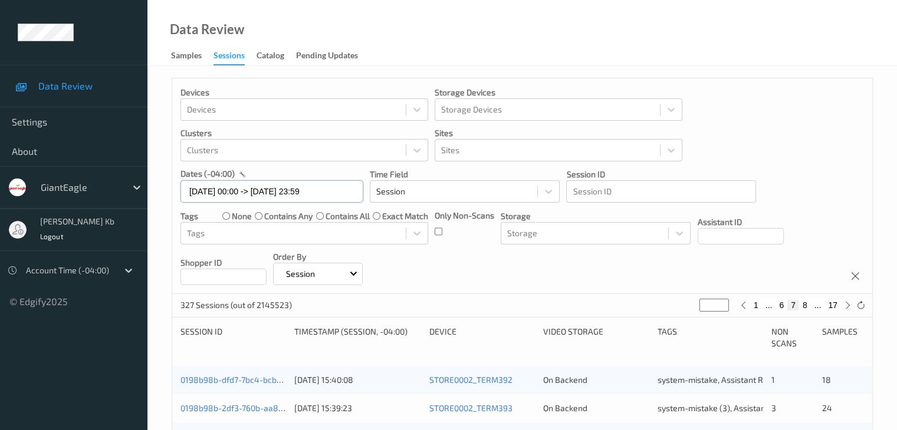
click at [357, 193] on input "[DATE] 00:00 -> [DATE] 23:59" at bounding box center [271, 191] width 183 height 22
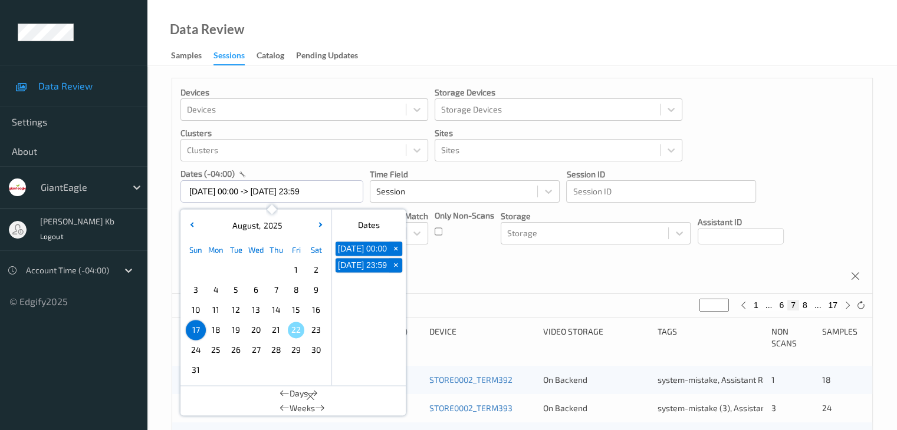
click at [394, 251] on span "+" at bounding box center [396, 249] width 12 height 12
type input "[DATE] 00:00"
type input "*"
click at [394, 253] on span "+" at bounding box center [396, 249] width 12 height 12
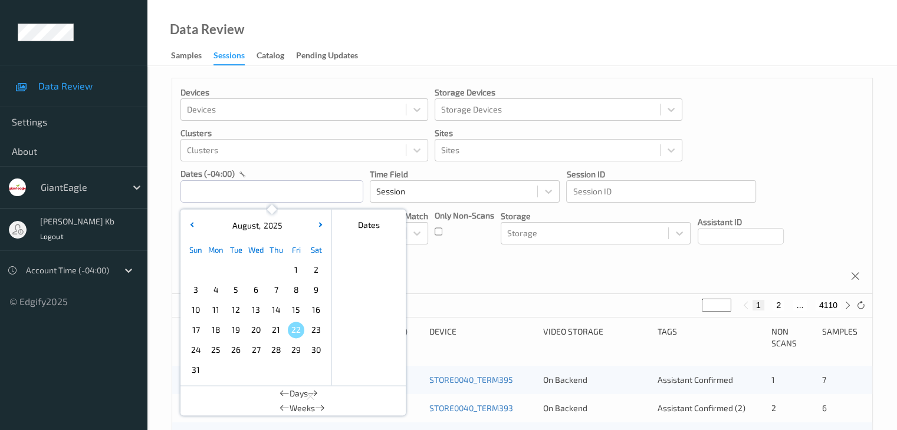
click at [218, 331] on span "18" at bounding box center [216, 330] width 17 height 17
type input "[DATE] 00:00 -> [DATE] 23:59"
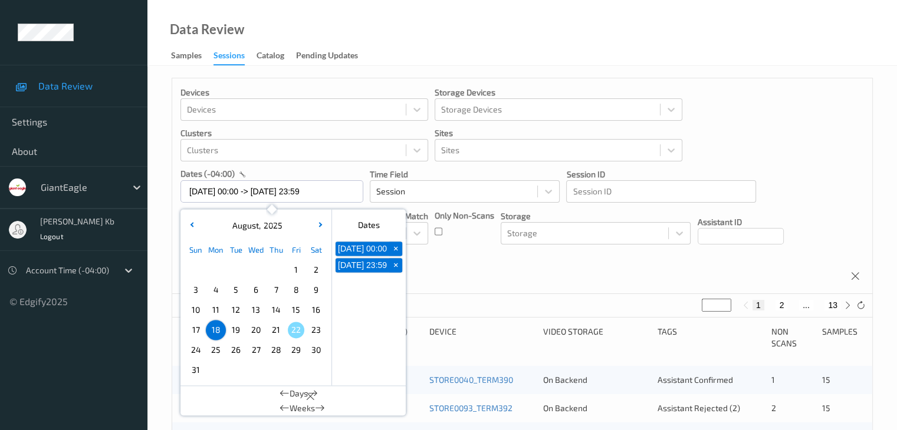
click at [465, 268] on div "Devices Devices Storage Devices Storage Devices Clusters Clusters Sites Sites d…" at bounding box center [522, 186] width 700 height 216
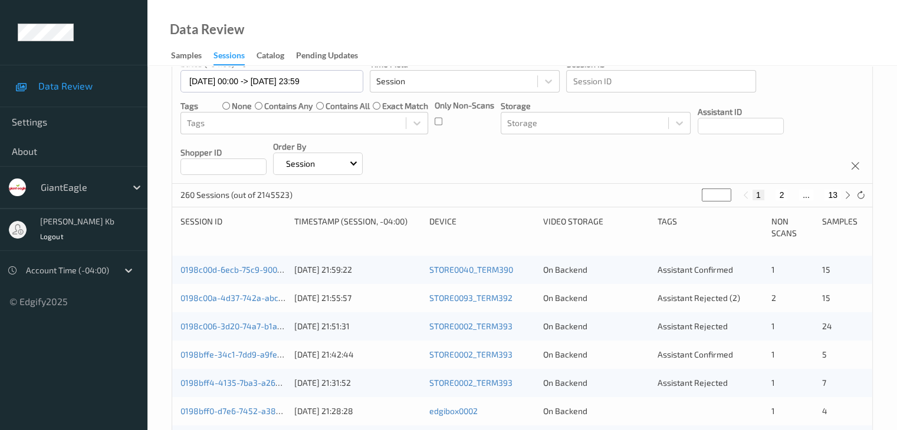
scroll to position [118, 0]
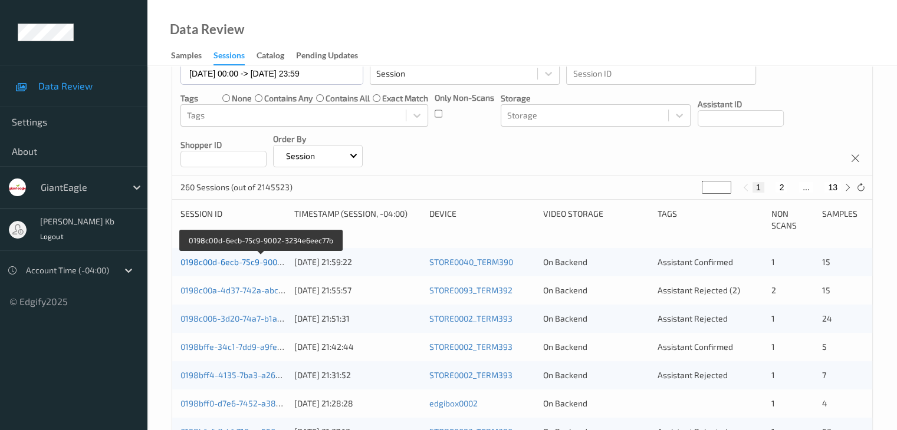
click at [250, 263] on link "0198c00d-6ecb-75c9-9002-3234e6eec77b" at bounding box center [260, 262] width 160 height 10
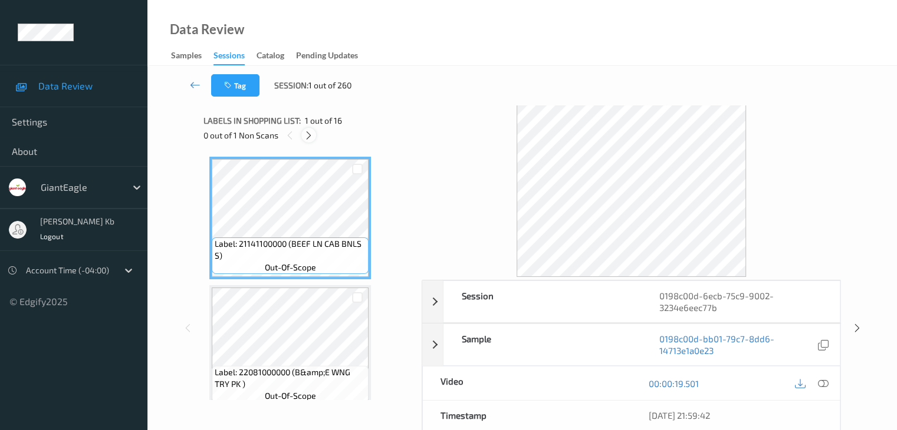
click at [307, 135] on icon at bounding box center [309, 135] width 10 height 11
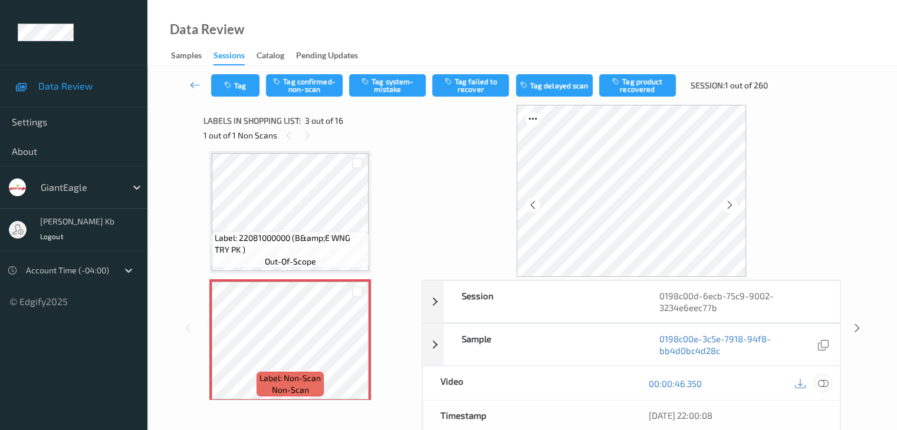
click at [825, 383] on icon at bounding box center [822, 383] width 11 height 11
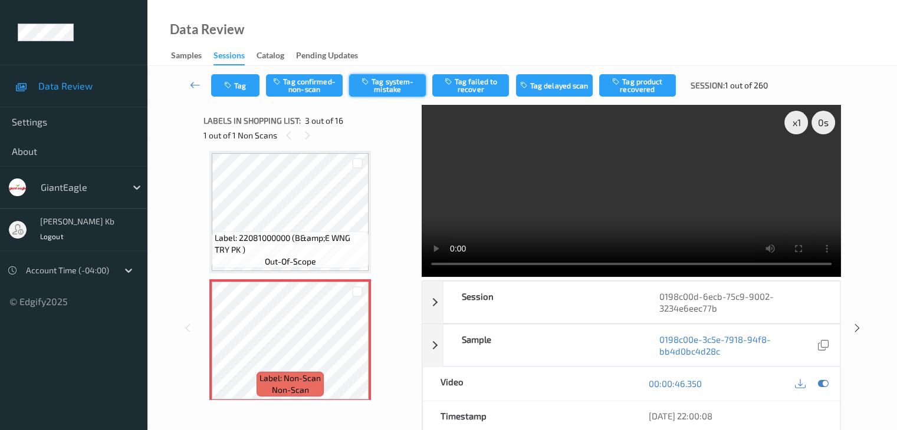
click at [389, 85] on button "Tag system-mistake" at bounding box center [387, 85] width 77 height 22
click at [194, 87] on icon at bounding box center [195, 85] width 11 height 12
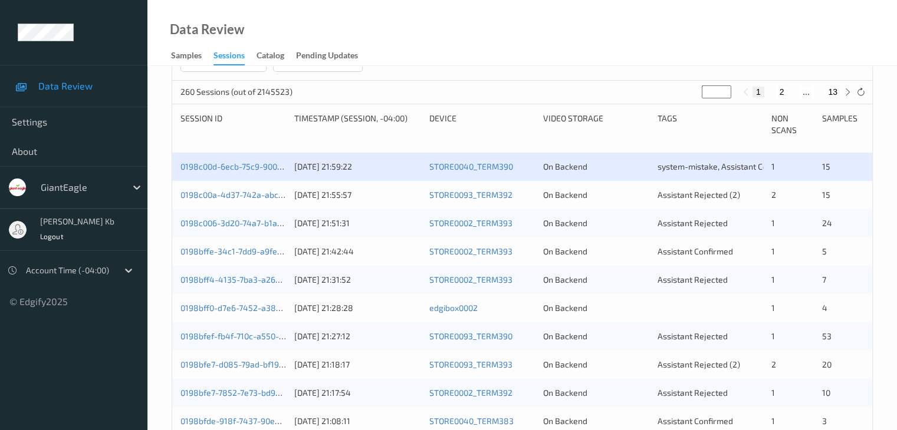
scroll to position [196, 0]
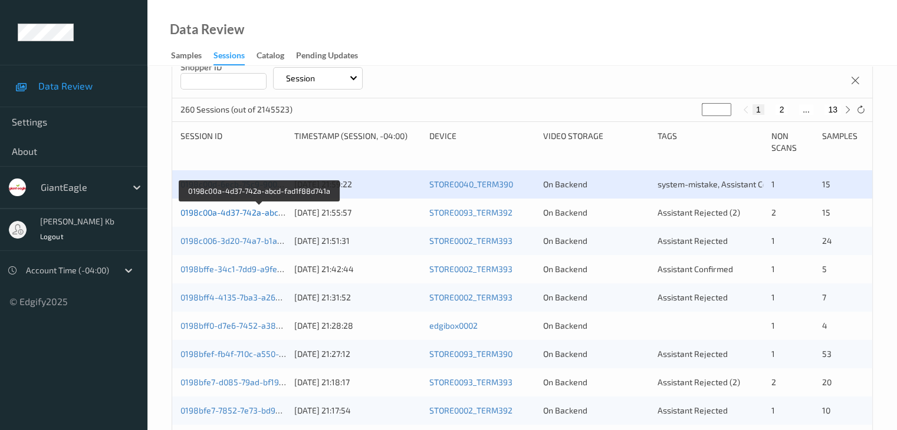
click at [248, 213] on link "0198c00a-4d37-742a-abcd-fad1f88d741a" at bounding box center [259, 213] width 158 height 10
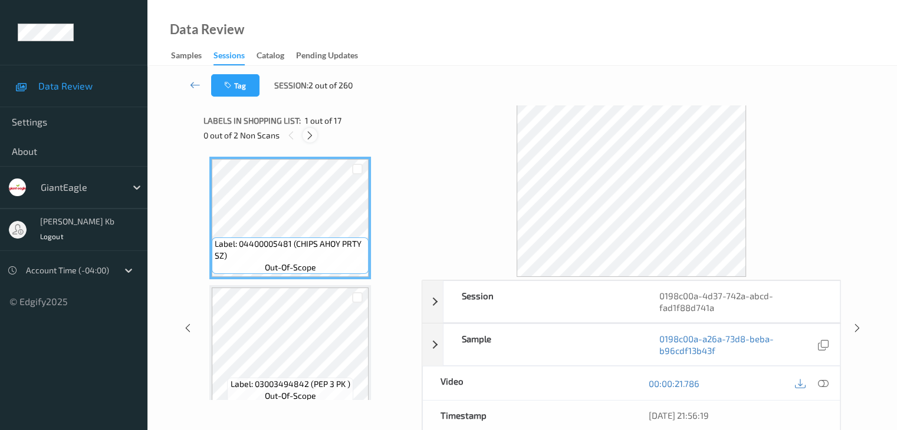
click at [309, 135] on icon at bounding box center [310, 135] width 10 height 11
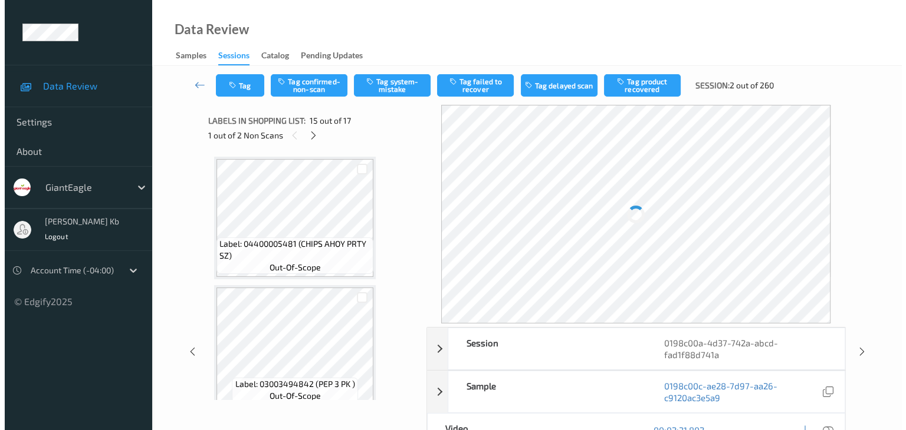
scroll to position [1677, 0]
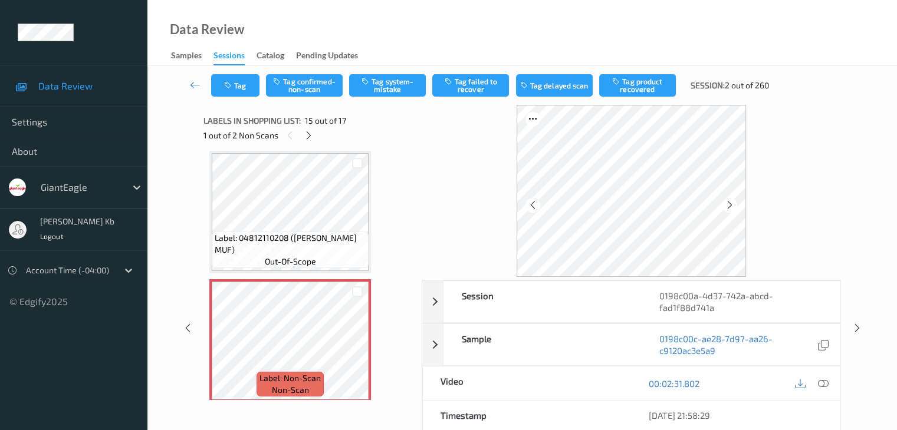
click at [823, 381] on icon at bounding box center [822, 383] width 11 height 11
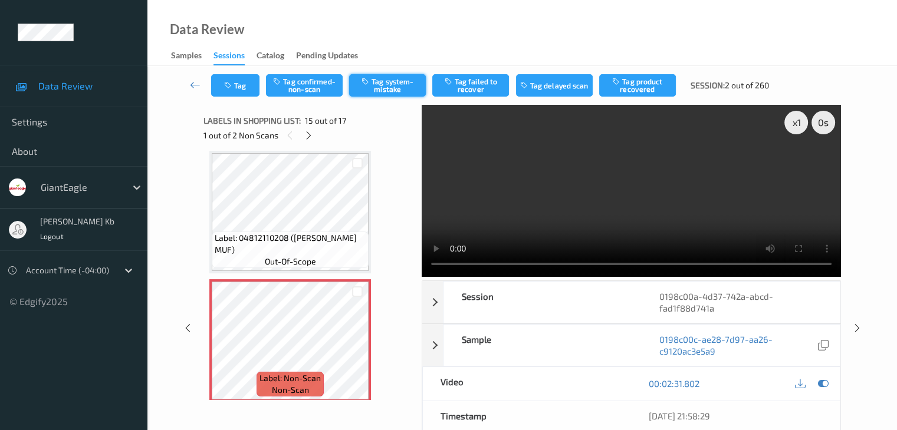
click at [401, 87] on button "Tag system-mistake" at bounding box center [387, 85] width 77 height 22
click at [249, 85] on button "Tag" at bounding box center [235, 85] width 48 height 22
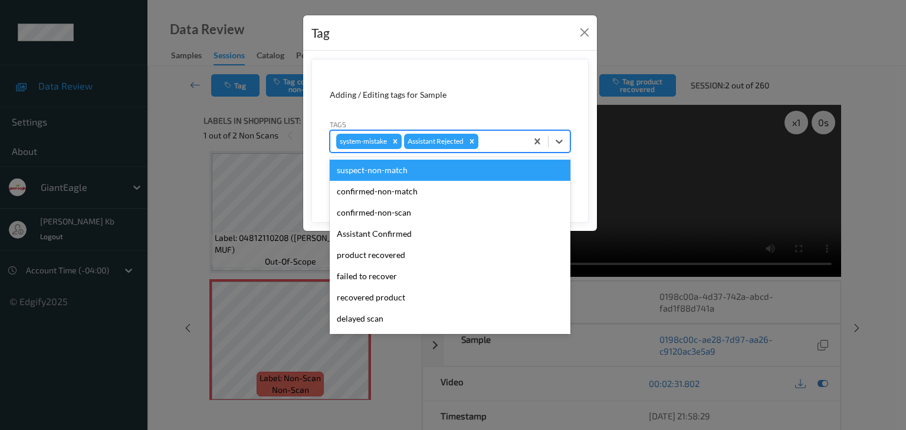
click at [500, 139] on div at bounding box center [500, 141] width 40 height 14
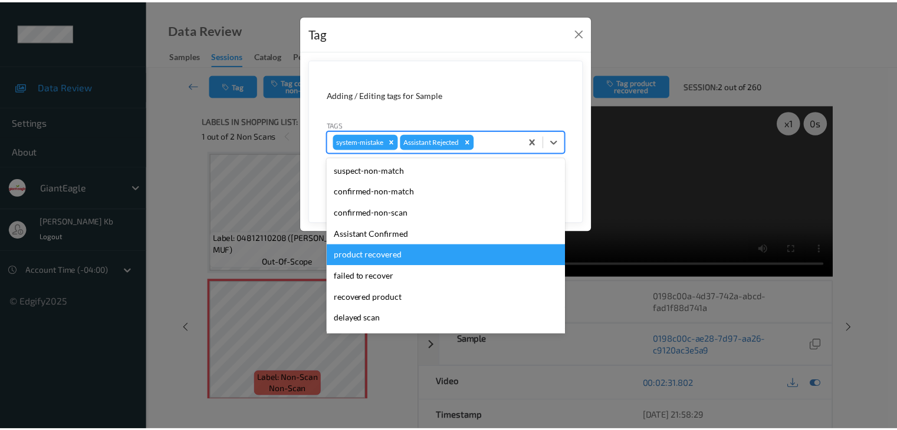
scroll to position [104, 0]
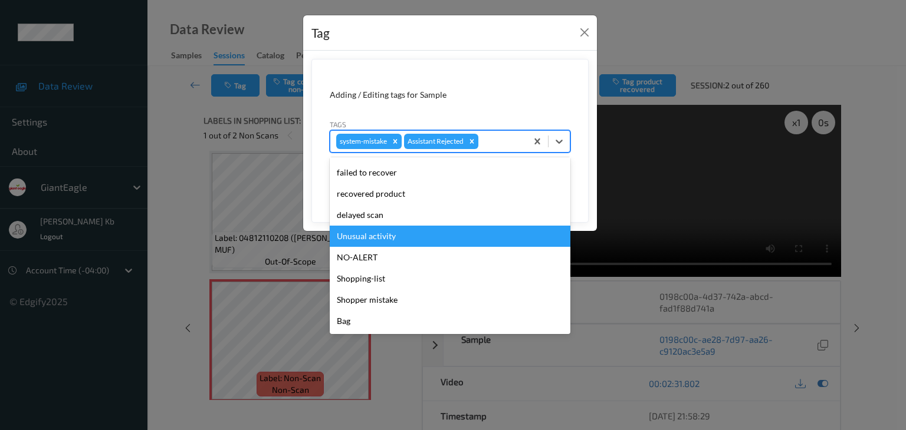
click at [370, 239] on div "Unusual activity" at bounding box center [450, 236] width 241 height 21
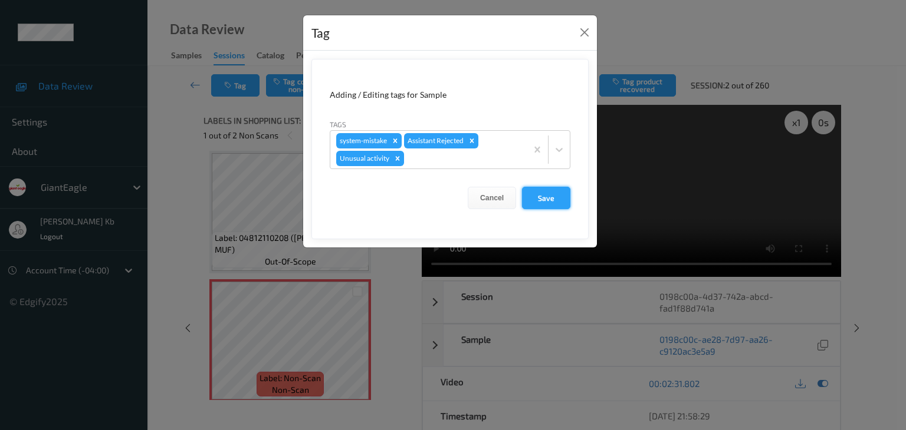
click at [555, 193] on button "Save" at bounding box center [546, 198] width 48 height 22
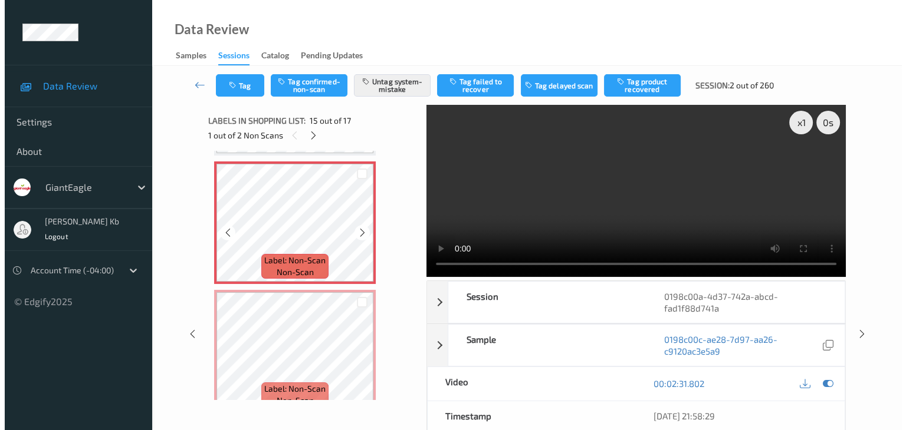
scroll to position [1853, 0]
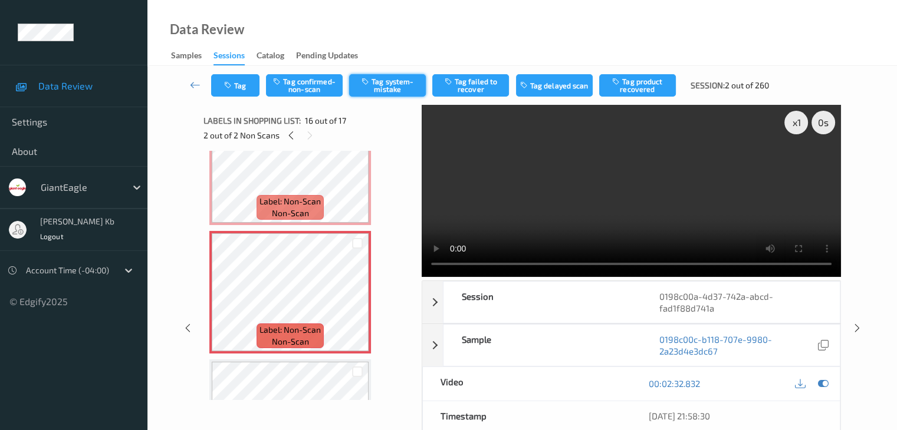
click at [392, 87] on button "Tag system-mistake" at bounding box center [387, 85] width 77 height 22
click at [243, 82] on button "Tag" at bounding box center [235, 85] width 48 height 22
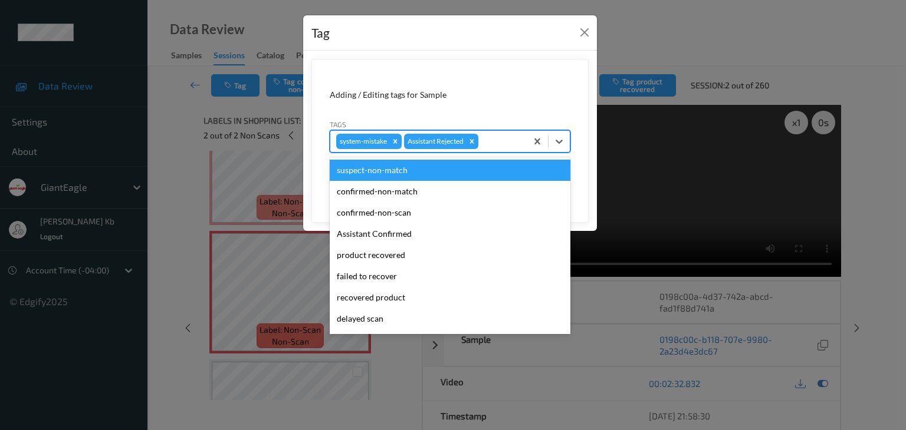
click at [496, 136] on div at bounding box center [500, 141] width 40 height 14
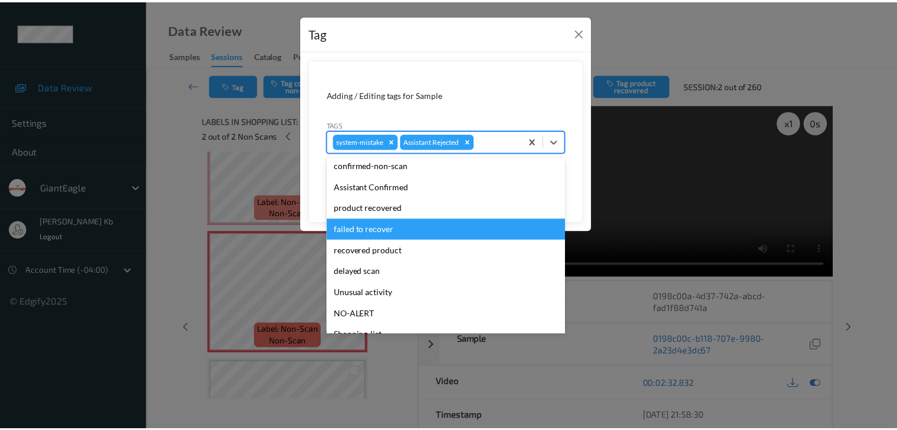
scroll to position [104, 0]
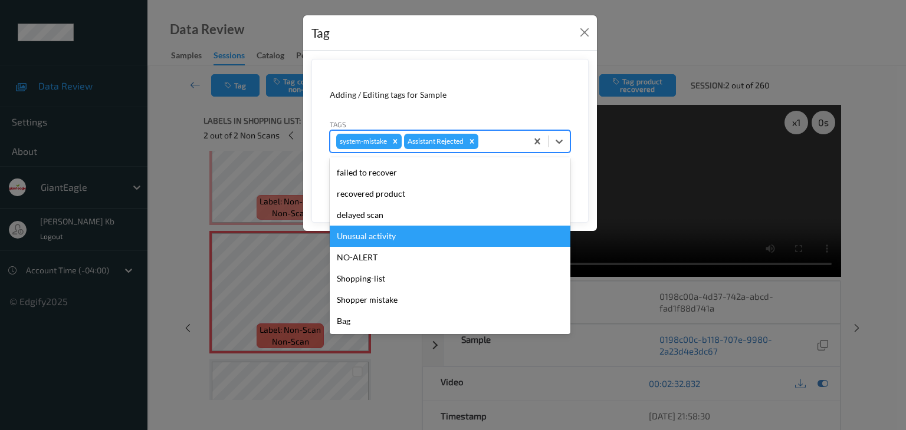
click at [373, 240] on div "Unusual activity" at bounding box center [450, 236] width 241 height 21
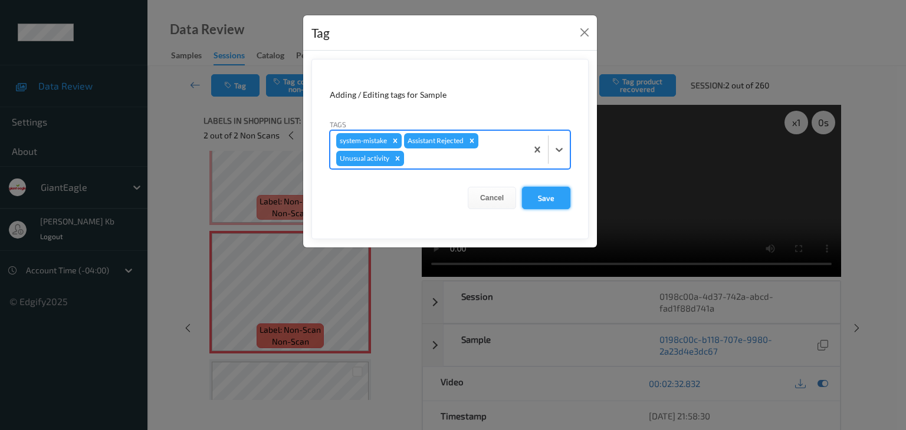
click at [554, 197] on button "Save" at bounding box center [546, 198] width 48 height 22
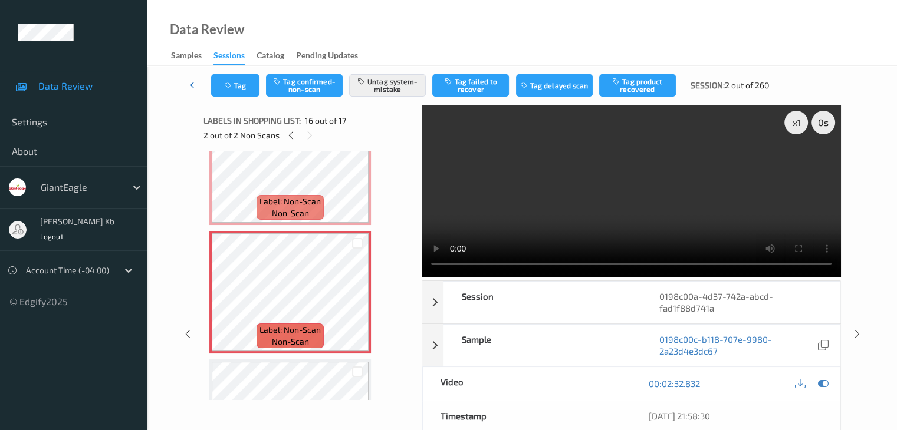
click at [196, 83] on icon at bounding box center [195, 85] width 11 height 12
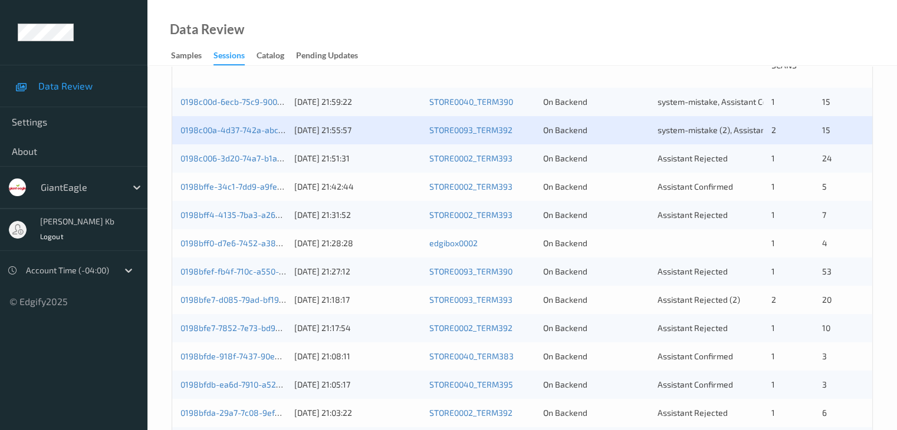
scroll to position [295, 0]
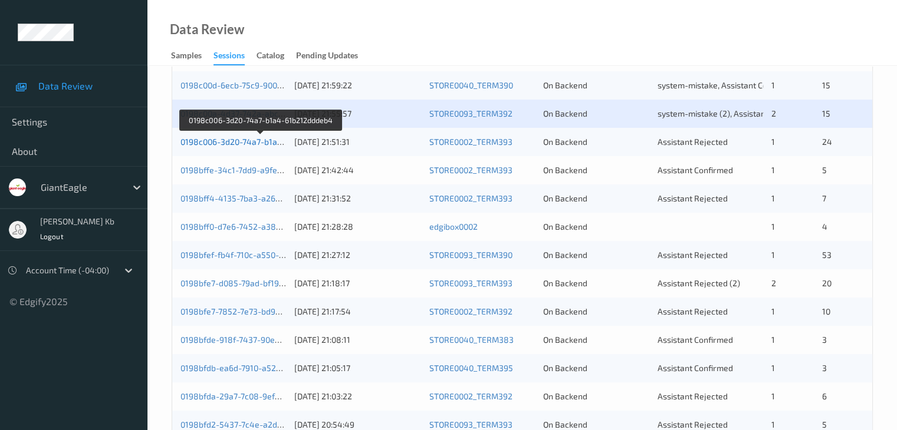
click at [236, 141] on link "0198c006-3d20-74a7-b1a4-61b212dddeb4" at bounding box center [260, 142] width 160 height 10
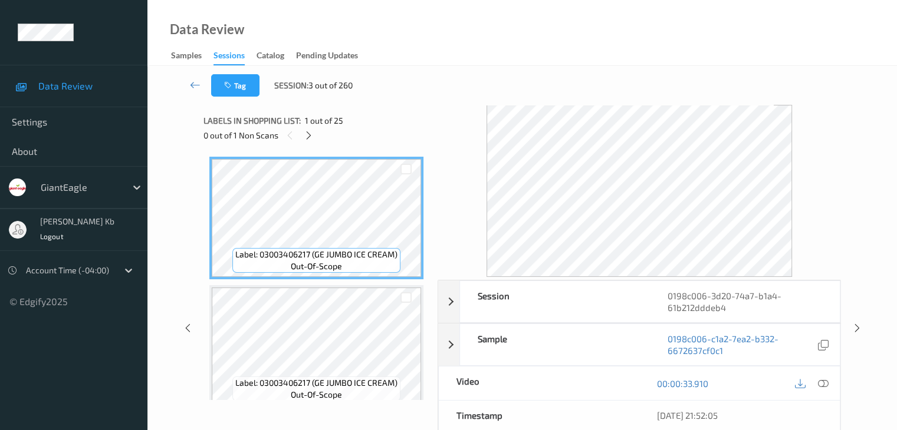
drag, startPoint x: 271, startPoint y: 2, endPoint x: 630, endPoint y: 24, distance: 359.1
click at [640, 24] on div "Data Review Samples Sessions Catalog Pending Updates" at bounding box center [521, 33] width 749 height 66
click at [309, 136] on icon at bounding box center [309, 135] width 10 height 11
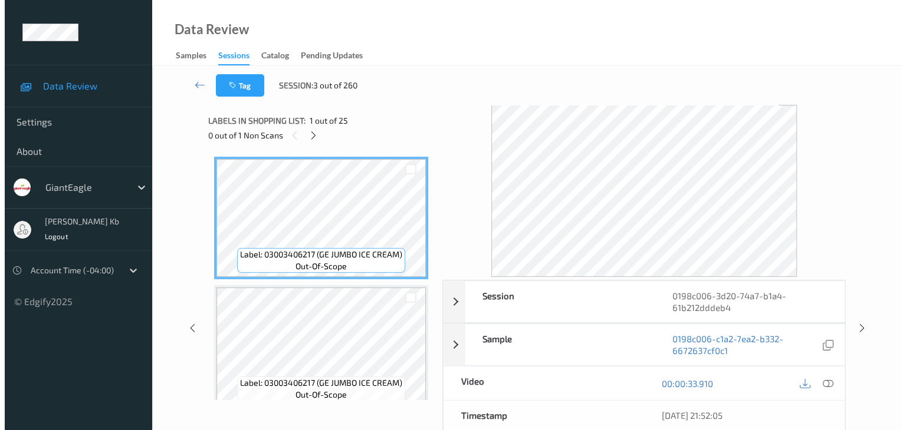
scroll to position [648, 0]
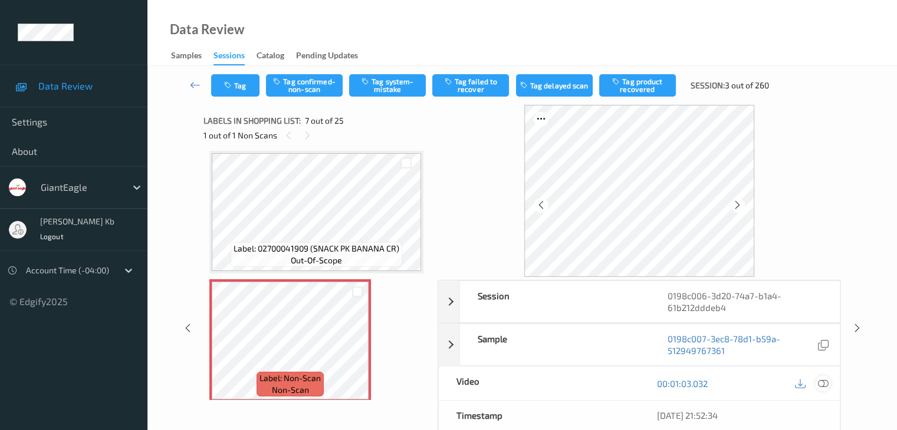
click at [824, 384] on icon at bounding box center [822, 383] width 11 height 11
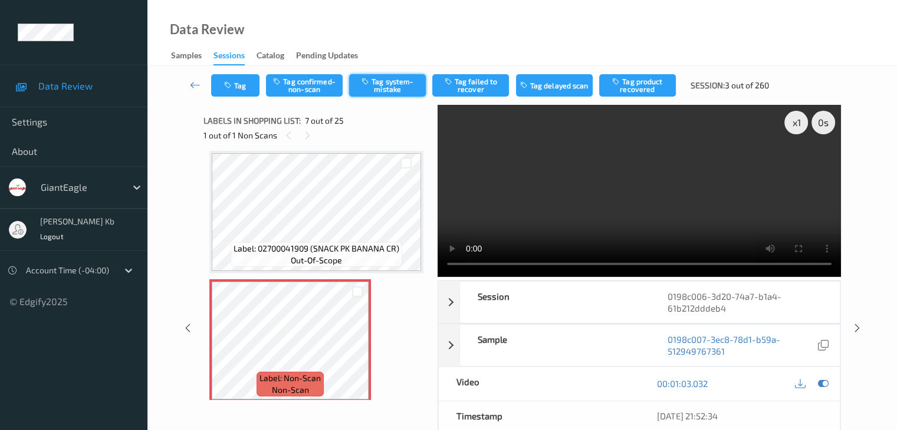
click at [395, 81] on button "Tag system-mistake" at bounding box center [387, 85] width 77 height 22
click at [245, 83] on button "Tag" at bounding box center [235, 85] width 48 height 22
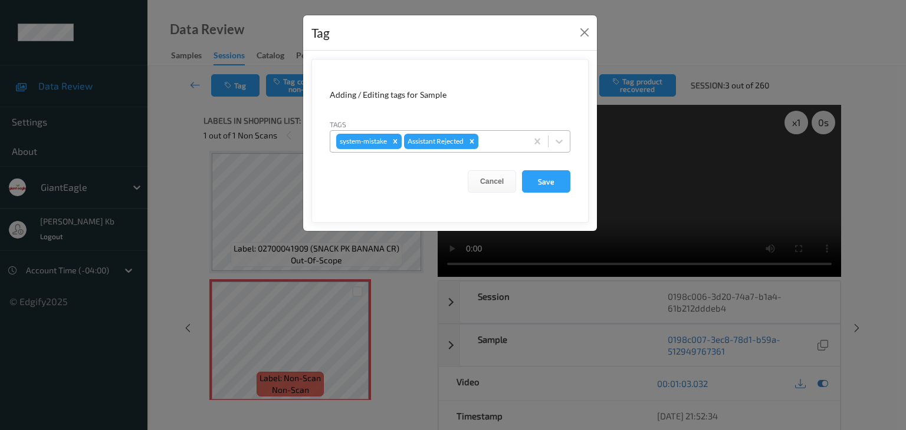
click at [496, 137] on div at bounding box center [500, 141] width 40 height 14
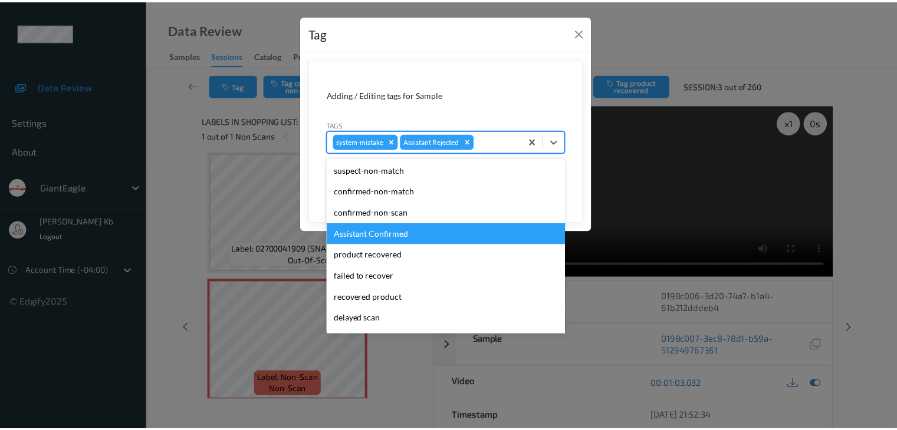
scroll to position [59, 0]
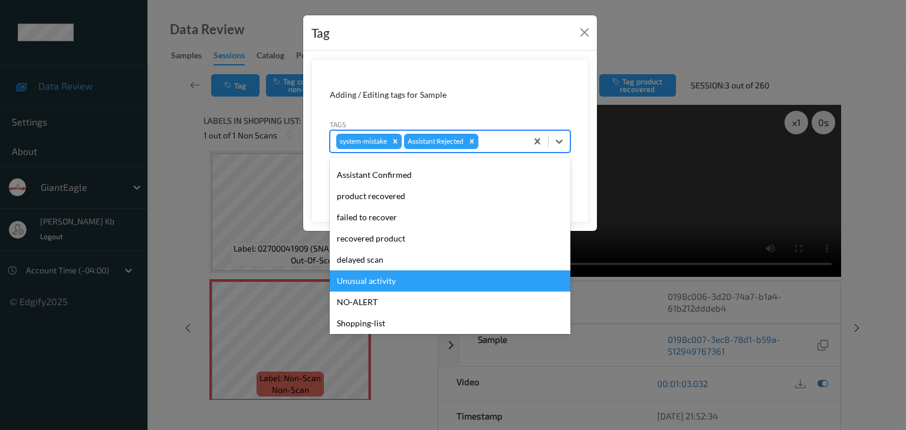
click at [380, 284] on div "Unusual activity" at bounding box center [450, 281] width 241 height 21
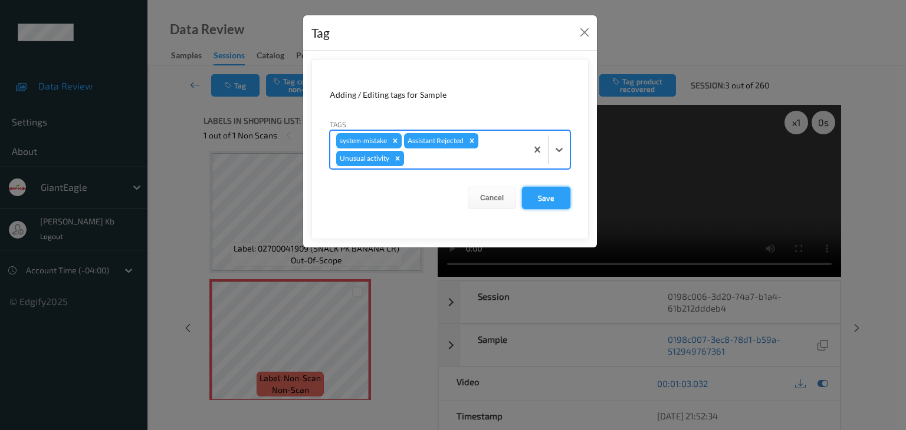
click at [555, 197] on button "Save" at bounding box center [546, 198] width 48 height 22
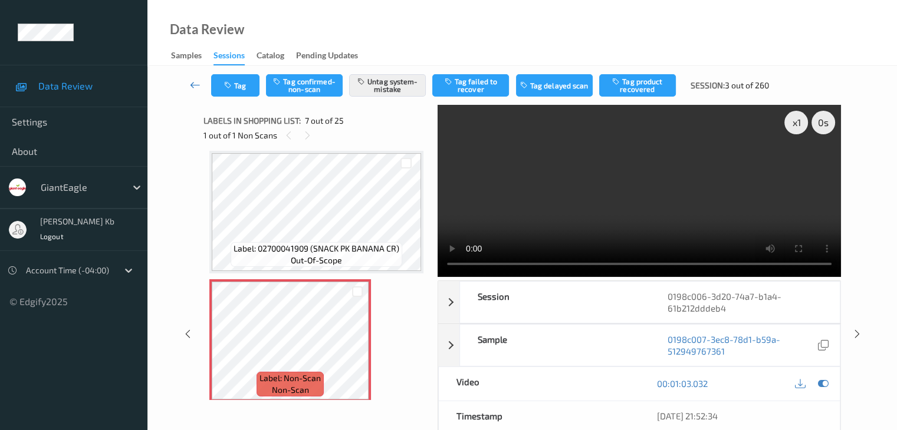
click at [189, 78] on link at bounding box center [195, 85] width 31 height 22
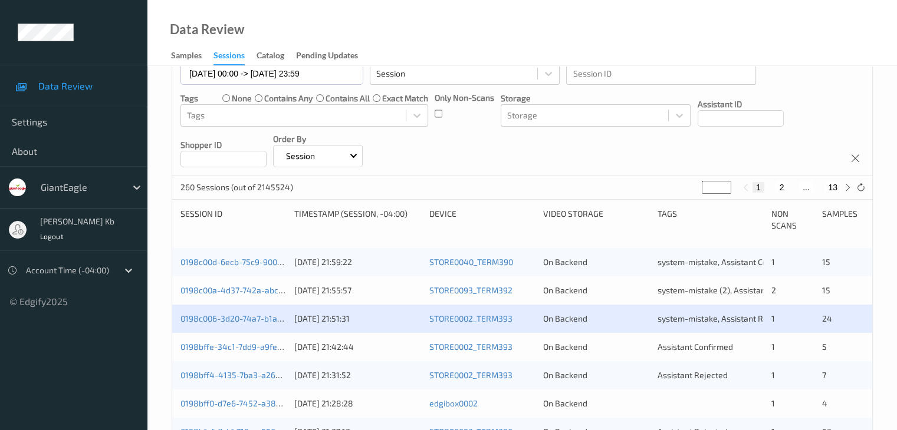
scroll to position [236, 0]
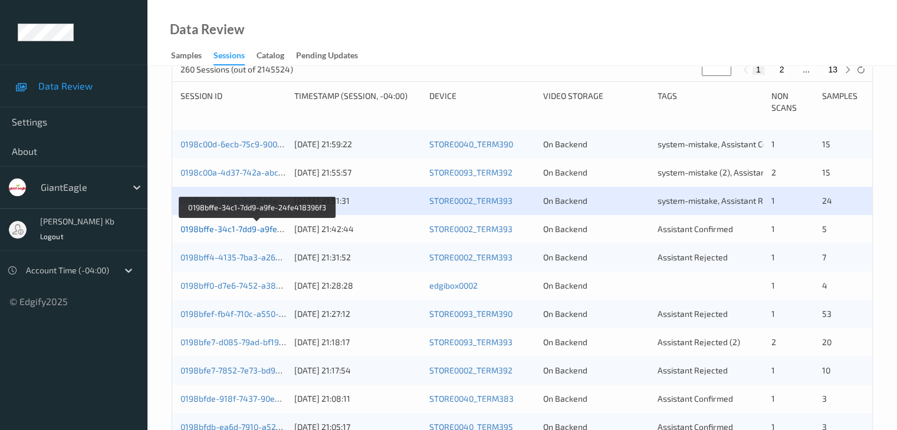
click at [255, 229] on link "0198bffe-34c1-7dd9-a9fe-24fe418396f3" at bounding box center [257, 229] width 154 height 10
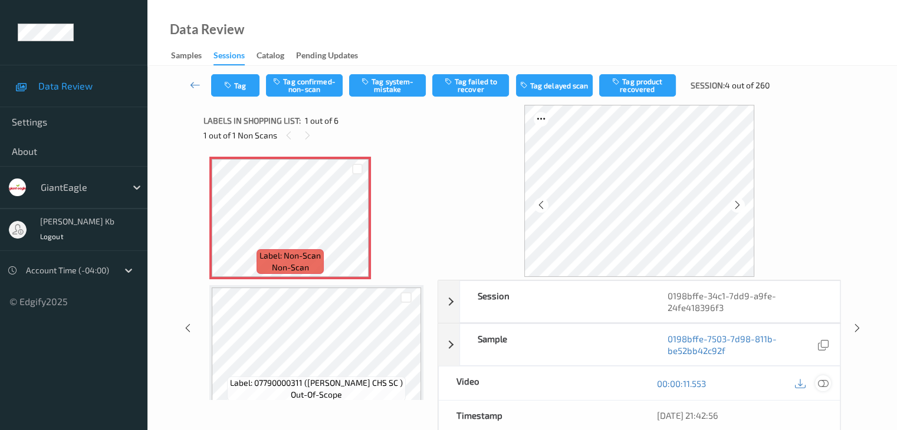
click at [827, 384] on icon at bounding box center [822, 383] width 11 height 11
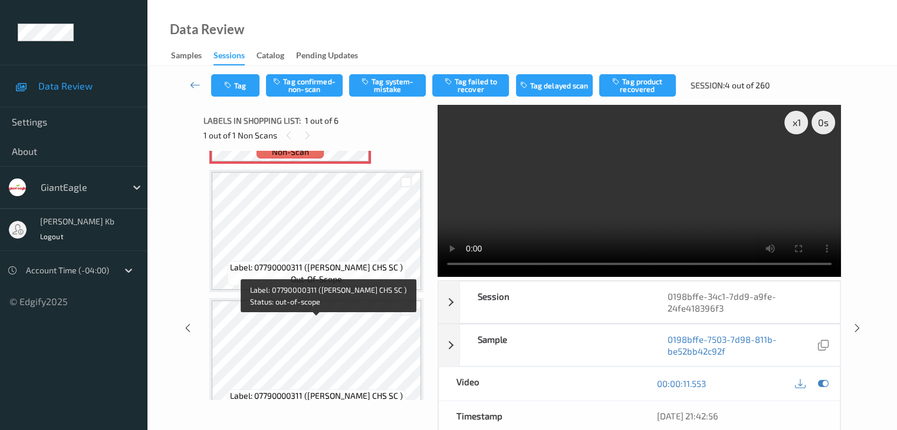
scroll to position [118, 0]
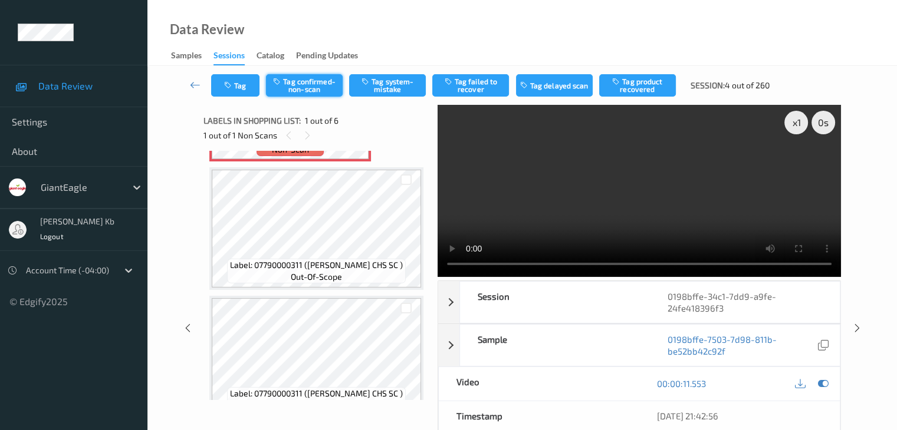
click at [317, 91] on button "Tag confirmed-non-scan" at bounding box center [304, 85] width 77 height 22
click at [646, 84] on button "Tag product recovered" at bounding box center [637, 85] width 77 height 22
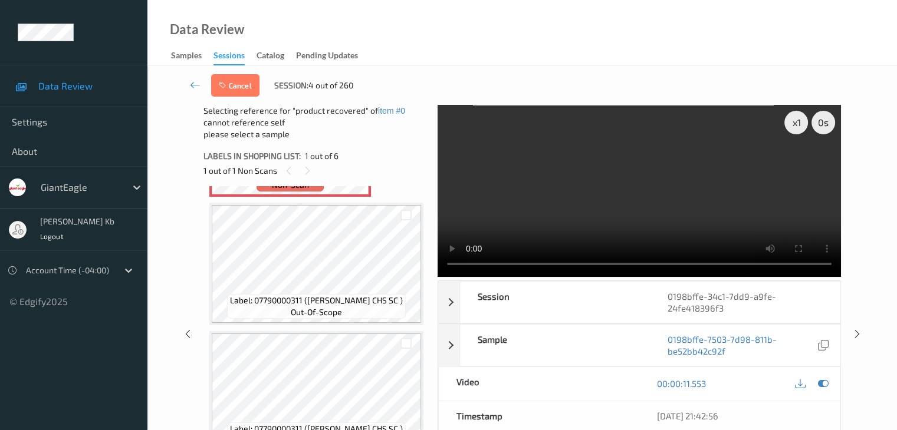
scroll to position [177, 0]
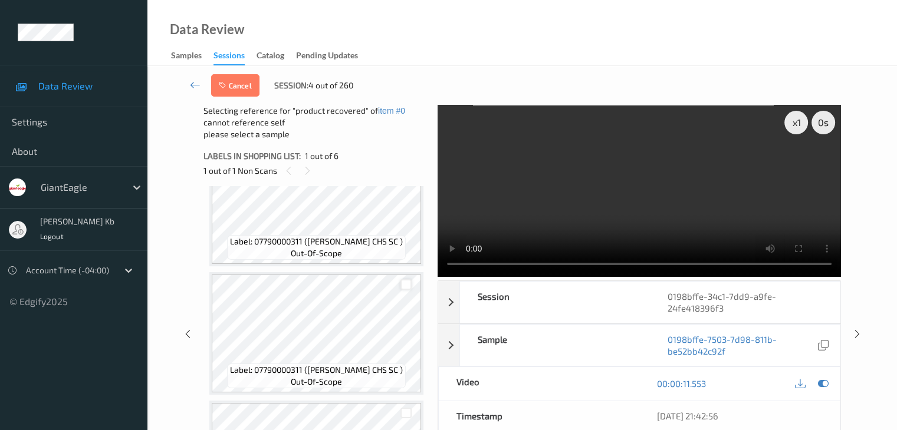
click at [406, 285] on div at bounding box center [405, 284] width 11 height 11
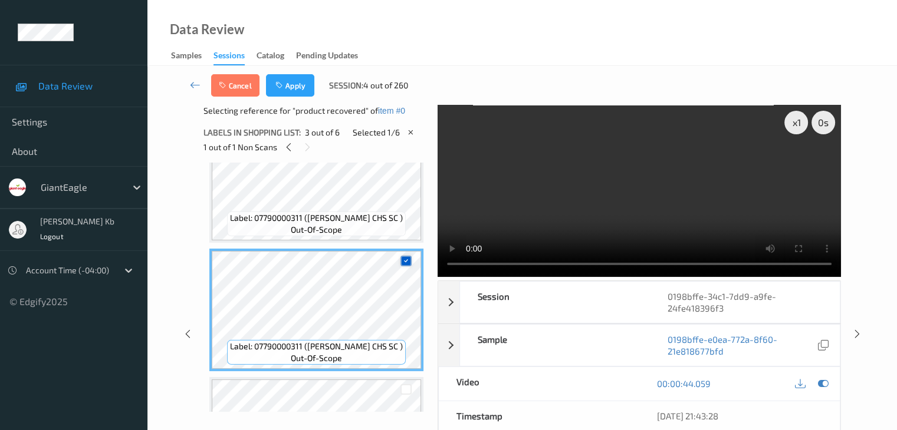
scroll to position [295, 0]
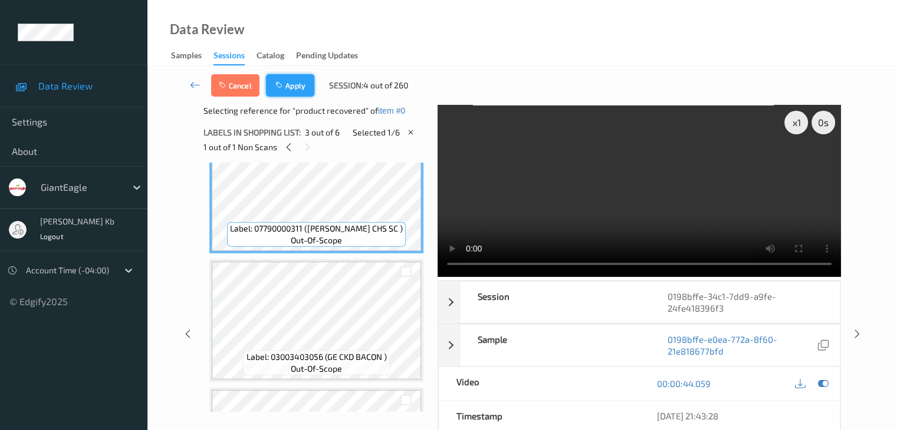
click at [284, 83] on icon "button" at bounding box center [280, 85] width 10 height 8
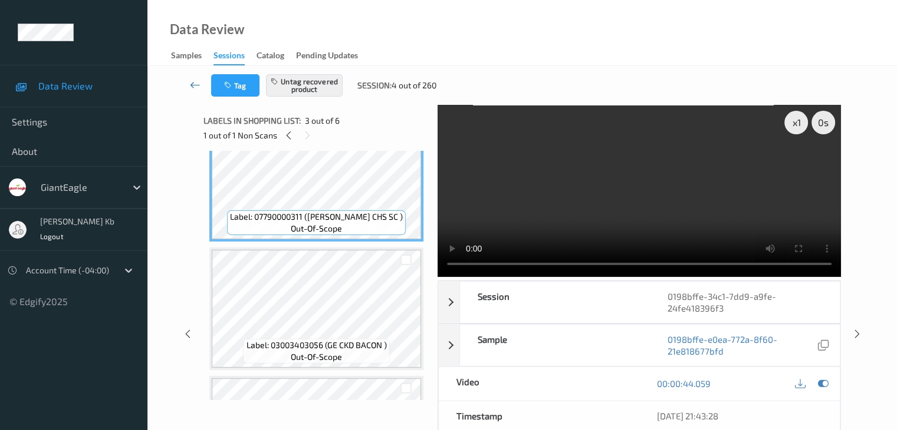
click at [196, 83] on icon at bounding box center [195, 85] width 11 height 12
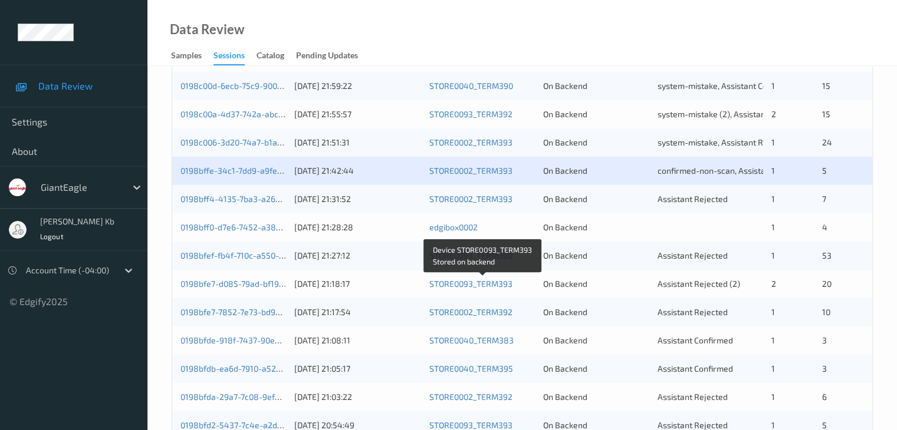
scroll to position [236, 0]
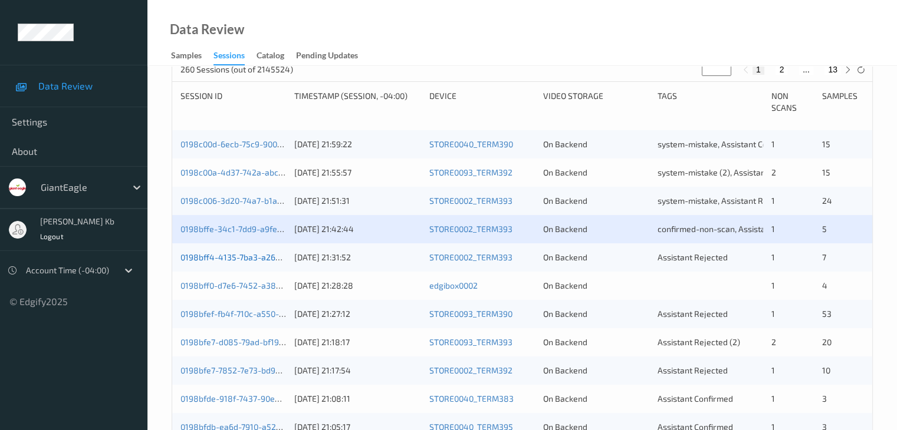
click at [228, 256] on link "0198bff4-4135-7ba3-a268-aee537286db0" at bounding box center [260, 257] width 160 height 10
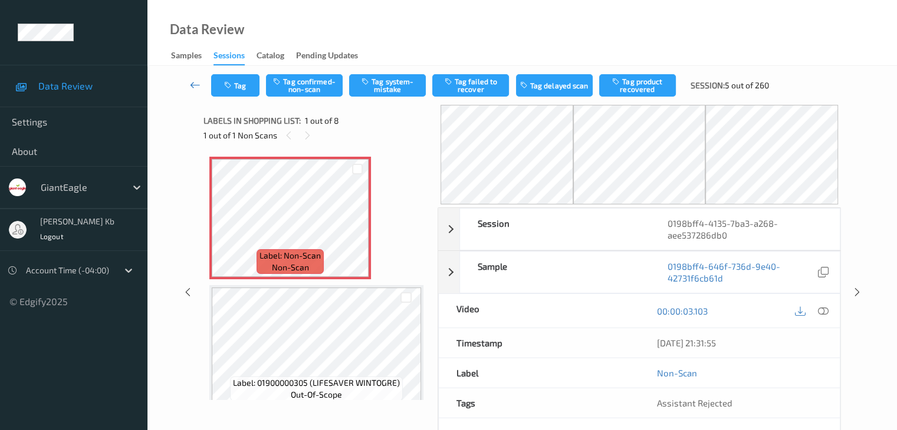
click at [196, 84] on icon at bounding box center [195, 85] width 11 height 12
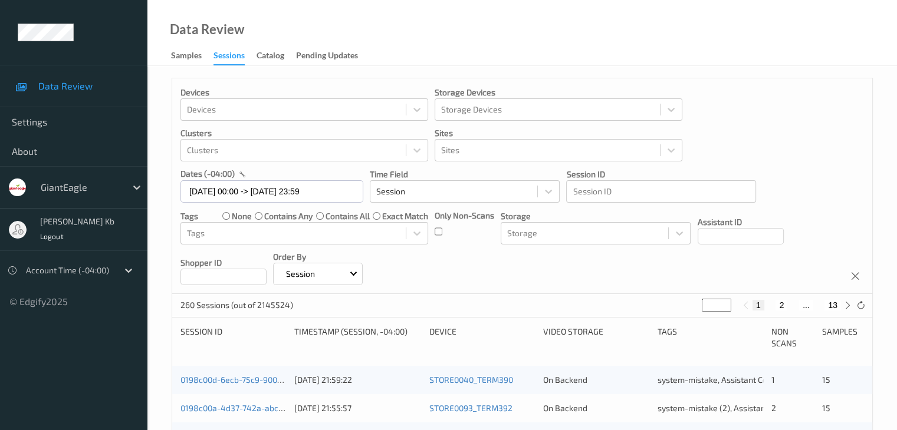
scroll to position [236, 0]
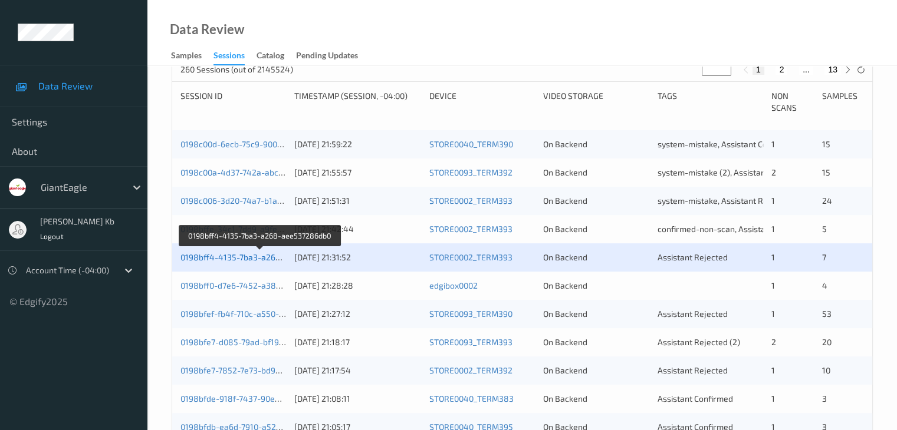
click at [222, 256] on link "0198bff4-4135-7ba3-a268-aee537286db0" at bounding box center [260, 257] width 160 height 10
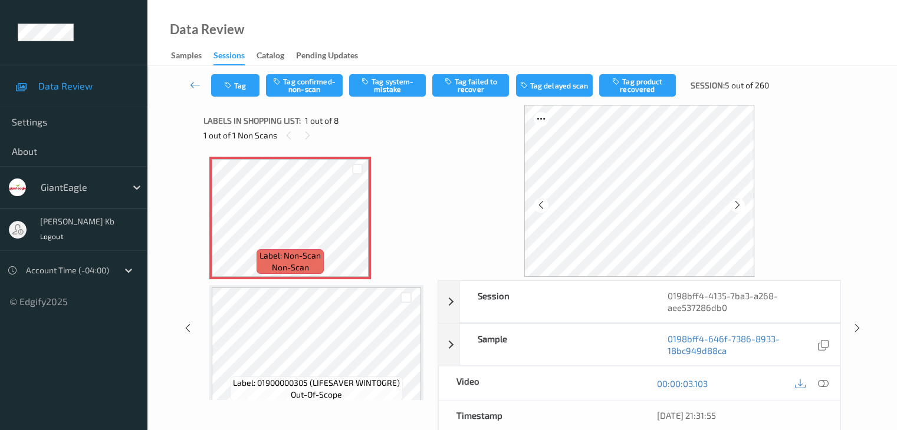
click at [821, 384] on icon at bounding box center [822, 383] width 11 height 11
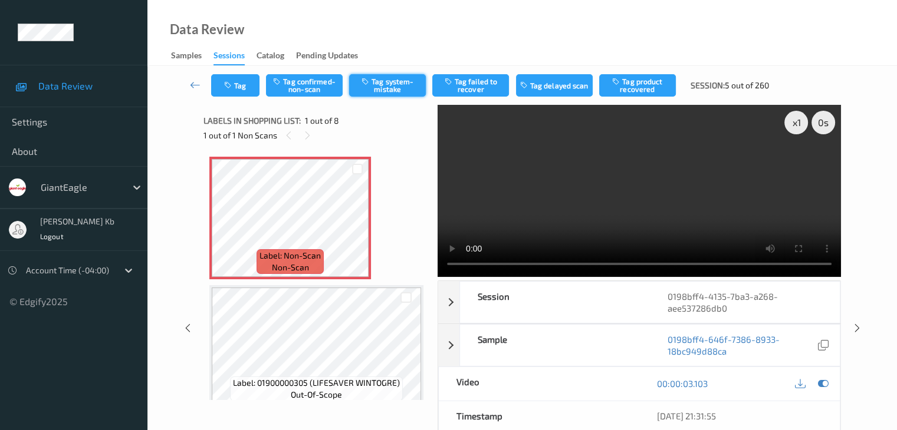
click at [393, 87] on button "Tag system-mistake" at bounding box center [387, 85] width 77 height 22
click at [193, 83] on icon at bounding box center [195, 85] width 11 height 12
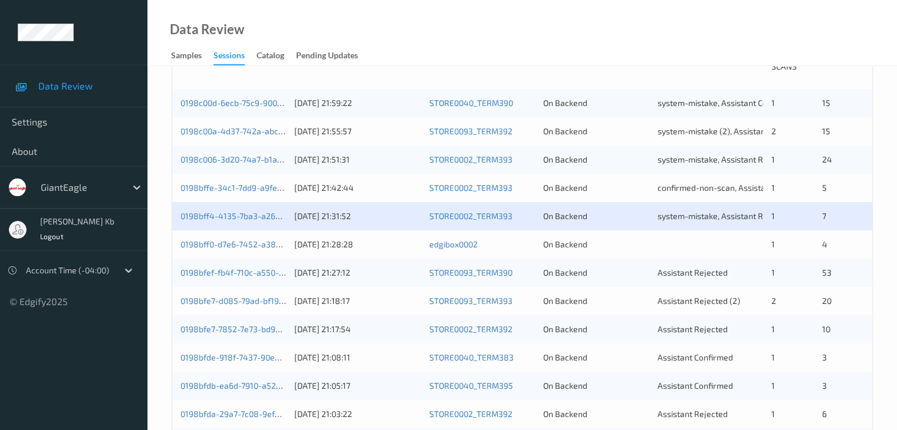
scroll to position [295, 0]
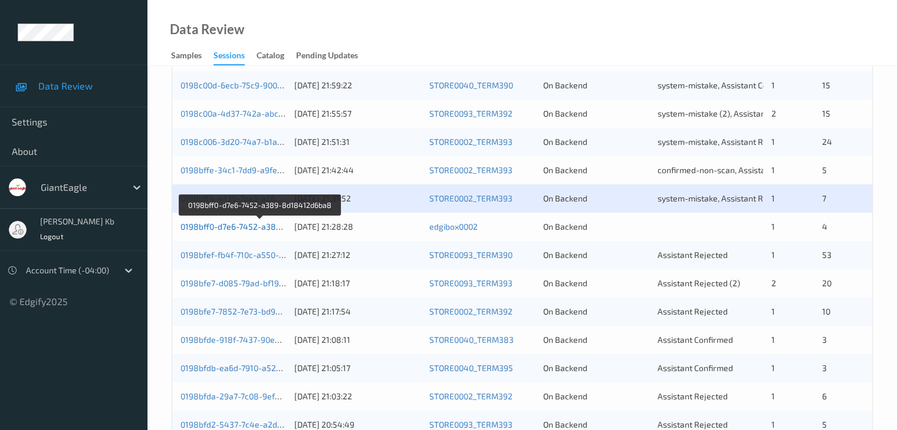
click at [255, 223] on link "0198bff0-d7e6-7452-a389-8d18412d6ba8" at bounding box center [260, 227] width 160 height 10
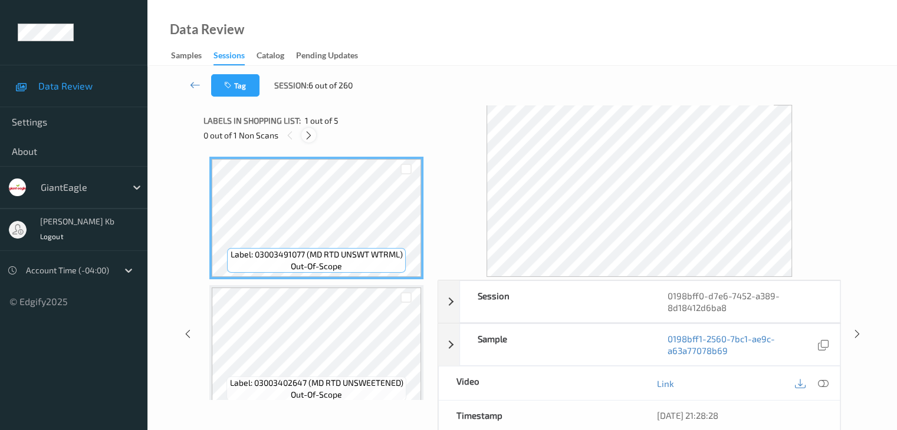
click at [309, 137] on icon at bounding box center [309, 135] width 10 height 11
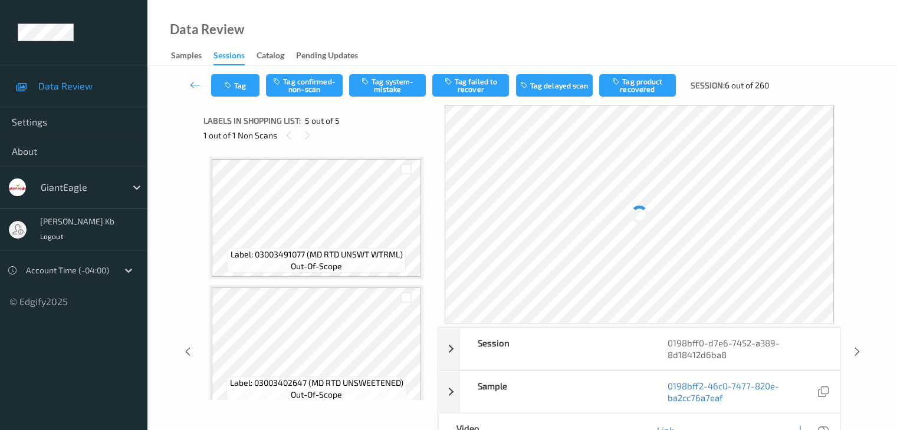
scroll to position [391, 0]
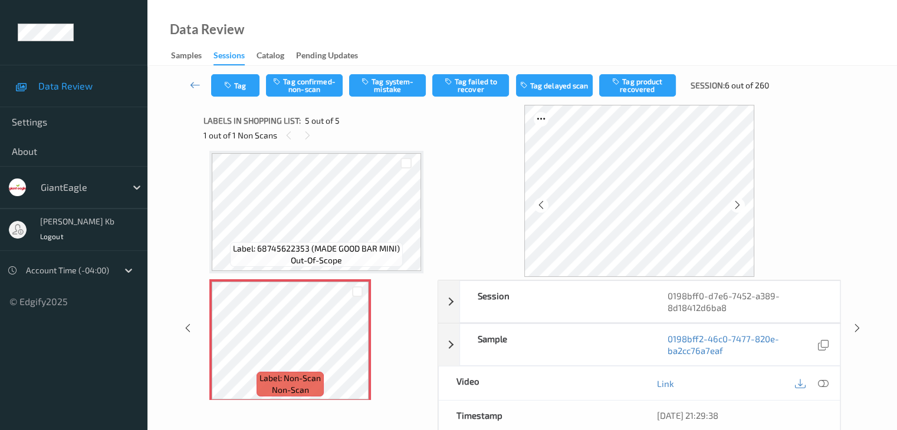
click at [821, 382] on icon at bounding box center [822, 383] width 11 height 11
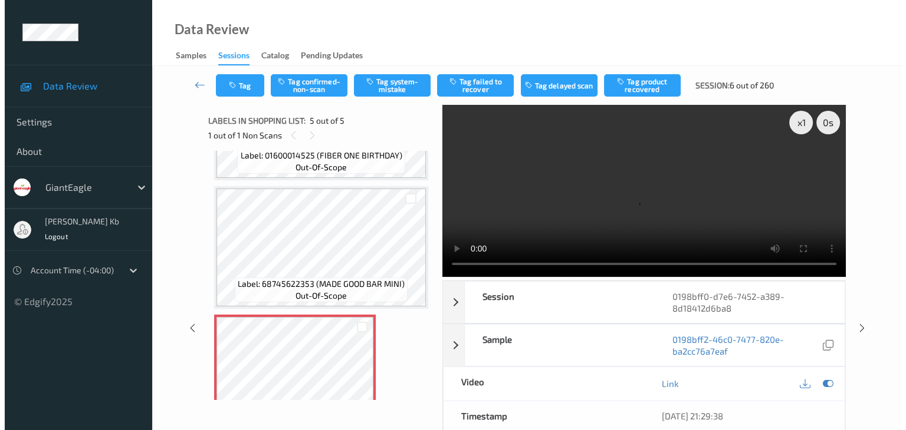
scroll to position [399, 0]
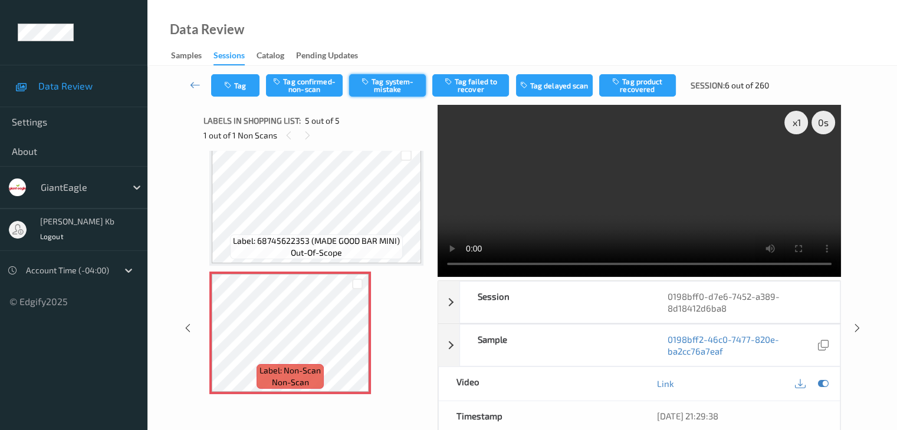
click at [390, 81] on button "Tag system-mistake" at bounding box center [387, 85] width 77 height 22
click at [243, 85] on button "Tag" at bounding box center [235, 85] width 48 height 22
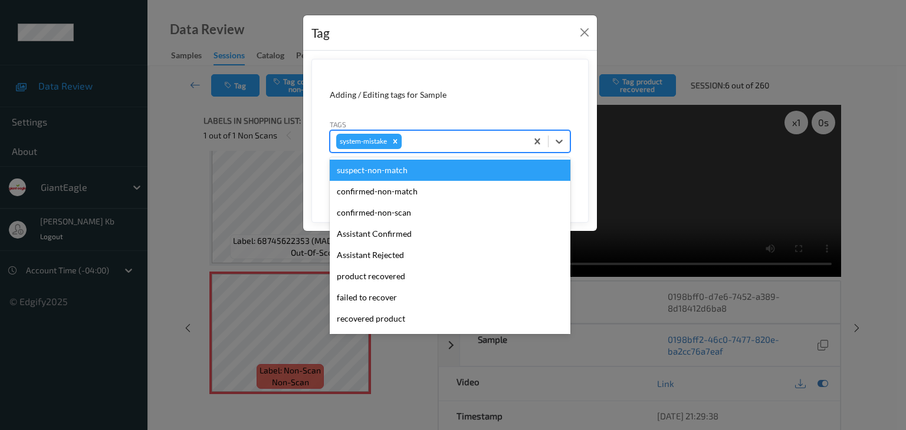
drag, startPoint x: 421, startPoint y: 143, endPoint x: 429, endPoint y: 142, distance: 7.7
click at [422, 142] on div at bounding box center [462, 141] width 117 height 14
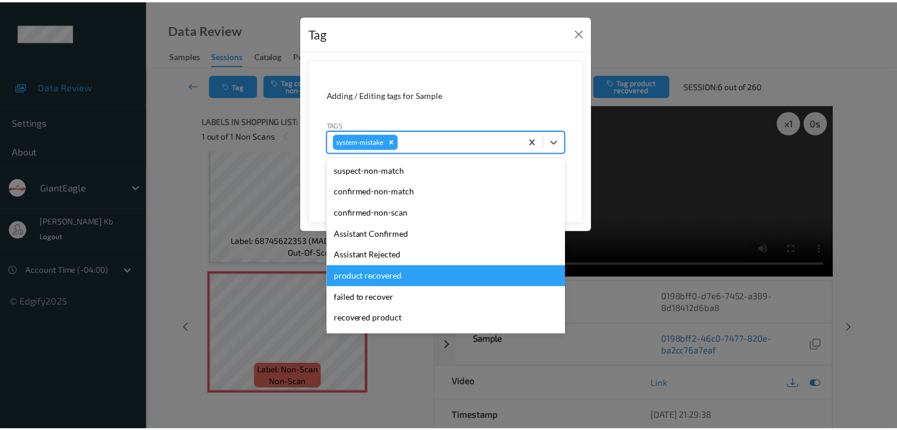
scroll to position [118, 0]
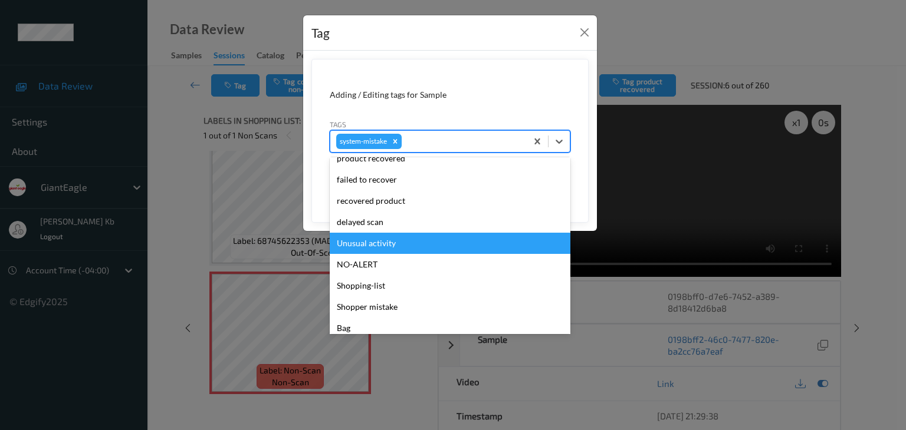
click at [386, 243] on div "Unusual activity" at bounding box center [450, 243] width 241 height 21
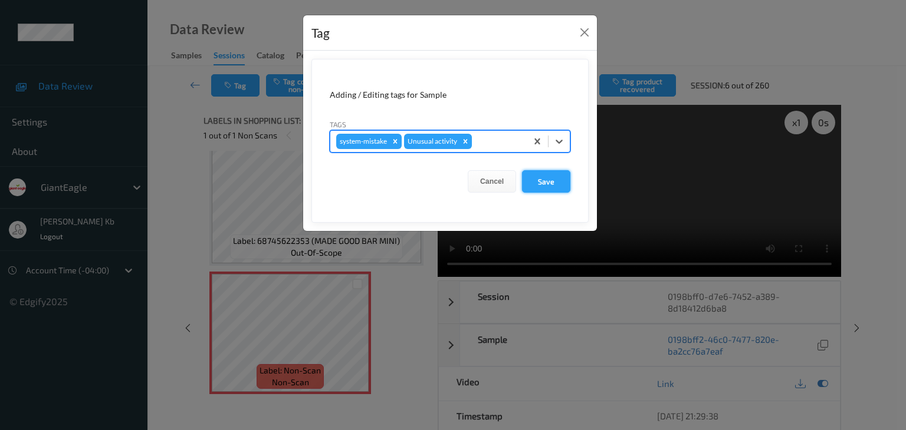
click at [554, 179] on button "Save" at bounding box center [546, 181] width 48 height 22
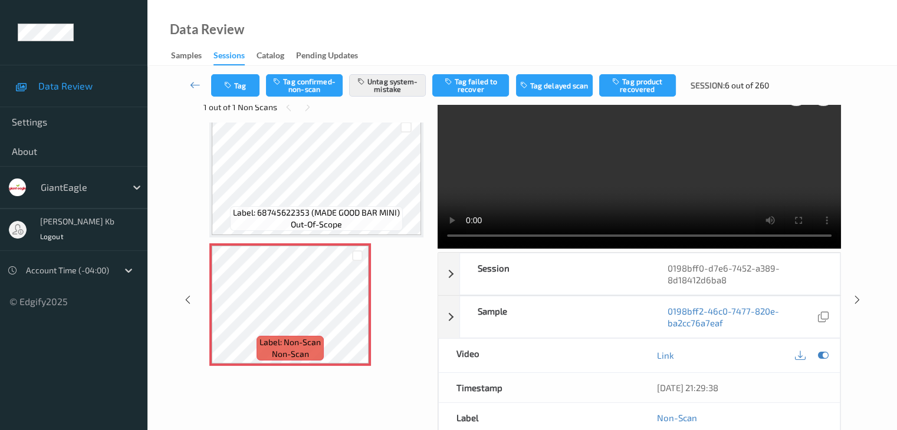
scroll to position [0, 0]
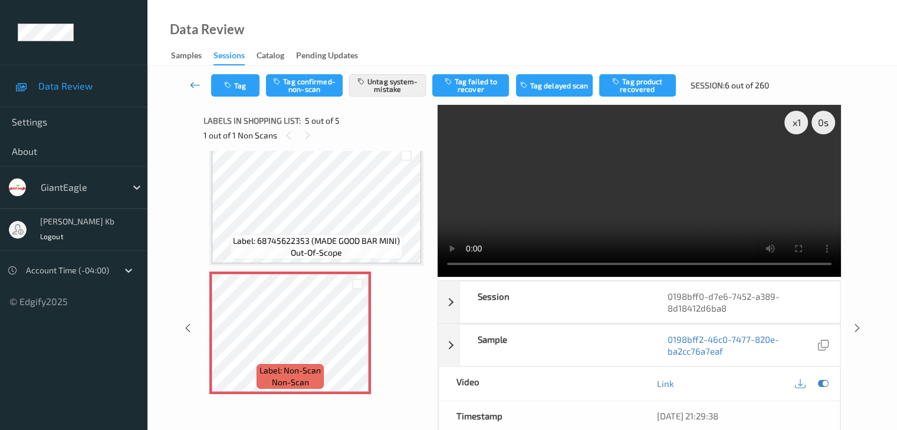
click at [197, 82] on icon at bounding box center [195, 85] width 11 height 12
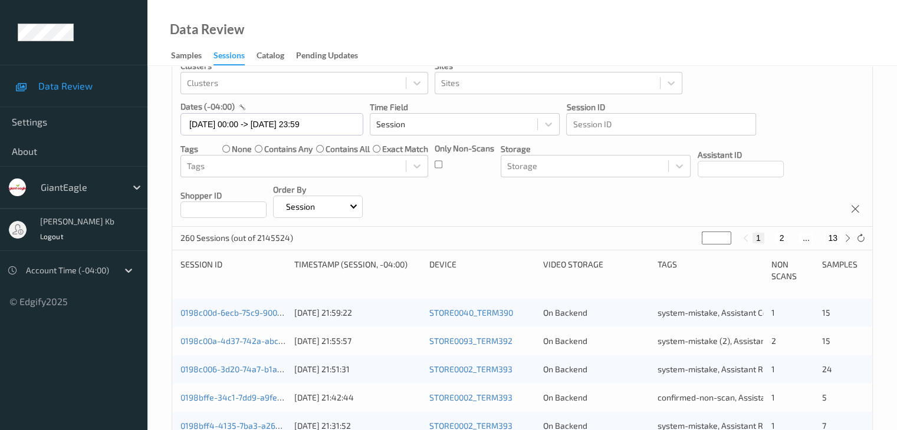
scroll to position [236, 0]
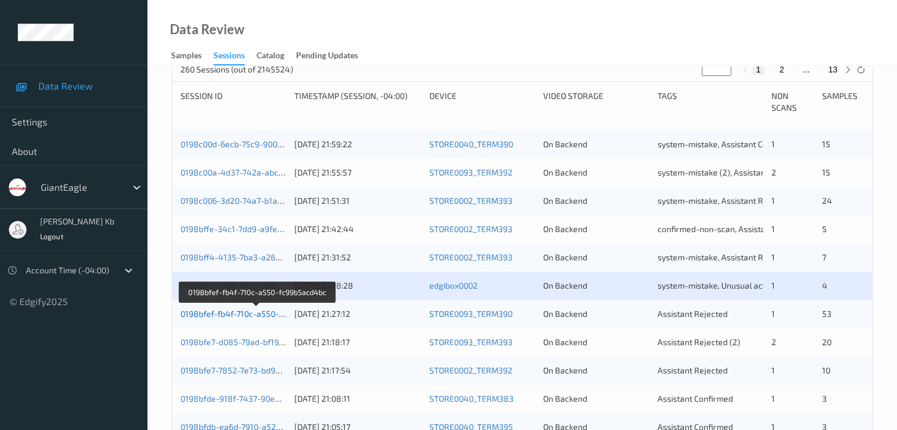
click at [238, 312] on link "0198bfef-fb4f-710c-a550-fc99b5acd4bc" at bounding box center [256, 314] width 152 height 10
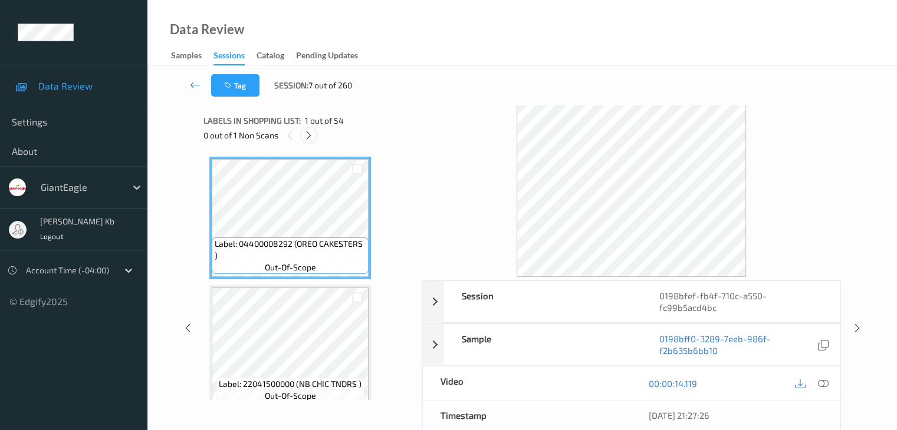
click at [307, 137] on icon at bounding box center [309, 135] width 10 height 11
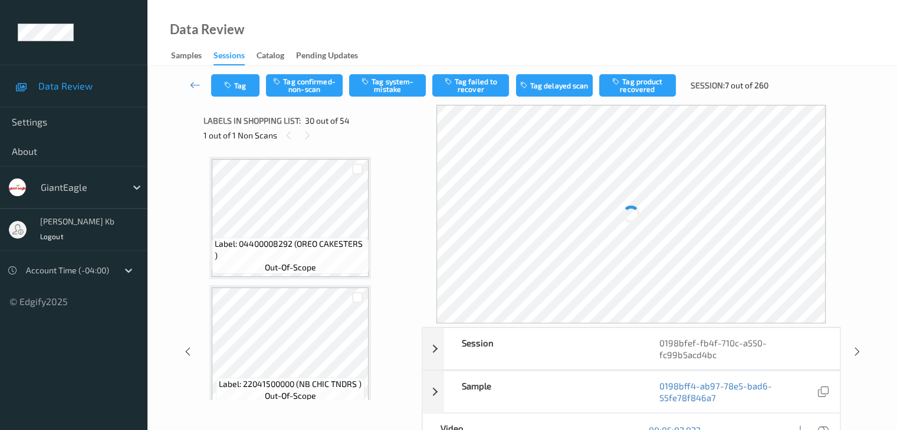
scroll to position [3604, 0]
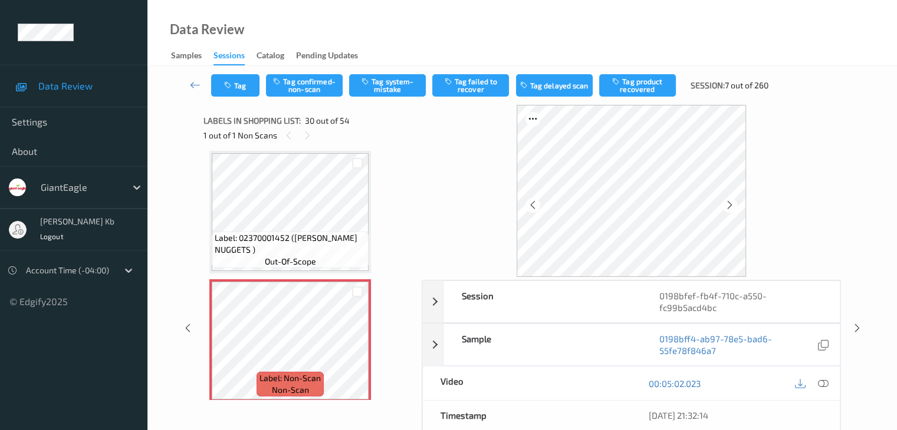
click at [827, 378] on icon at bounding box center [822, 383] width 11 height 11
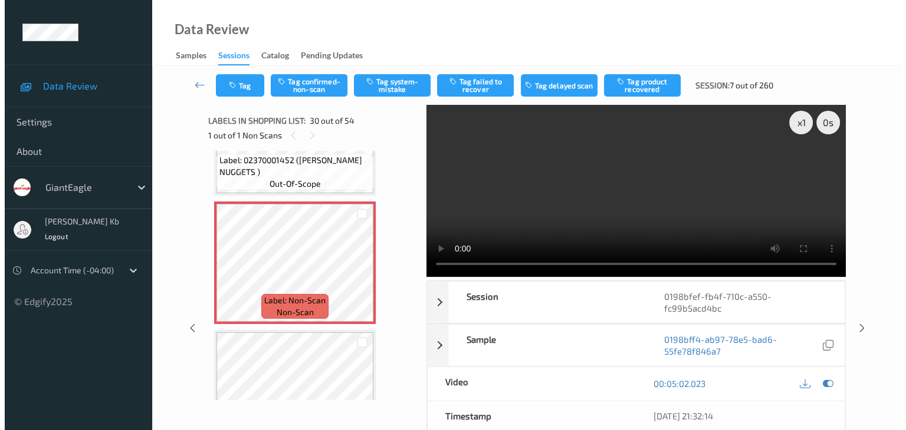
scroll to position [3663, 0]
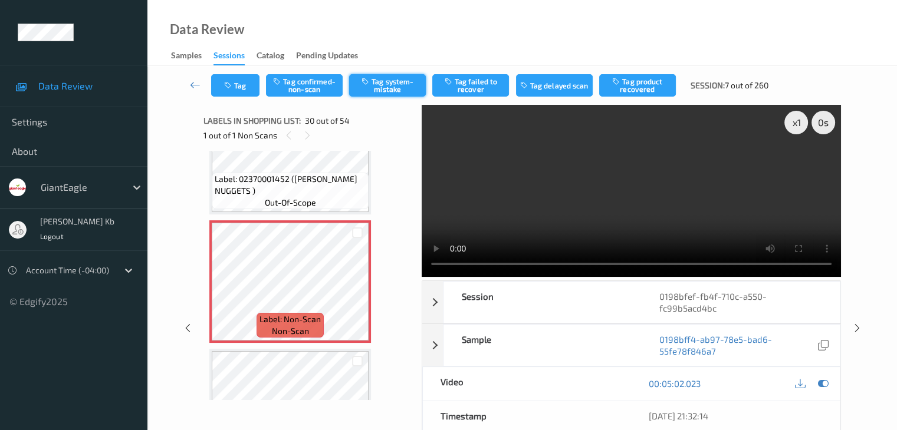
click at [393, 85] on button "Tag system-mistake" at bounding box center [387, 85] width 77 height 22
click at [439, 162] on video at bounding box center [631, 191] width 419 height 172
click at [248, 85] on button "Tag" at bounding box center [235, 85] width 48 height 22
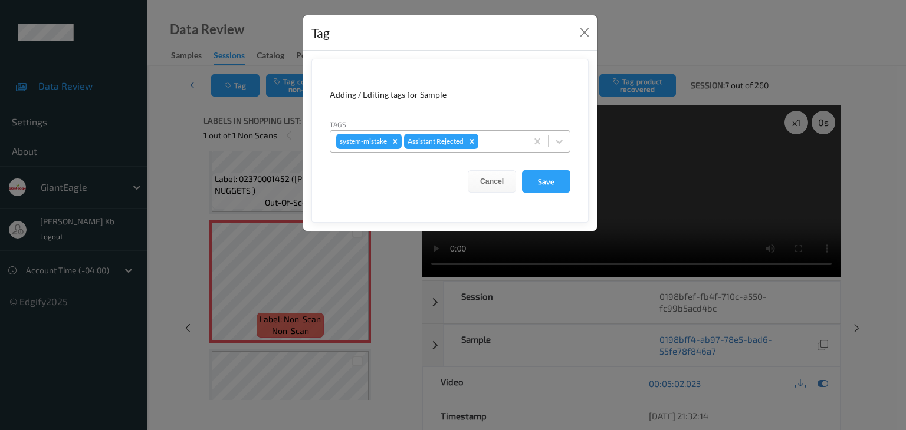
click at [500, 140] on div at bounding box center [500, 141] width 40 height 14
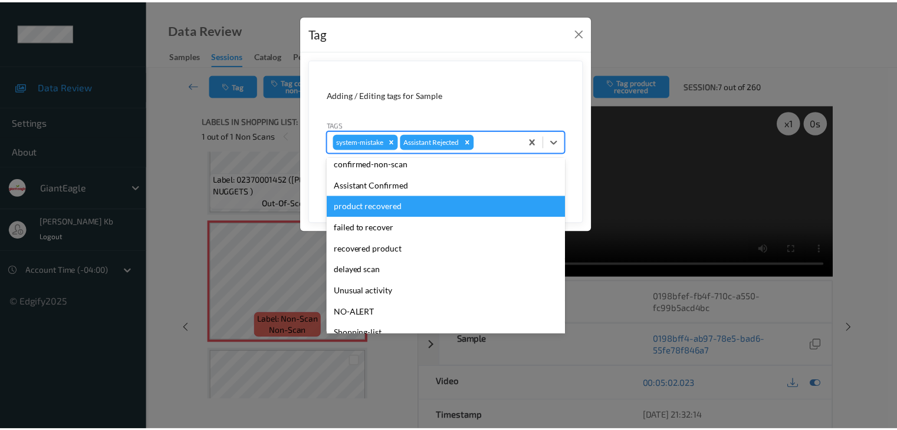
scroll to position [59, 0]
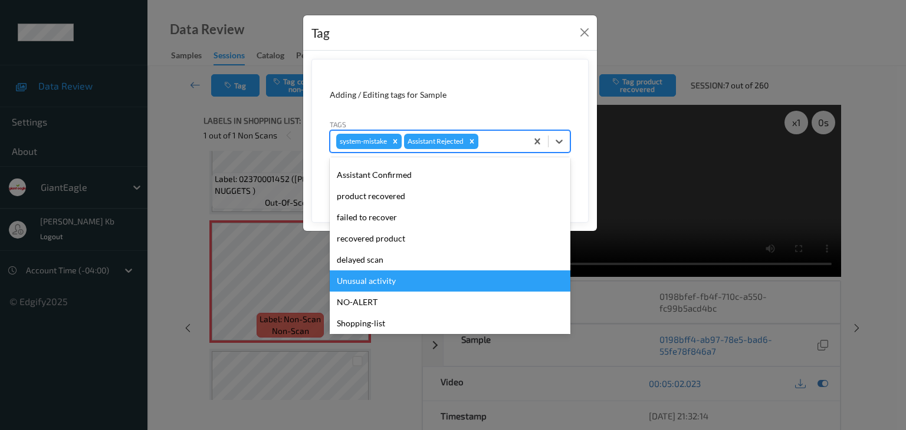
click at [389, 278] on div "Unusual activity" at bounding box center [450, 281] width 241 height 21
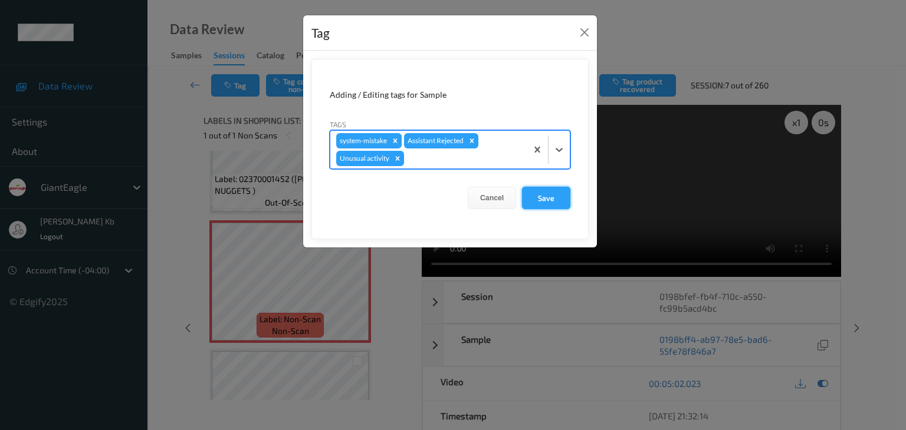
click at [547, 199] on button "Save" at bounding box center [546, 198] width 48 height 22
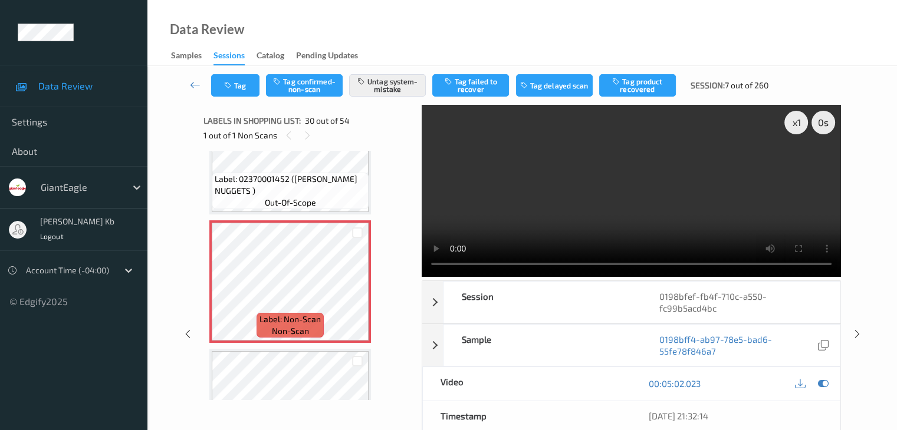
click at [197, 81] on icon at bounding box center [195, 85] width 11 height 12
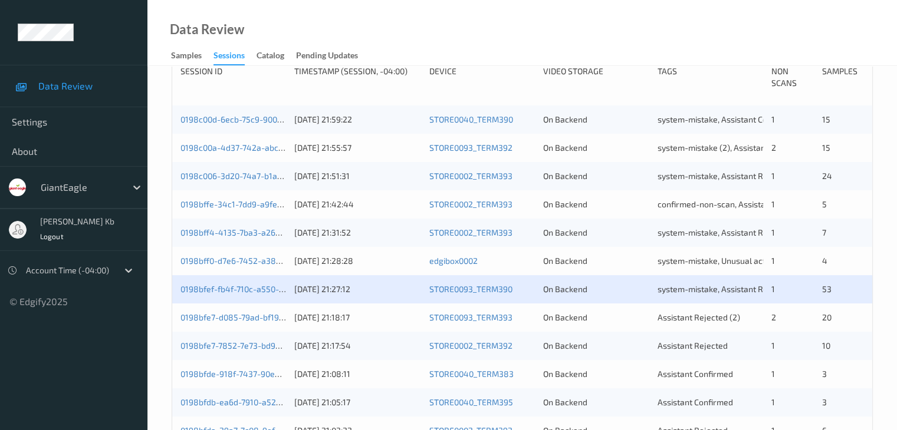
scroll to position [295, 0]
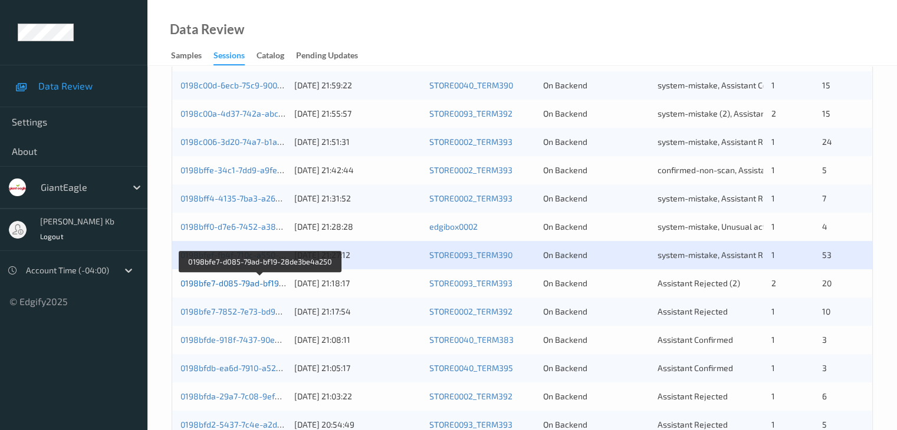
click at [238, 285] on link "0198bfe7-d085-79ad-bf19-28de3be4a250" at bounding box center [260, 283] width 160 height 10
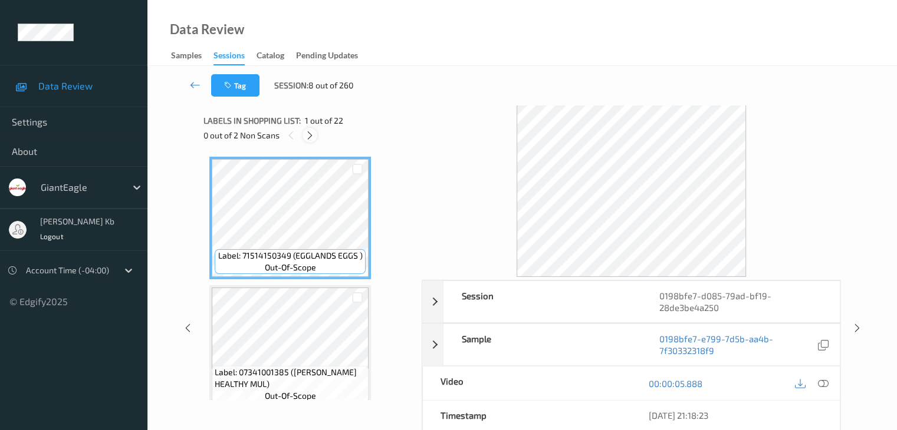
click at [309, 135] on icon at bounding box center [310, 135] width 10 height 11
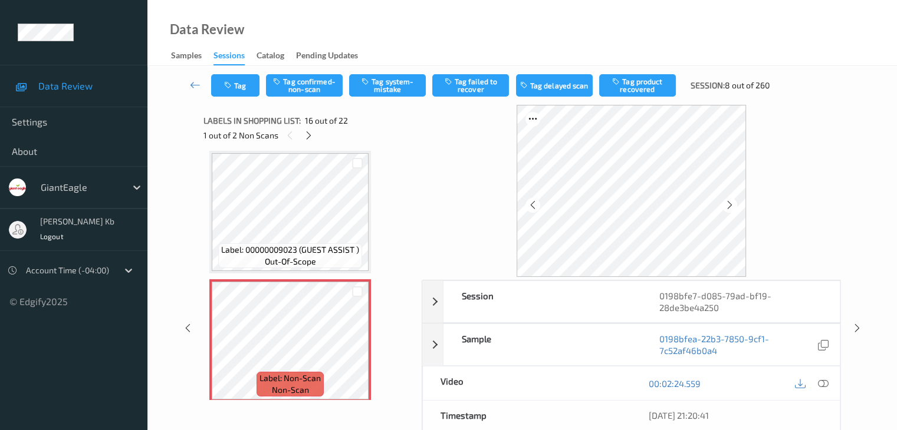
click at [825, 382] on icon at bounding box center [822, 383] width 11 height 11
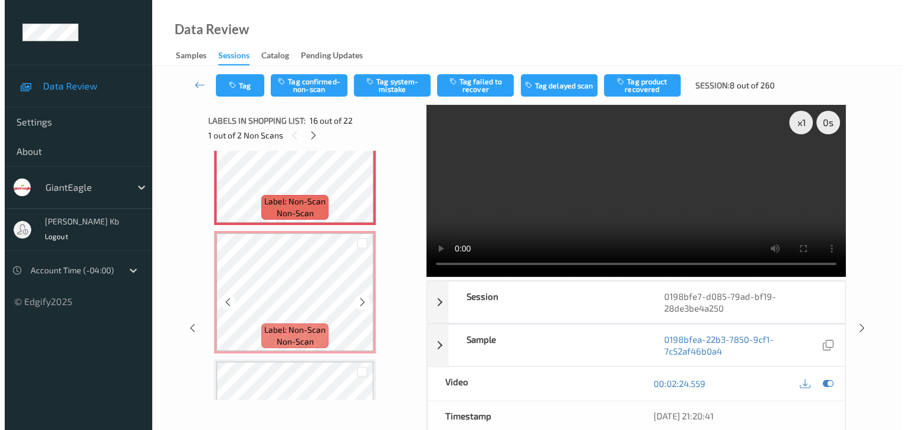
scroll to position [1923, 0]
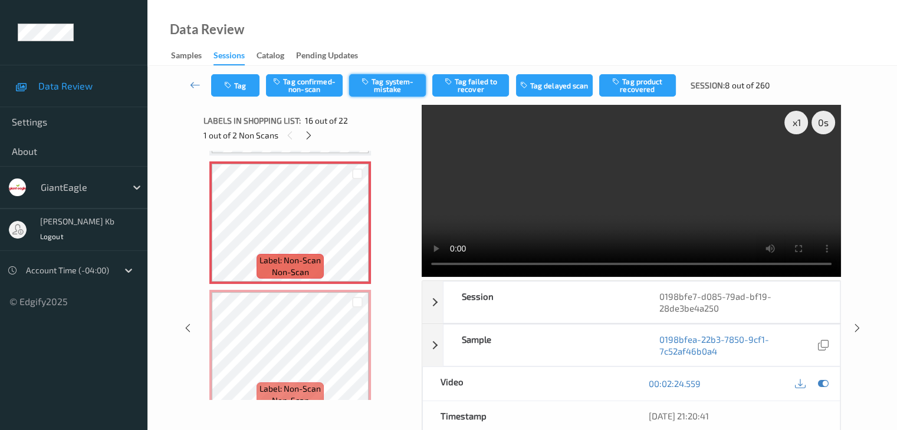
click at [382, 87] on button "Tag system-mistake" at bounding box center [387, 85] width 77 height 22
click at [238, 85] on button "Tag" at bounding box center [235, 85] width 48 height 22
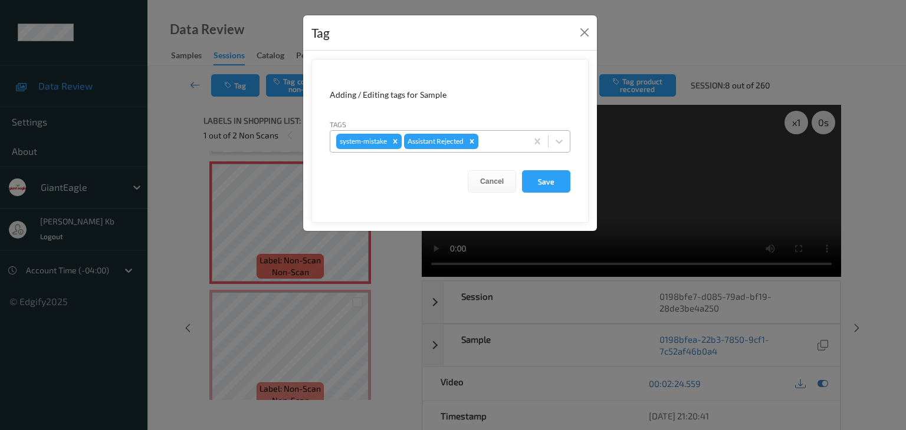
click at [498, 140] on div at bounding box center [500, 141] width 40 height 14
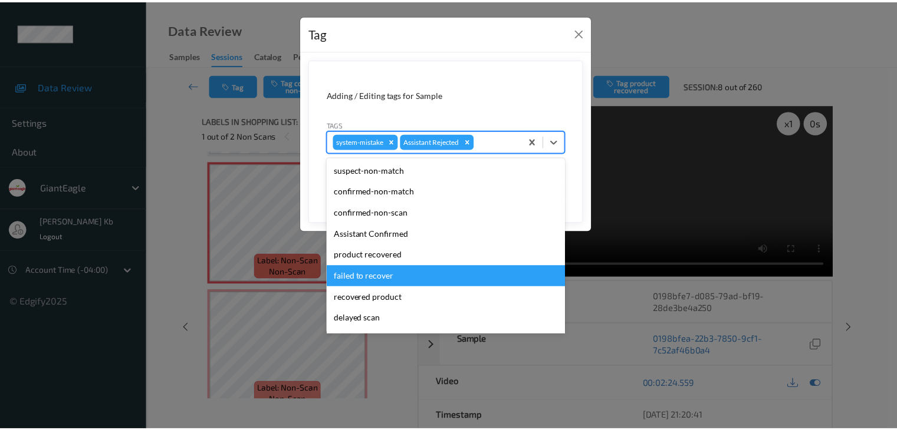
scroll to position [59, 0]
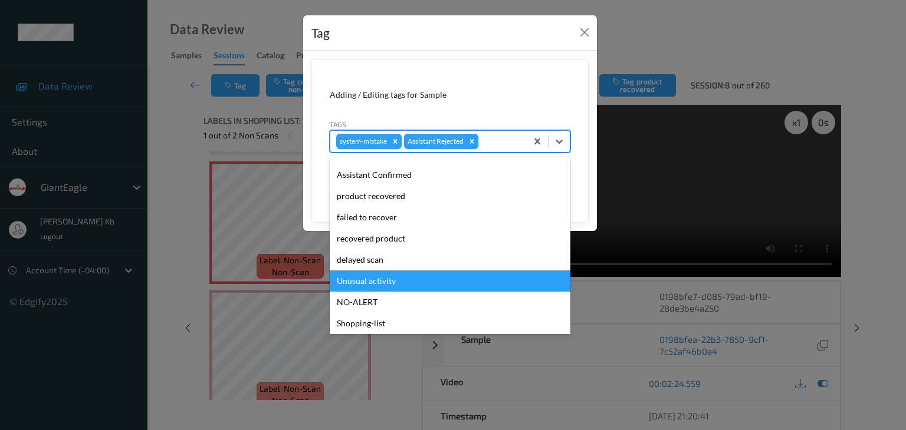
click at [383, 276] on div "Unusual activity" at bounding box center [450, 281] width 241 height 21
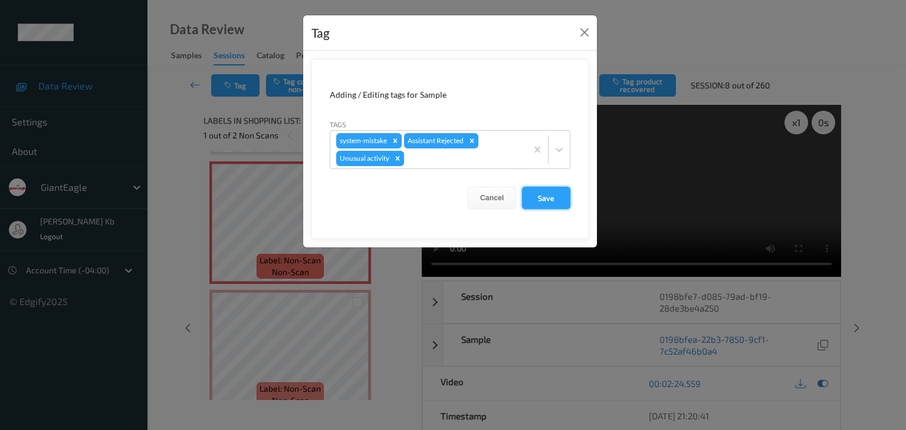
click at [541, 196] on button "Save" at bounding box center [546, 198] width 48 height 22
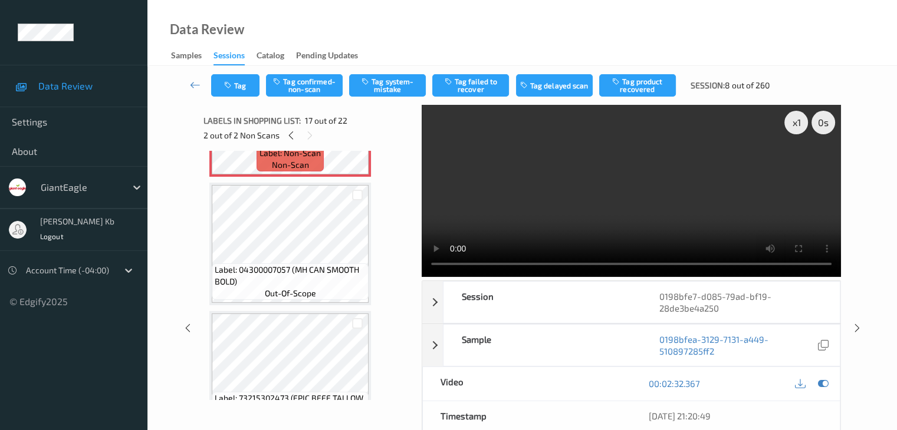
scroll to position [2100, 0]
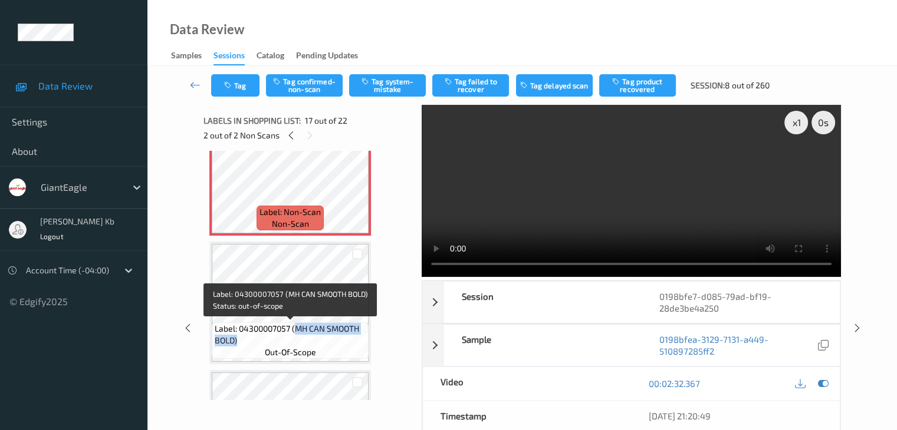
drag, startPoint x: 296, startPoint y: 328, endPoint x: 361, endPoint y: 337, distance: 65.4
click at [361, 337] on span "Label: 04300007057 (MH CAN SMOOTH BOLD)" at bounding box center [290, 335] width 151 height 24
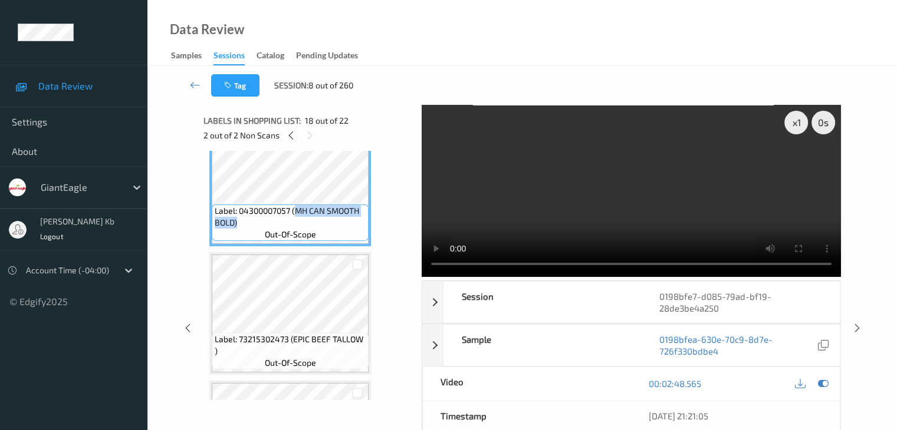
scroll to position [2277, 0]
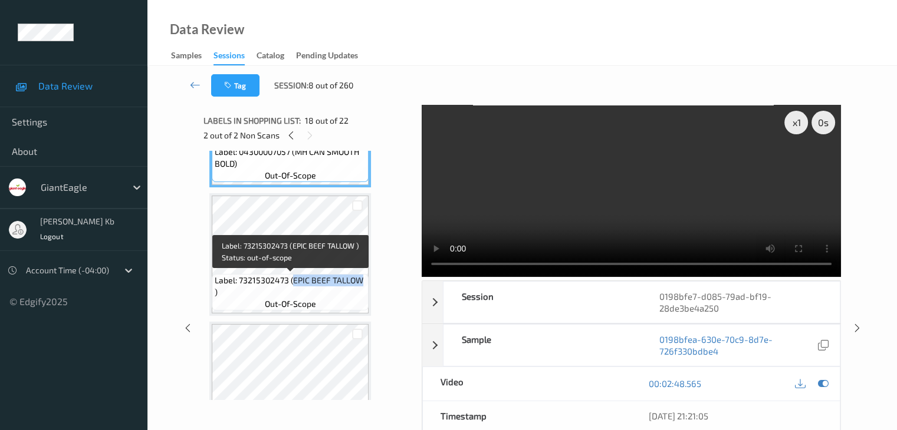
drag, startPoint x: 292, startPoint y: 279, endPoint x: 363, endPoint y: 281, distance: 70.8
click at [363, 281] on span "Label: 73215302473 (EPIC BEEF TALLOW )" at bounding box center [290, 287] width 151 height 24
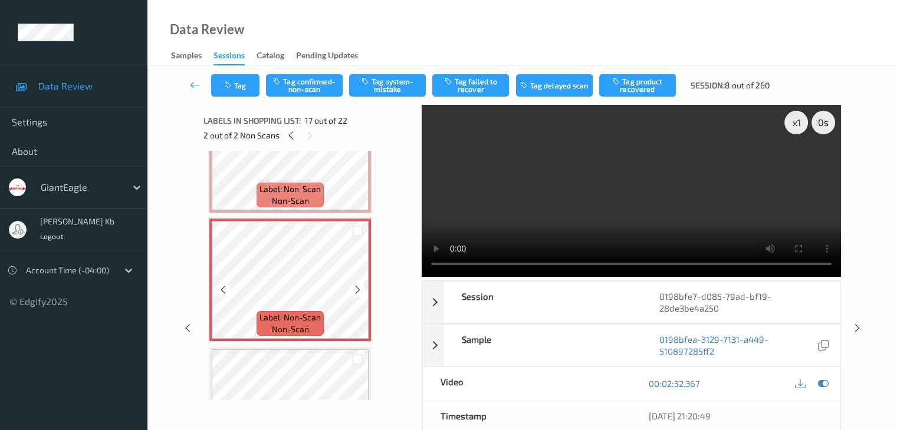
scroll to position [1935, 0]
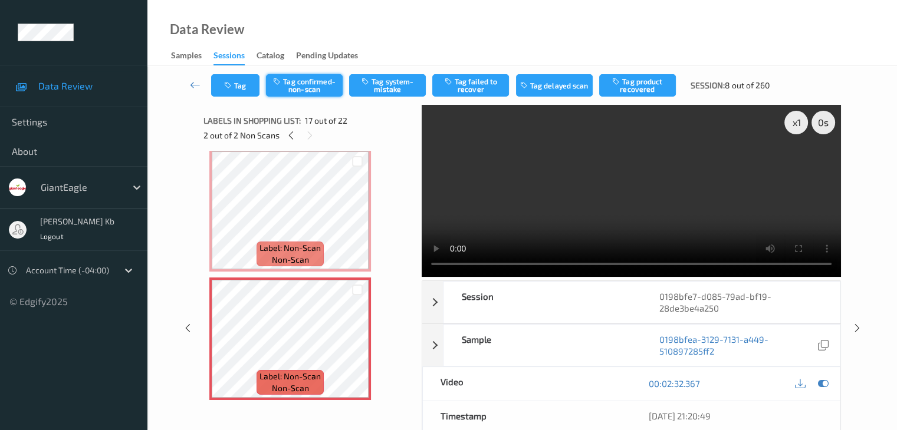
click at [323, 84] on button "Tag confirmed-non-scan" at bounding box center [304, 85] width 77 height 22
click at [485, 87] on button "Tag failed to recover" at bounding box center [470, 85] width 77 height 22
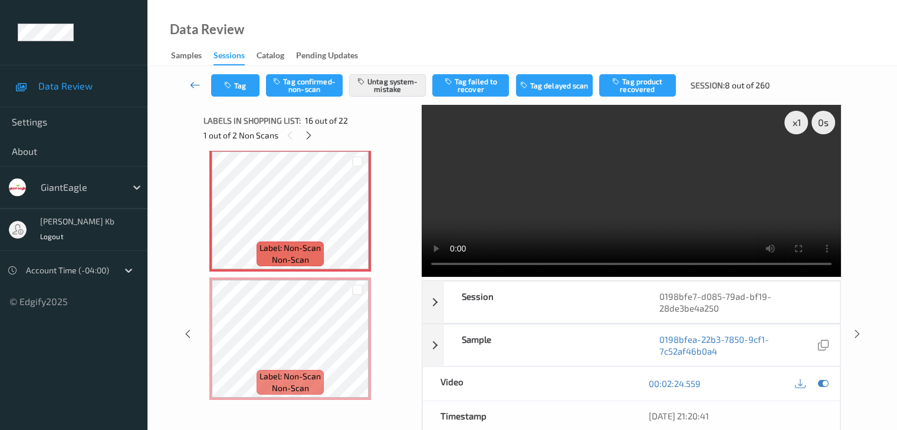
drag, startPoint x: 193, startPoint y: 85, endPoint x: 217, endPoint y: 45, distance: 46.5
click at [193, 85] on icon at bounding box center [195, 85] width 11 height 12
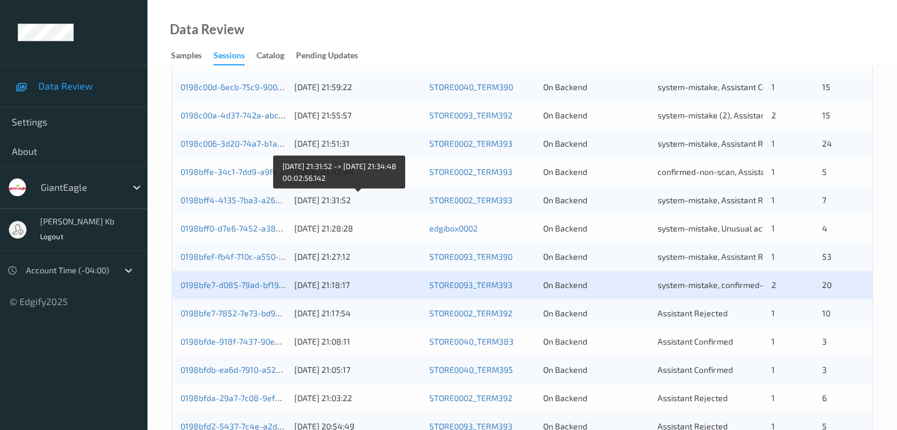
scroll to position [295, 0]
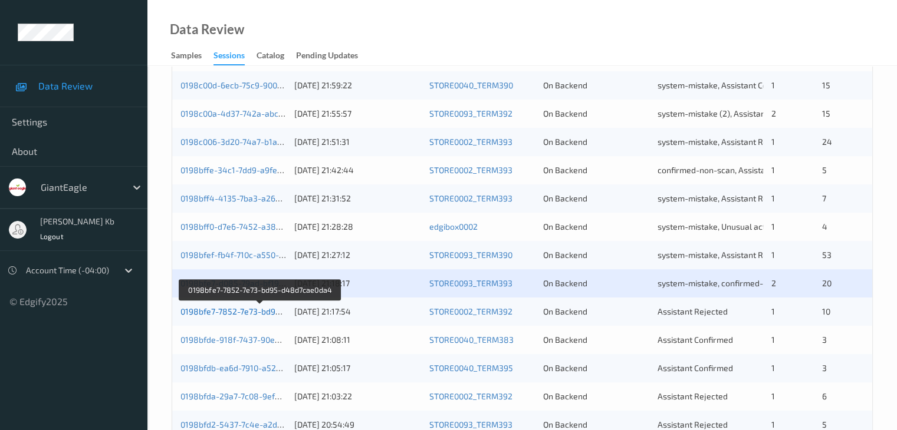
click at [246, 313] on link "0198bfe7-7852-7e73-bd95-d48d7cae0da4" at bounding box center [260, 312] width 160 height 10
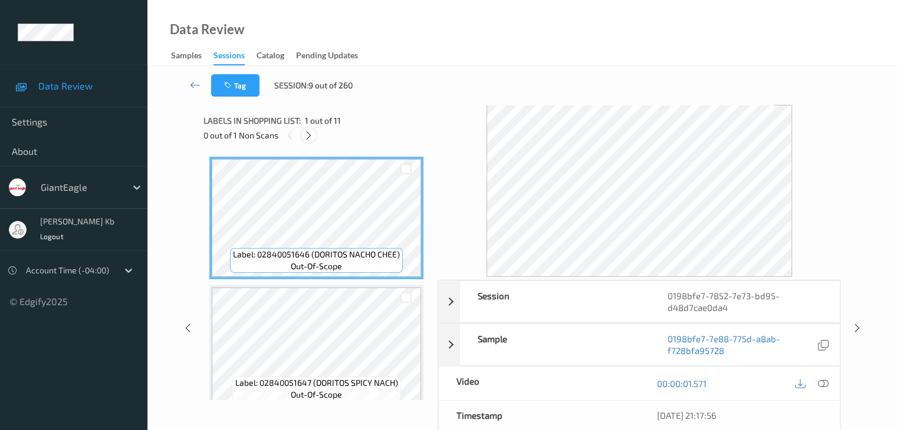
click at [312, 132] on icon at bounding box center [309, 135] width 10 height 11
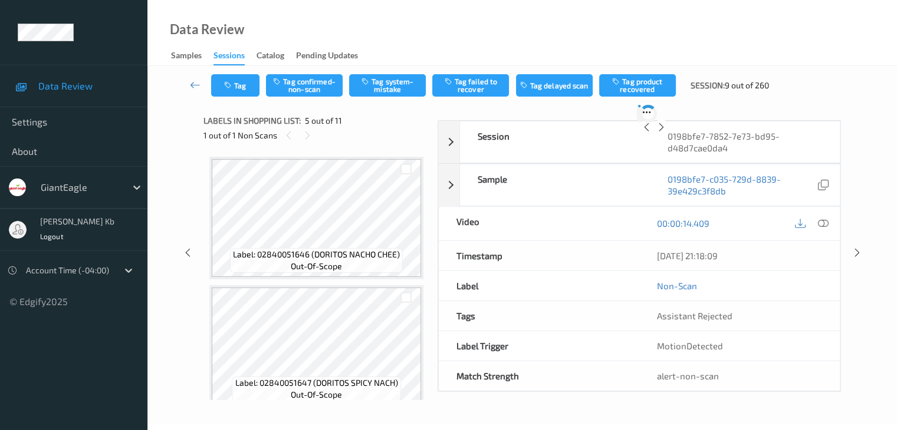
scroll to position [391, 0]
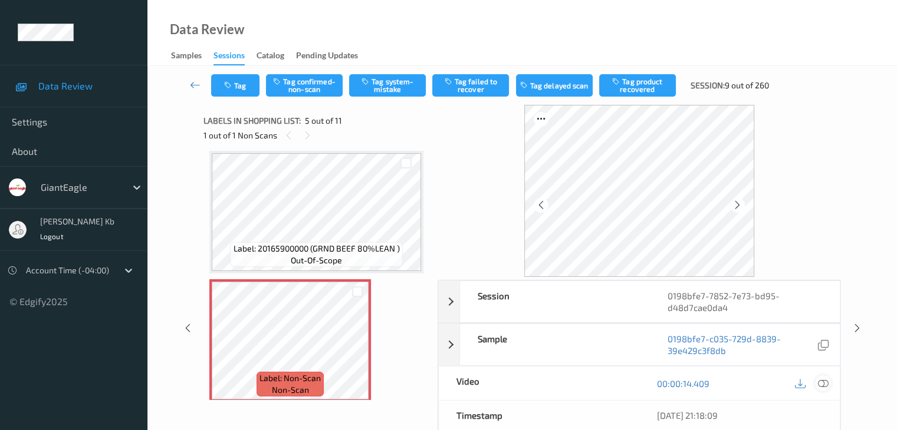
click at [821, 383] on icon at bounding box center [822, 383] width 11 height 11
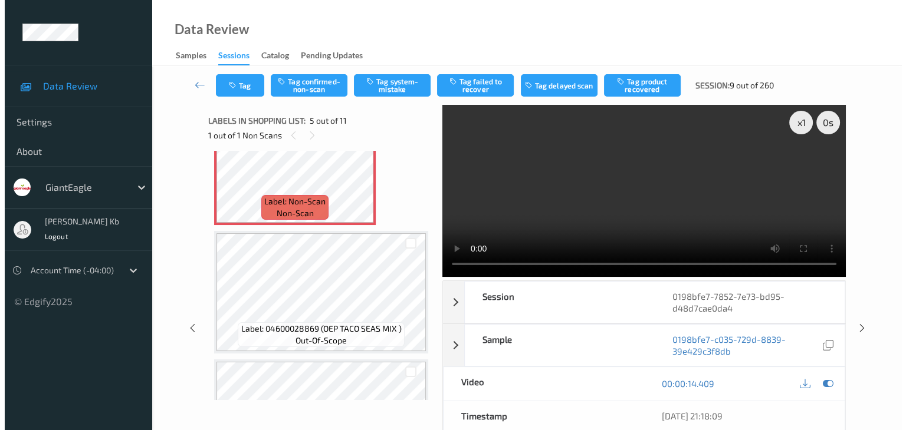
scroll to position [509, 0]
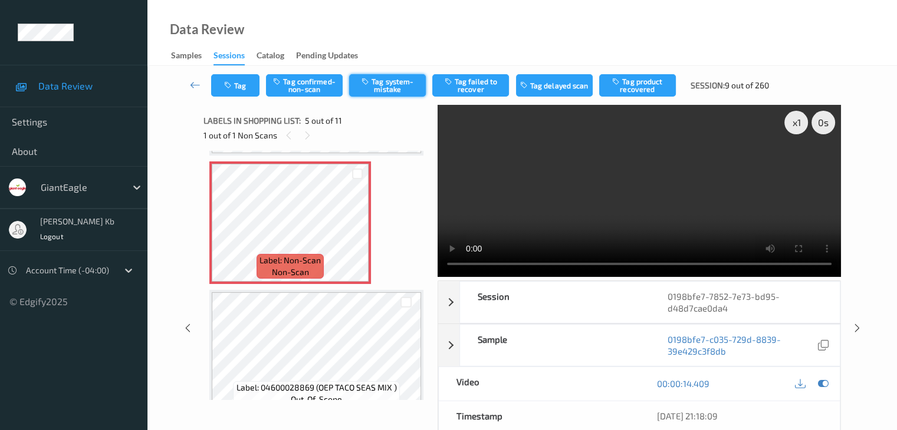
click at [387, 85] on button "Tag system-mistake" at bounding box center [387, 85] width 77 height 22
click at [252, 88] on button "Tag" at bounding box center [235, 85] width 48 height 22
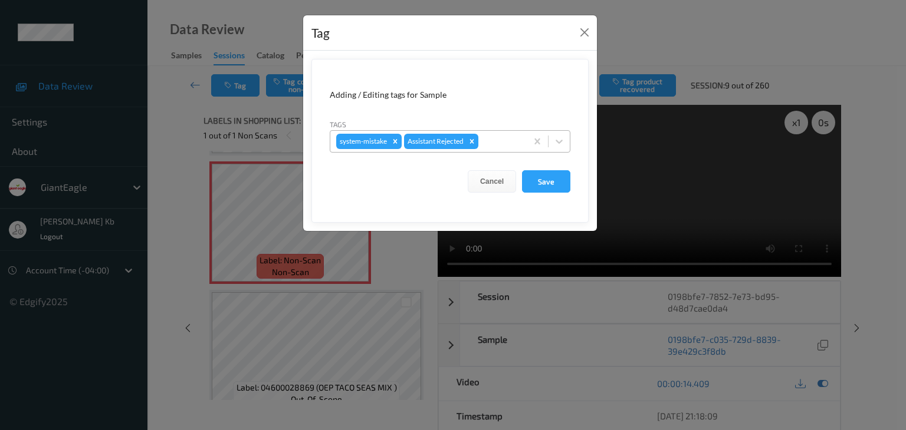
click at [512, 141] on div at bounding box center [500, 141] width 40 height 14
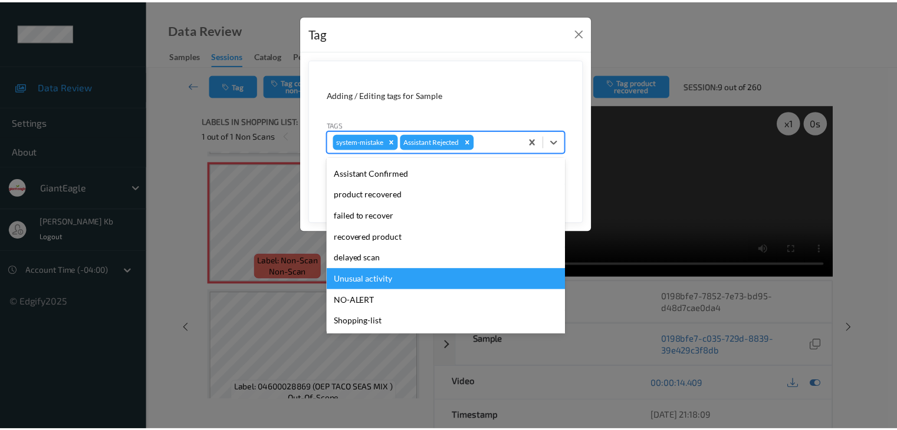
scroll to position [104, 0]
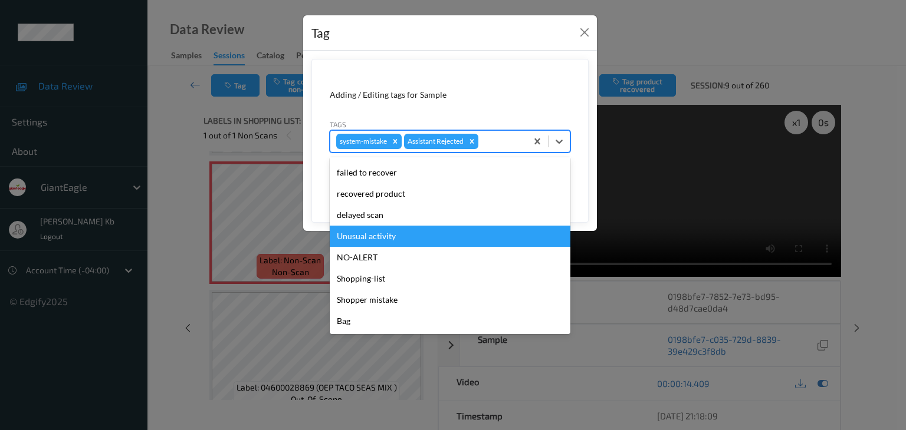
click at [390, 239] on div "Unusual activity" at bounding box center [450, 236] width 241 height 21
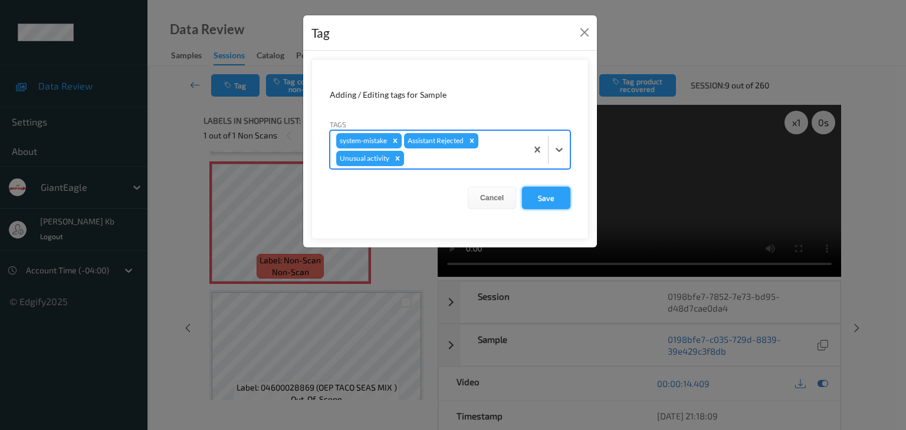
click at [553, 199] on button "Save" at bounding box center [546, 198] width 48 height 22
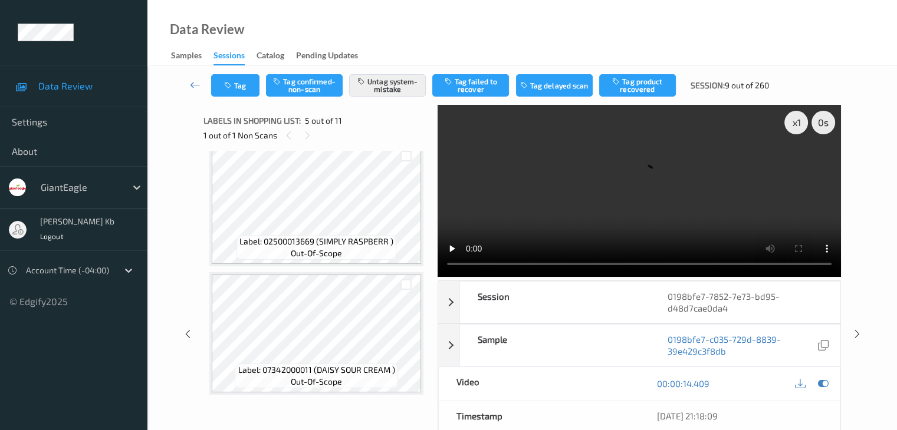
scroll to position [1170, 0]
click at [199, 84] on icon at bounding box center [195, 85] width 11 height 12
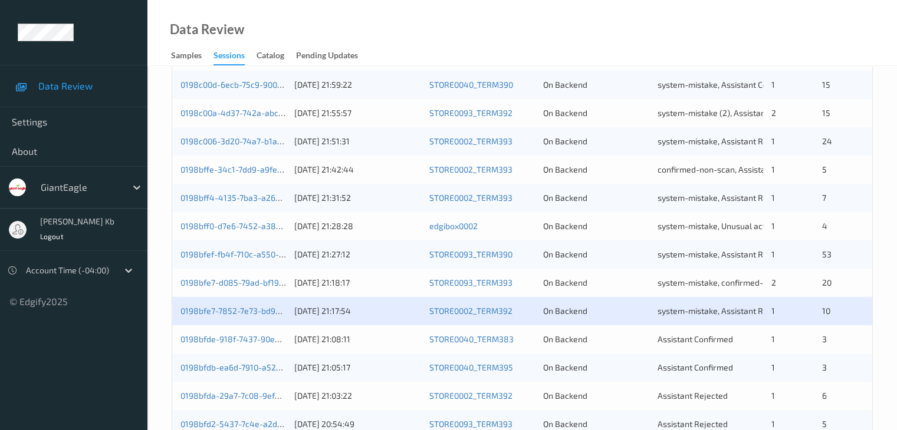
scroll to position [413, 0]
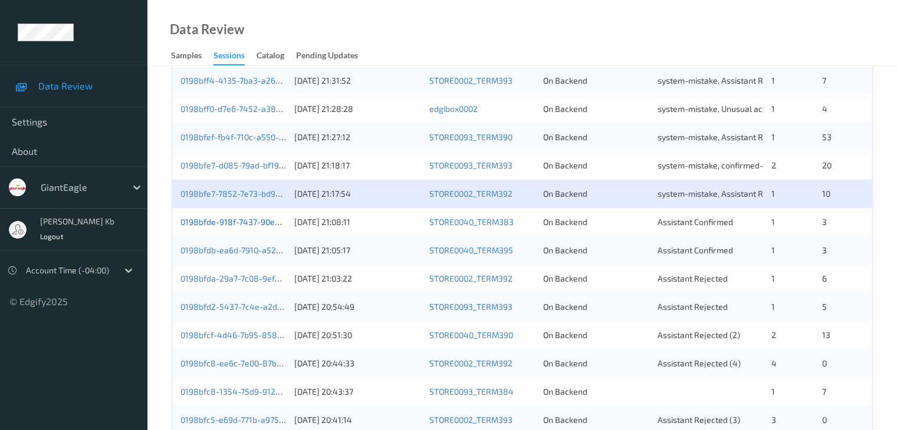
click at [244, 223] on link "0198bfde-918f-7437-90e4-ba32e60025bf" at bounding box center [259, 222] width 158 height 10
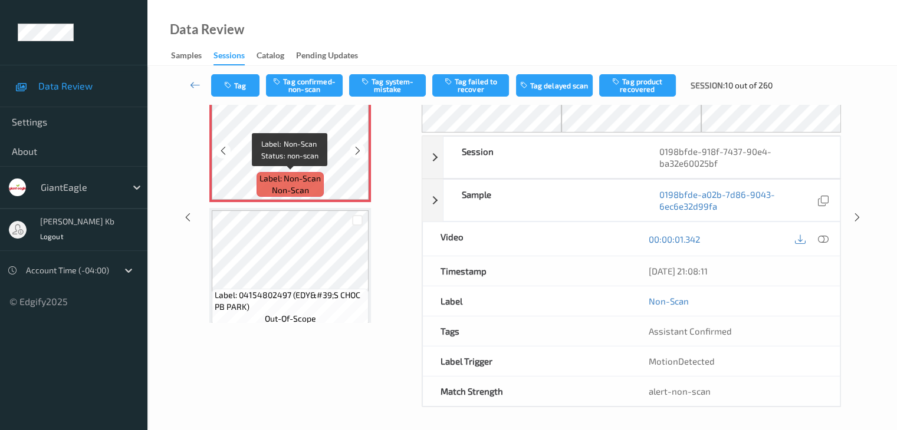
scroll to position [18, 0]
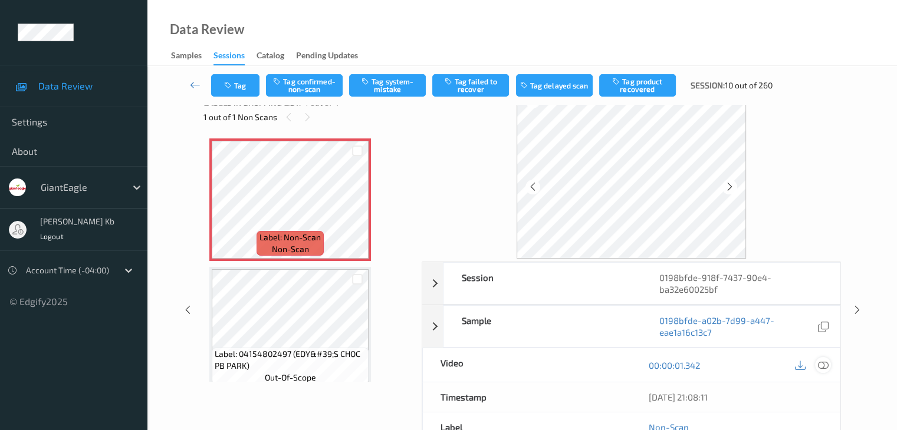
click at [827, 365] on icon at bounding box center [822, 365] width 11 height 11
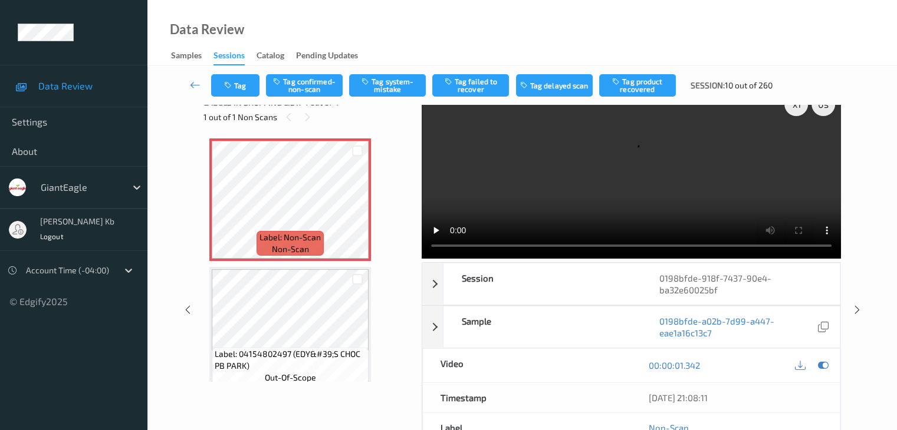
scroll to position [0, 0]
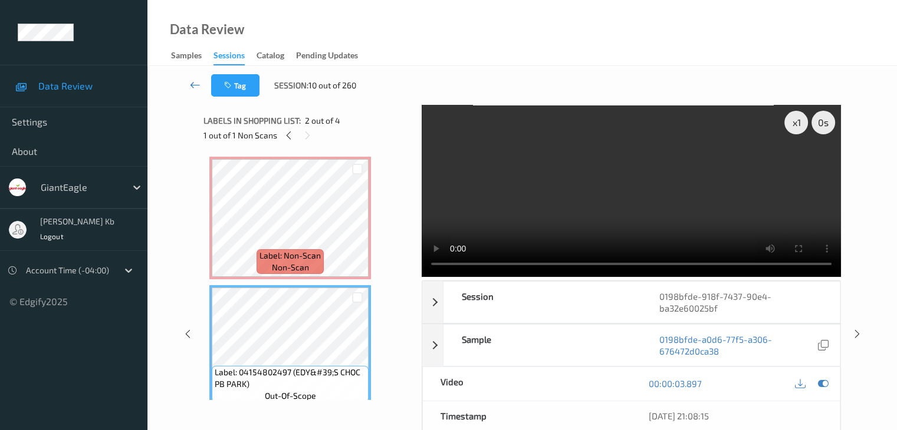
click at [192, 82] on icon at bounding box center [195, 85] width 11 height 12
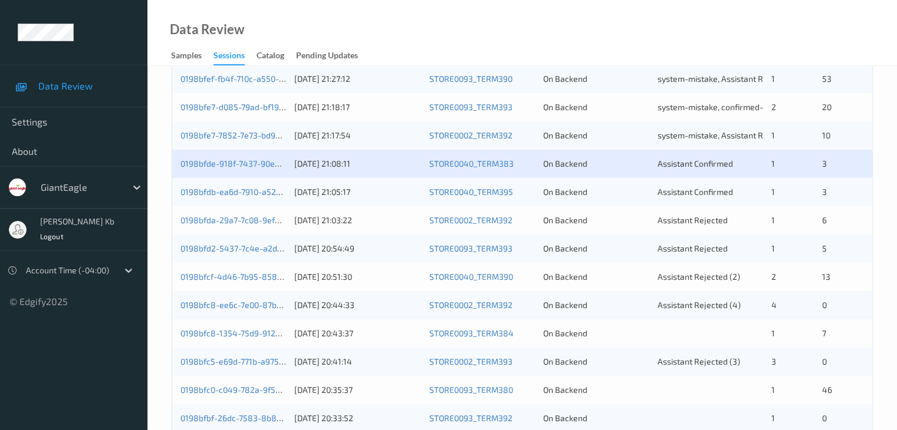
scroll to position [472, 0]
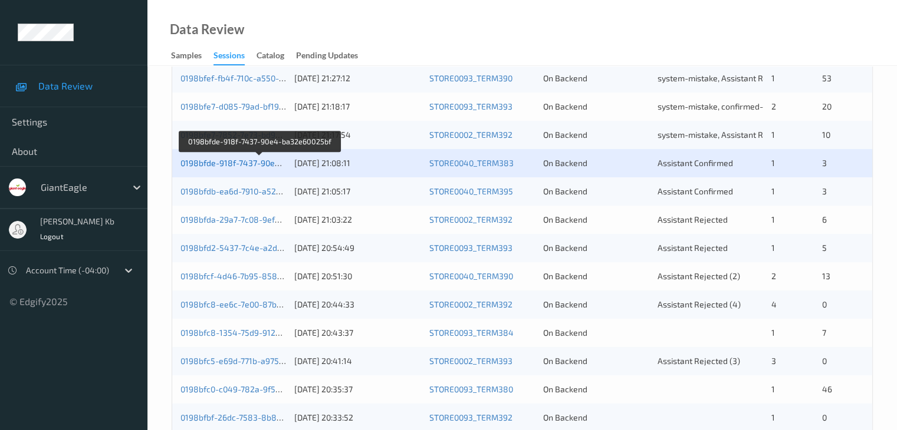
click at [235, 163] on link "0198bfde-918f-7437-90e4-ba32e60025bf" at bounding box center [259, 163] width 158 height 10
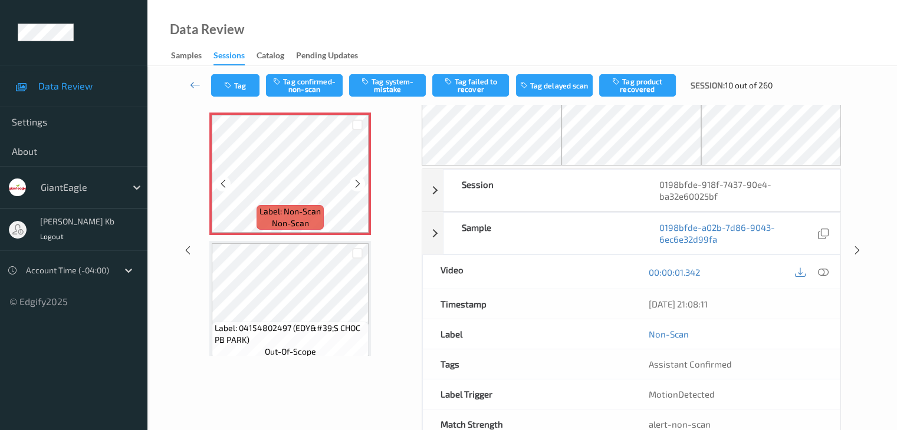
scroll to position [18, 0]
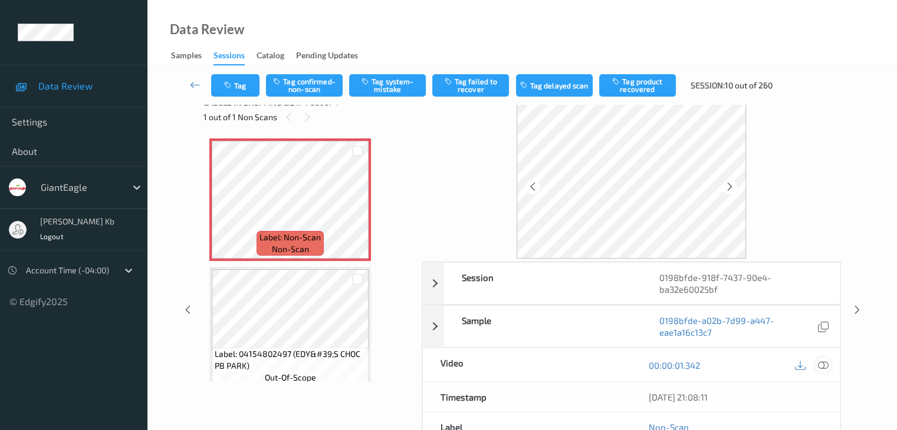
click at [823, 364] on icon at bounding box center [822, 365] width 11 height 11
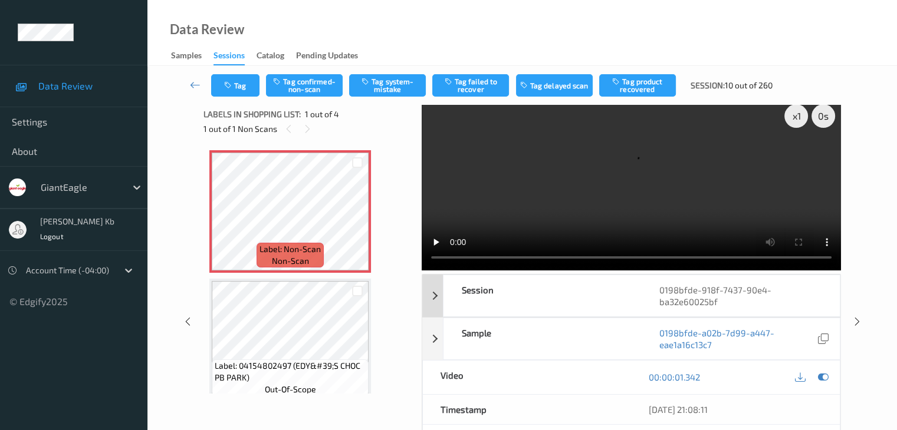
scroll to position [0, 0]
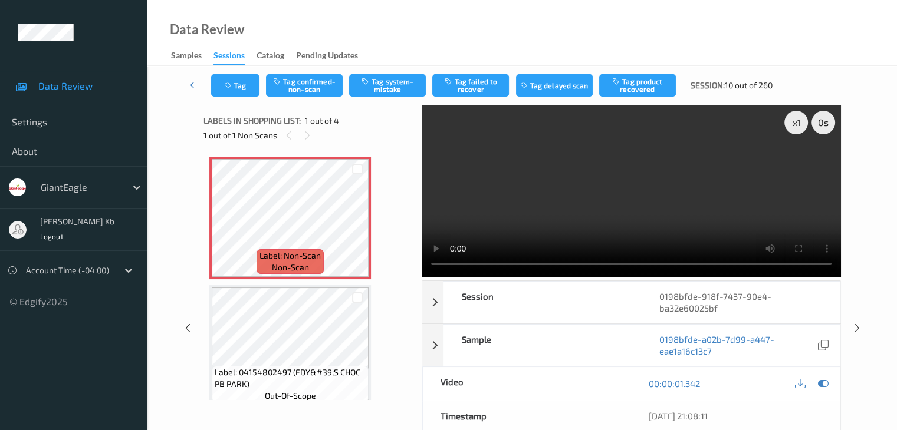
drag, startPoint x: 435, startPoint y: 166, endPoint x: 449, endPoint y: 222, distance: 57.2
click at [436, 172] on video at bounding box center [631, 191] width 419 height 172
click at [308, 86] on button "Tag confirmed-non-scan" at bounding box center [304, 85] width 77 height 22
click at [634, 88] on button "Tag product recovered" at bounding box center [637, 85] width 77 height 22
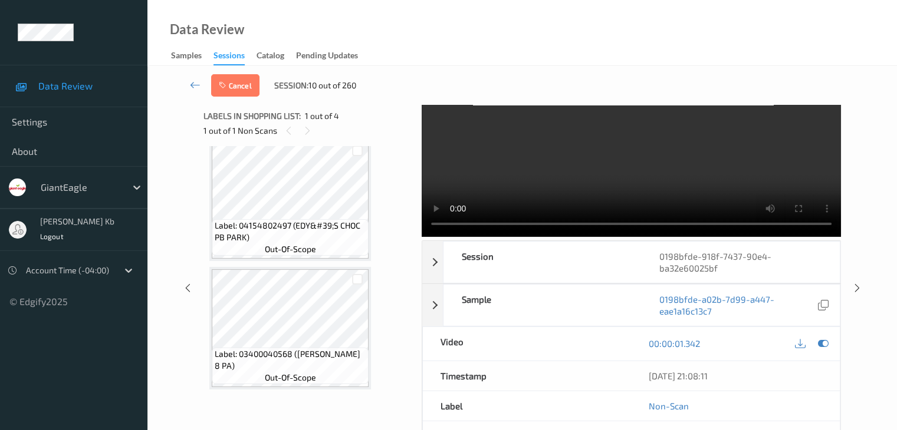
scroll to position [61, 0]
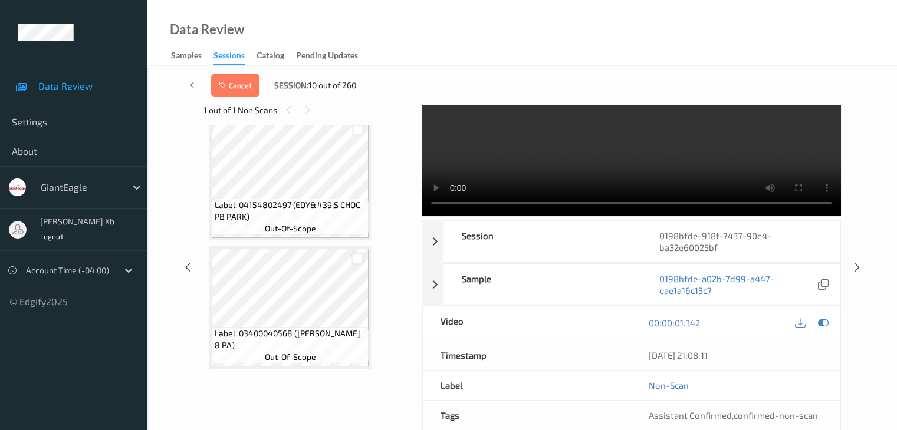
click at [355, 253] on div at bounding box center [357, 258] width 11 height 11
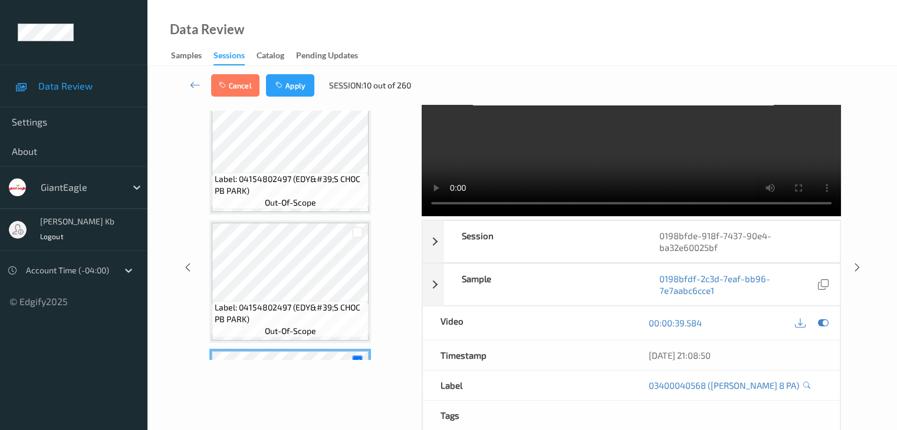
scroll to position [153, 0]
click at [301, 80] on button "Apply" at bounding box center [290, 85] width 48 height 22
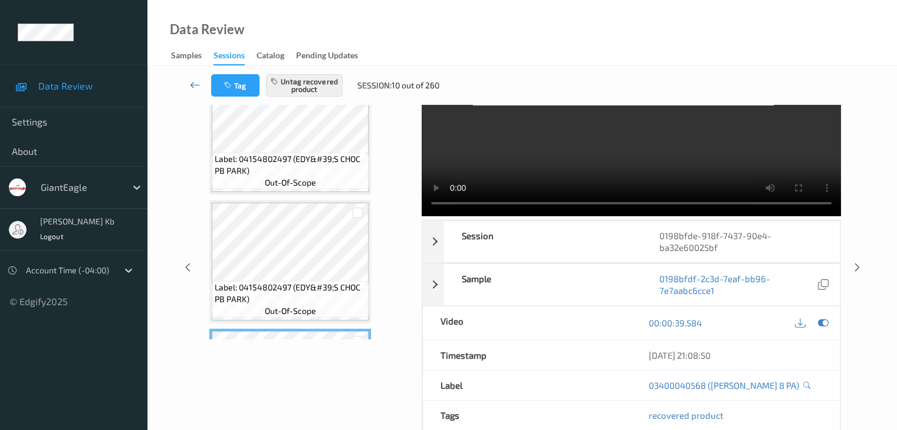
click at [192, 83] on icon at bounding box center [195, 85] width 11 height 12
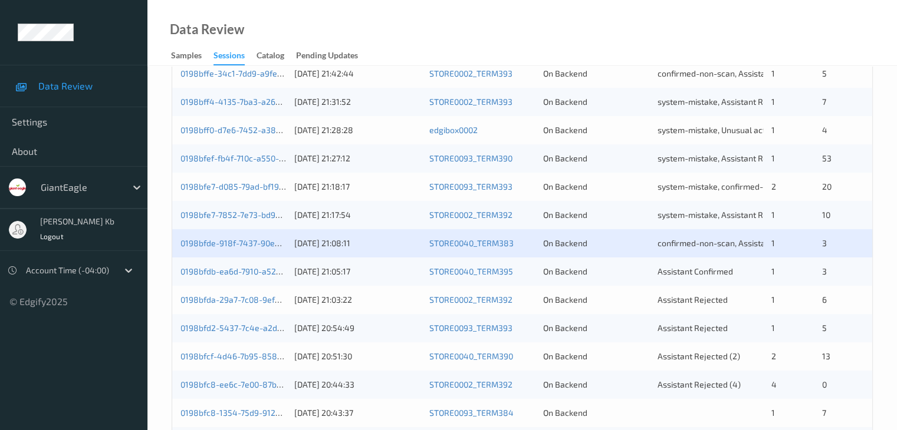
scroll to position [413, 0]
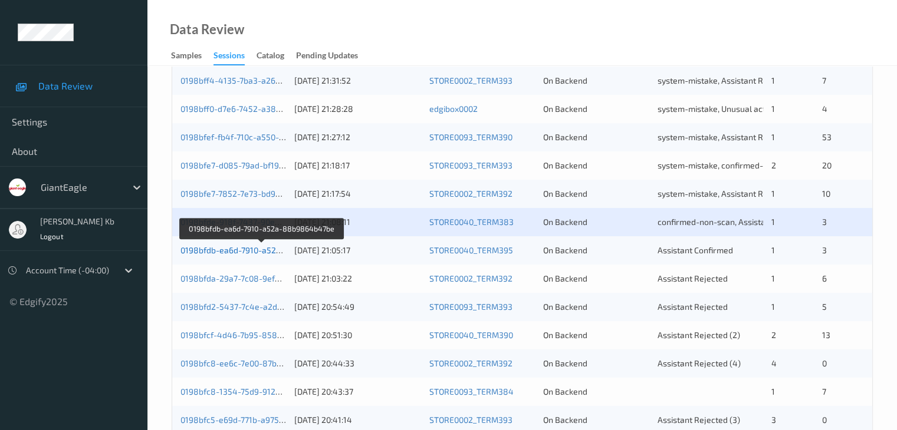
click at [261, 253] on link "0198bfdb-ea6d-7910-a52a-88b9864b47be" at bounding box center [261, 250] width 163 height 10
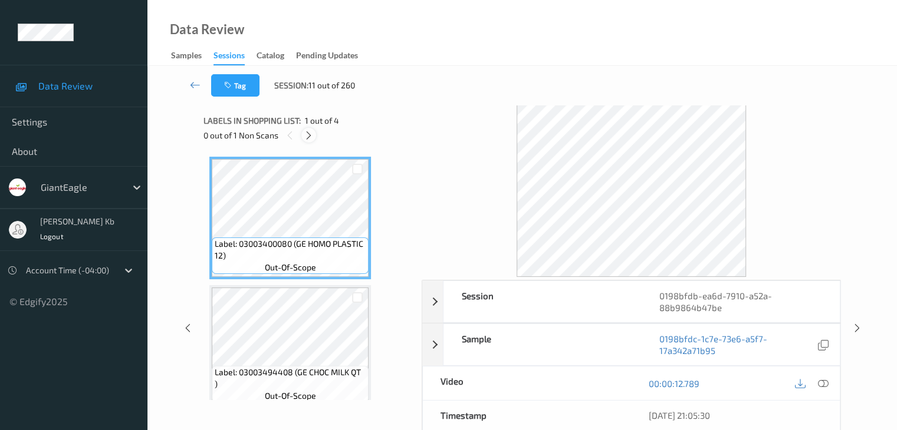
click at [309, 134] on icon at bounding box center [309, 135] width 10 height 11
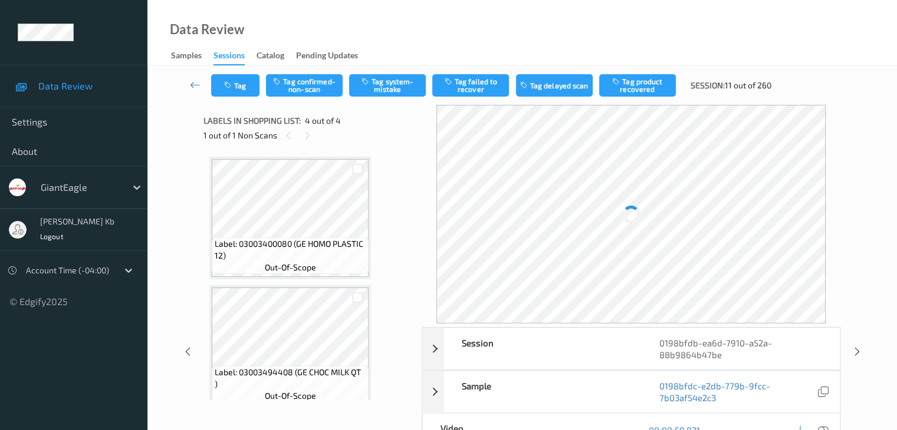
scroll to position [263, 0]
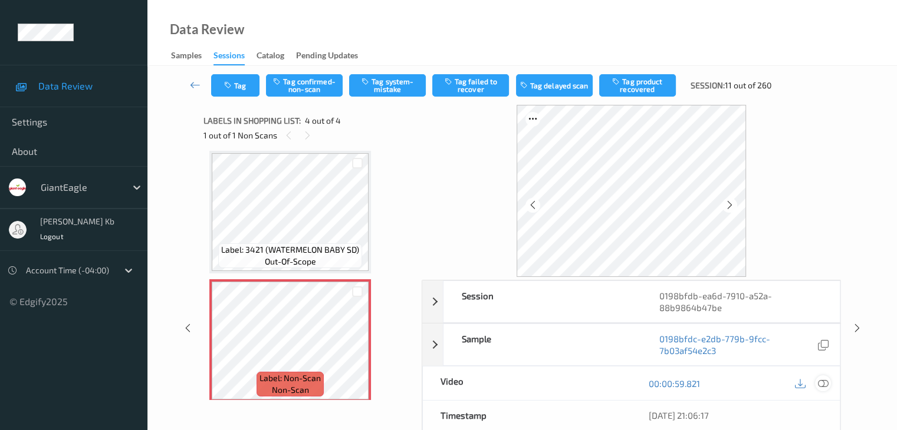
click at [823, 384] on icon at bounding box center [822, 383] width 11 height 11
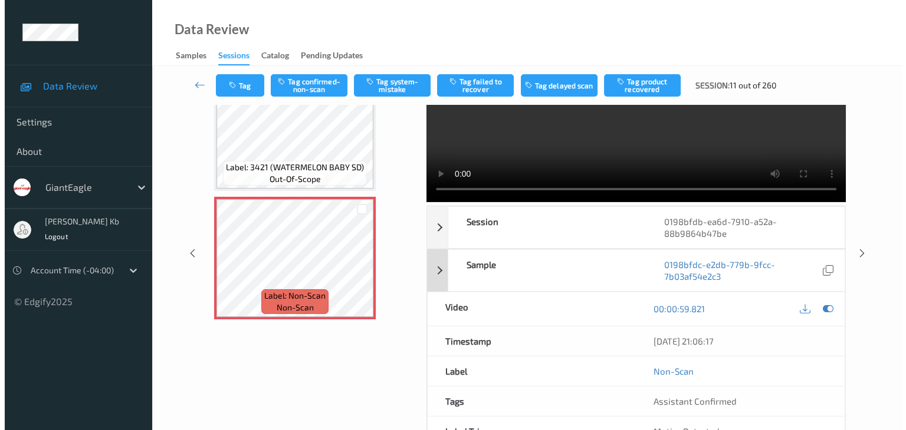
scroll to position [0, 0]
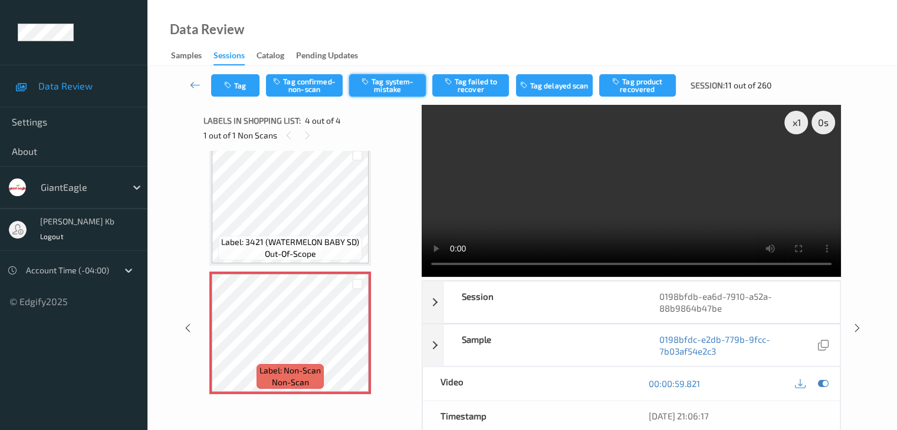
click at [394, 85] on button "Tag system-mistake" at bounding box center [387, 85] width 77 height 22
click at [239, 81] on button "Tag" at bounding box center [235, 85] width 48 height 22
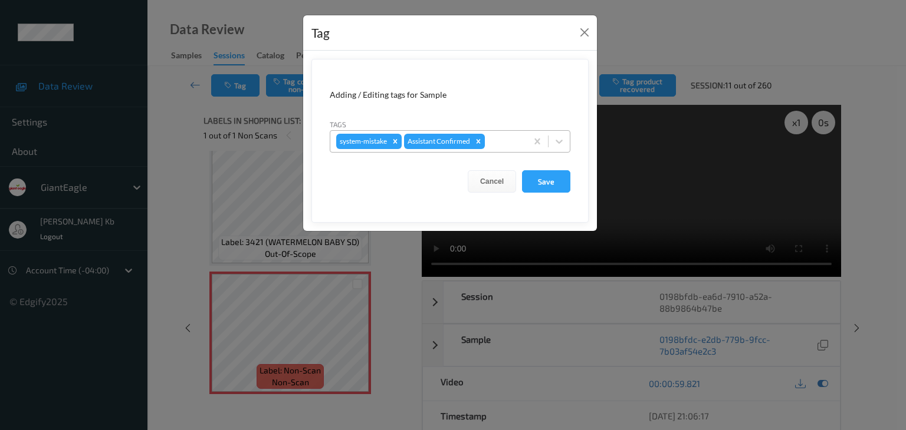
click at [507, 140] on div at bounding box center [504, 141] width 34 height 14
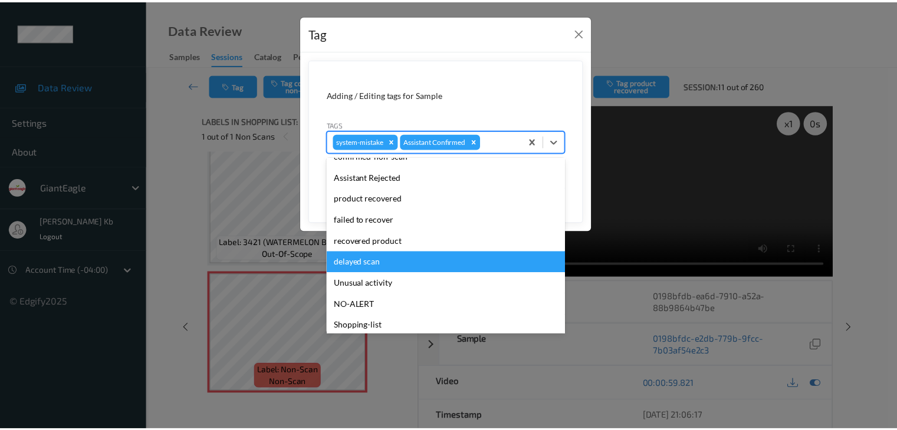
scroll to position [104, 0]
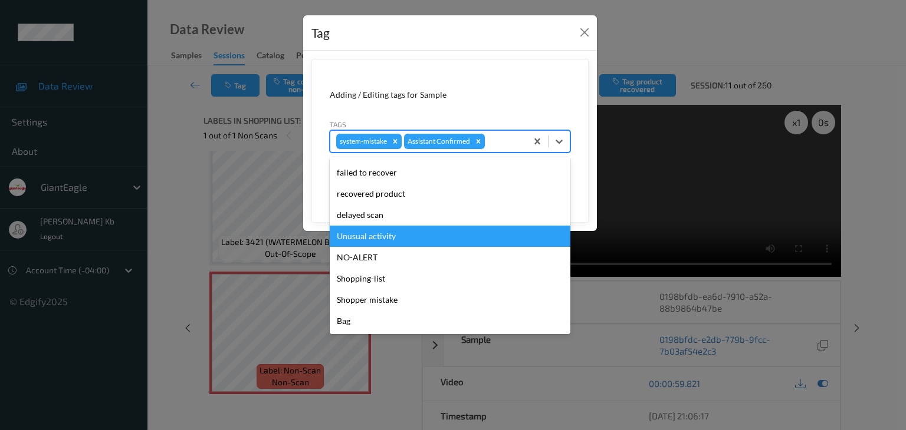
click at [384, 236] on div "Unusual activity" at bounding box center [450, 236] width 241 height 21
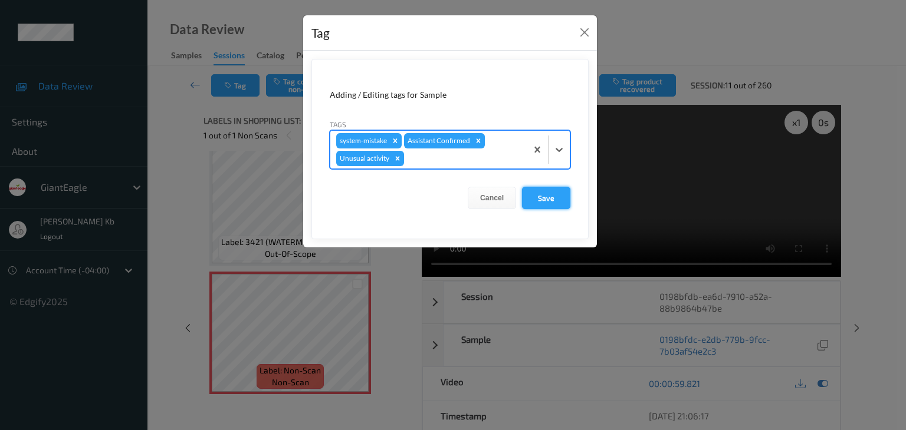
click at [551, 193] on button "Save" at bounding box center [546, 198] width 48 height 22
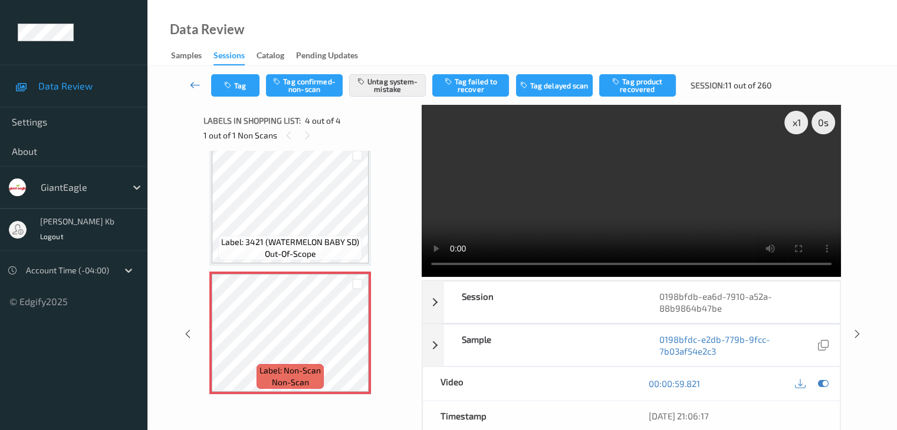
click at [200, 85] on icon at bounding box center [195, 85] width 11 height 12
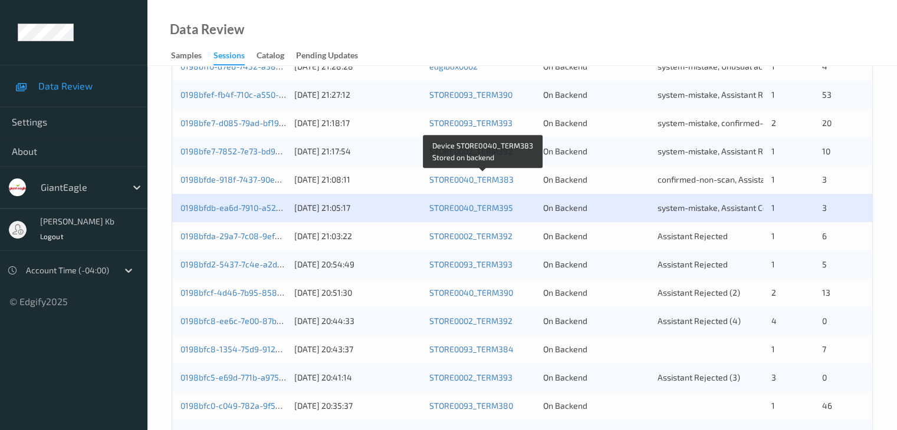
scroll to position [472, 0]
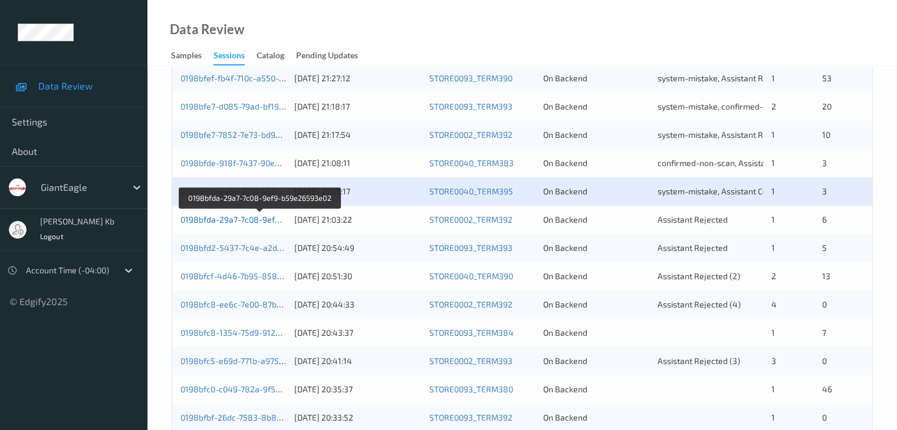
click at [248, 220] on link "0198bfda-29a7-7c08-9ef9-b59e26593e02" at bounding box center [259, 220] width 159 height 10
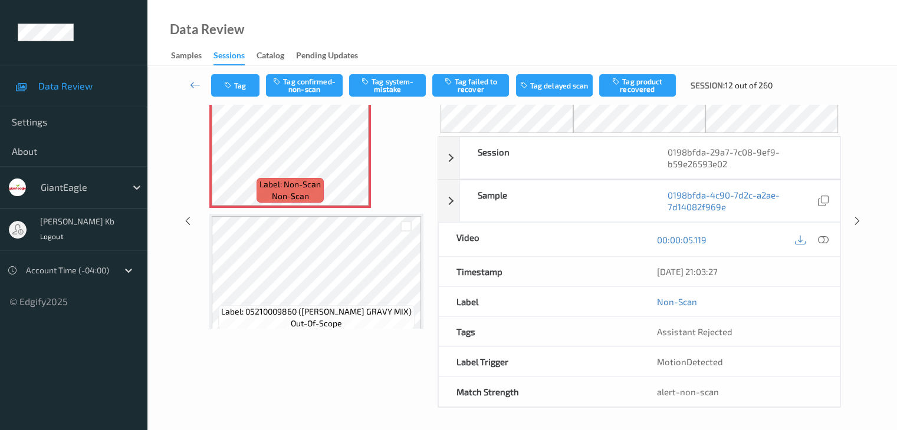
scroll to position [12, 0]
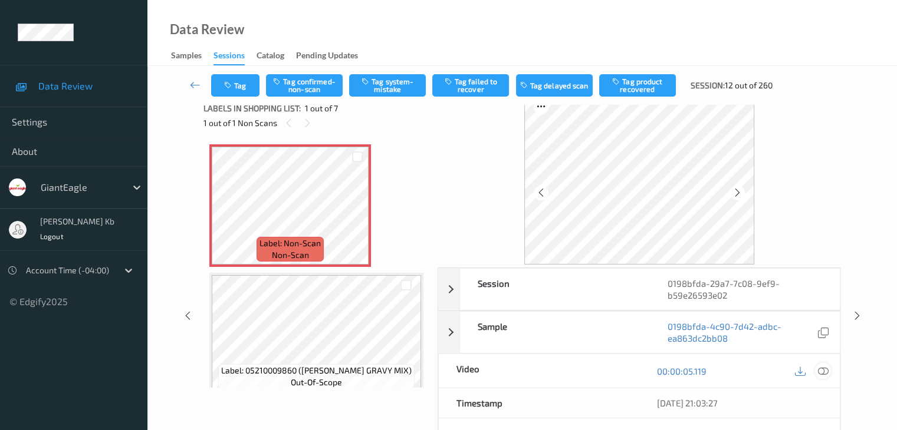
click at [825, 370] on icon at bounding box center [822, 371] width 11 height 11
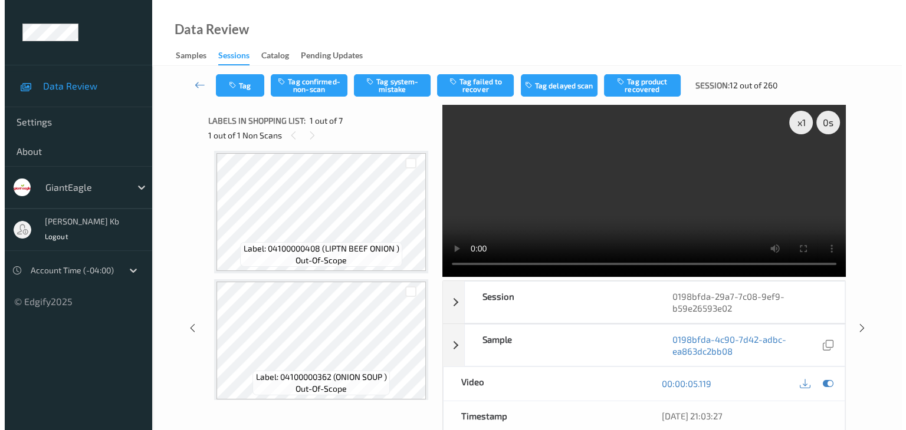
scroll to position [413, 0]
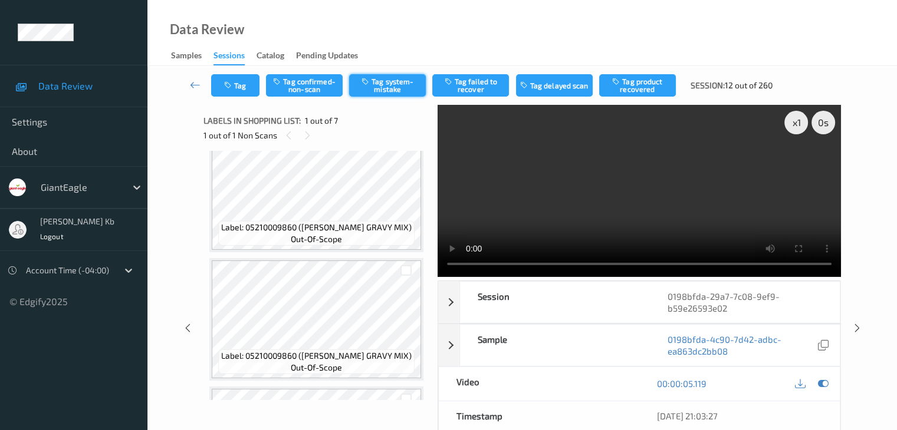
click at [410, 83] on button "Tag system-mistake" at bounding box center [387, 85] width 77 height 22
click at [251, 82] on button "Tag" at bounding box center [235, 85] width 48 height 22
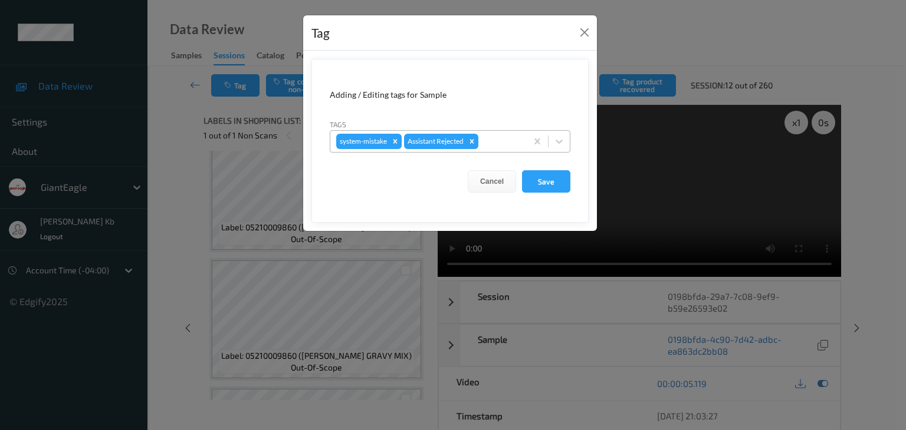
click at [498, 137] on div at bounding box center [500, 141] width 40 height 14
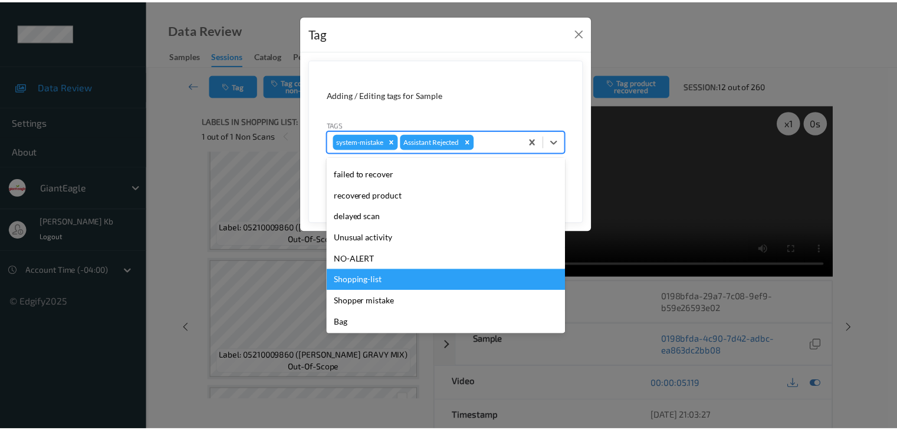
scroll to position [104, 0]
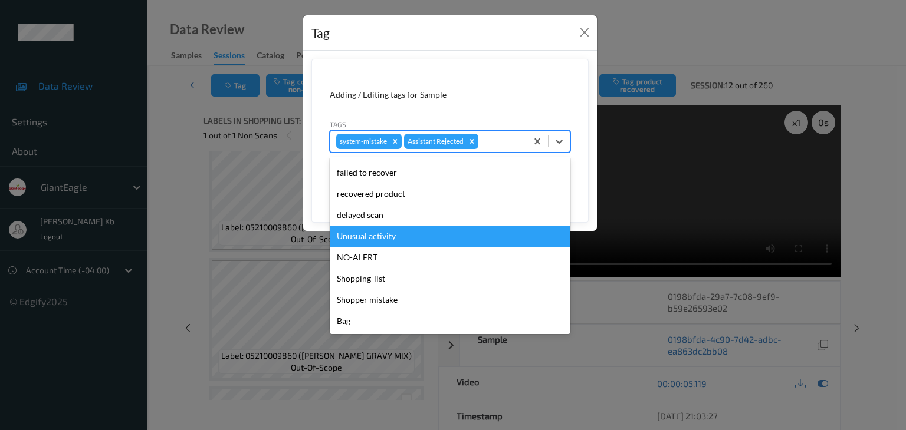
click at [373, 239] on div "Unusual activity" at bounding box center [450, 236] width 241 height 21
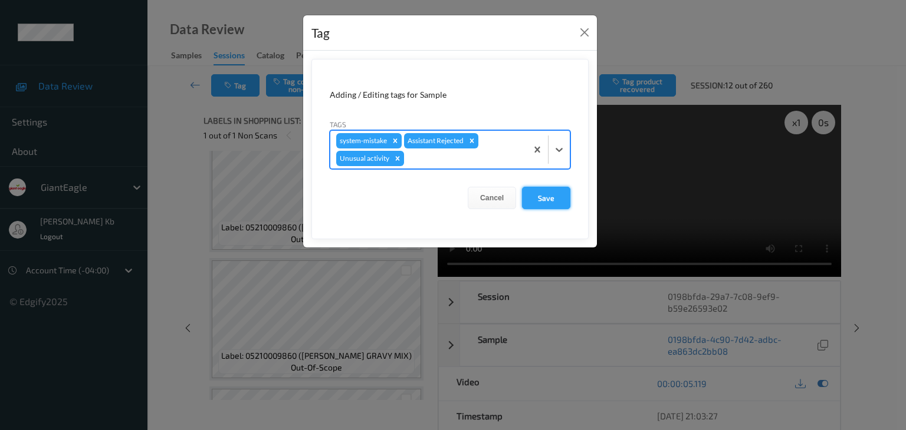
click at [547, 201] on button "Save" at bounding box center [546, 198] width 48 height 22
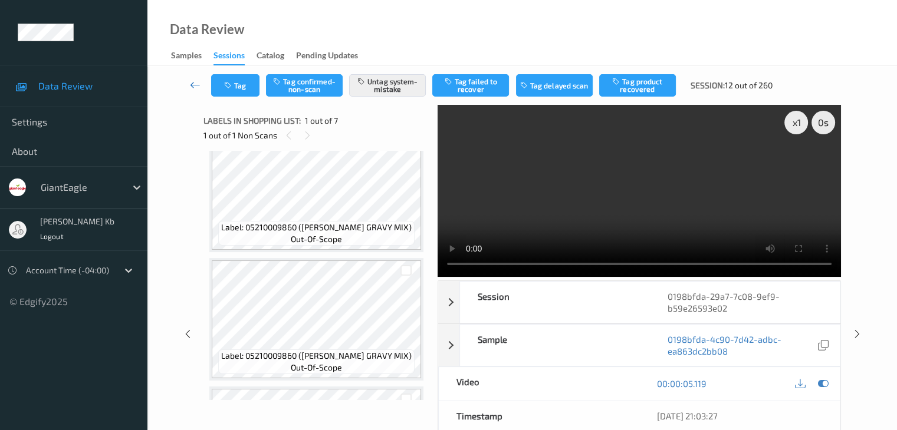
click at [198, 85] on icon at bounding box center [195, 85] width 11 height 12
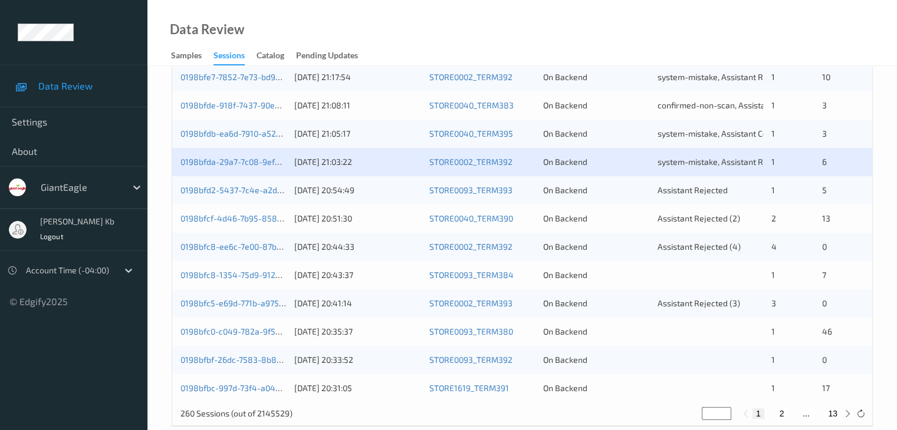
scroll to position [531, 0]
click at [256, 192] on link "0198bfd2-5437-7c4e-a2d0-b4e8625cf754" at bounding box center [260, 189] width 160 height 10
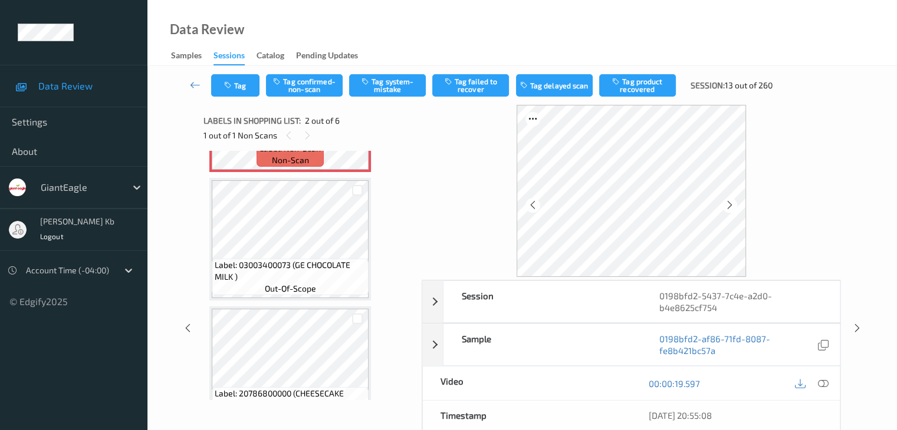
scroll to position [177, 0]
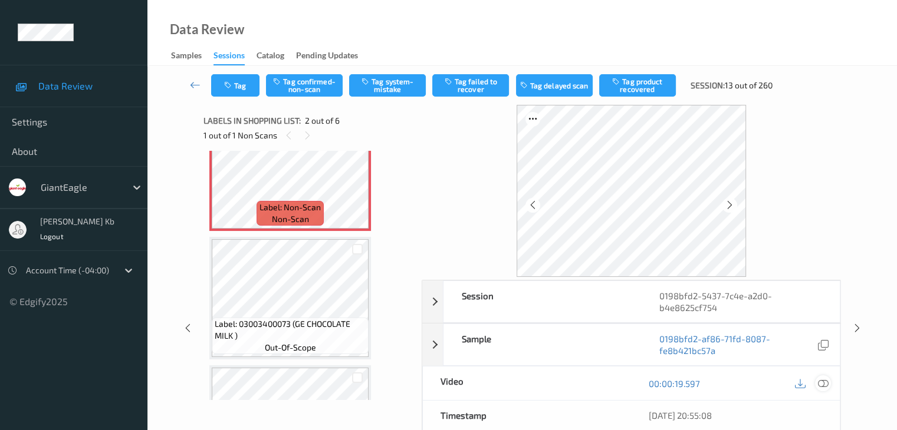
click at [821, 381] on icon at bounding box center [822, 383] width 11 height 11
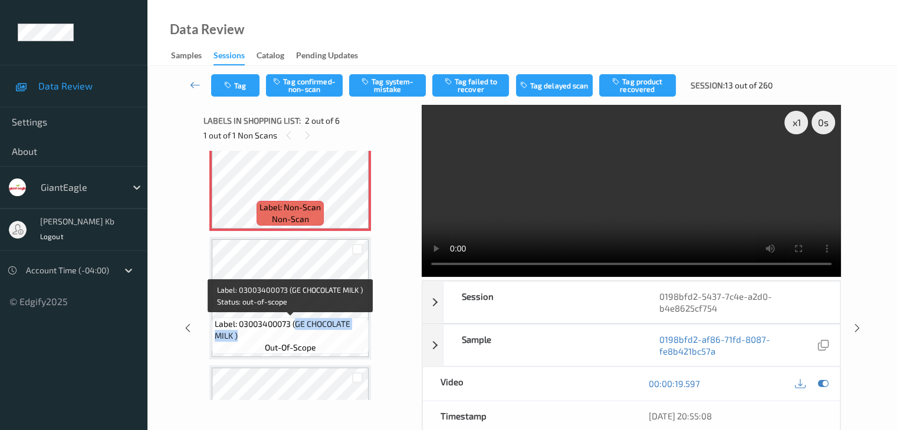
drag, startPoint x: 297, startPoint y: 324, endPoint x: 361, endPoint y: 334, distance: 65.0
click at [361, 334] on span "Label: 03003400073 (GE CHOCOLATE MILK )" at bounding box center [290, 330] width 151 height 24
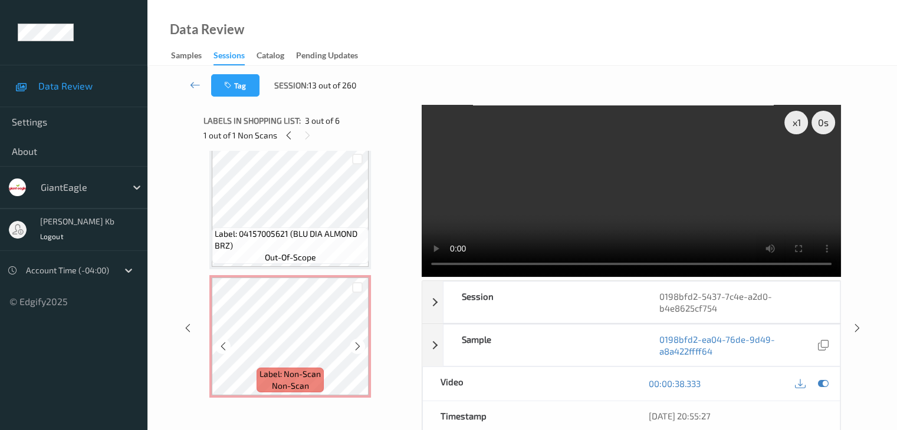
scroll to position [0, 0]
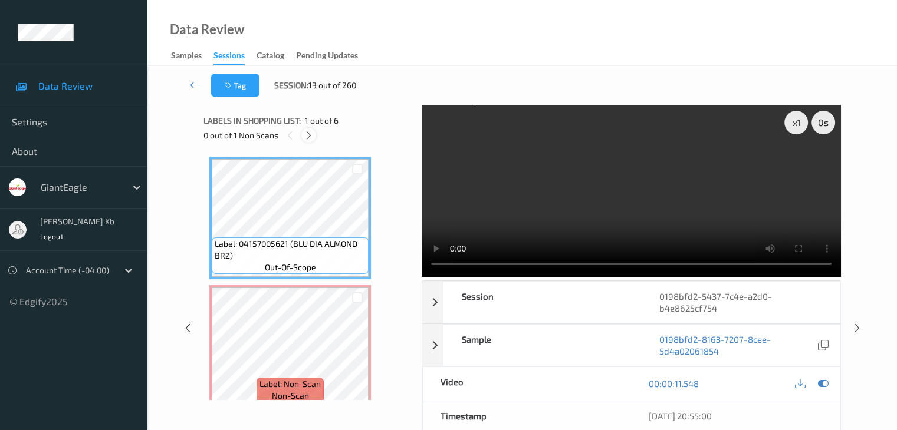
click at [309, 137] on icon at bounding box center [309, 135] width 10 height 11
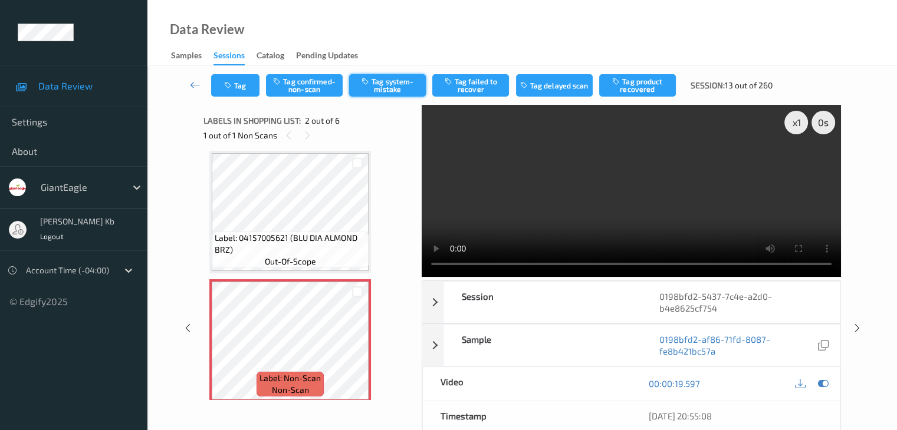
click at [386, 85] on button "Tag system-mistake" at bounding box center [387, 85] width 77 height 22
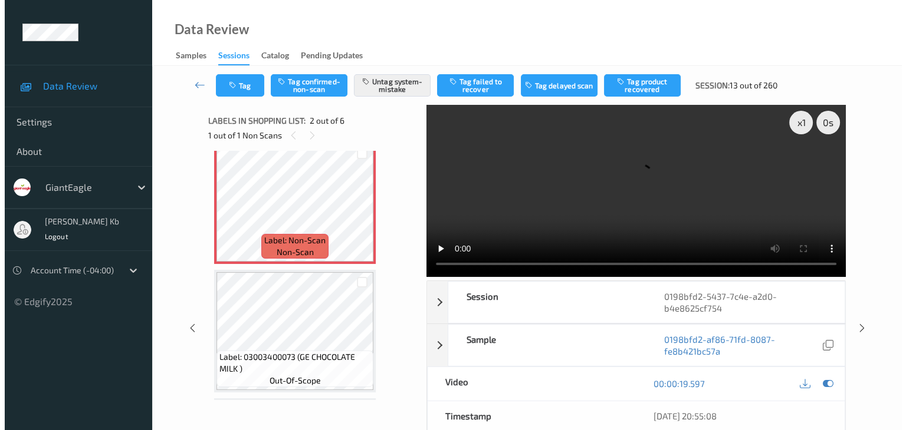
scroll to position [124, 0]
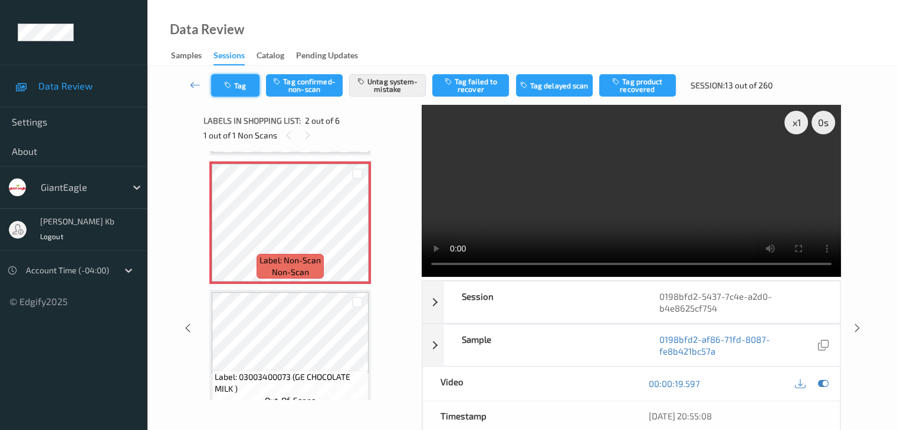
click at [245, 81] on button "Tag" at bounding box center [235, 85] width 48 height 22
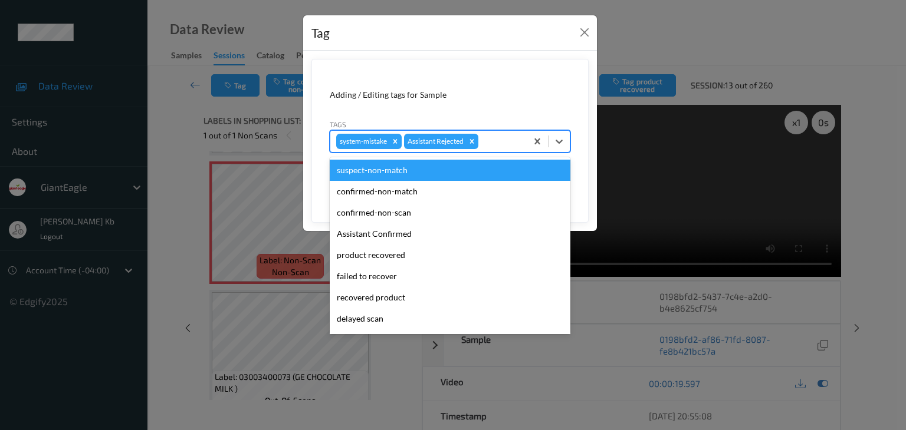
click at [498, 138] on div at bounding box center [500, 141] width 40 height 14
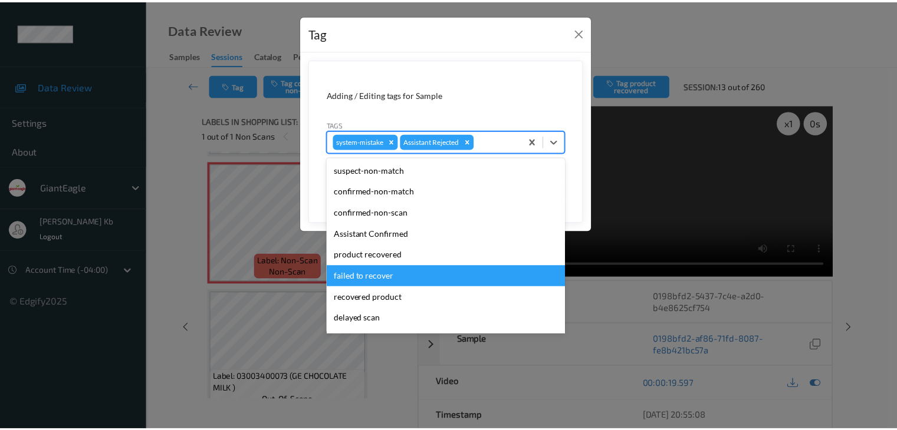
scroll to position [59, 0]
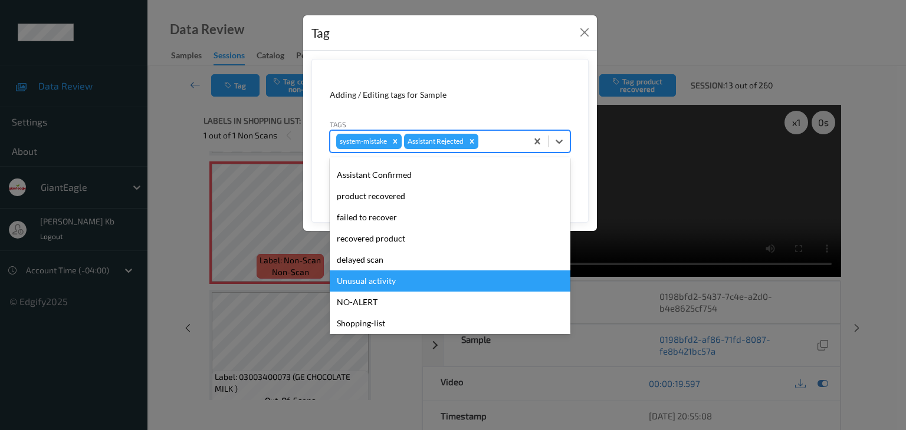
click at [383, 281] on div "Unusual activity" at bounding box center [450, 281] width 241 height 21
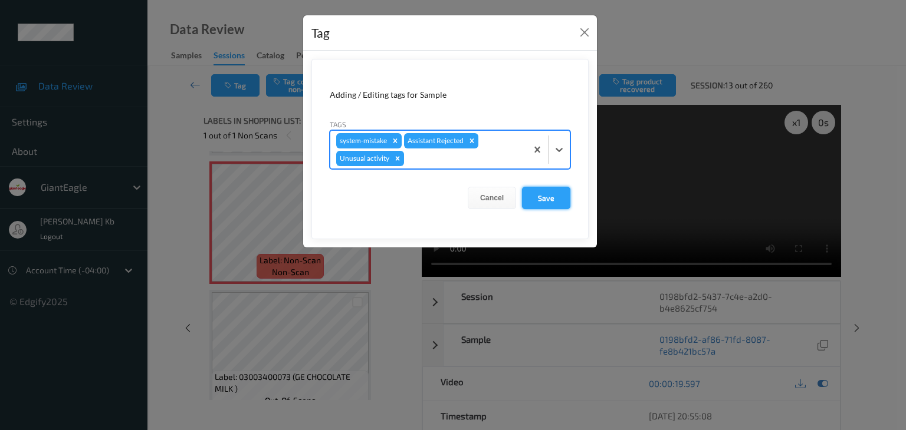
click at [549, 193] on button "Save" at bounding box center [546, 198] width 48 height 22
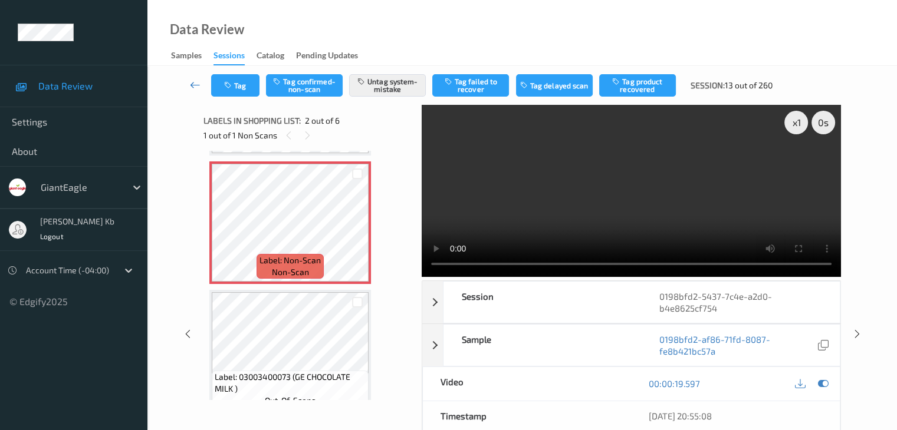
click at [196, 83] on icon at bounding box center [195, 85] width 11 height 12
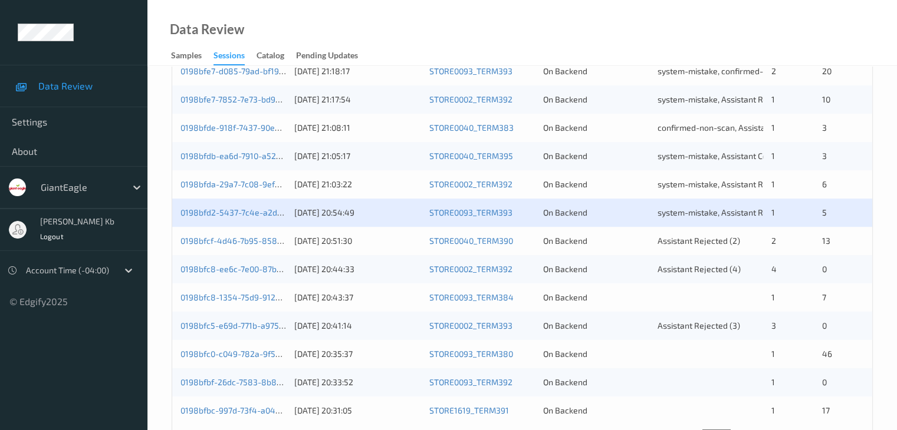
scroll to position [549, 0]
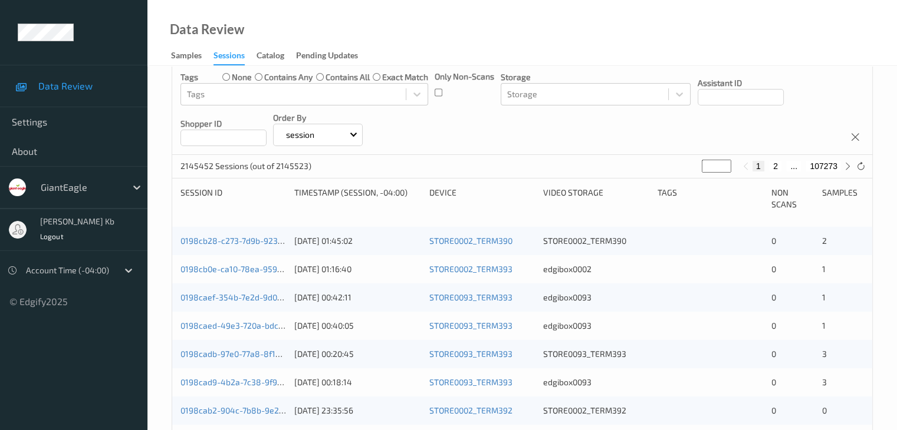
scroll to position [137, 0]
